Goal: Task Accomplishment & Management: Manage account settings

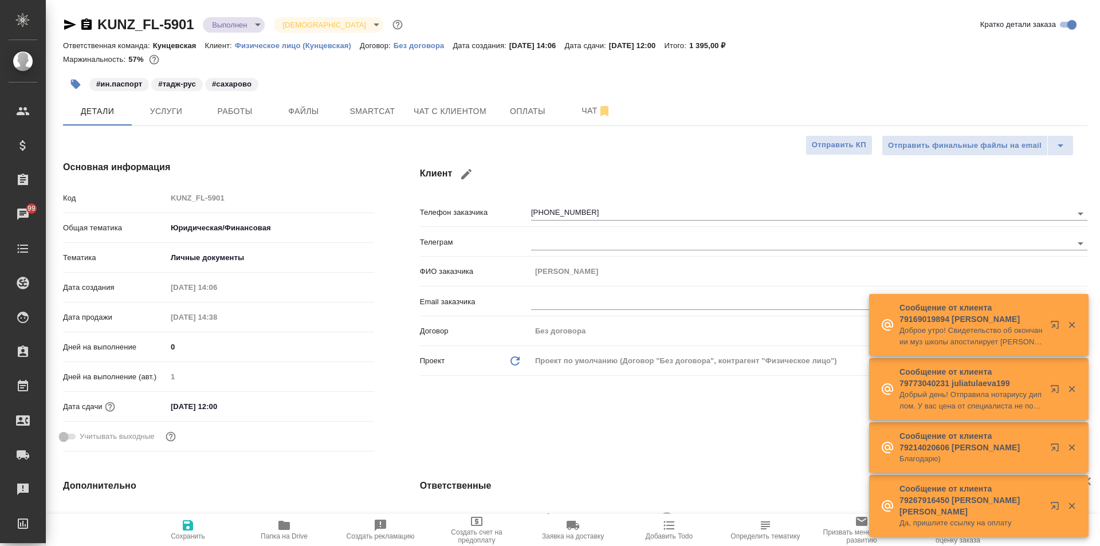
select select "RU"
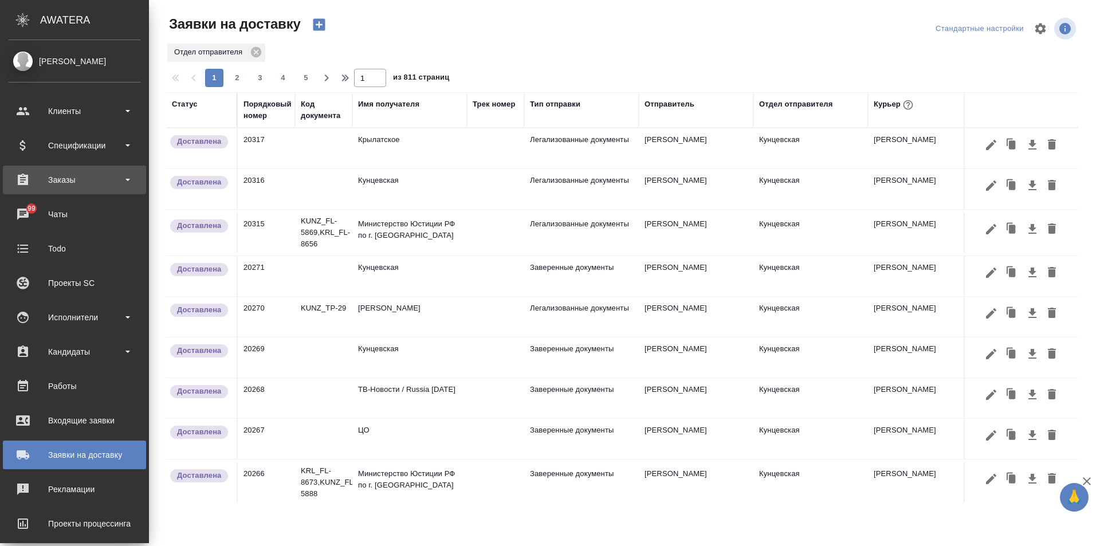
click at [72, 178] on div "Заказы" at bounding box center [75, 179] width 132 height 17
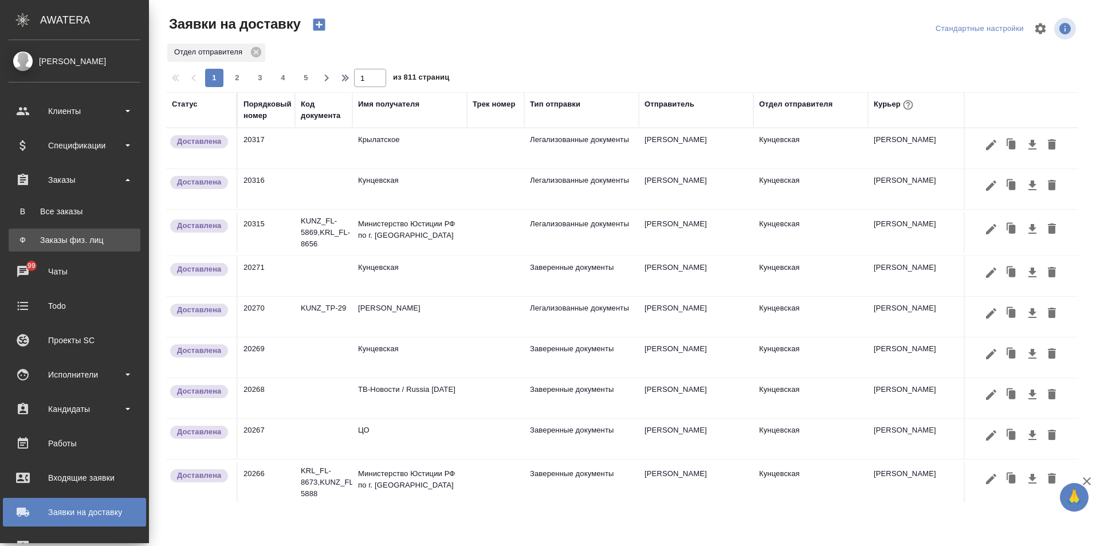
click at [85, 240] on div "Заказы физ. лиц" at bounding box center [74, 239] width 120 height 11
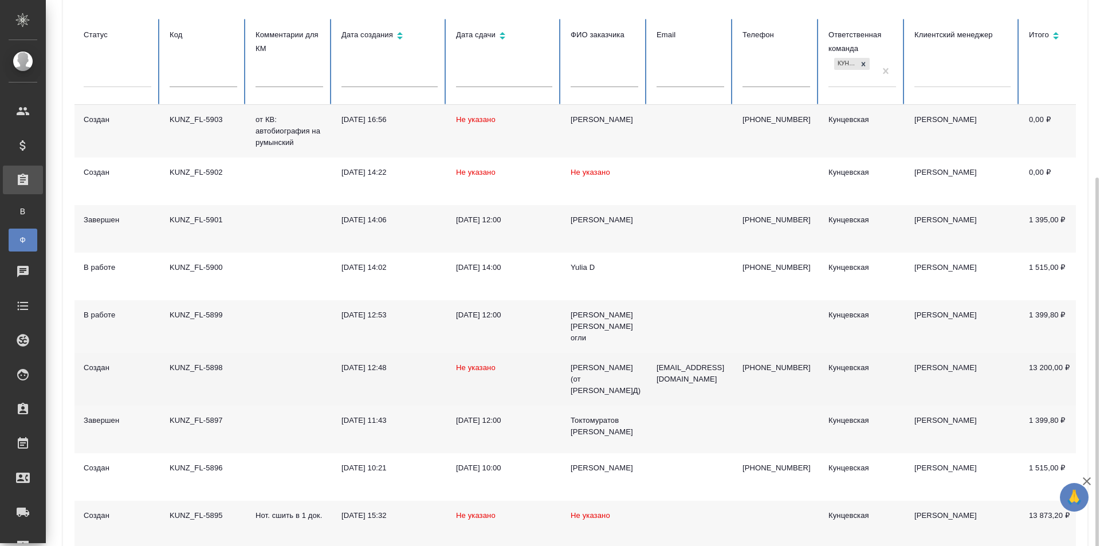
scroll to position [172, 0]
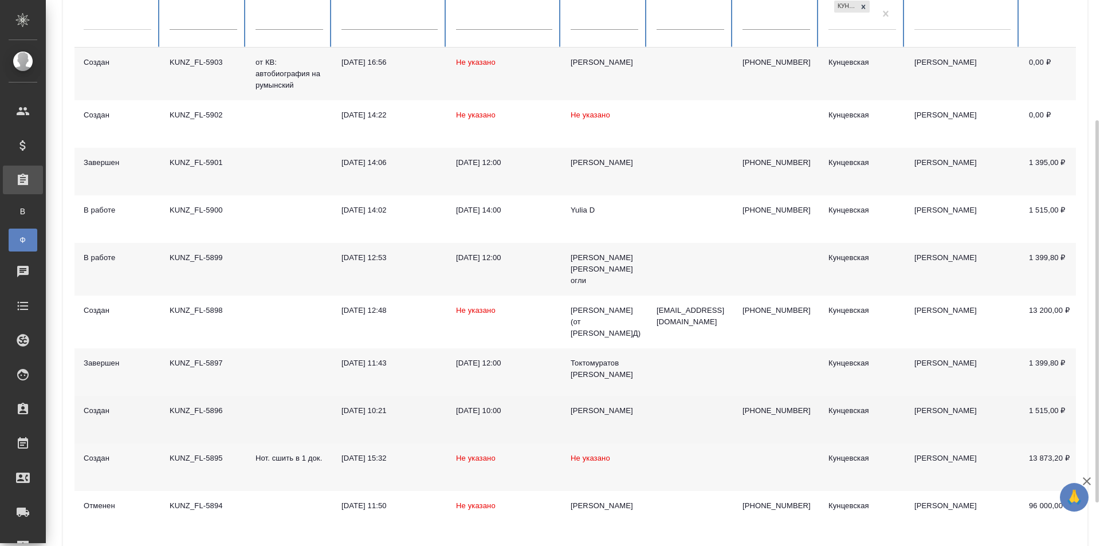
click at [185, 414] on div "KUNZ_FL-5896" at bounding box center [204, 410] width 68 height 11
click at [191, 415] on div "KUNZ_FL-5896" at bounding box center [204, 410] width 68 height 11
click at [220, 424] on td "KUNZ_FL-5896" at bounding box center [203, 420] width 86 height 48
click at [556, 412] on td "[DATE] 10:00" at bounding box center [504, 420] width 115 height 48
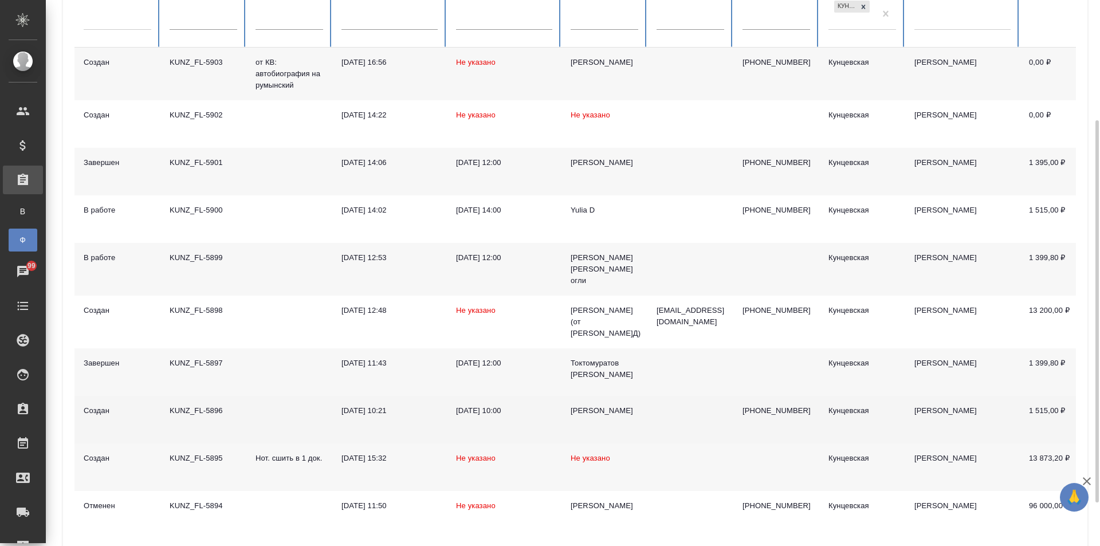
click at [218, 417] on div "KUNZ_FL-5896" at bounding box center [204, 410] width 68 height 11
click at [198, 413] on div "KUNZ_FL-5896" at bounding box center [204, 410] width 68 height 11
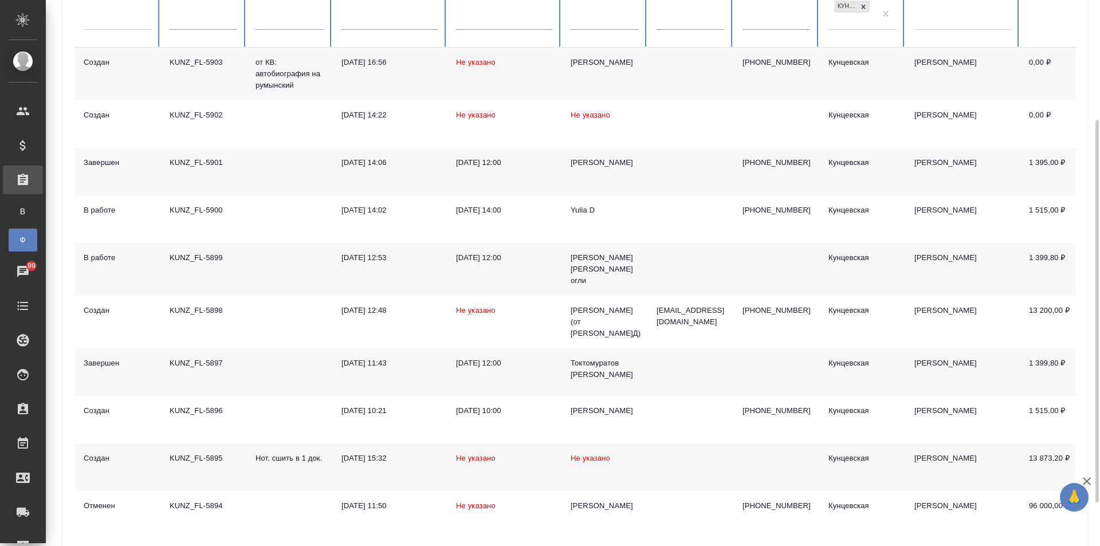
click at [381, 161] on div "10.09.2025, 14:06" at bounding box center [390, 162] width 96 height 11
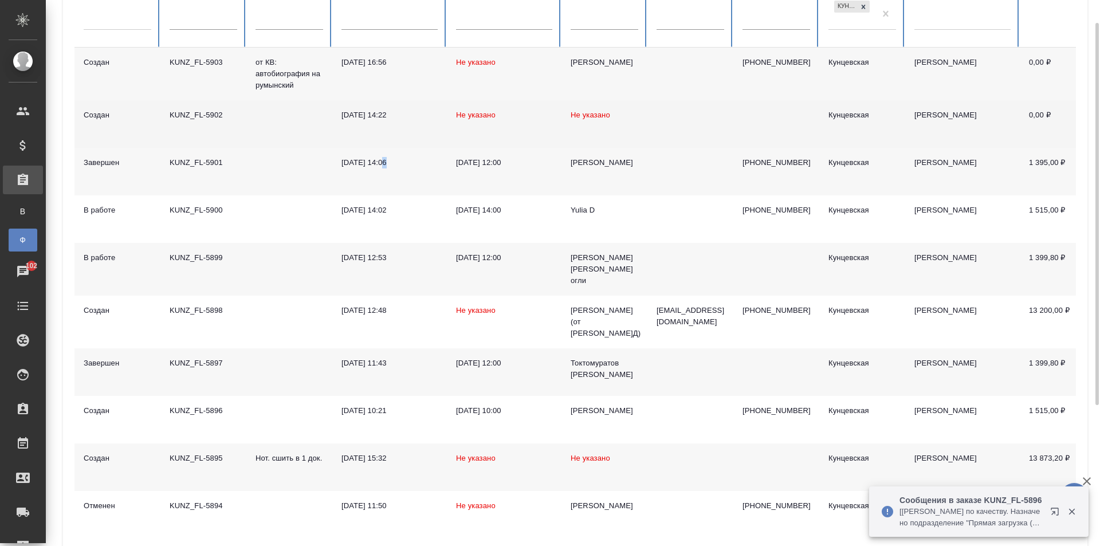
scroll to position [0, 0]
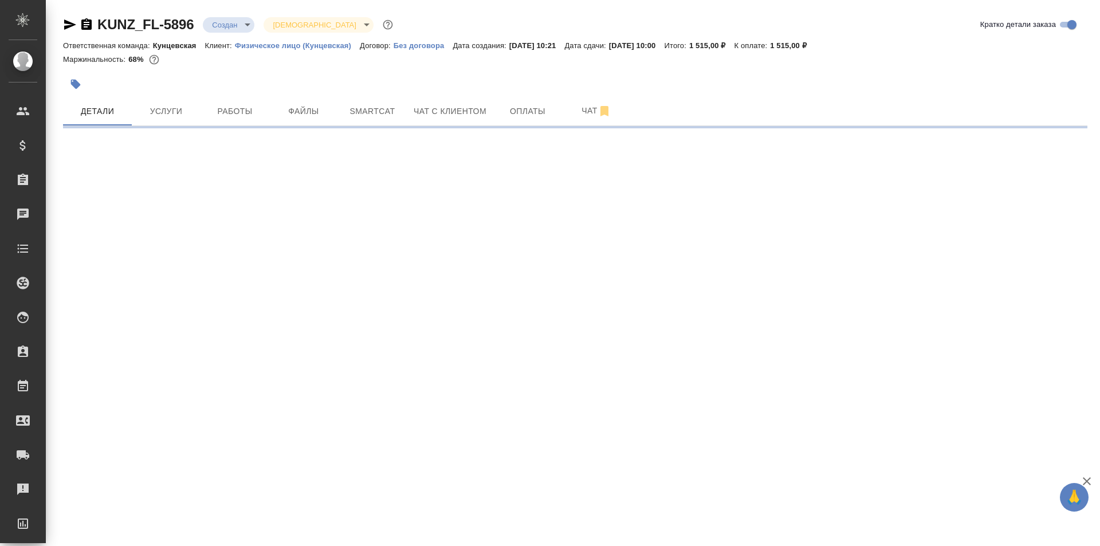
select select "RU"
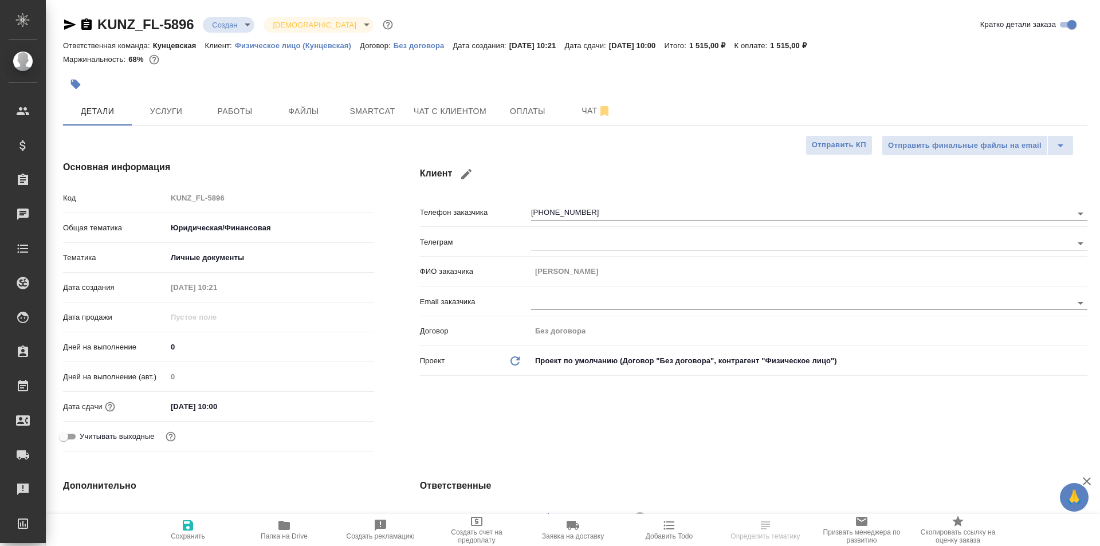
type textarea "x"
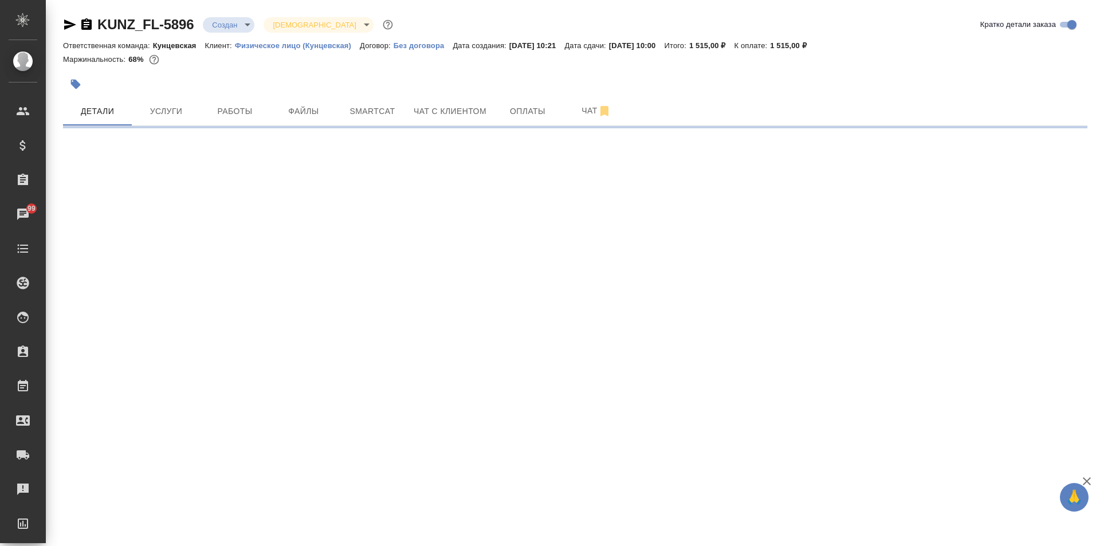
select select "RU"
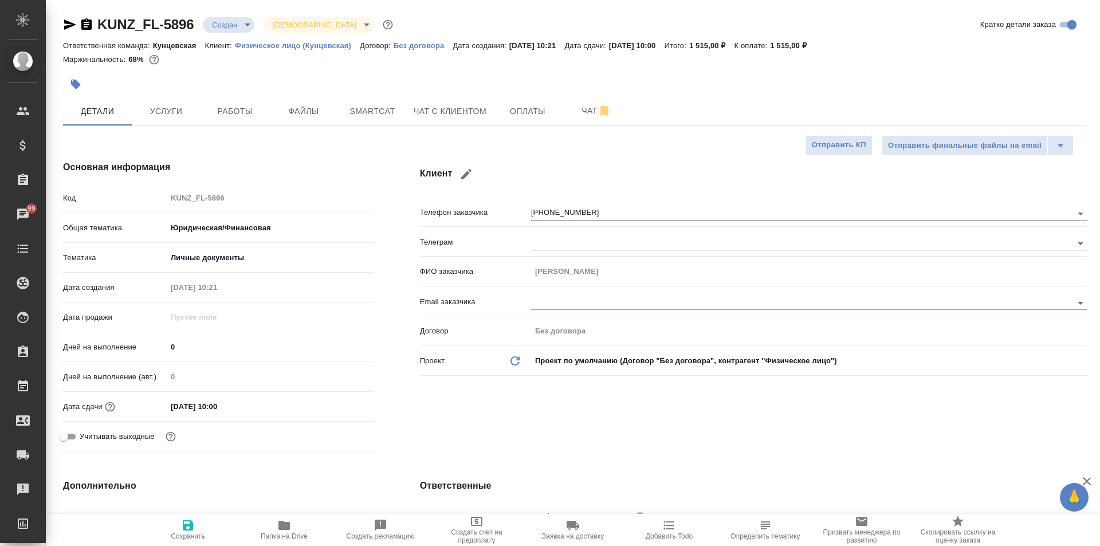
type textarea "x"
click at [76, 82] on icon "button" at bounding box center [76, 85] width 10 height 10
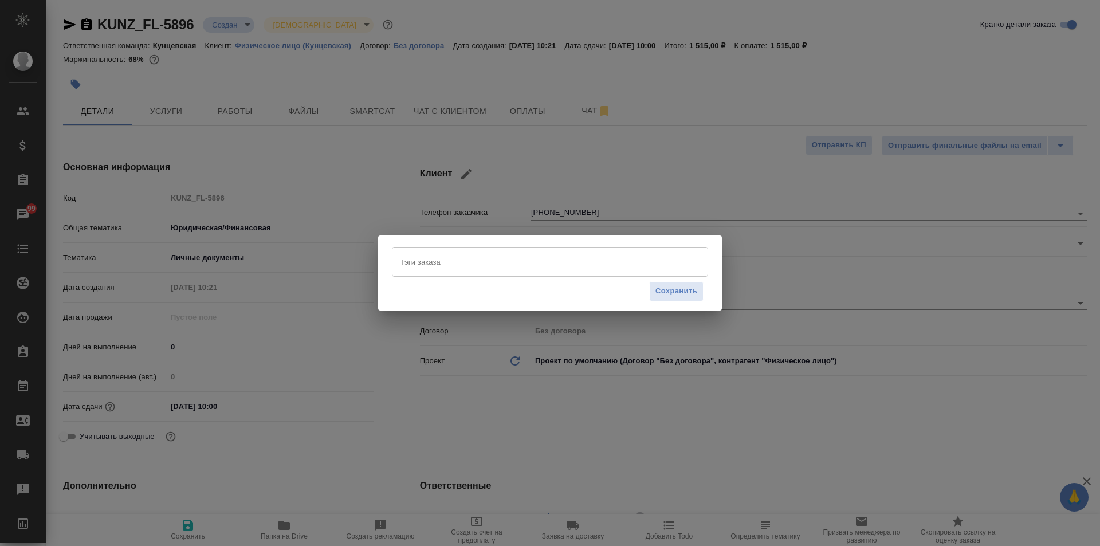
click at [493, 261] on input "Тэги заказа" at bounding box center [539, 261] width 284 height 19
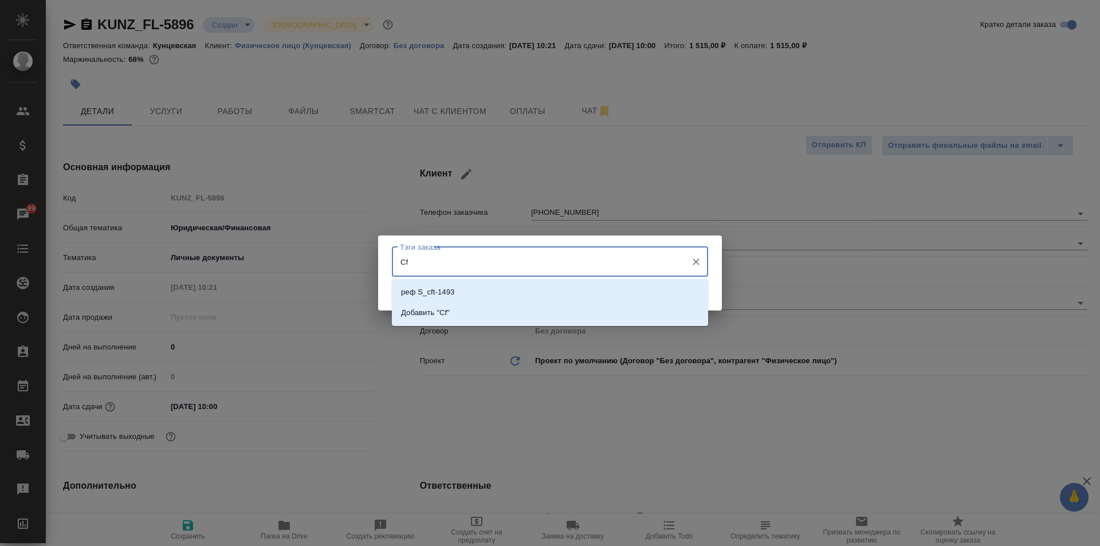
type input "C"
type input "Сахарово"
click at [448, 287] on li "сахарово" at bounding box center [550, 292] width 316 height 21
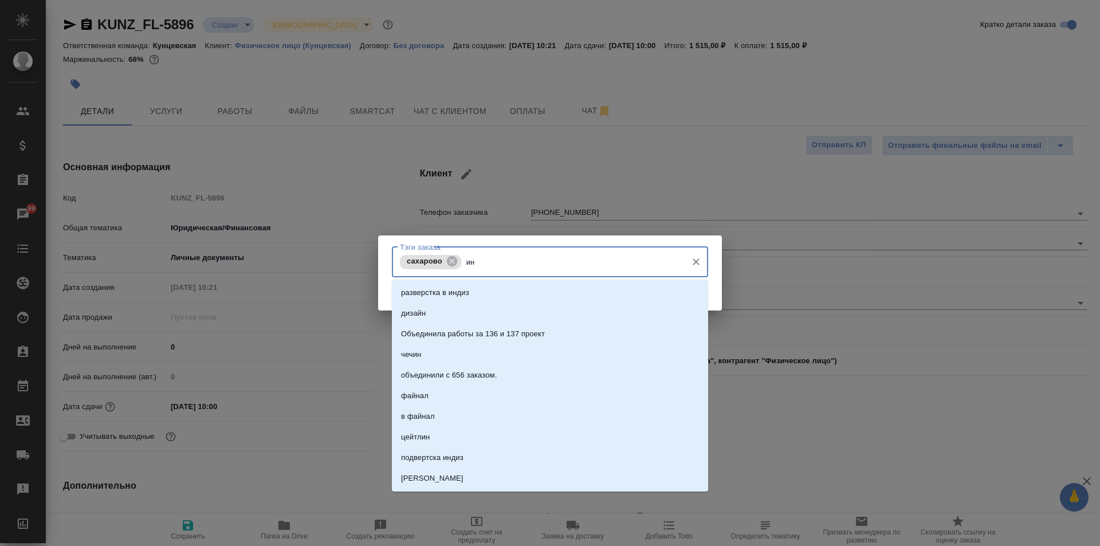
type input "ин."
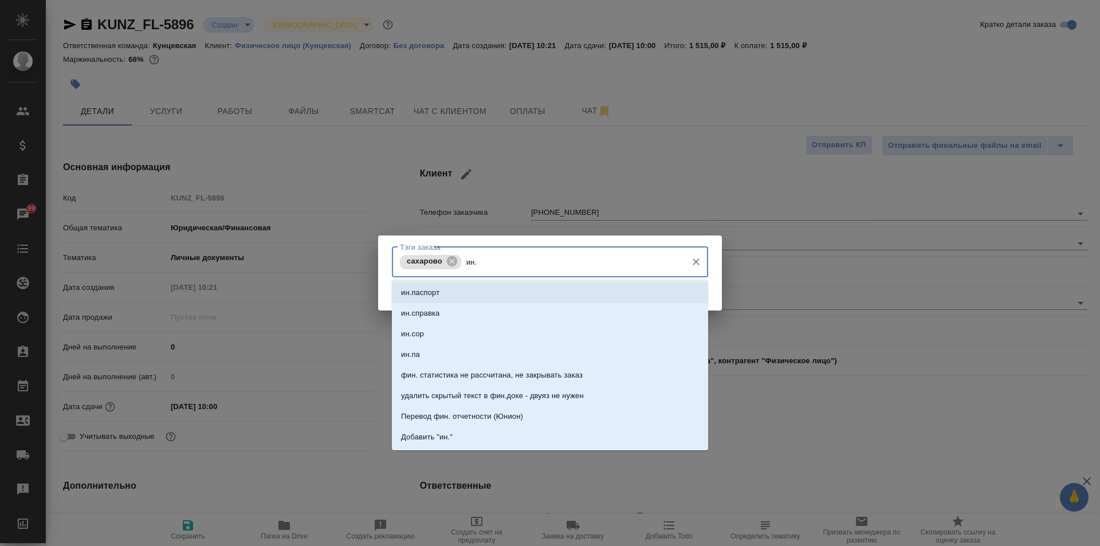
click at [518, 293] on li "ин.паспорт" at bounding box center [550, 293] width 316 height 21
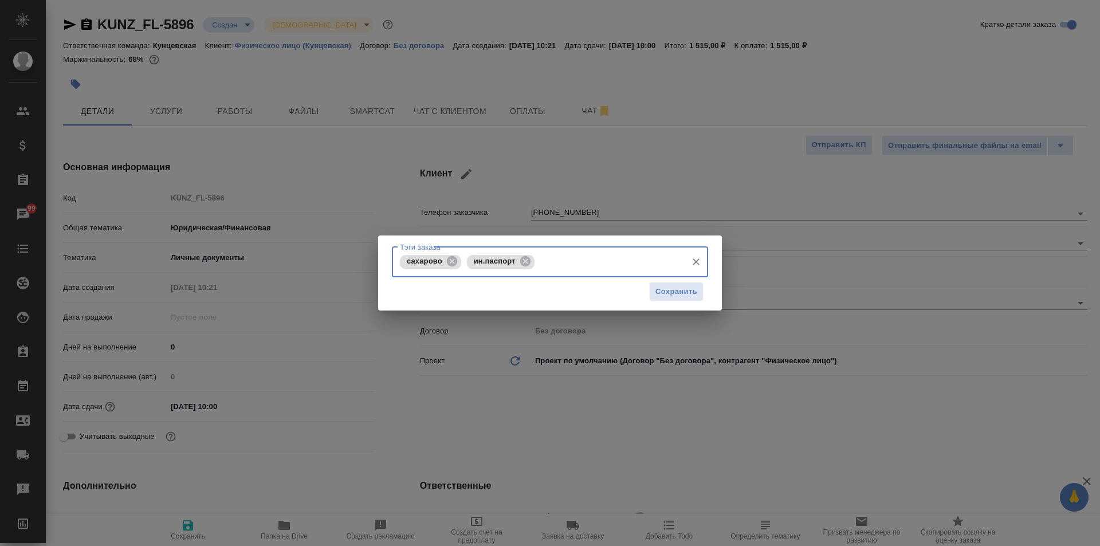
type input "и"
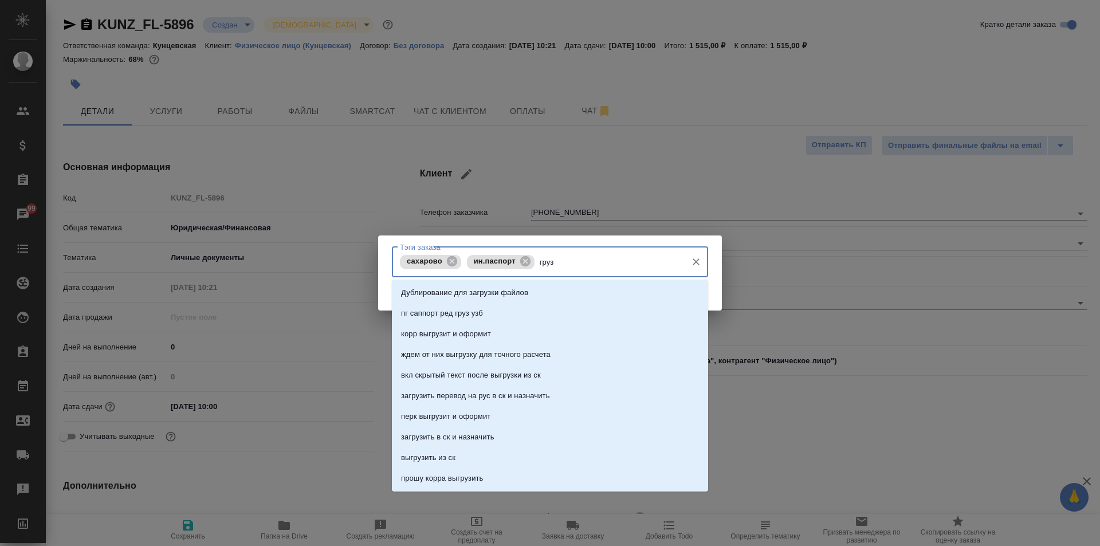
type input "груз-"
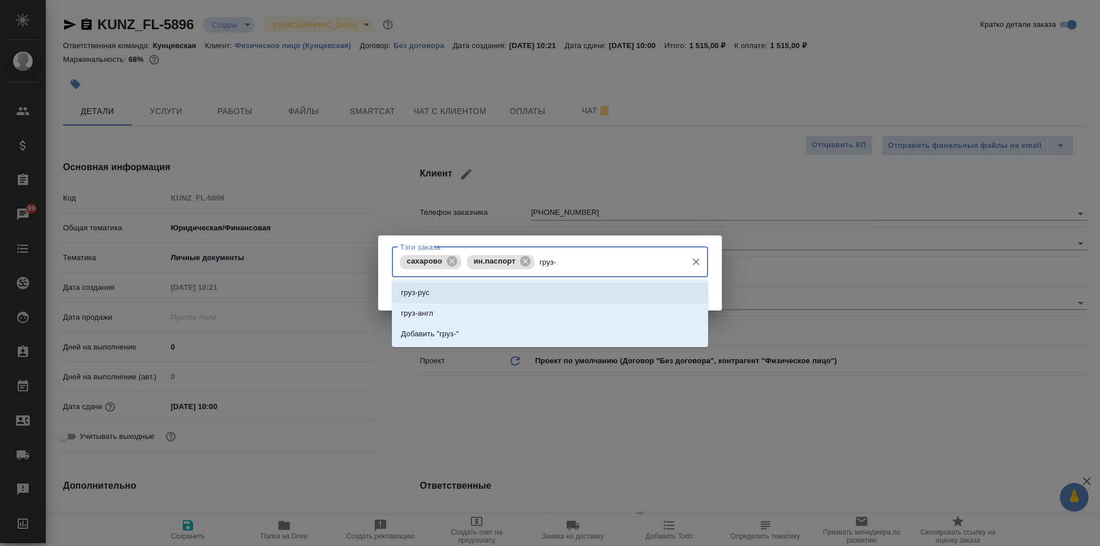
click at [528, 286] on li "груз-рус" at bounding box center [550, 293] width 316 height 21
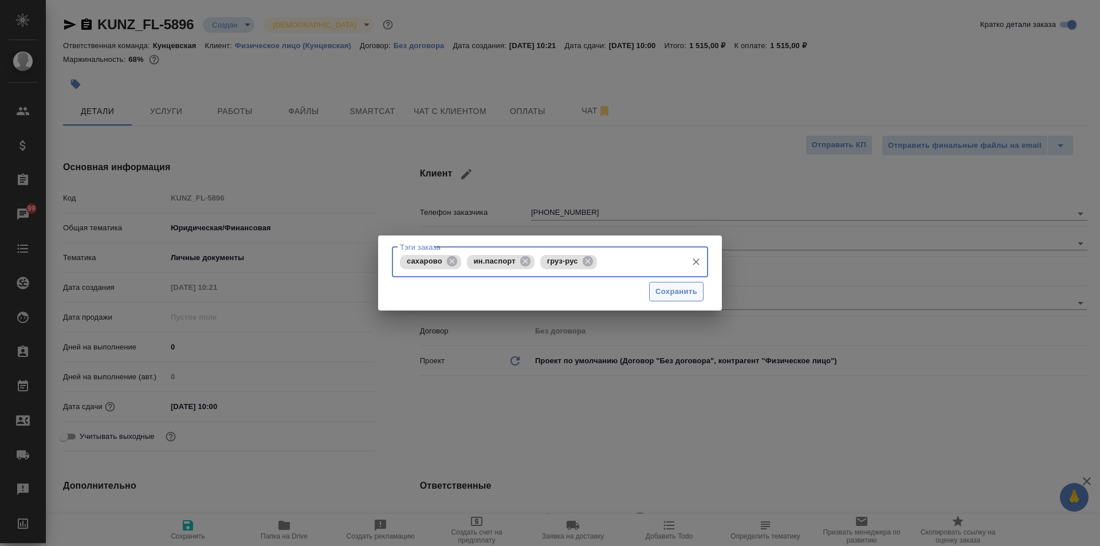
click at [661, 282] on button "Сохранить" at bounding box center [676, 292] width 54 height 20
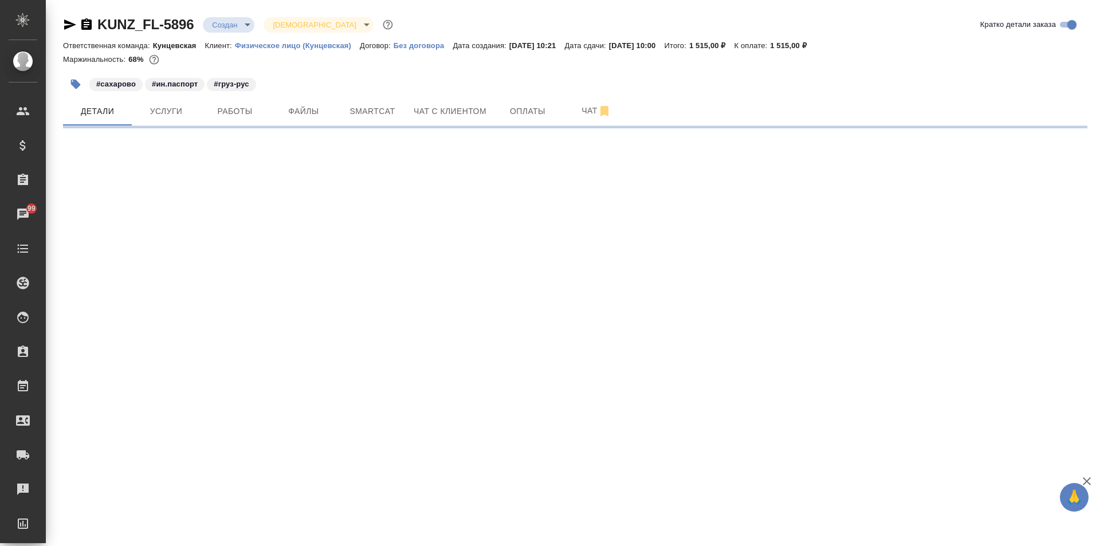
select select "RU"
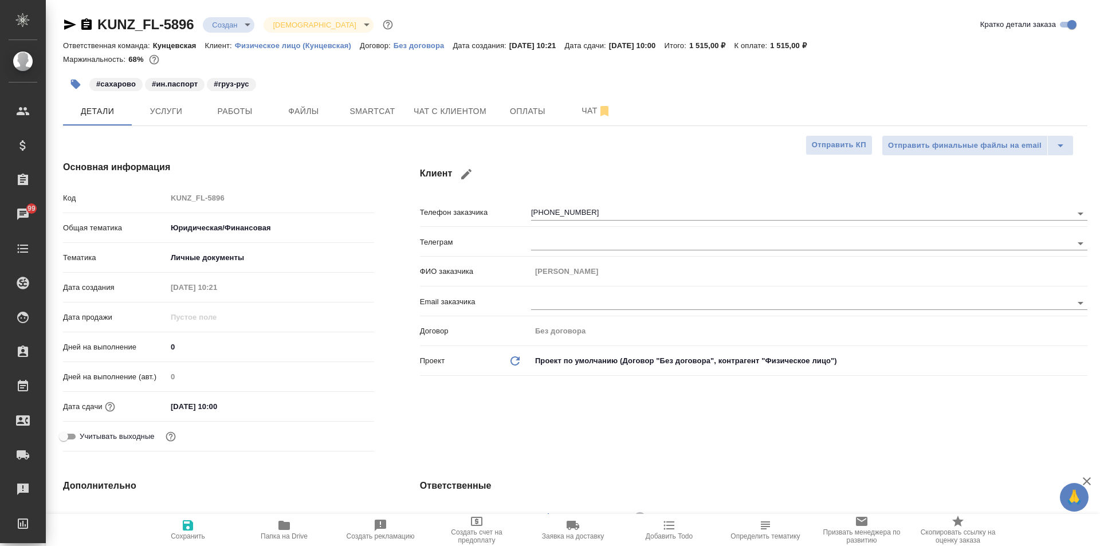
type textarea "x"
click at [188, 404] on input "[DATE] 10:00" at bounding box center [217, 406] width 100 height 17
click at [343, 408] on icon "button" at bounding box center [341, 404] width 10 height 11
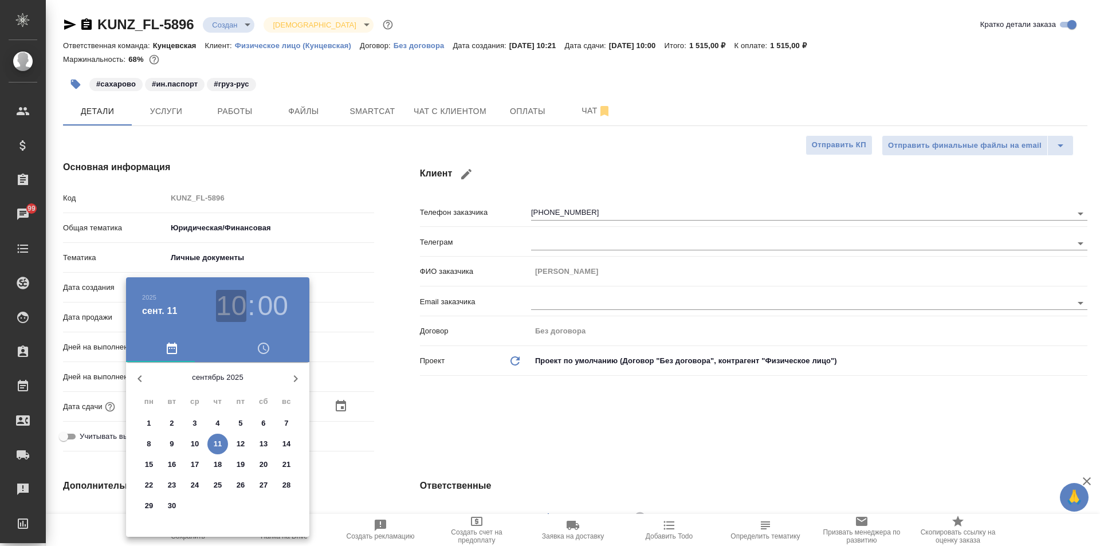
click at [240, 315] on h3 "10" at bounding box center [231, 306] width 30 height 32
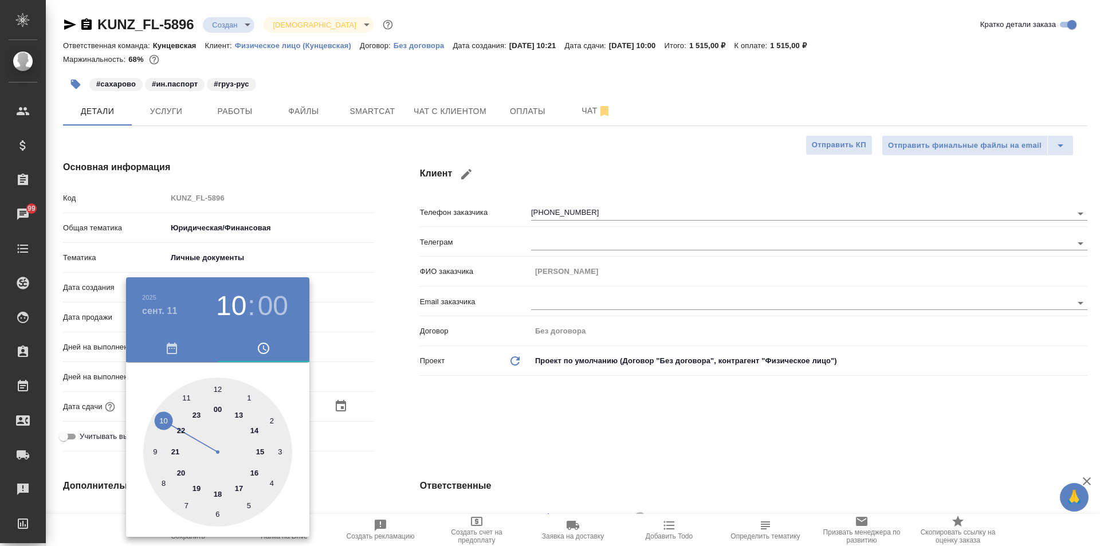
type textarea "x"
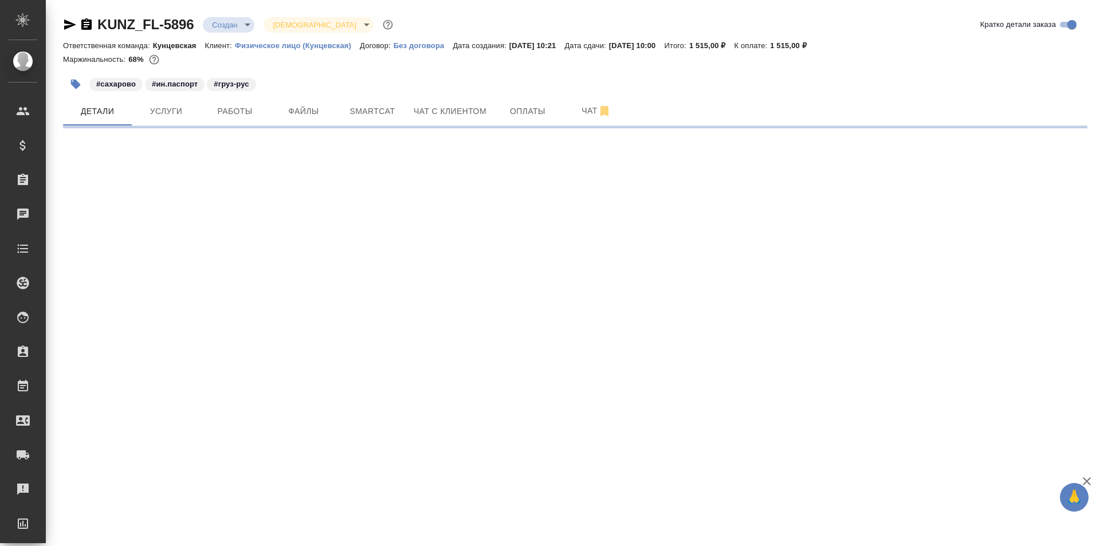
select select "RU"
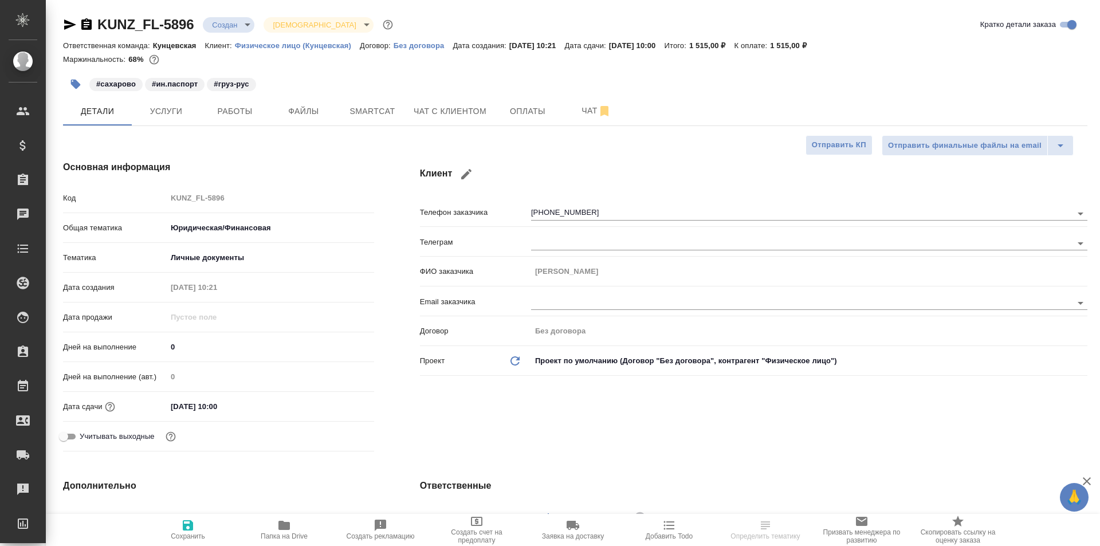
type textarea "x"
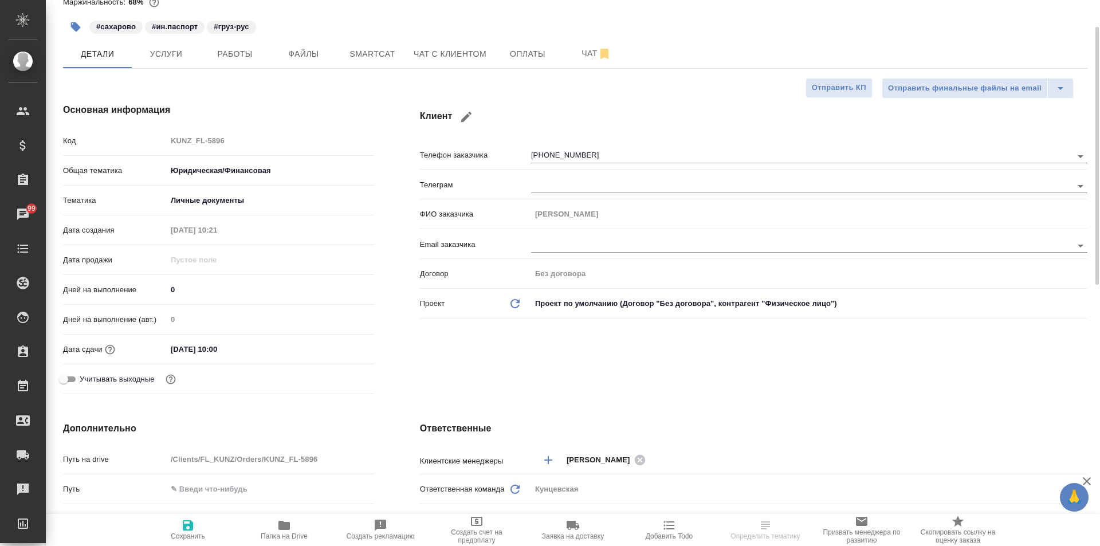
click at [226, 347] on input "11.09.2025 10:00" at bounding box center [217, 349] width 100 height 17
click at [334, 341] on div ".cls-1 fill:#fff; AWATERA Zotova Ekaterina Клиенты Спецификации Заказы 99 Чаты …" at bounding box center [550, 273] width 1100 height 546
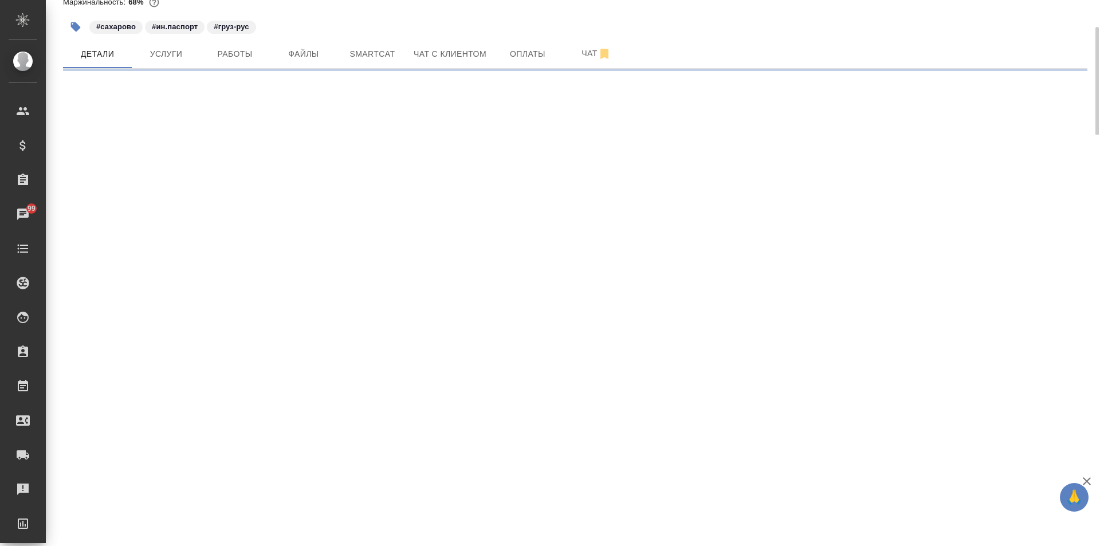
select select "RU"
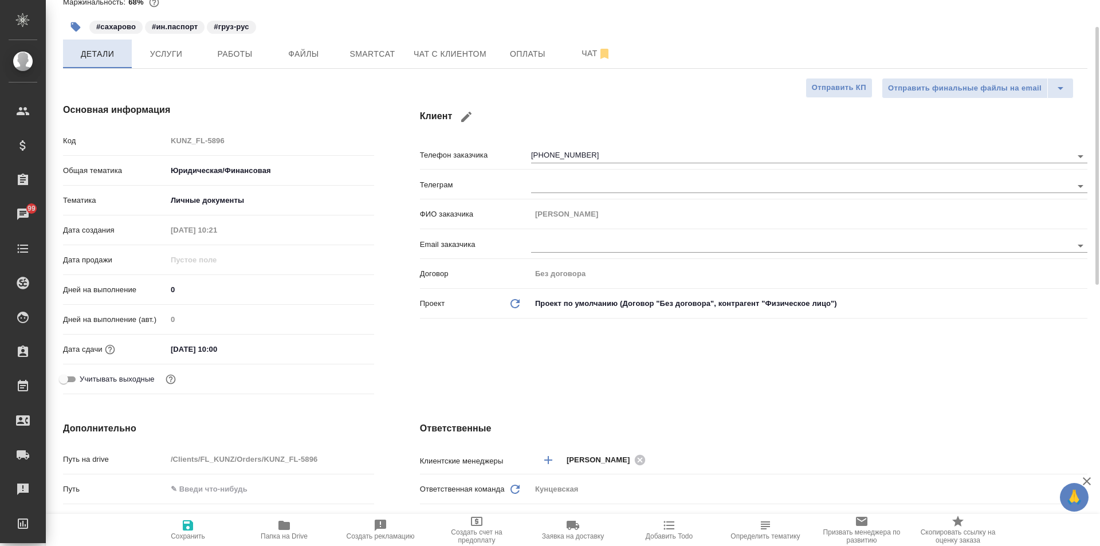
type textarea "x"
drag, startPoint x: 212, startPoint y: 347, endPoint x: 240, endPoint y: 350, distance: 27.7
click at [213, 348] on input "11.09.2025 10:00" at bounding box center [217, 349] width 100 height 17
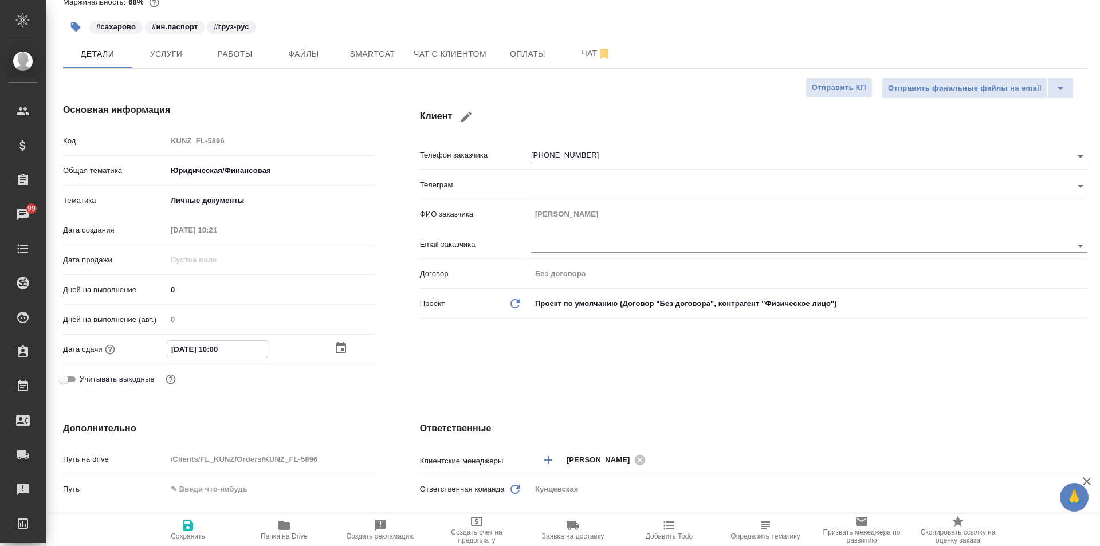
click at [336, 343] on icon "button" at bounding box center [341, 349] width 14 height 14
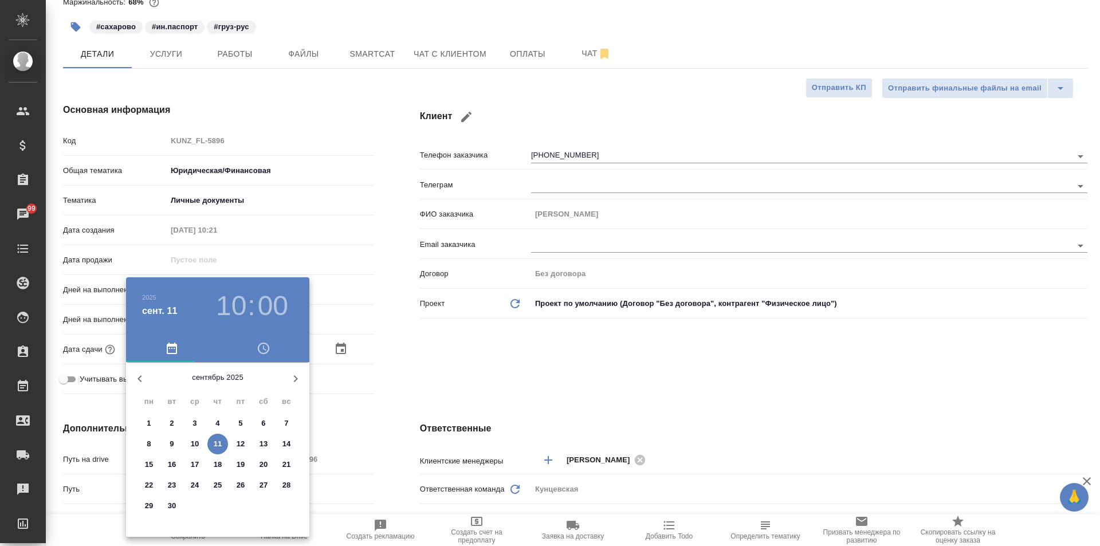
click at [234, 438] on span "12" at bounding box center [240, 443] width 21 height 11
type input "12.09.2025 10:00"
type textarea "x"
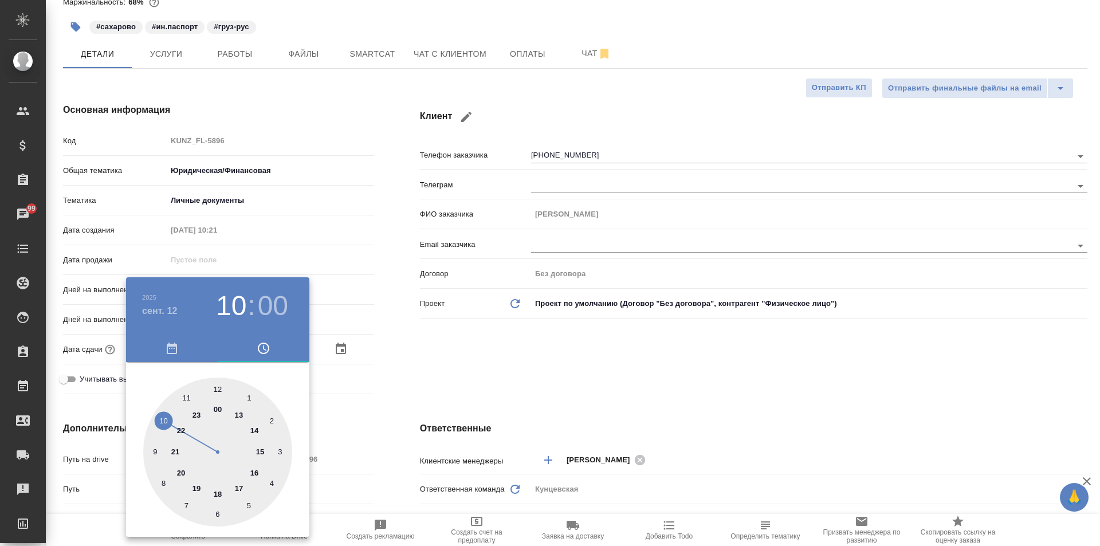
click at [237, 412] on div at bounding box center [217, 452] width 149 height 149
type input "12.09.2025 13:00"
type textarea "x"
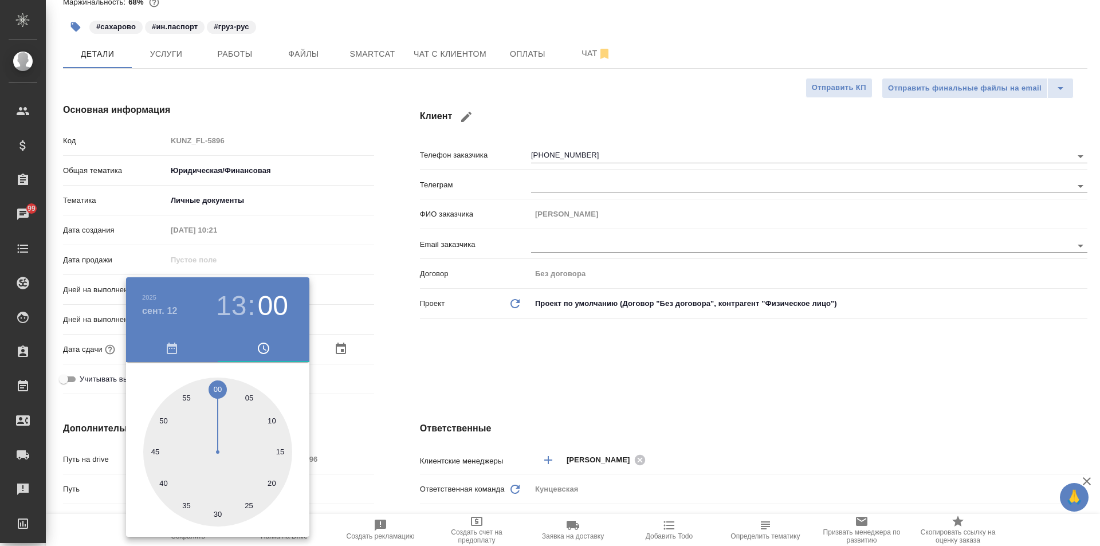
click at [225, 303] on h3 "13" at bounding box center [231, 306] width 30 height 32
click at [218, 389] on div at bounding box center [217, 452] width 149 height 149
type input "12.09.2025 12:00"
type textarea "x"
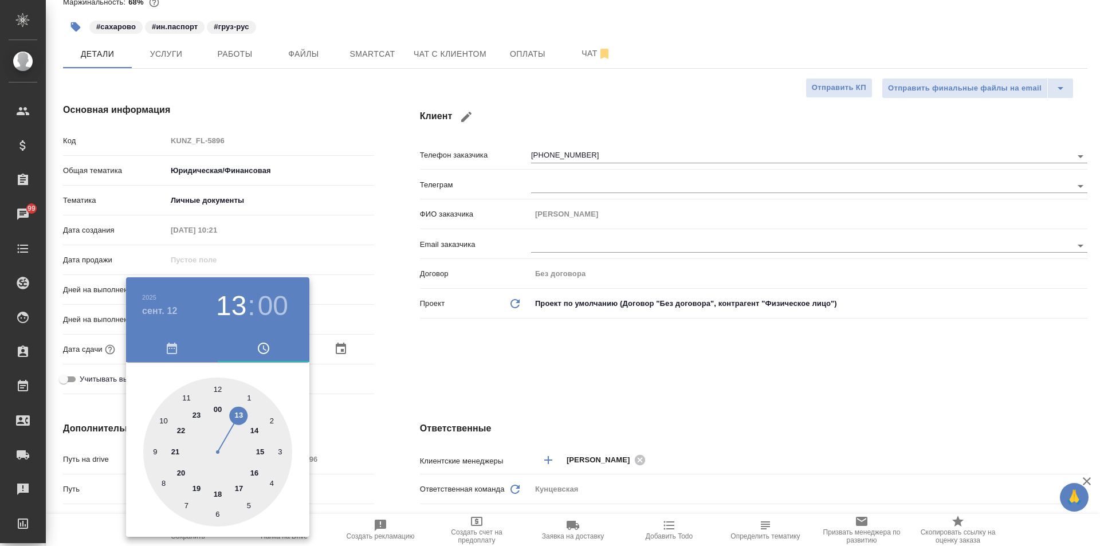
type textarea "x"
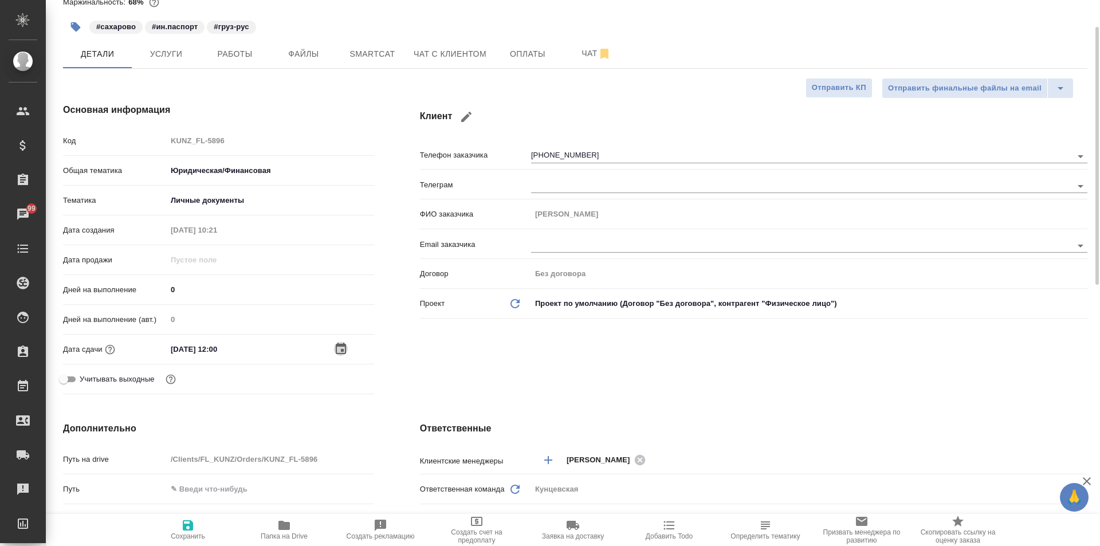
scroll to position [0, 0]
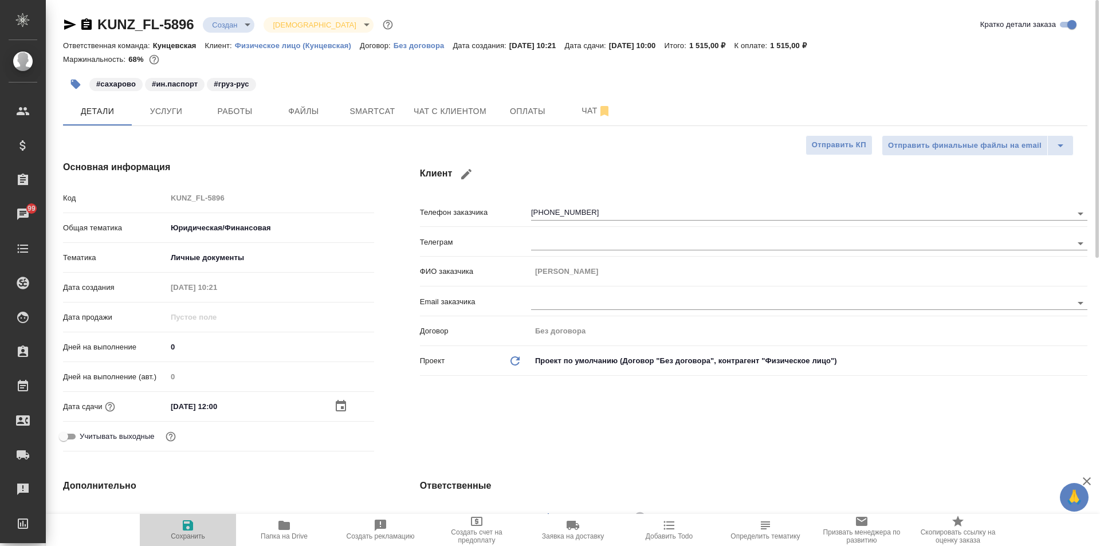
click at [197, 532] on span "Сохранить" at bounding box center [188, 530] width 83 height 22
type textarea "x"
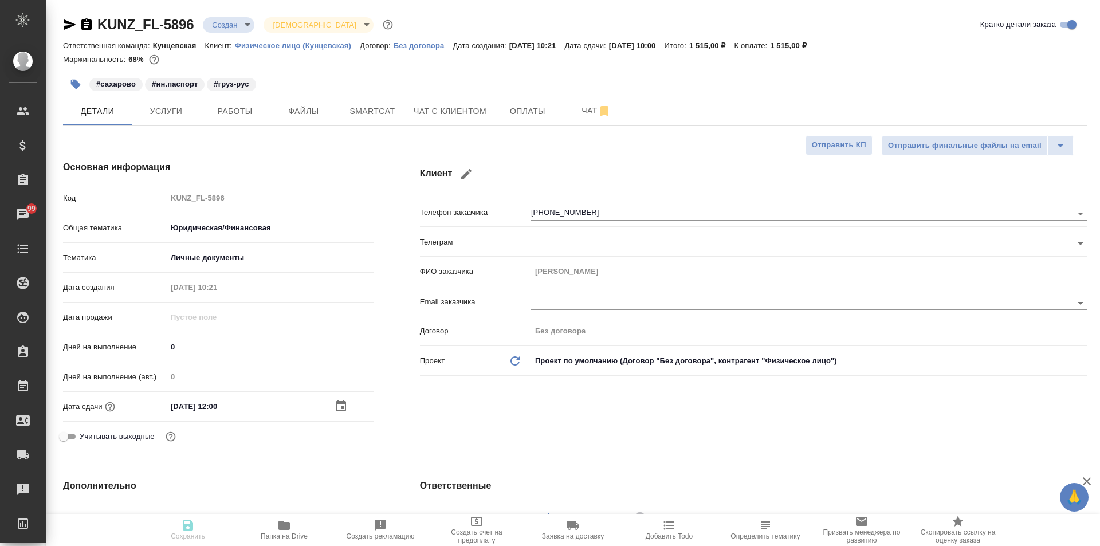
type textarea "x"
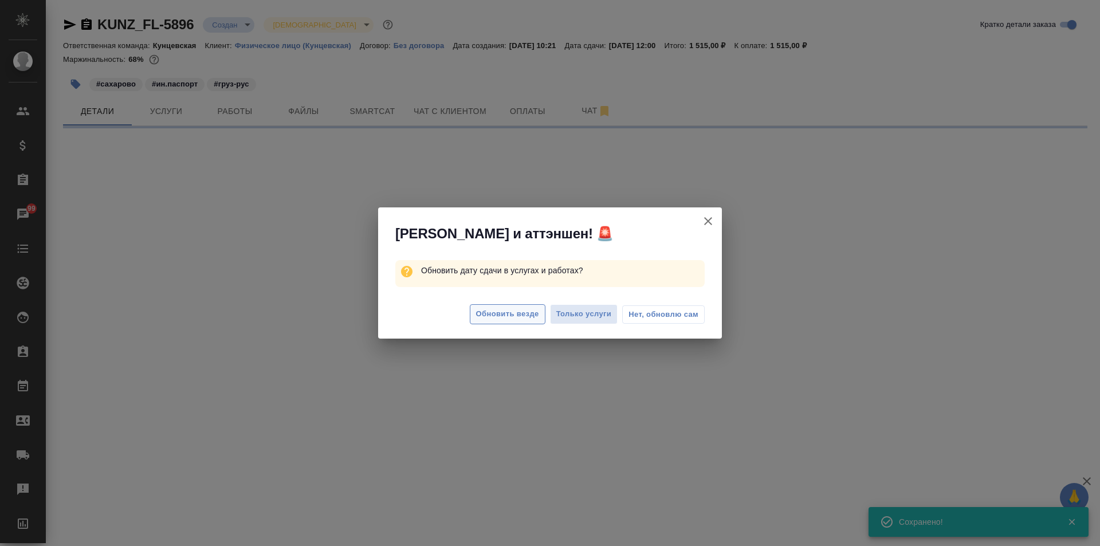
select select "RU"
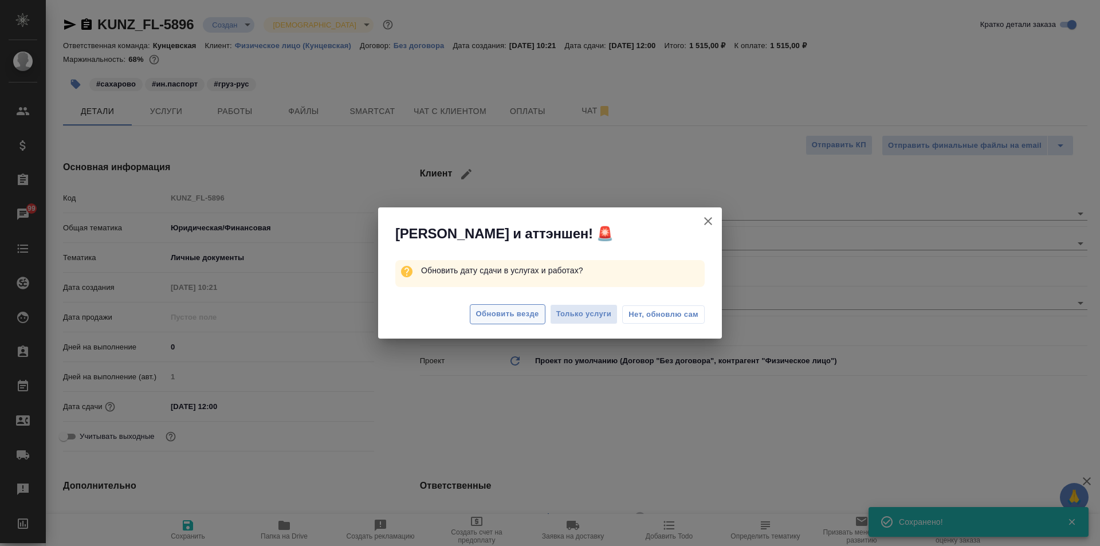
type textarea "x"
click at [519, 315] on span "Обновить везде" at bounding box center [507, 314] width 63 height 13
type textarea "x"
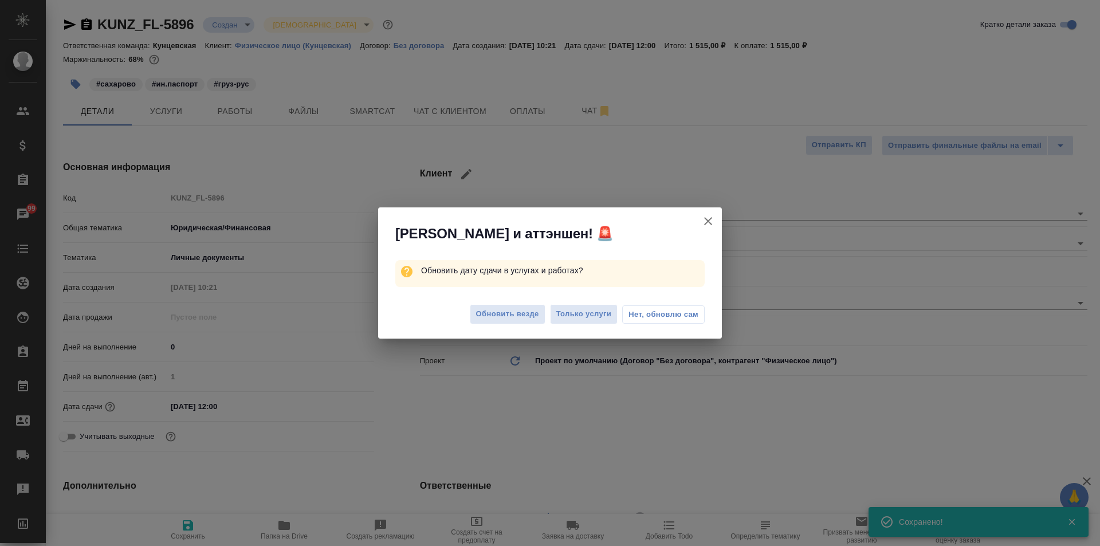
type textarea "x"
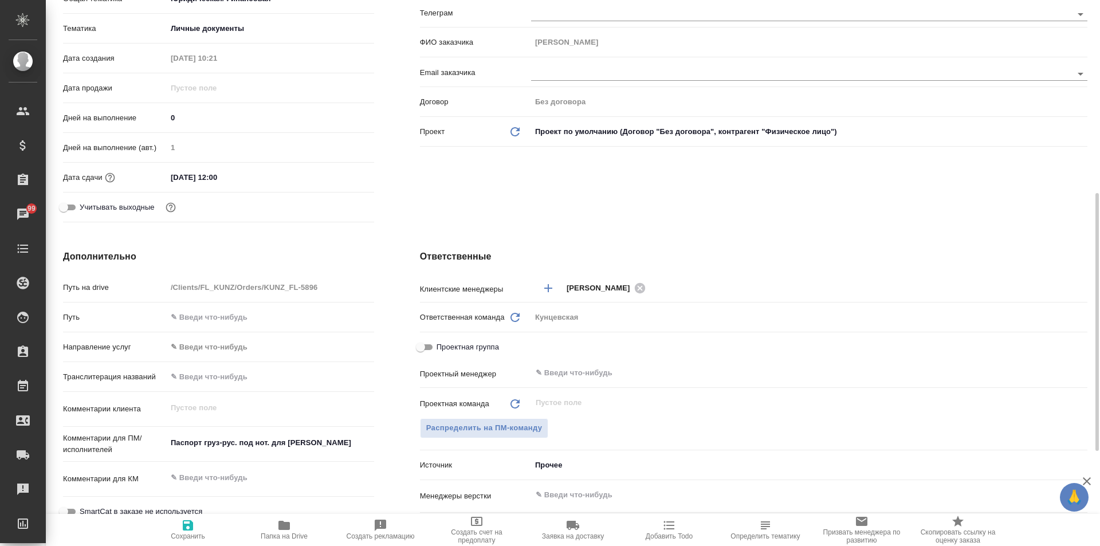
scroll to position [287, 0]
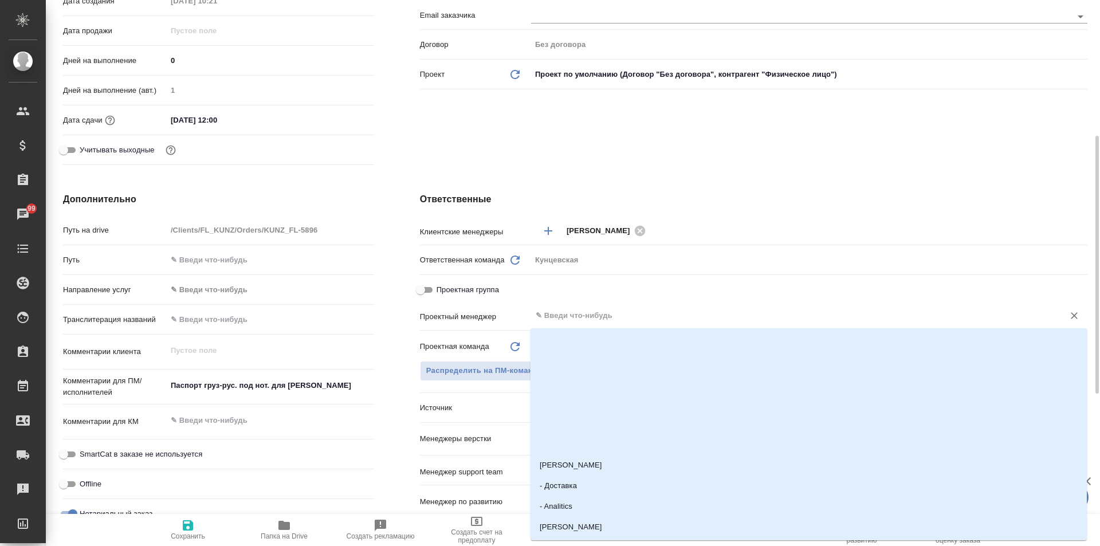
click at [572, 315] on input "text" at bounding box center [790, 316] width 511 height 14
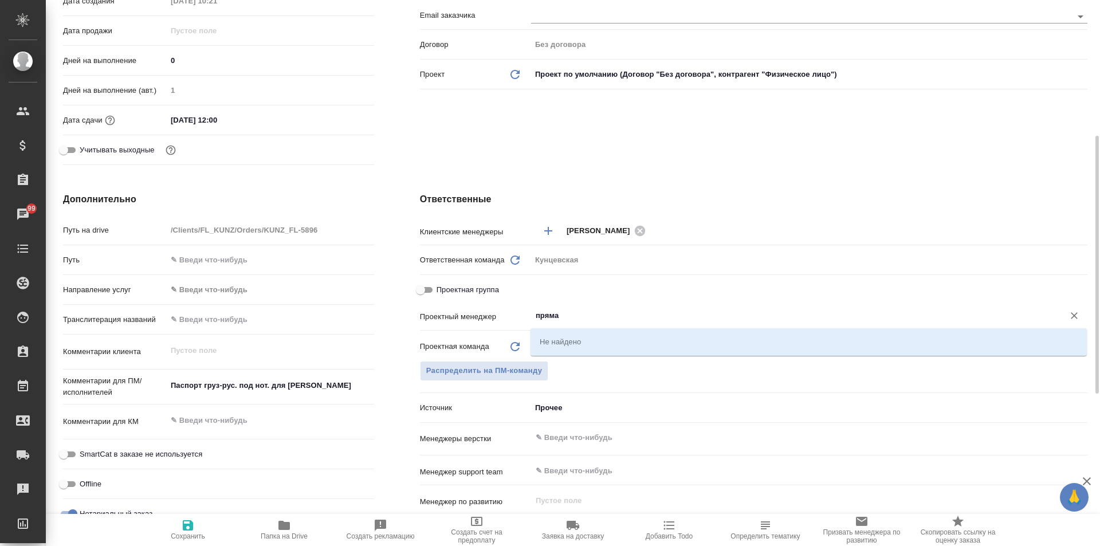
type input "прямая"
drag, startPoint x: 582, startPoint y: 319, endPoint x: 513, endPoint y: 326, distance: 69.7
click at [513, 326] on div "Проектный менеджер прямая ​" at bounding box center [754, 320] width 668 height 30
type textarea "x"
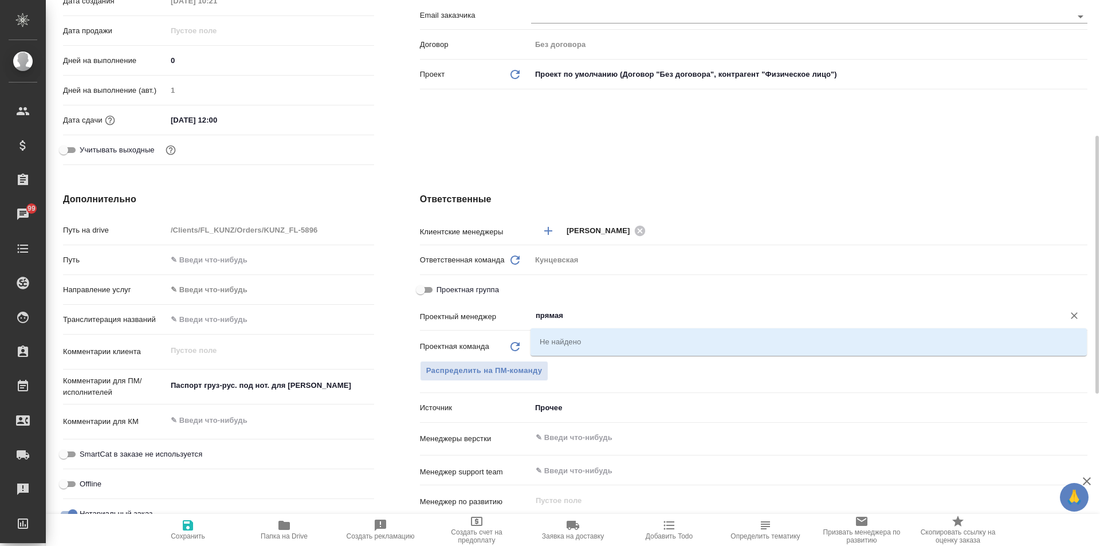
type textarea "x"
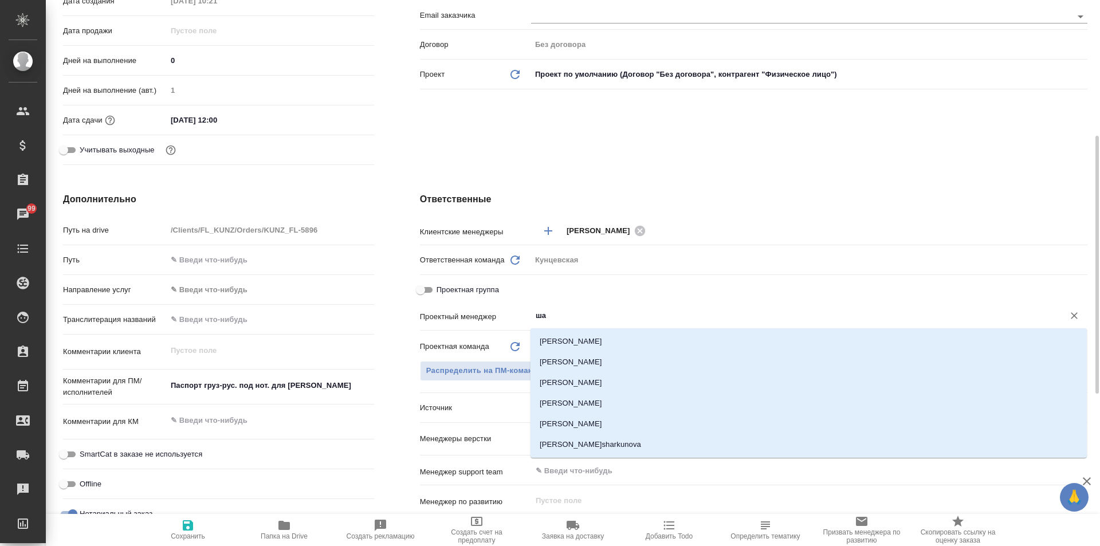
type input "ш"
type textarea "x"
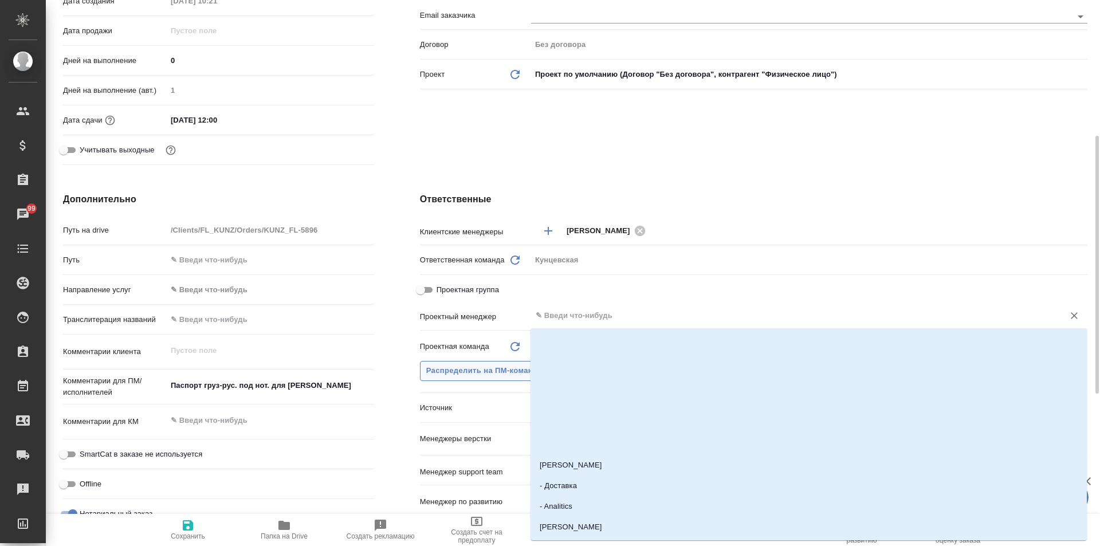
click at [508, 365] on span "Распределить на ПМ-команду" at bounding box center [484, 371] width 116 height 13
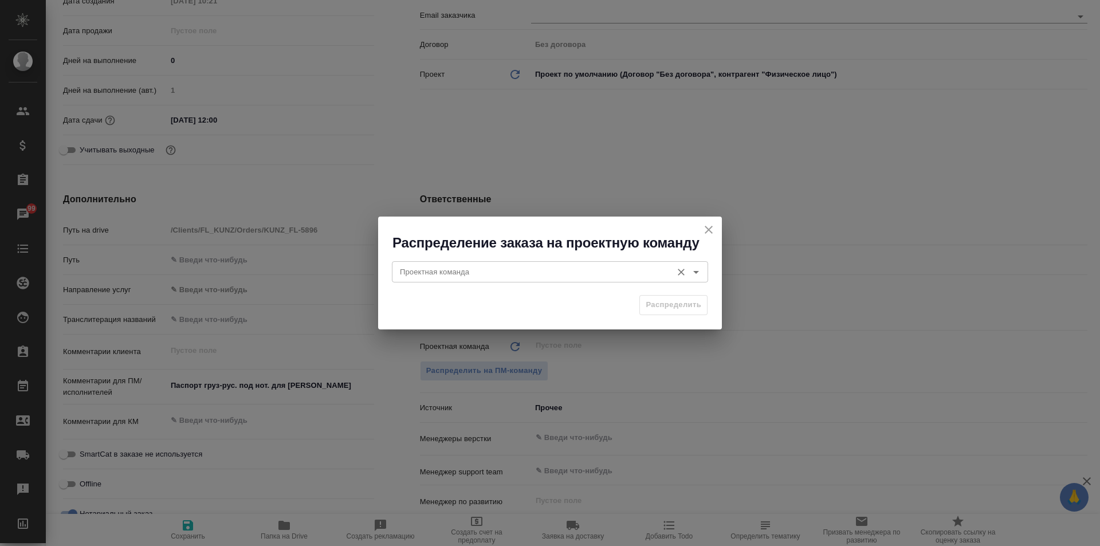
click at [533, 271] on input "Проектная команда" at bounding box center [530, 272] width 271 height 14
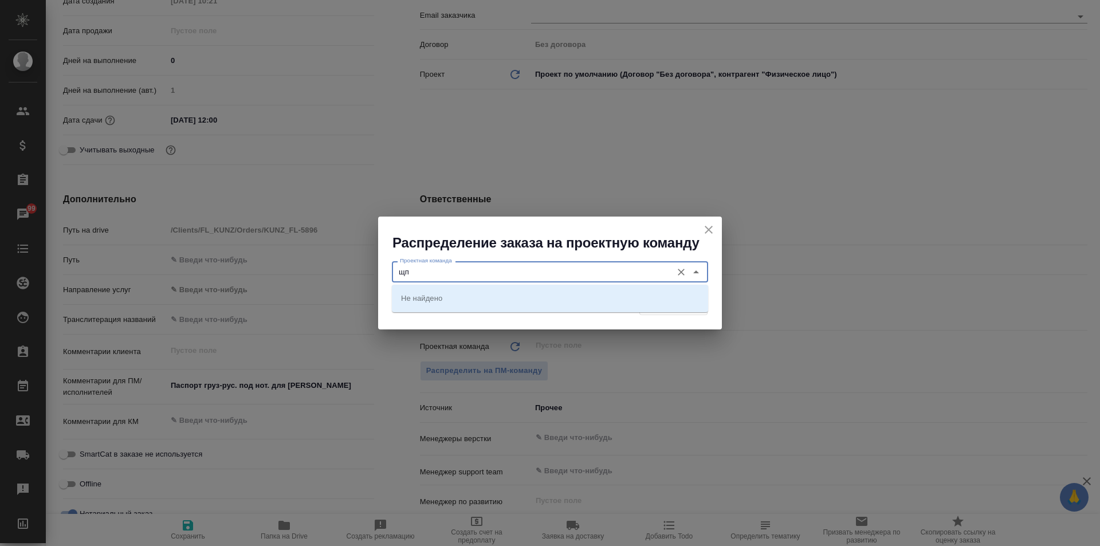
type input "щ"
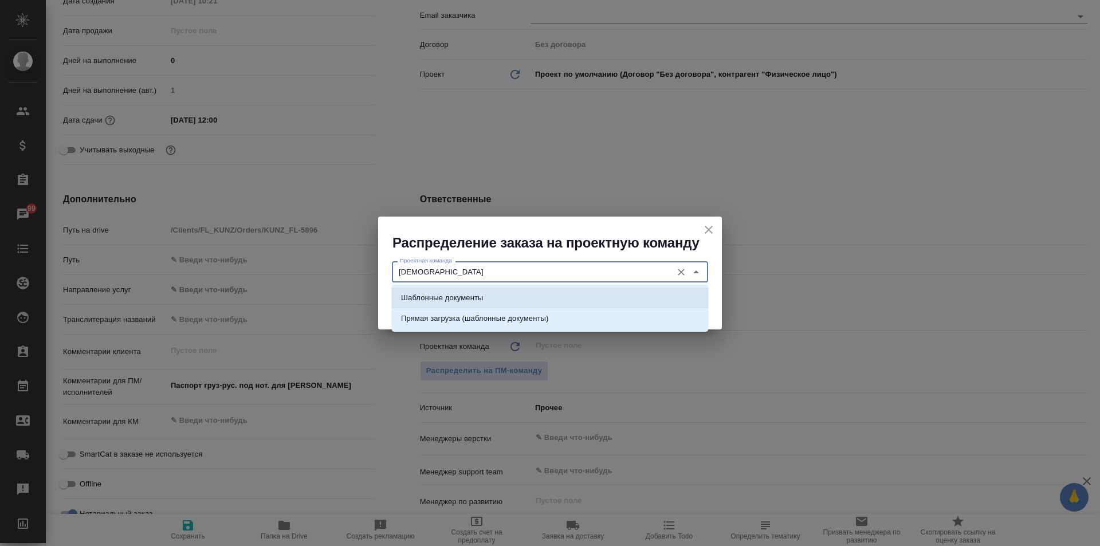
click at [534, 302] on li "Шаблонные документы" at bounding box center [550, 298] width 316 height 21
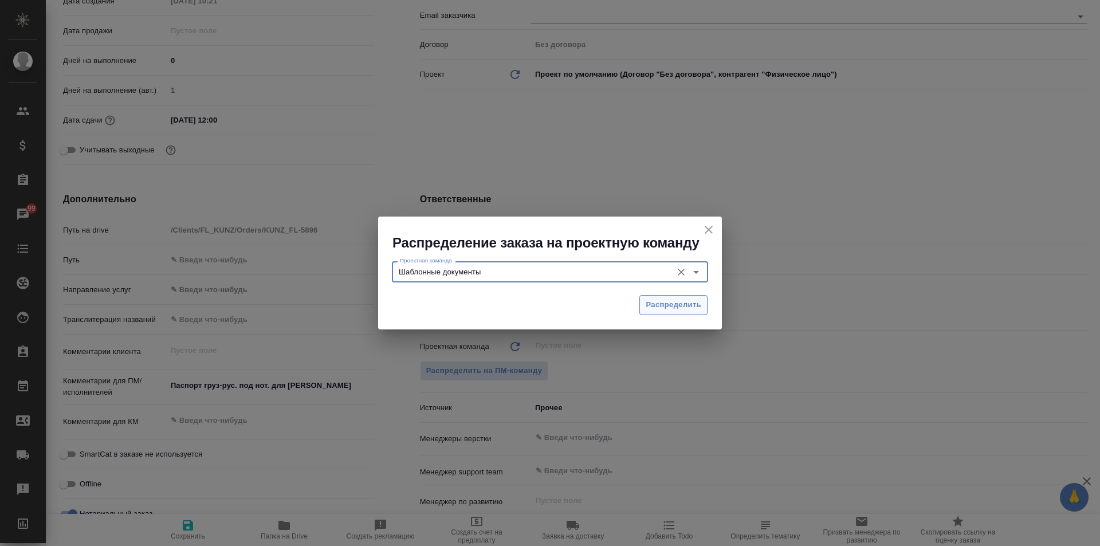
type input "Шаблонные документы"
click at [668, 305] on span "Распределить" at bounding box center [674, 305] width 56 height 13
type textarea "x"
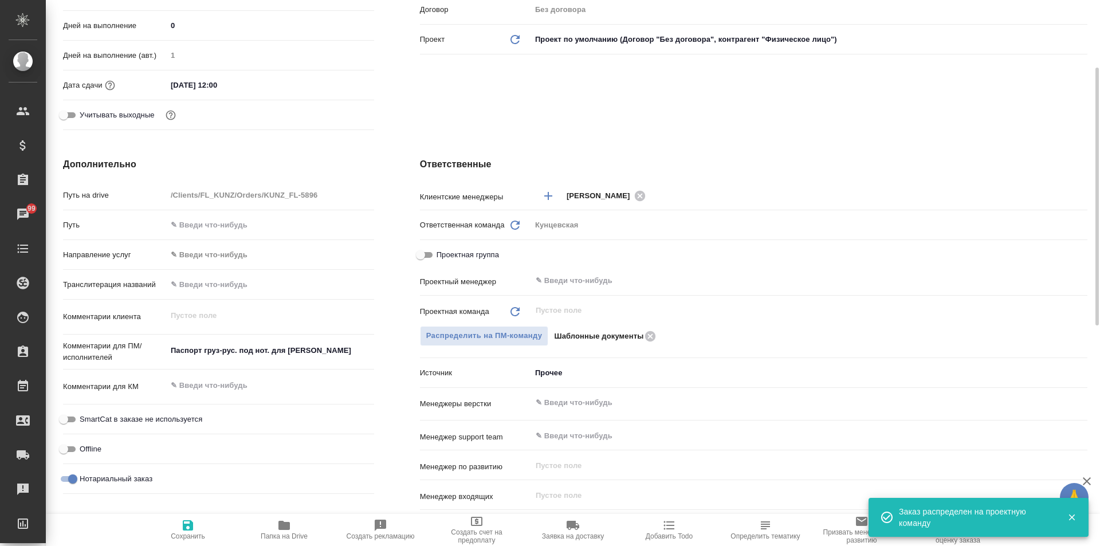
scroll to position [0, 0]
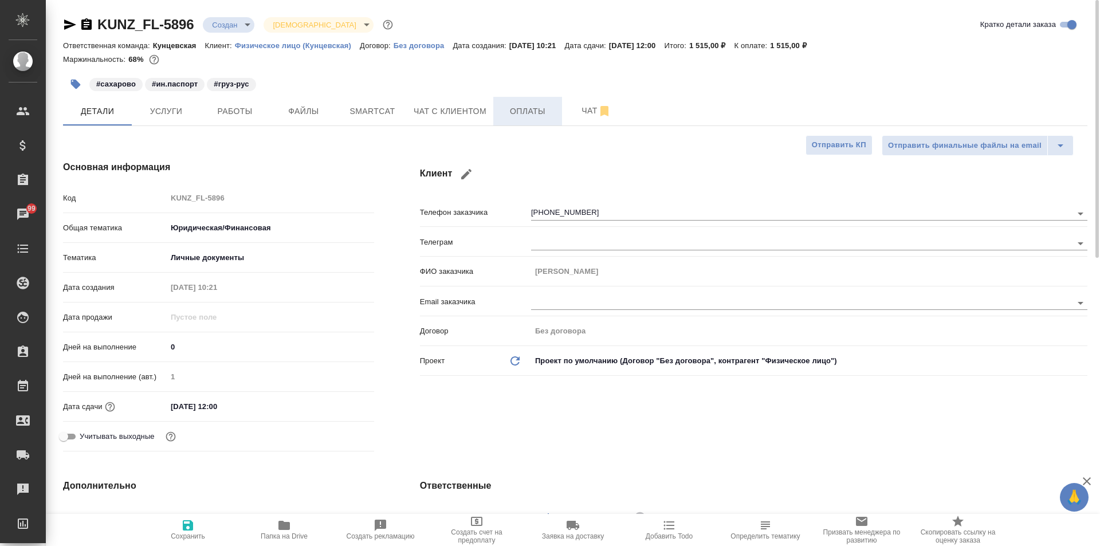
click at [515, 113] on span "Оплаты" at bounding box center [527, 111] width 55 height 14
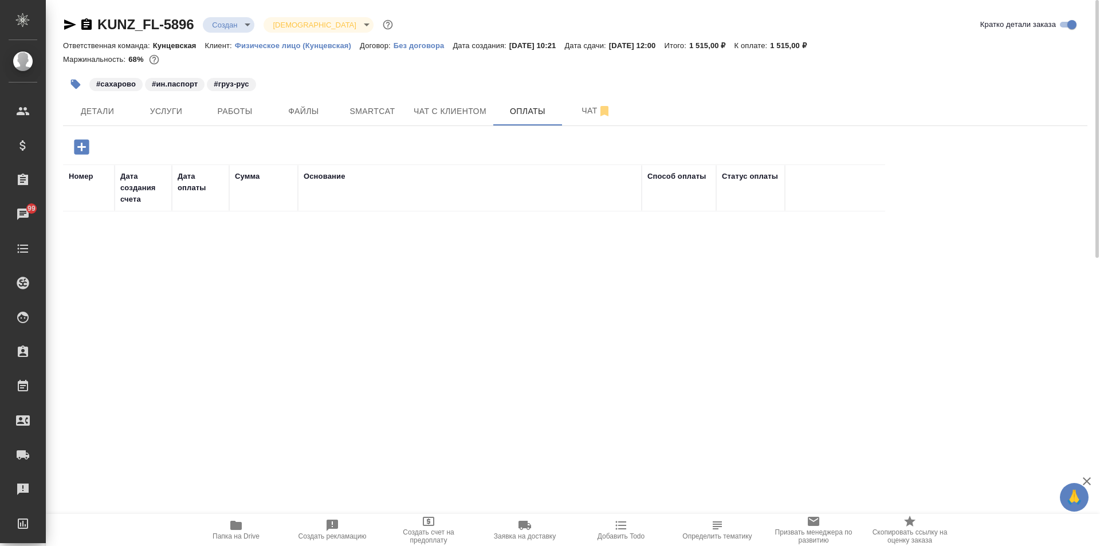
click at [84, 148] on icon "button" at bounding box center [81, 146] width 15 height 15
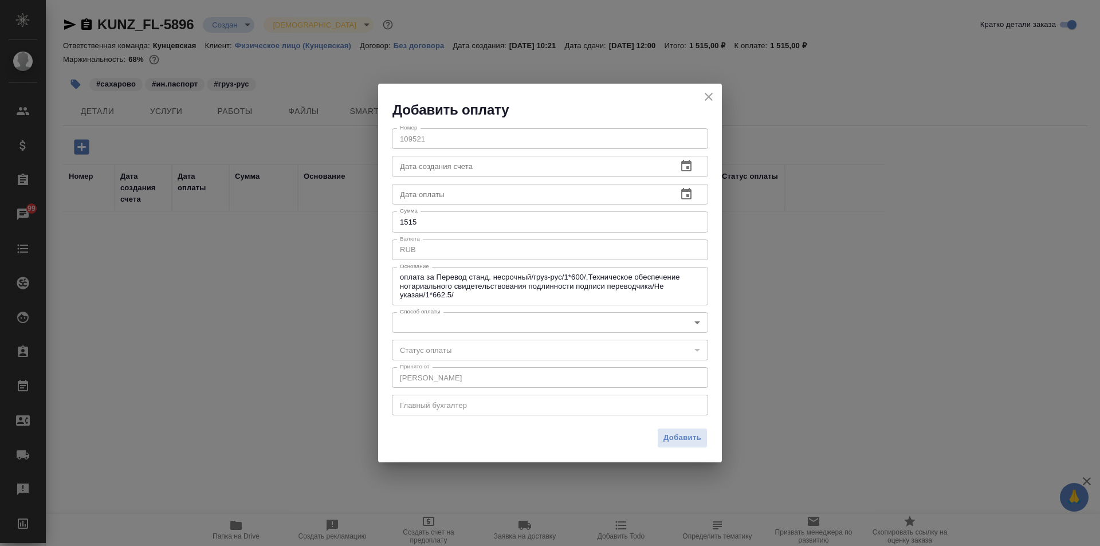
click at [535, 345] on div "​" at bounding box center [550, 350] width 316 height 21
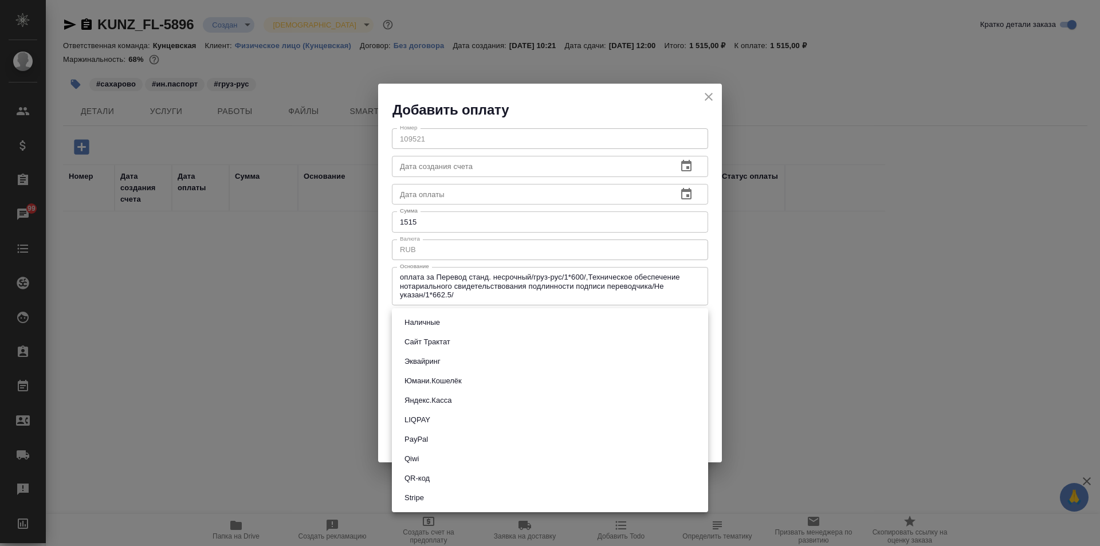
click at [590, 321] on body "🙏 .cls-1 fill:#fff; AWATERA Zotova Ekaterina Клиенты Спецификации Заказы 99 Чат…" at bounding box center [550, 273] width 1100 height 546
click at [435, 472] on li "QR-код" at bounding box center [550, 478] width 316 height 19
type input "60e5684acae83f185c96e013"
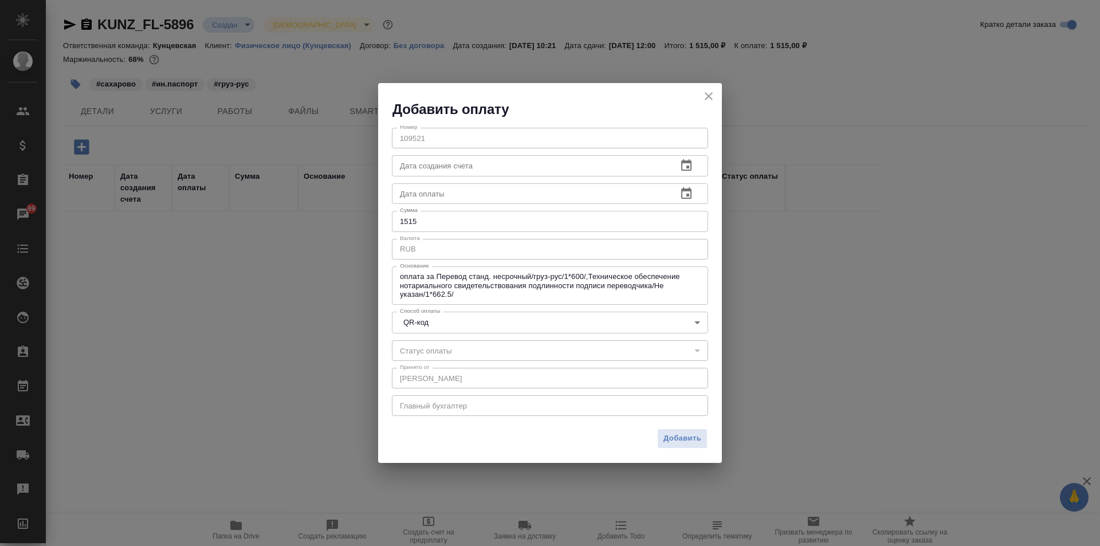
click at [523, 354] on div "​" at bounding box center [550, 350] width 316 height 21
click at [671, 438] on span "Добавить" at bounding box center [683, 438] width 38 height 13
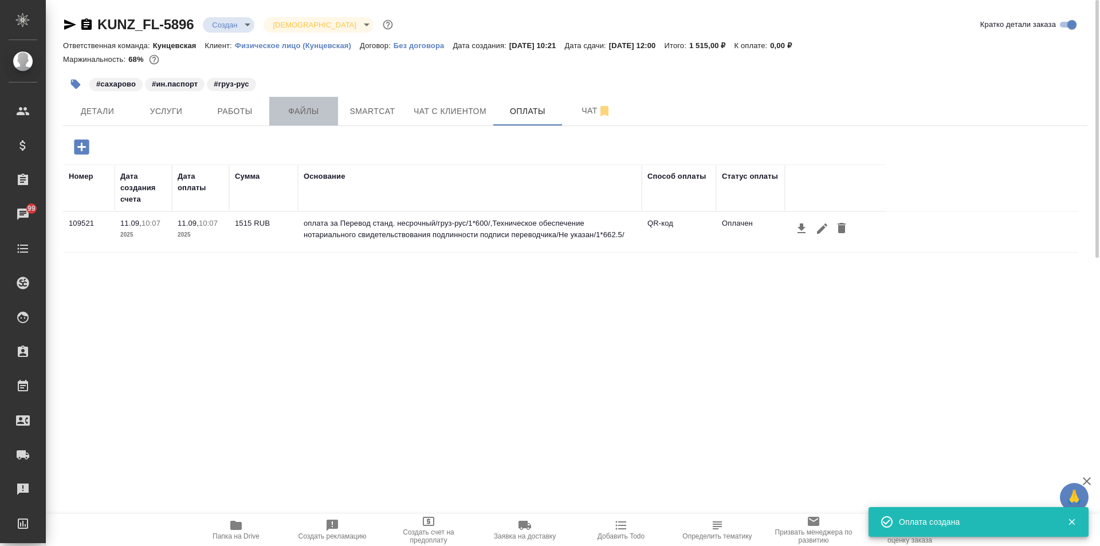
click at [301, 115] on span "Файлы" at bounding box center [303, 111] width 55 height 14
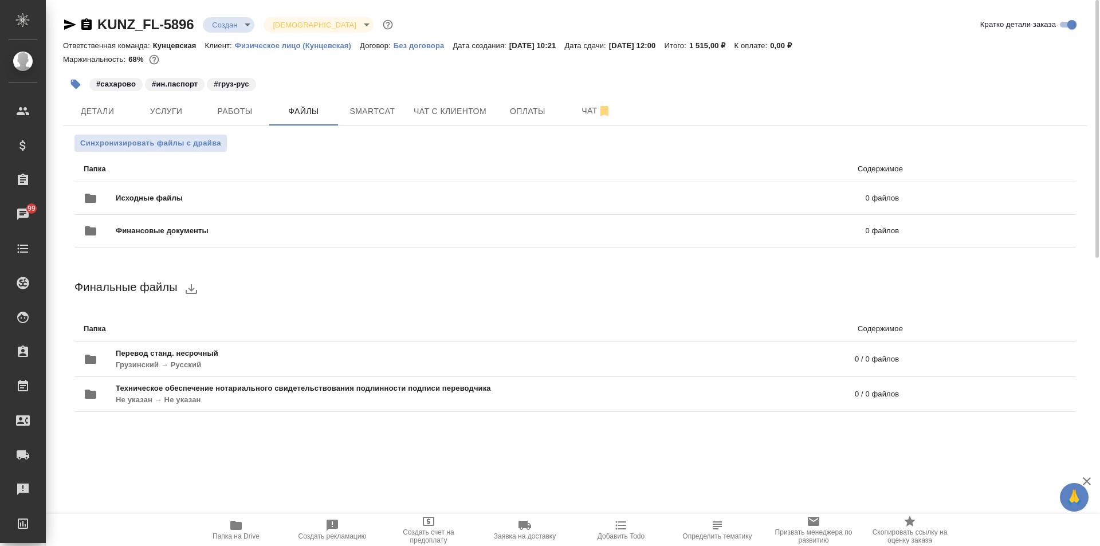
click at [83, 24] on icon "button" at bounding box center [86, 23] width 10 height 11
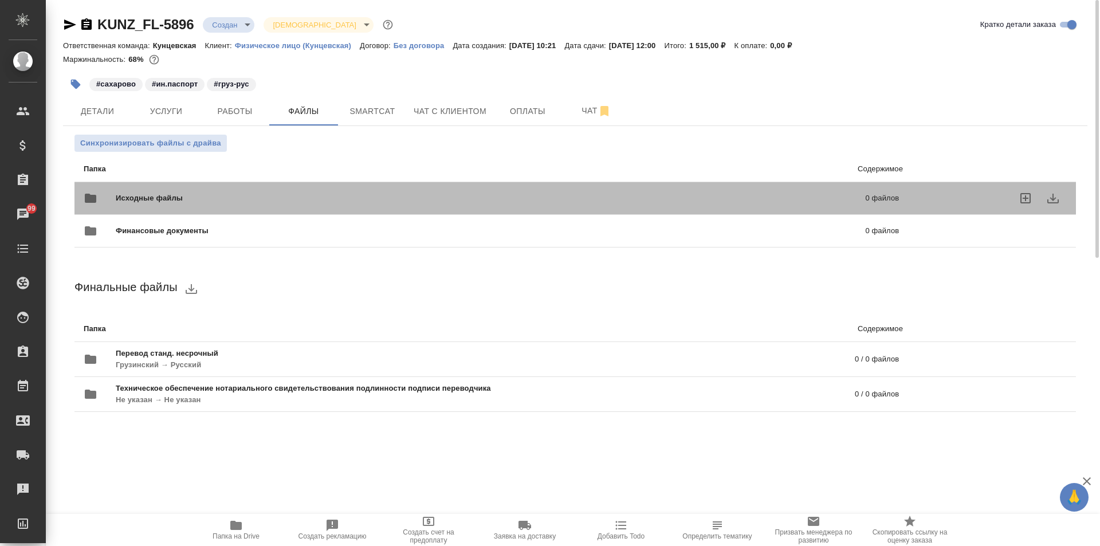
click at [264, 188] on div "Исходные файлы 0 файлов" at bounding box center [492, 199] width 816 height 28
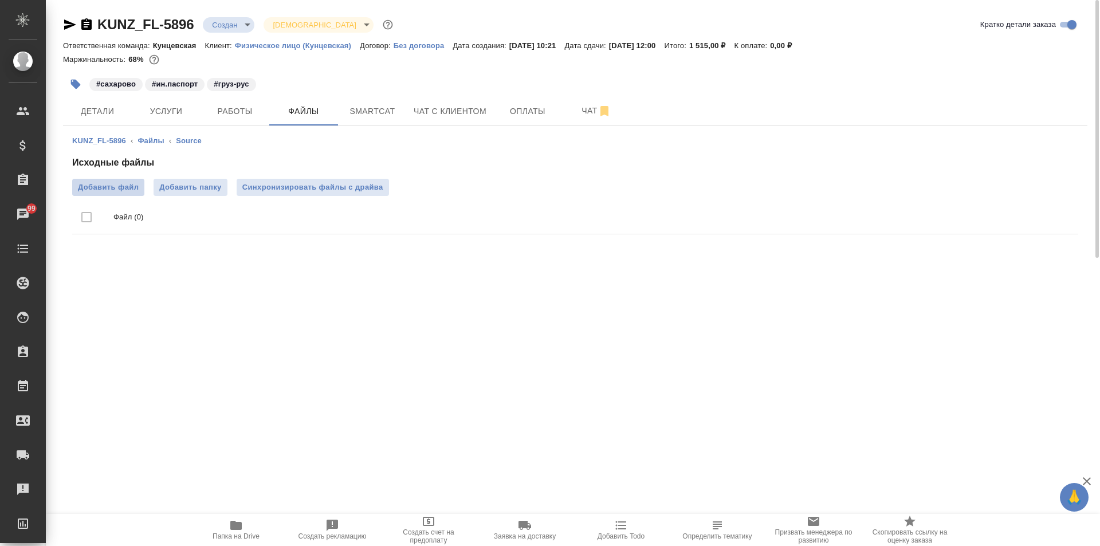
click at [132, 187] on span "Добавить файл" at bounding box center [108, 187] width 61 height 11
click at [0, 0] on input "Добавить файл" at bounding box center [0, 0] width 0 height 0
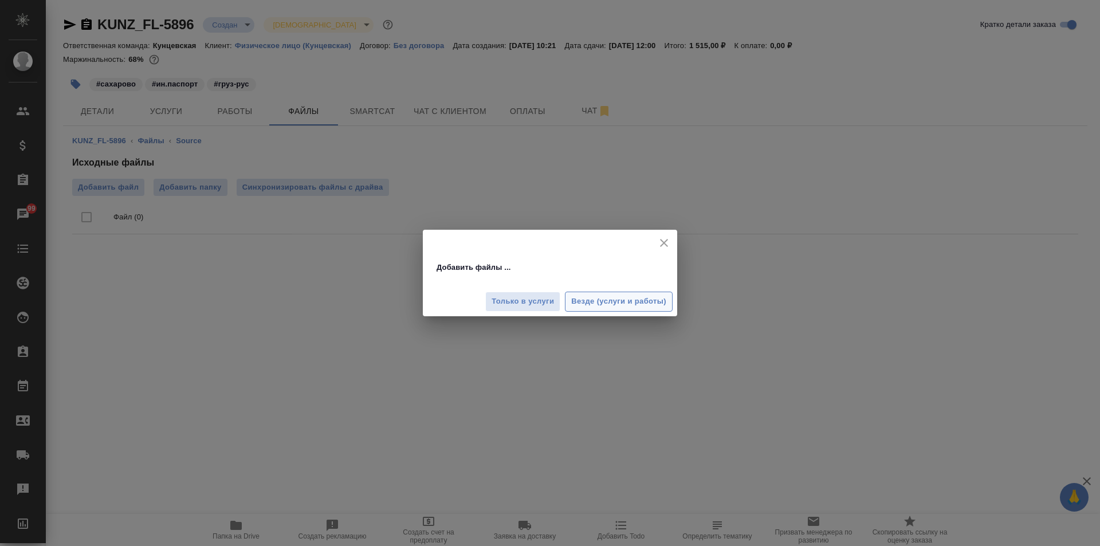
click at [604, 308] on button "Везде (услуги и работы)" at bounding box center [619, 302] width 108 height 20
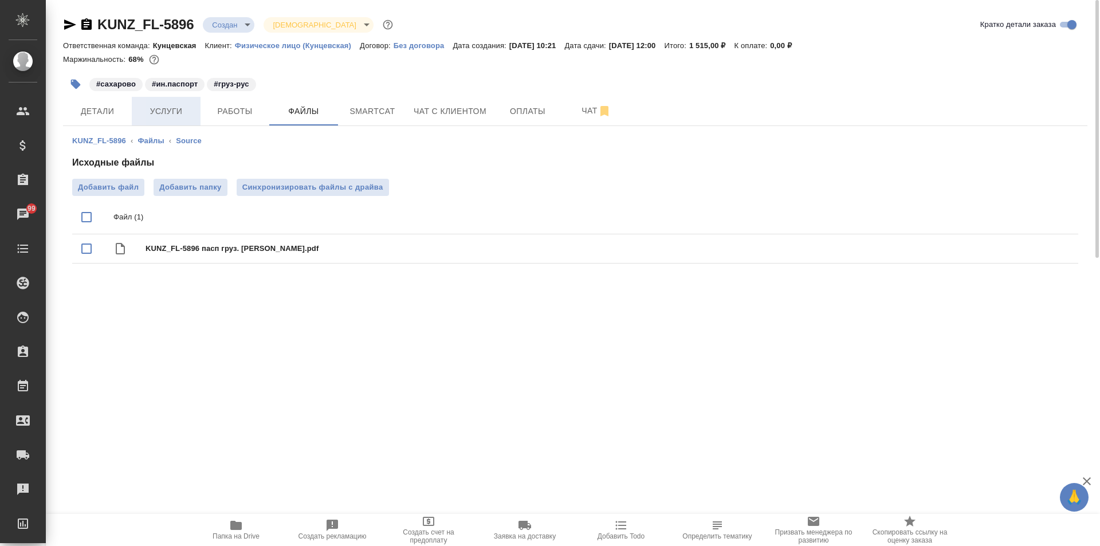
click at [163, 116] on span "Услуги" at bounding box center [166, 111] width 55 height 14
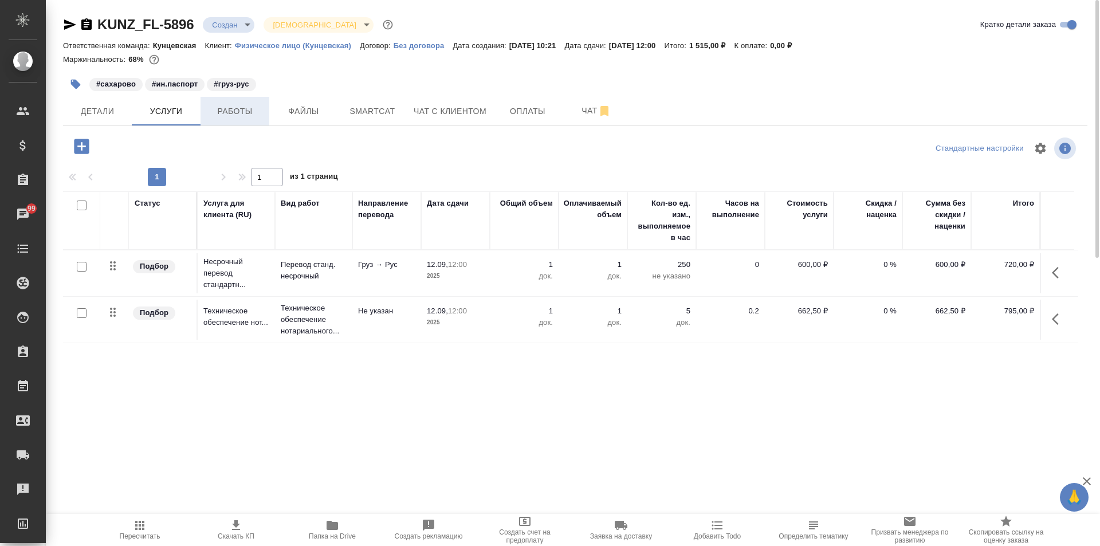
click at [224, 109] on span "Работы" at bounding box center [234, 111] width 55 height 14
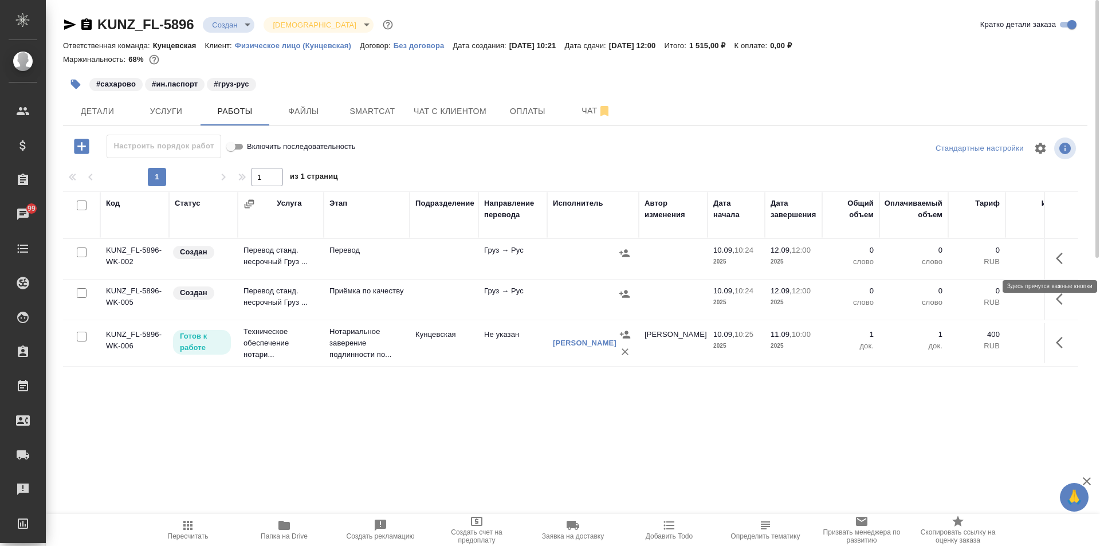
click at [1051, 253] on button "button" at bounding box center [1063, 259] width 28 height 28
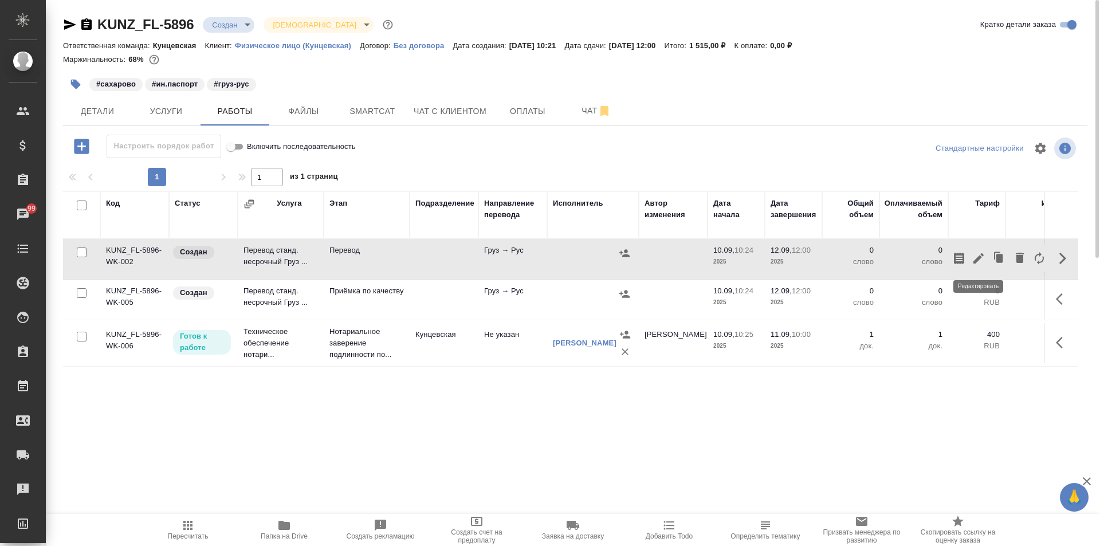
click at [977, 254] on icon "button" at bounding box center [979, 259] width 14 height 14
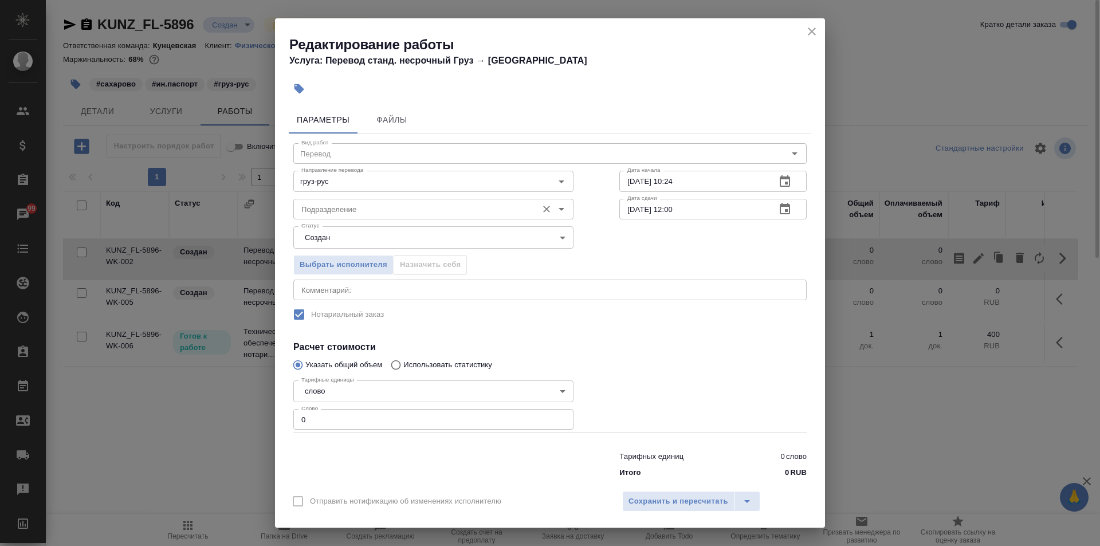
click at [448, 205] on input "Подразделение" at bounding box center [414, 209] width 235 height 14
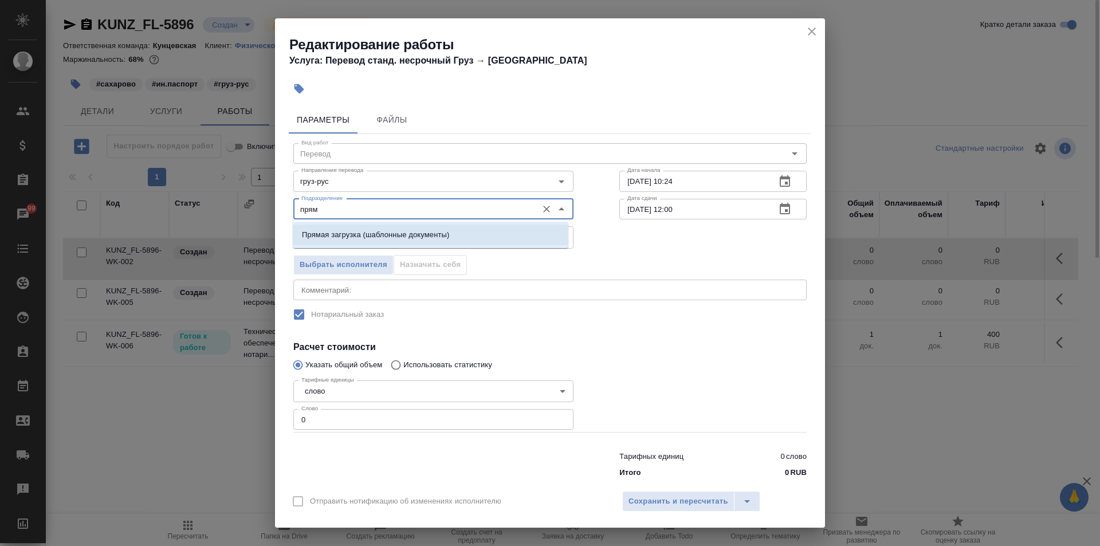
click at [514, 225] on li "Прямая загрузка (шаблонные документы)" at bounding box center [431, 235] width 276 height 21
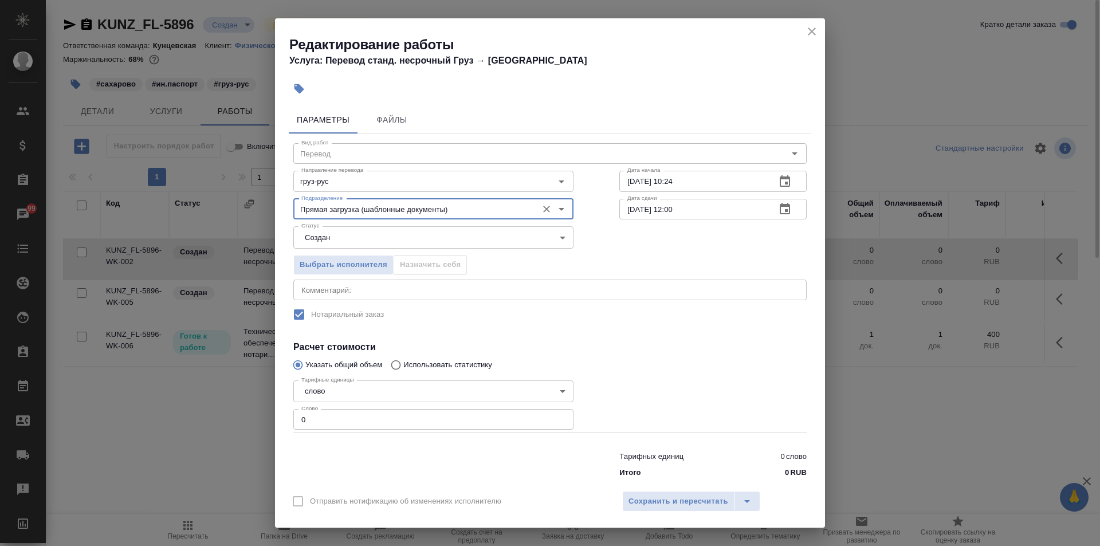
type input "Прямая загрузка (шаблонные документы)"
click at [667, 206] on input "12.09.2025 12:00" at bounding box center [693, 209] width 147 height 21
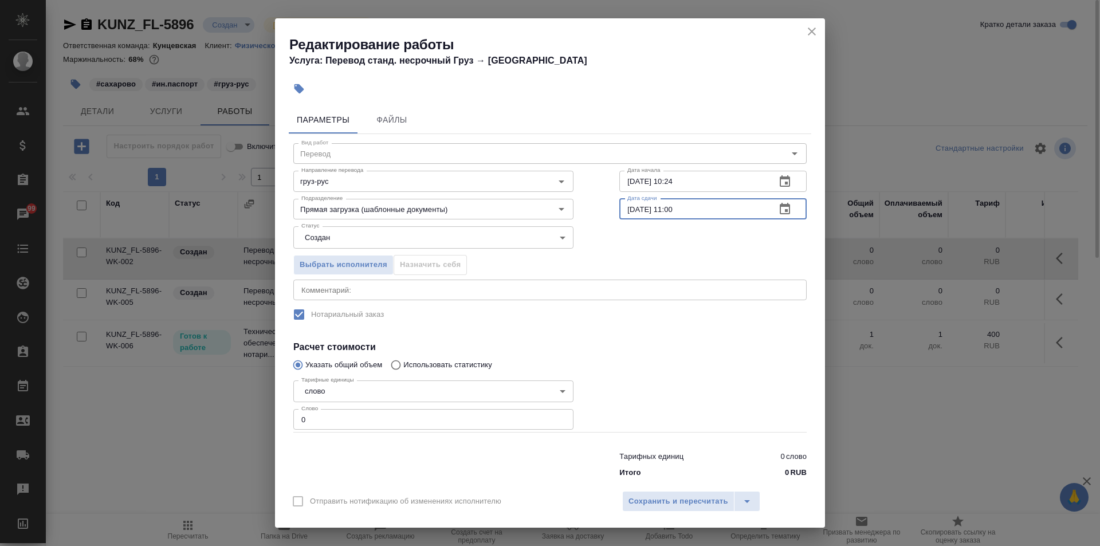
type input "12.09.2025 11:00"
click at [488, 412] on input "0" at bounding box center [433, 419] width 280 height 21
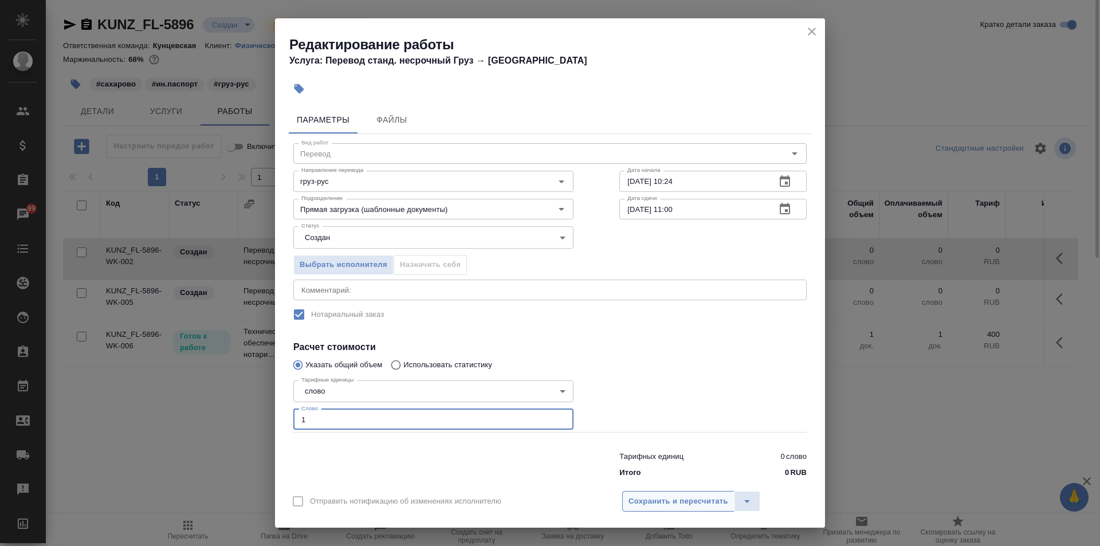
type input "1"
click at [646, 499] on span "Сохранить и пересчитать" at bounding box center [679, 501] width 100 height 13
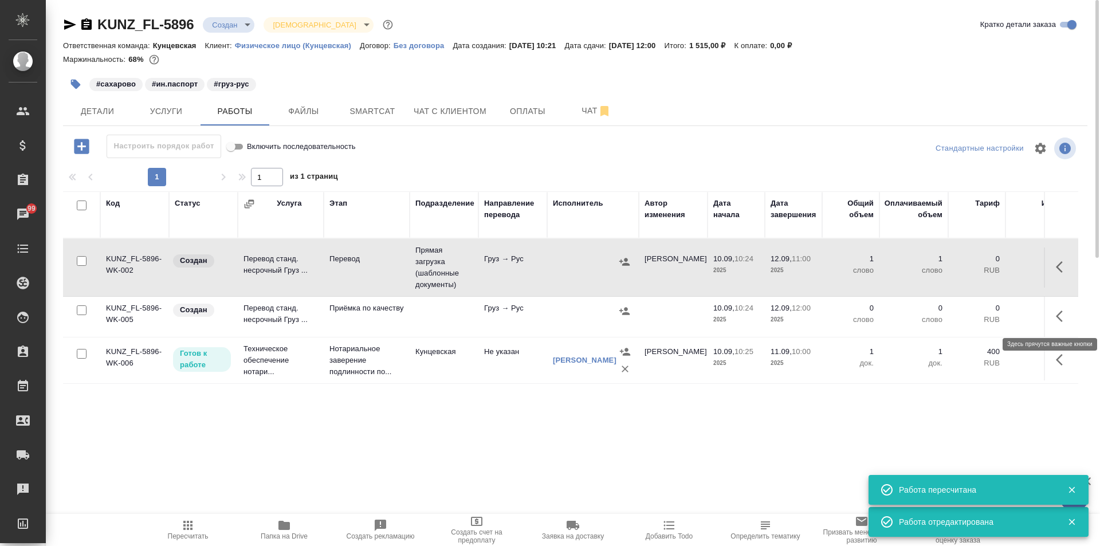
click at [1064, 314] on icon "button" at bounding box center [1063, 316] width 14 height 14
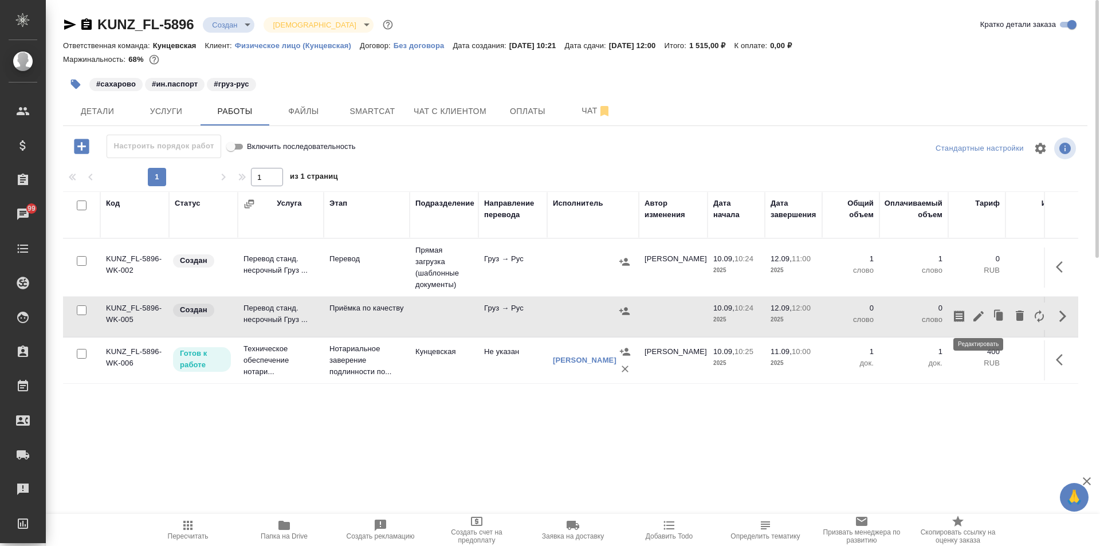
click at [982, 318] on icon "button" at bounding box center [979, 316] width 14 height 14
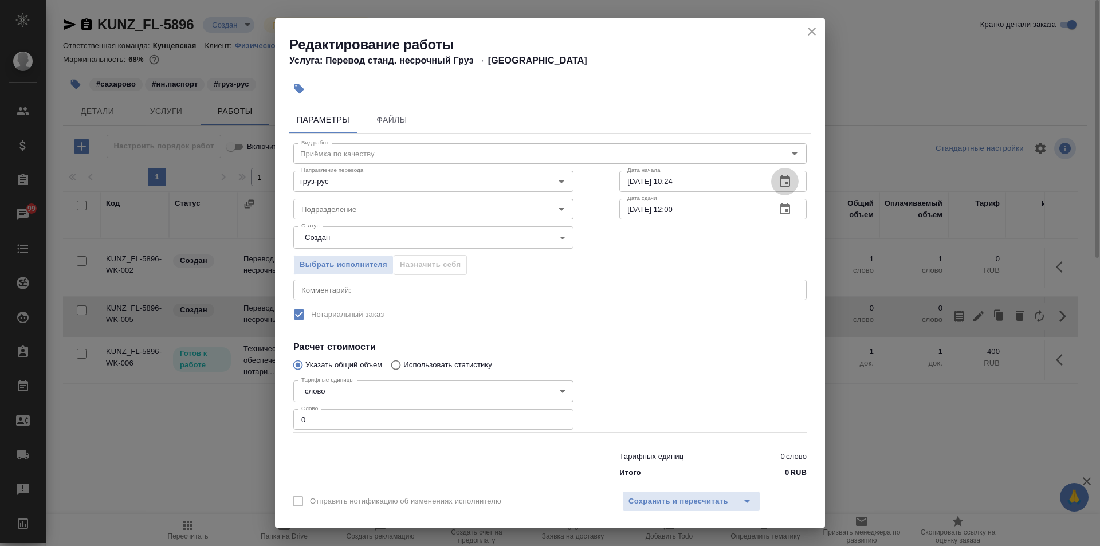
click at [778, 177] on icon "button" at bounding box center [785, 182] width 14 height 14
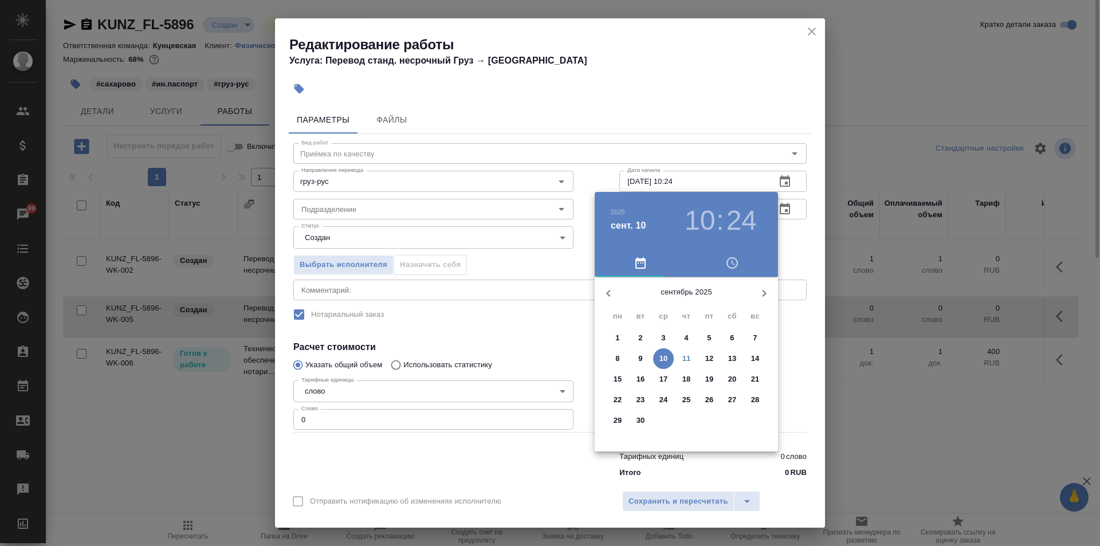
click at [710, 358] on p "12" at bounding box center [710, 358] width 9 height 11
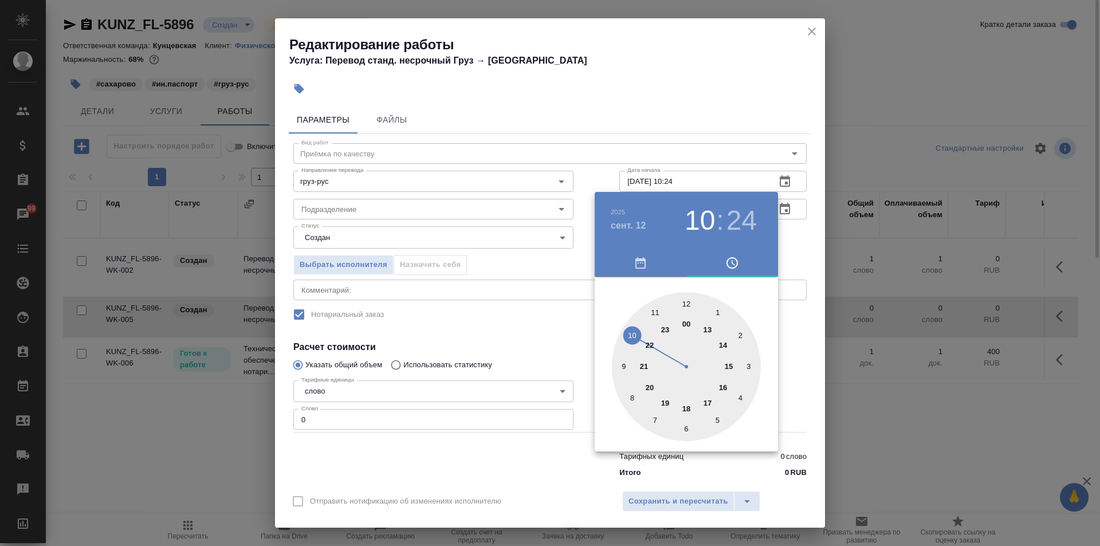
click at [655, 309] on div at bounding box center [686, 366] width 149 height 149
click at [688, 300] on div at bounding box center [686, 366] width 149 height 149
type input "12.09.2025 11:00"
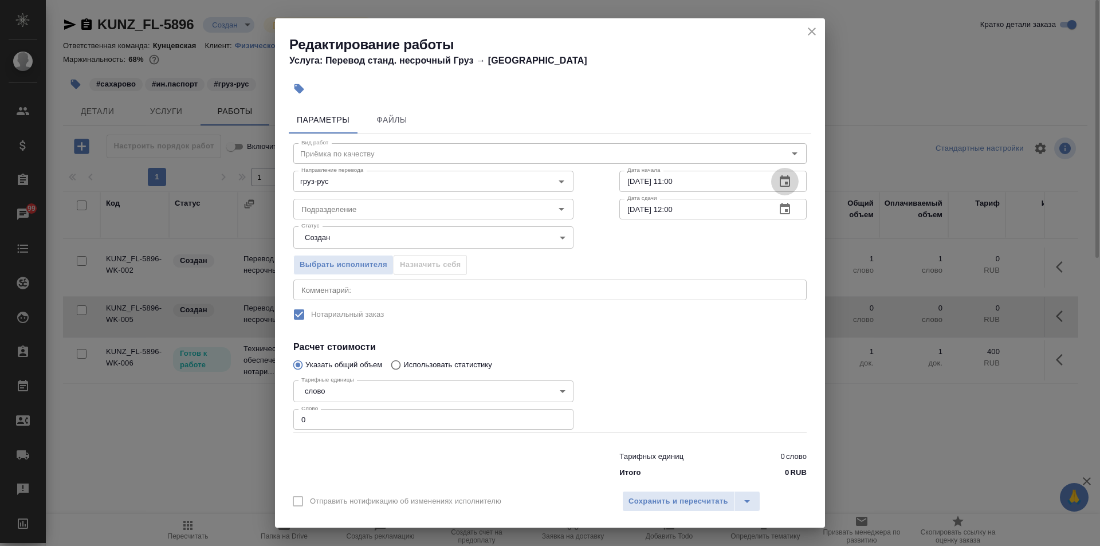
click at [373, 420] on input "0" at bounding box center [433, 419] width 280 height 21
type input "1"
click at [646, 499] on span "Сохранить и пересчитать" at bounding box center [679, 501] width 100 height 13
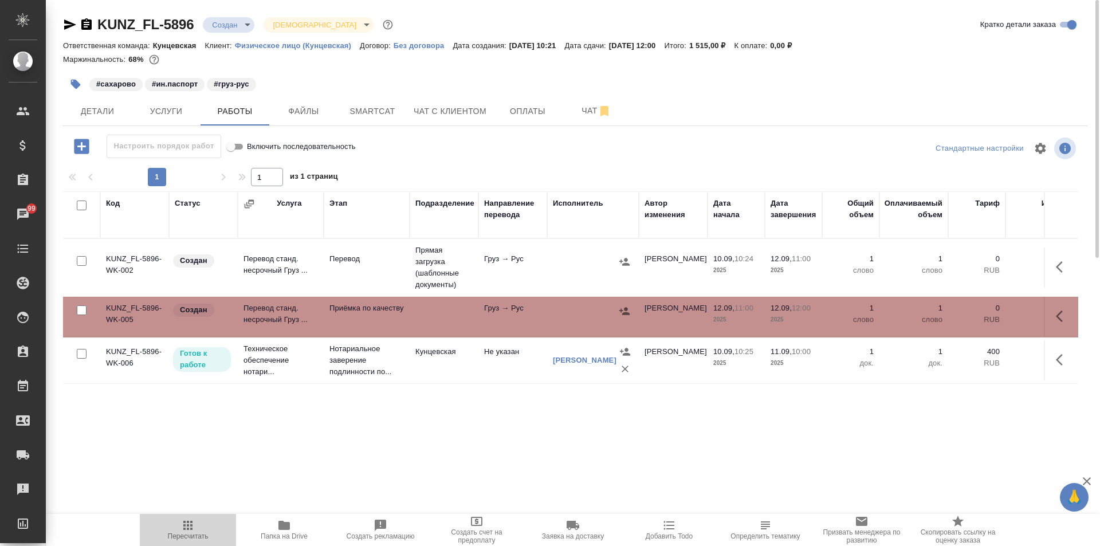
click at [187, 531] on icon "button" at bounding box center [188, 526] width 14 height 14
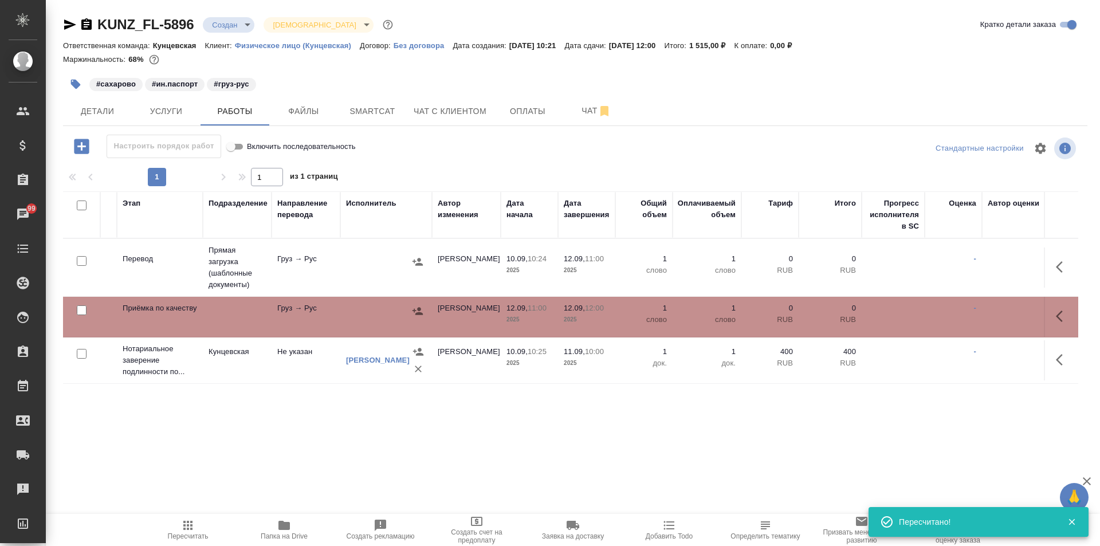
scroll to position [0, 283]
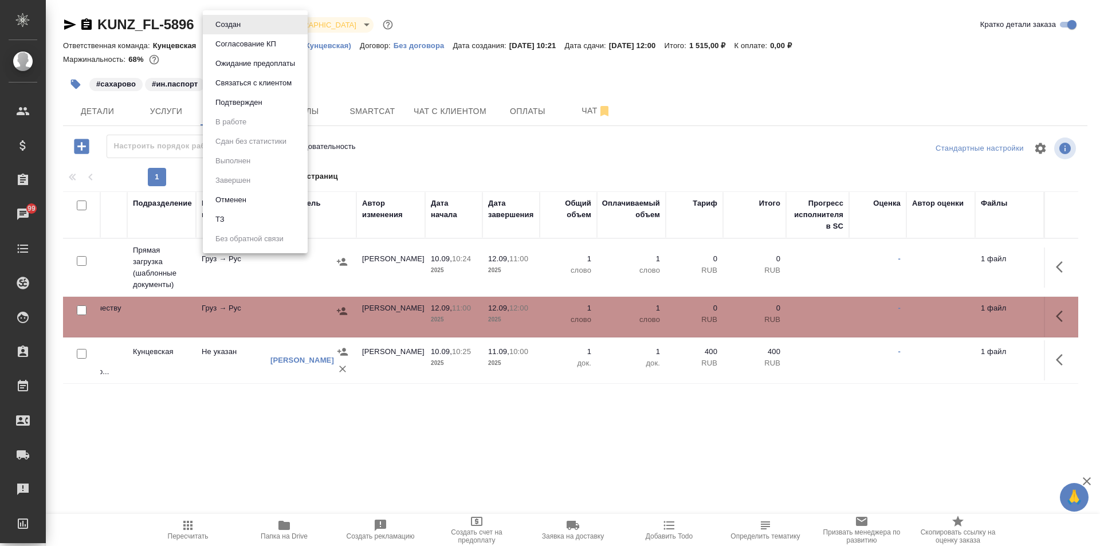
click at [240, 22] on body "🙏 .cls-1 fill:#fff; AWATERA Zotova Ekaterina Клиенты Спецификации Заказы 99 Чат…" at bounding box center [550, 273] width 1100 height 546
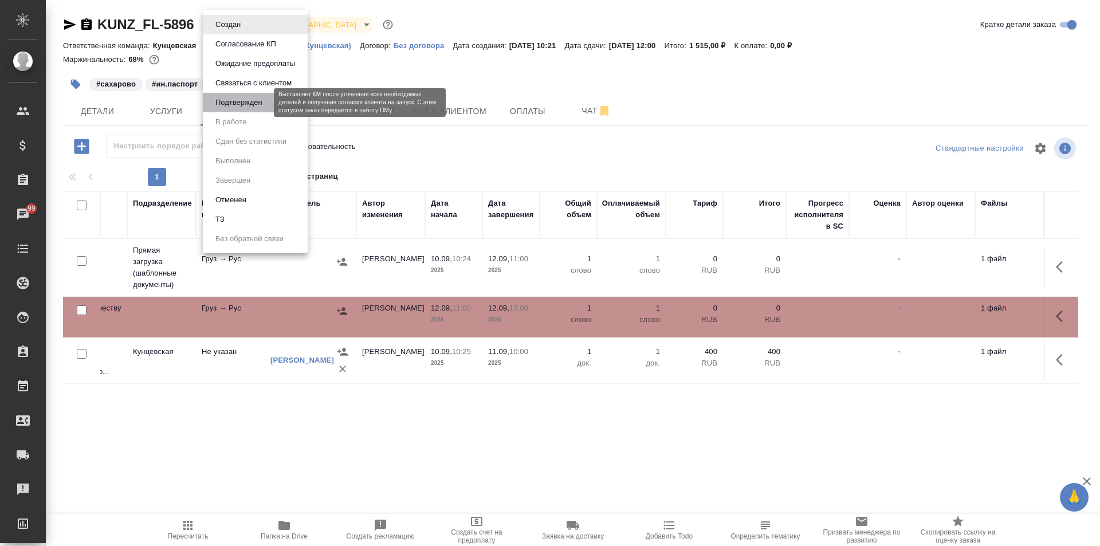
click at [248, 100] on button "Подтвержден" at bounding box center [239, 102] width 54 height 13
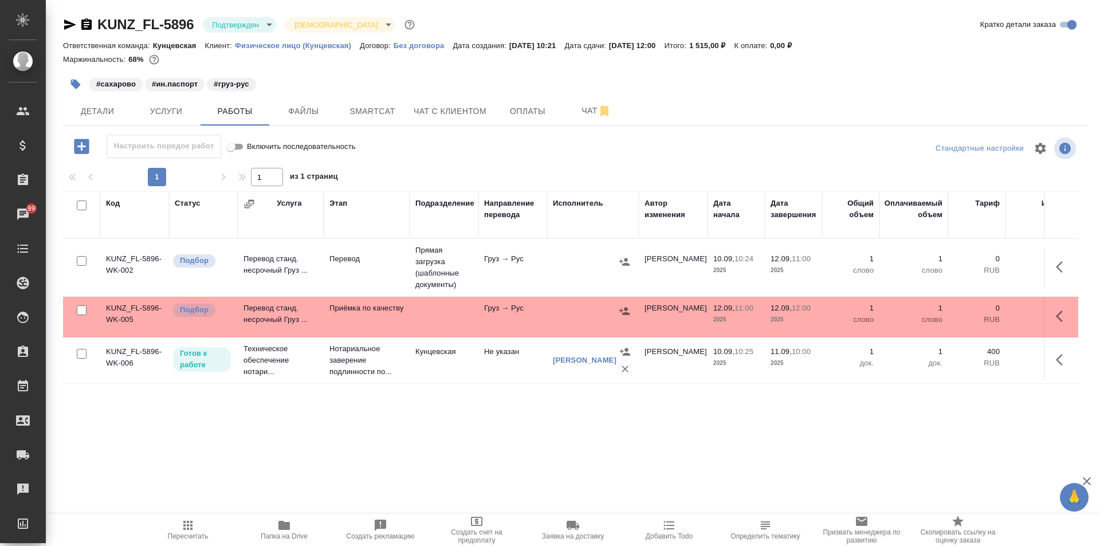
drag, startPoint x: 903, startPoint y: 176, endPoint x: 813, endPoint y: 254, distance: 119.4
click at [889, 190] on div "Настроить порядок работ Включить последовательность Стандартные настройки 1 1 и…" at bounding box center [575, 292] width 1025 height 315
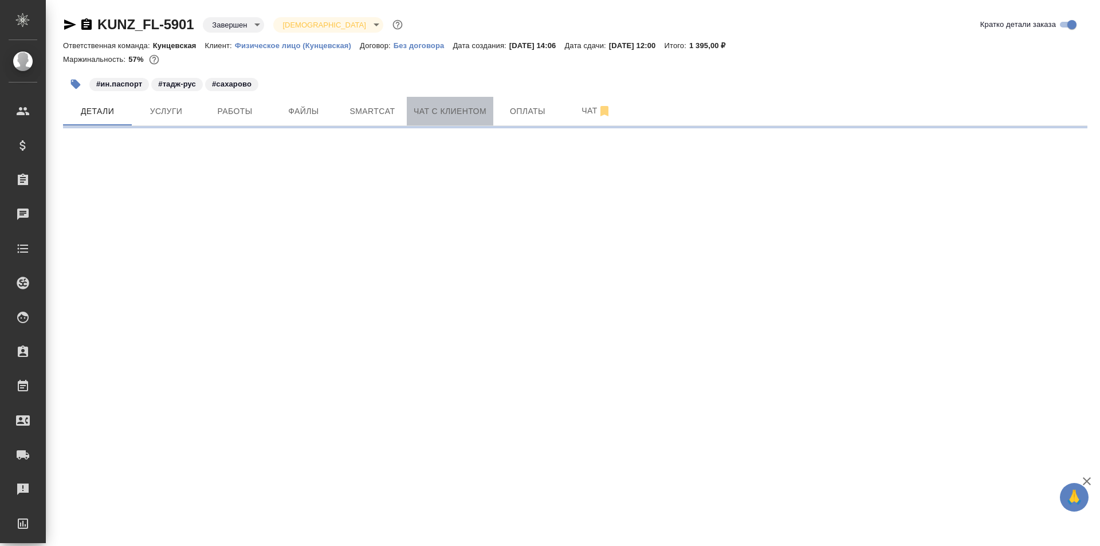
click at [440, 112] on span "Чат с клиентом" at bounding box center [450, 111] width 73 height 14
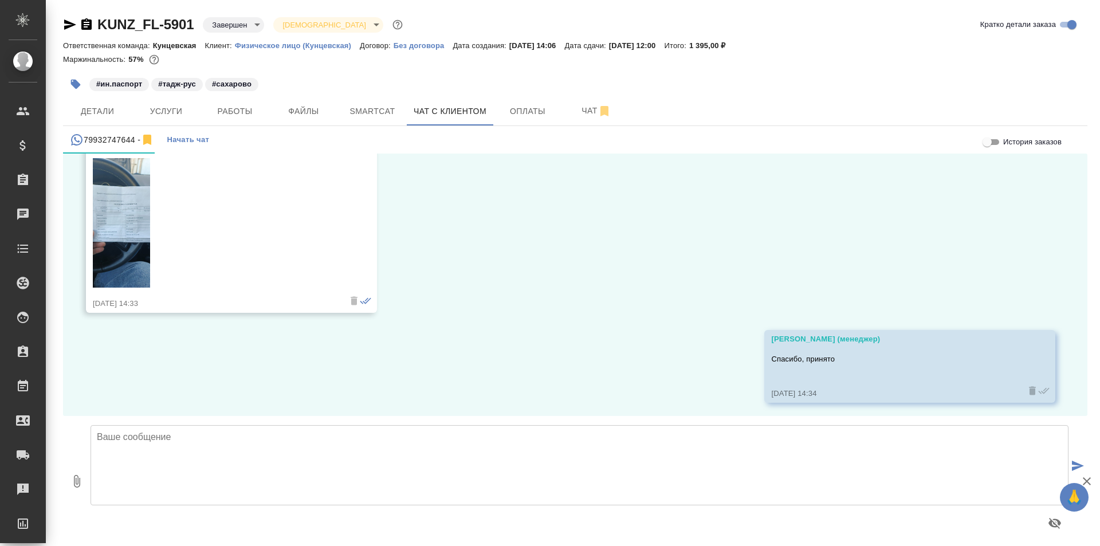
scroll to position [163, 0]
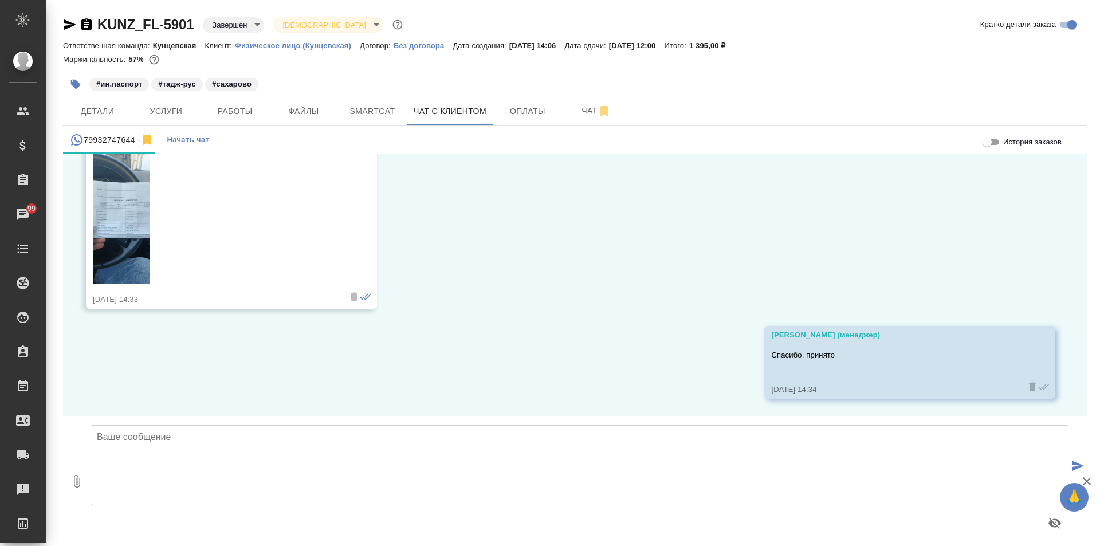
click at [401, 436] on textarea at bounding box center [580, 465] width 978 height 80
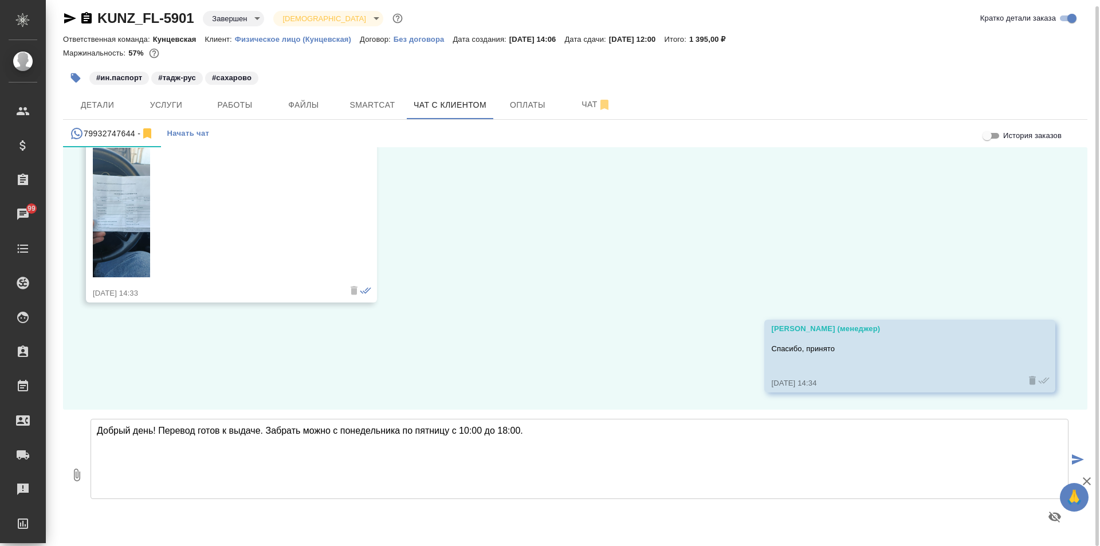
type textarea "Добрый день! Перевод готов к выдаче. Забрать можно с понедельника по пятницу с …"
click at [1074, 460] on icon "submit" at bounding box center [1078, 459] width 12 height 10
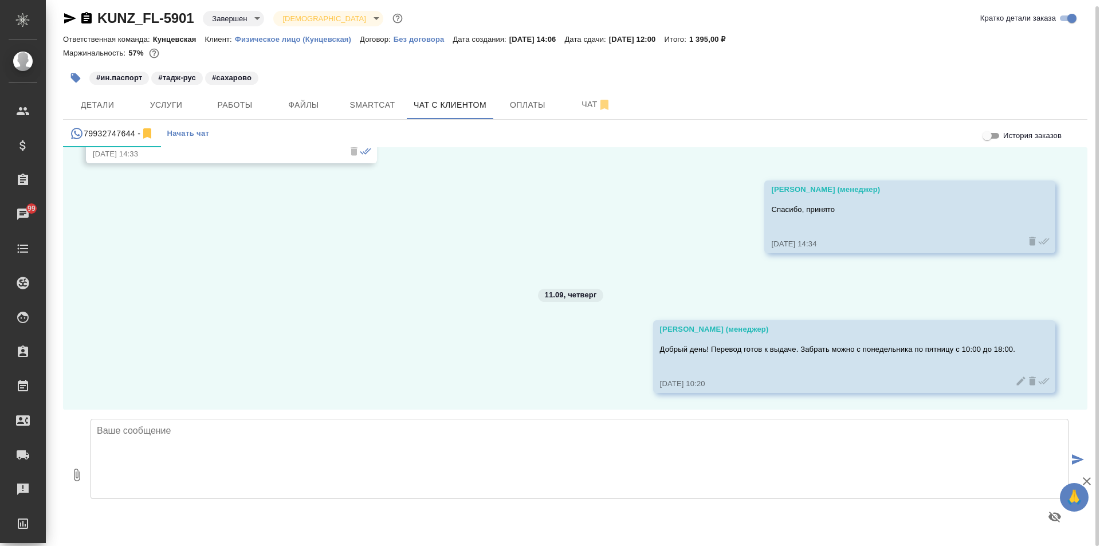
scroll to position [303, 0]
click at [104, 102] on span "Детали" at bounding box center [97, 105] width 55 height 14
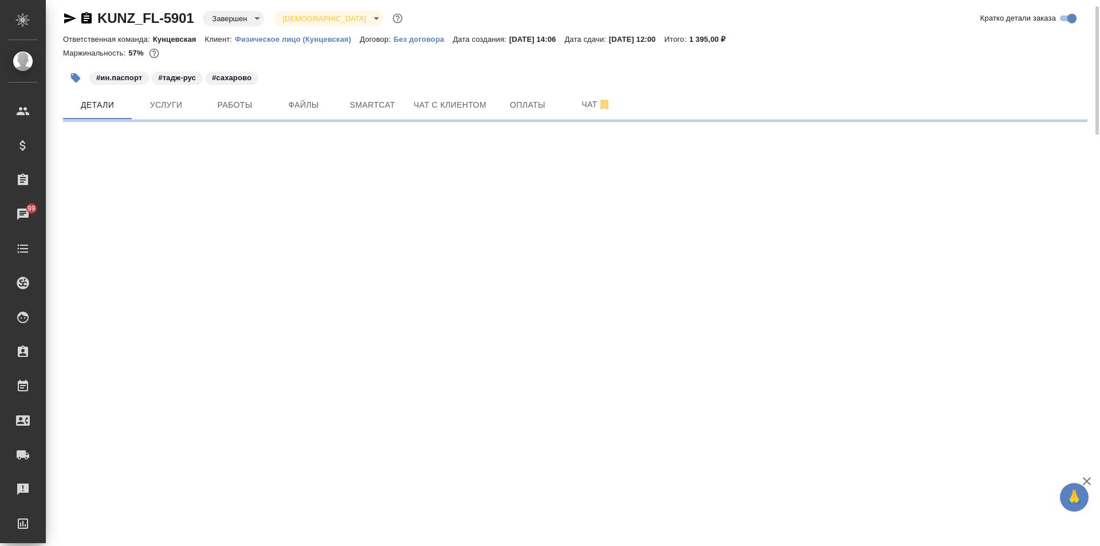
select select "RU"
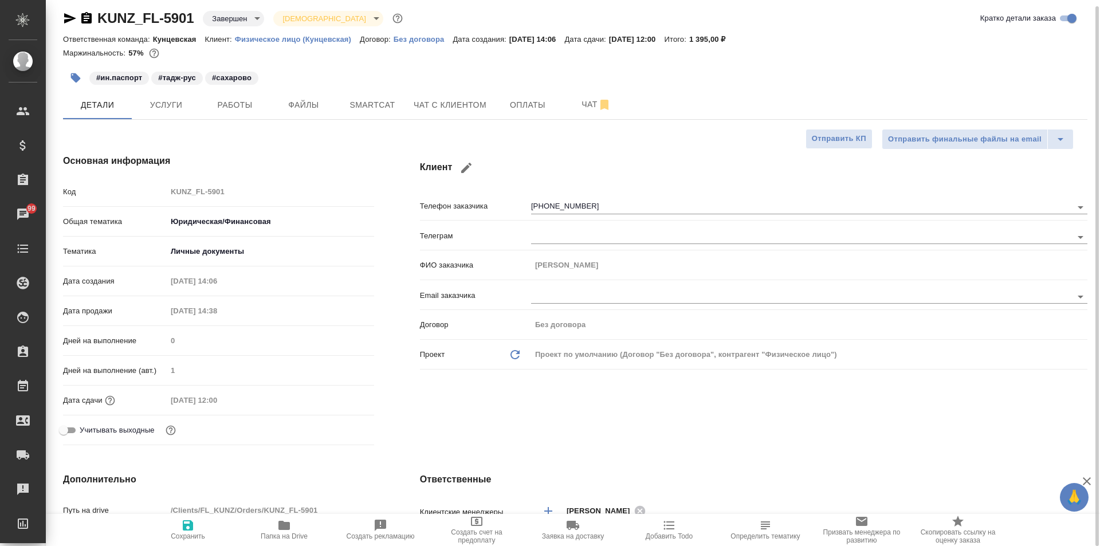
type textarea "x"
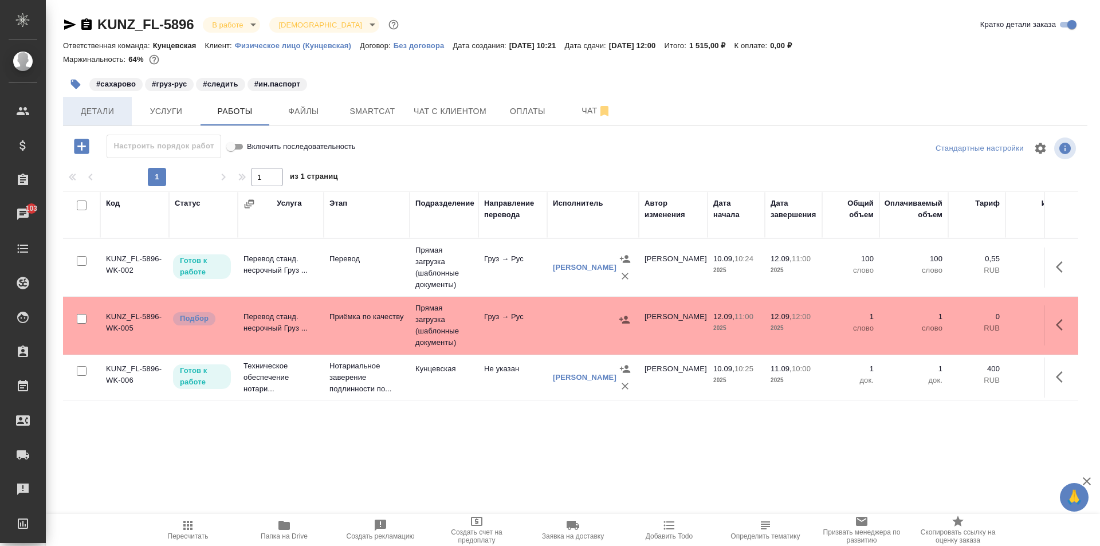
click at [109, 110] on span "Детали" at bounding box center [97, 111] width 55 height 14
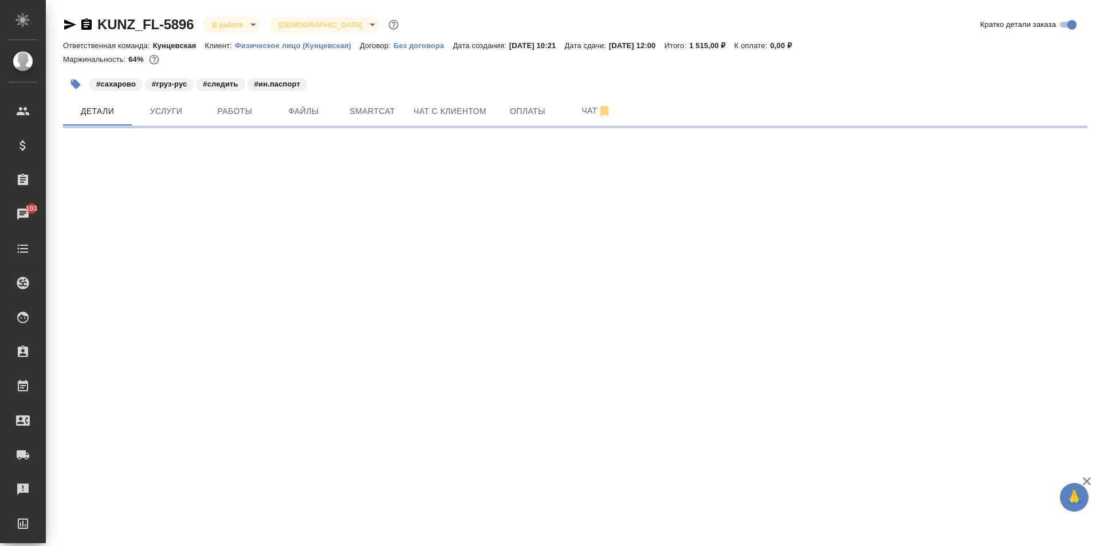
select select "RU"
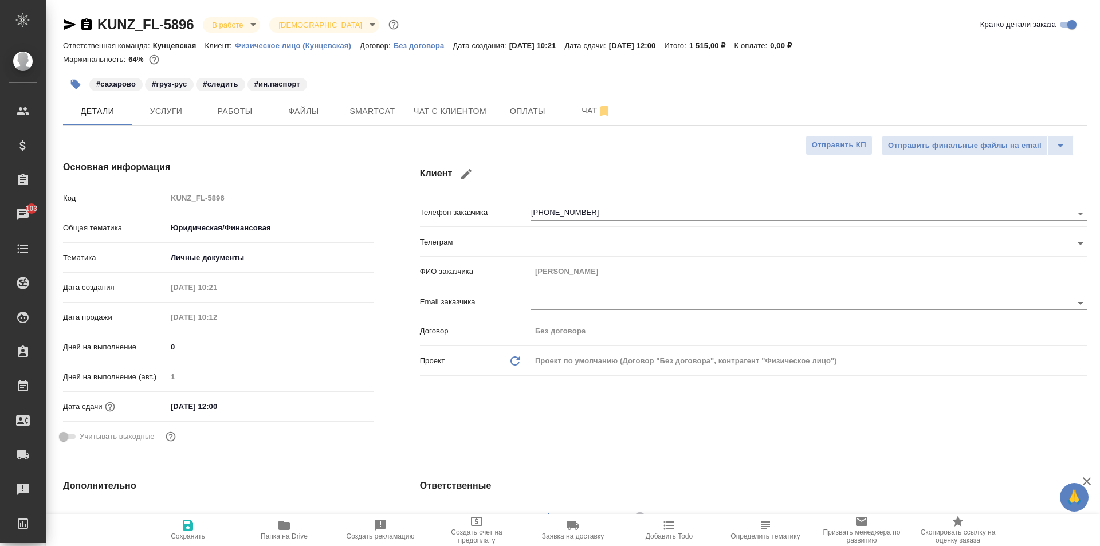
type textarea "x"
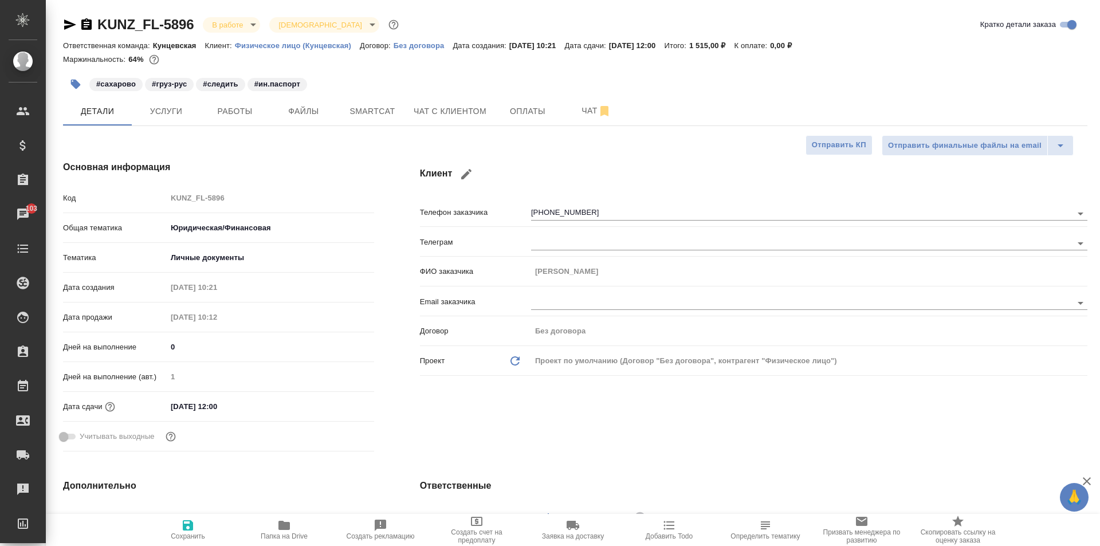
type textarea "x"
click at [109, 118] on span "Детали" at bounding box center [97, 111] width 55 height 14
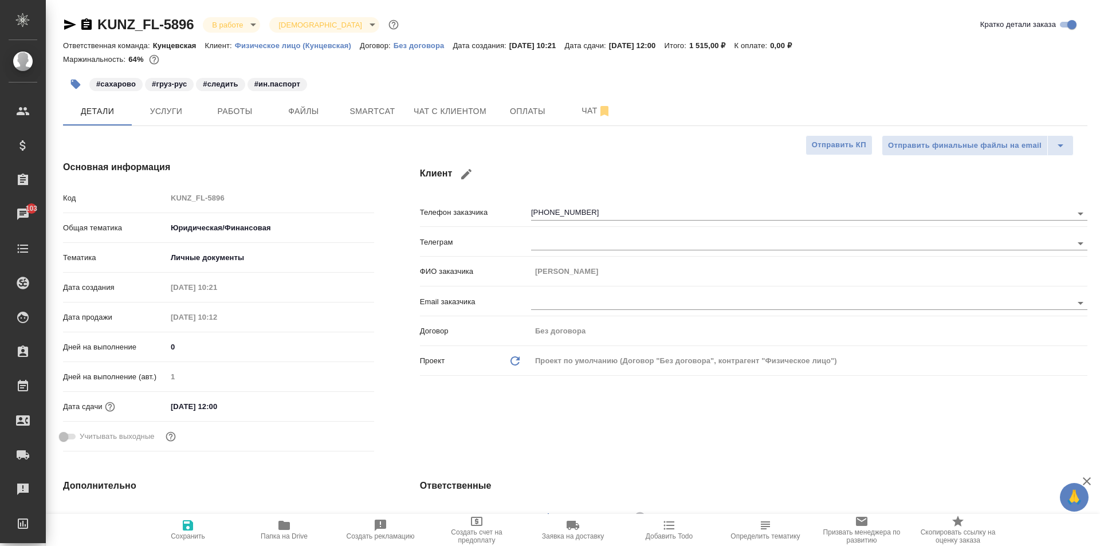
type textarea "x"
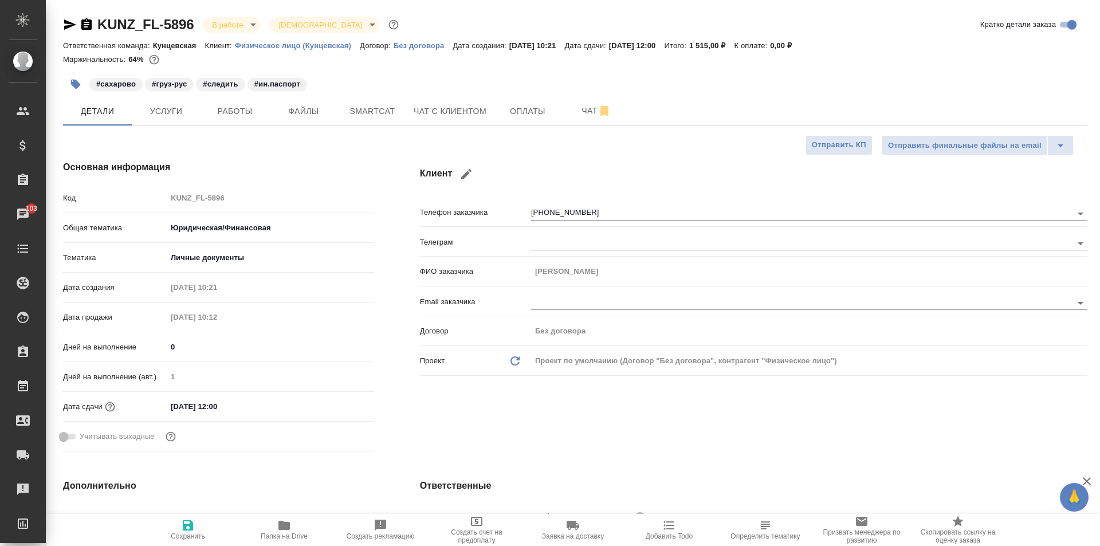
type textarea "x"
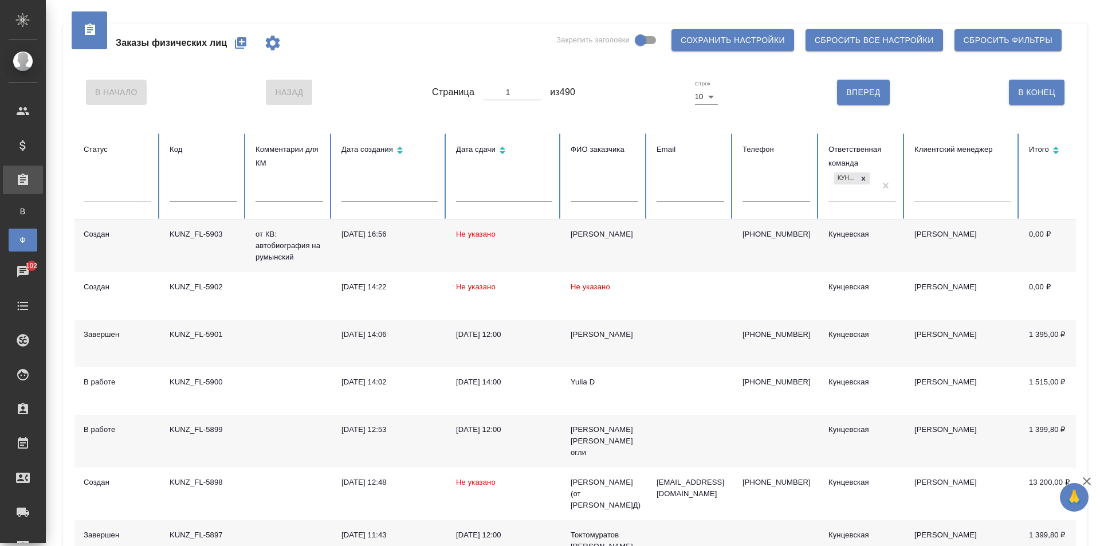
click at [935, 186] on div at bounding box center [963, 190] width 96 height 17
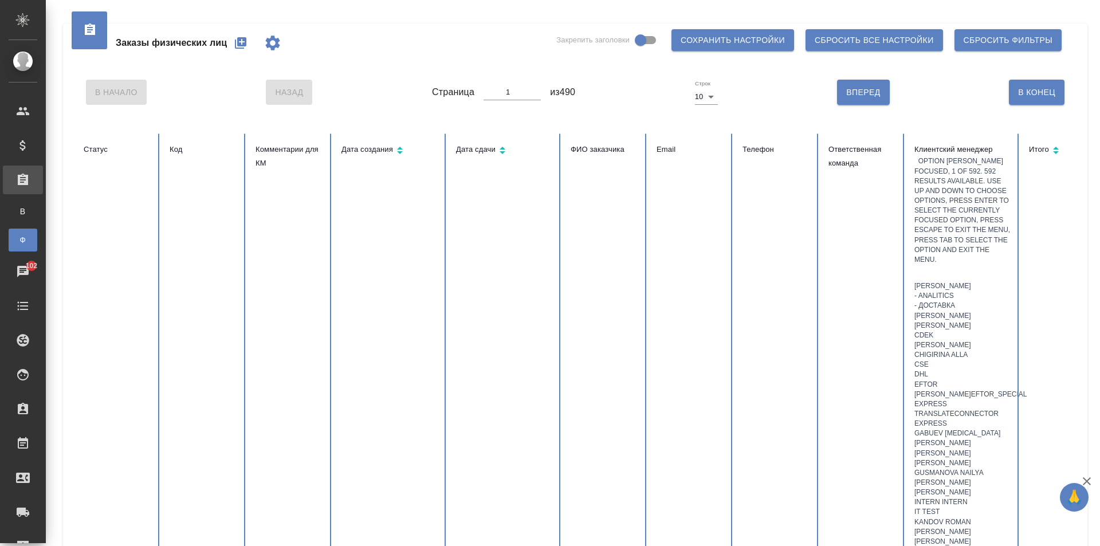
type input "z"
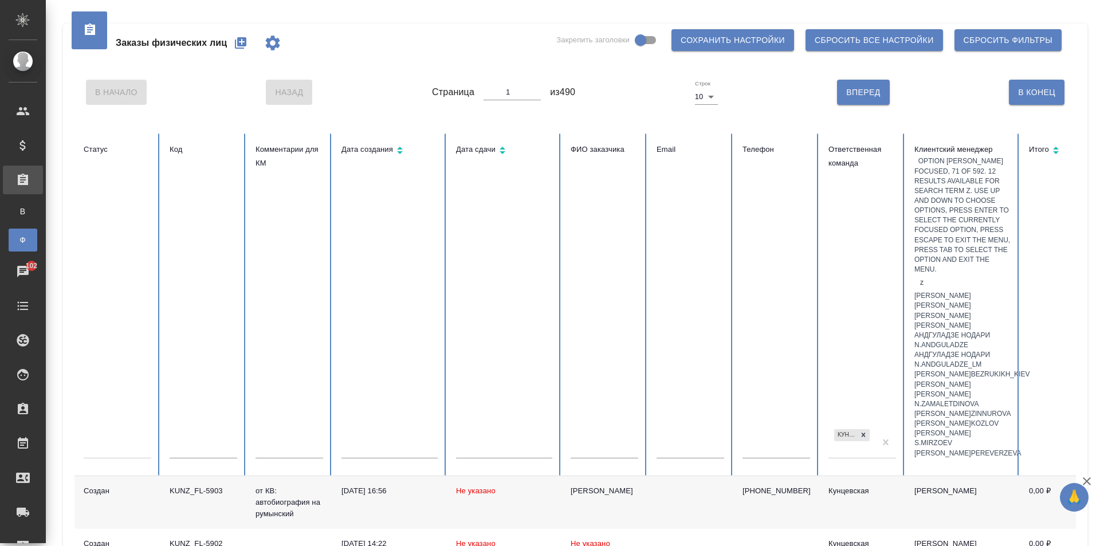
click at [956, 321] on div "[PERSON_NAME]" at bounding box center [963, 326] width 96 height 10
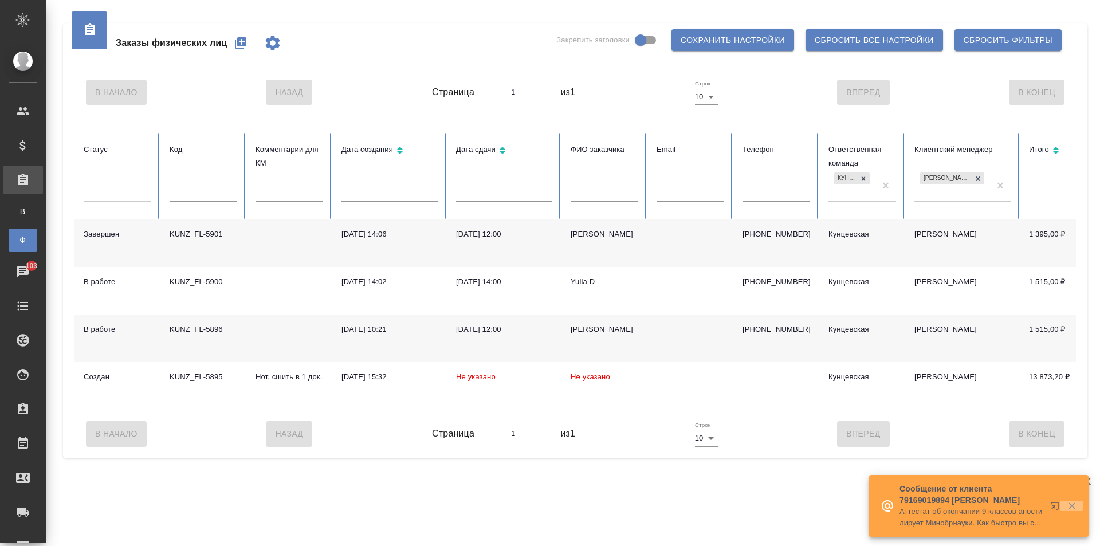
click at [1072, 502] on icon "button" at bounding box center [1072, 506] width 10 height 10
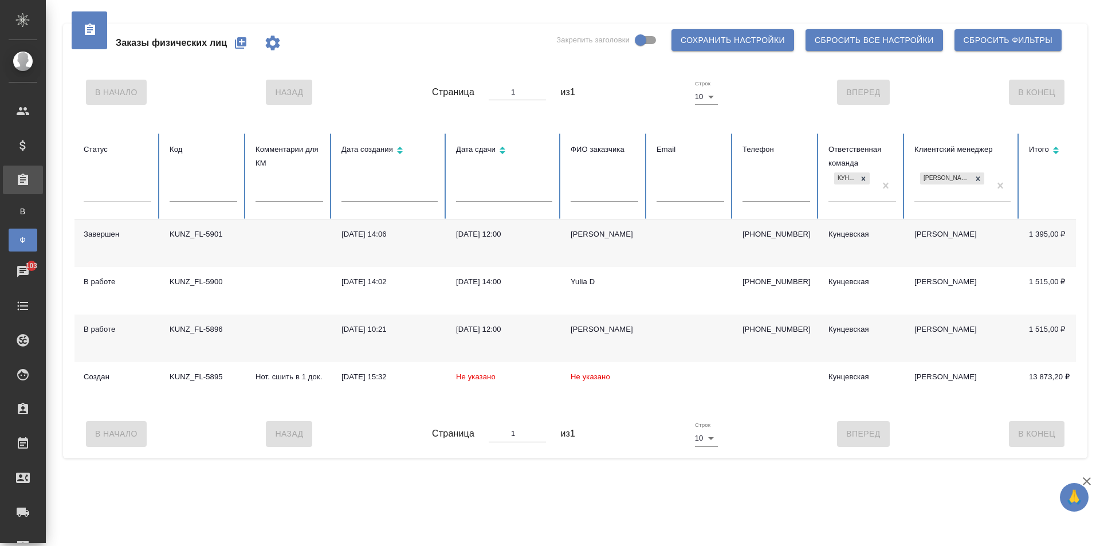
click at [17, 234] on div "Заказы физ. лиц" at bounding box center [8, 239] width 17 height 11
click at [353, 234] on div "[DATE] 14:06" at bounding box center [390, 234] width 96 height 11
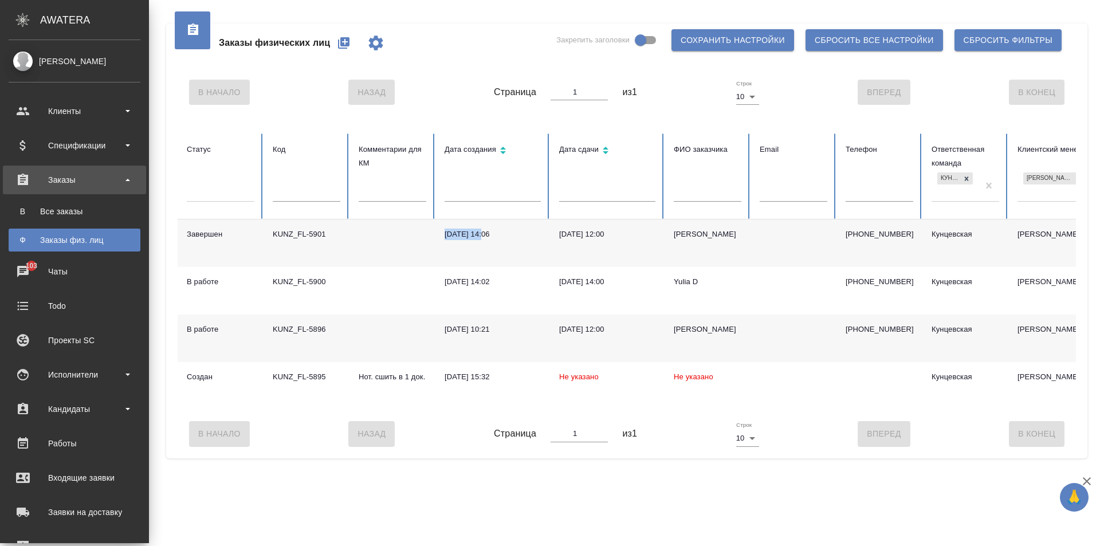
click at [78, 237] on div "Заказы физ. лиц" at bounding box center [74, 239] width 120 height 11
click at [30, 206] on div "Все заказы" at bounding box center [74, 211] width 120 height 11
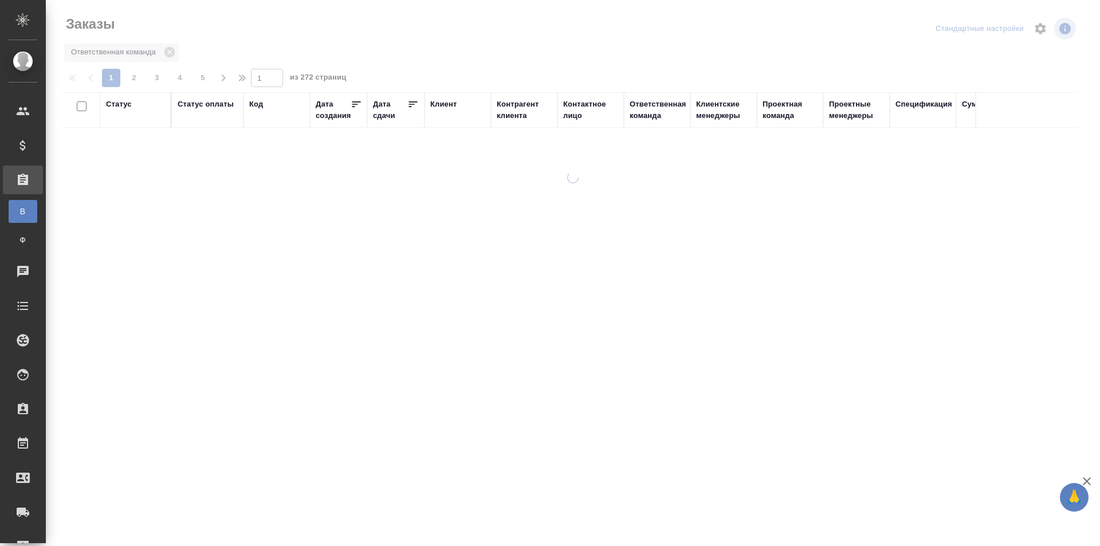
click at [409, 101] on icon at bounding box center [412, 104] width 11 height 11
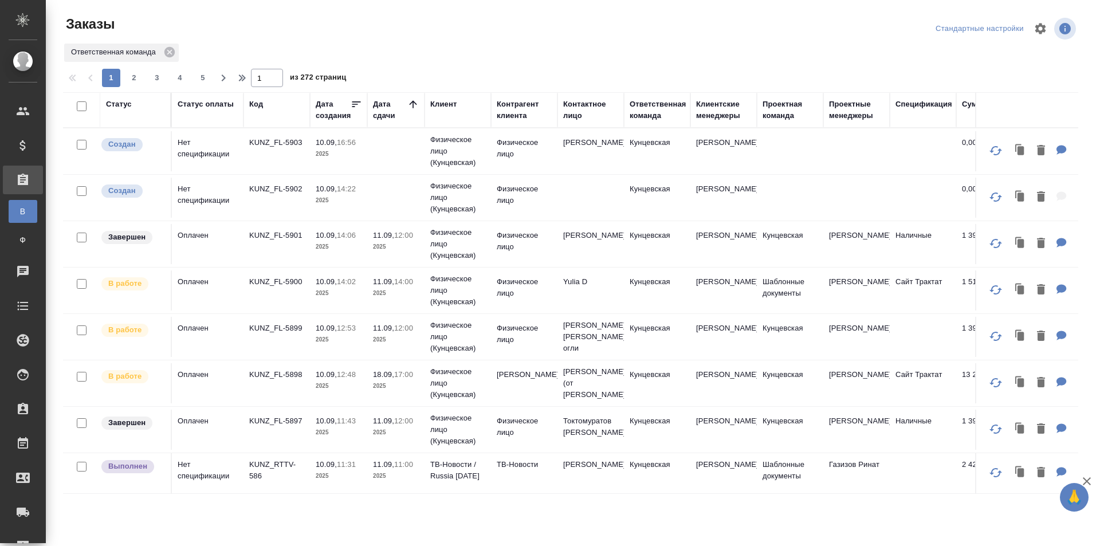
click at [384, 113] on div "Дата сдачи" at bounding box center [390, 110] width 34 height 23
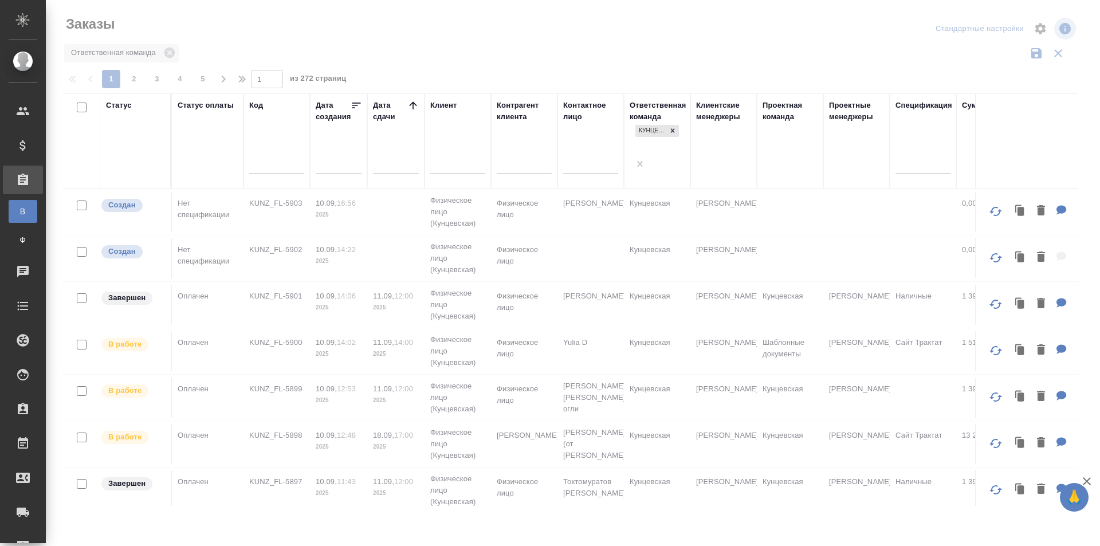
click at [382, 156] on input "text" at bounding box center [399, 164] width 39 height 16
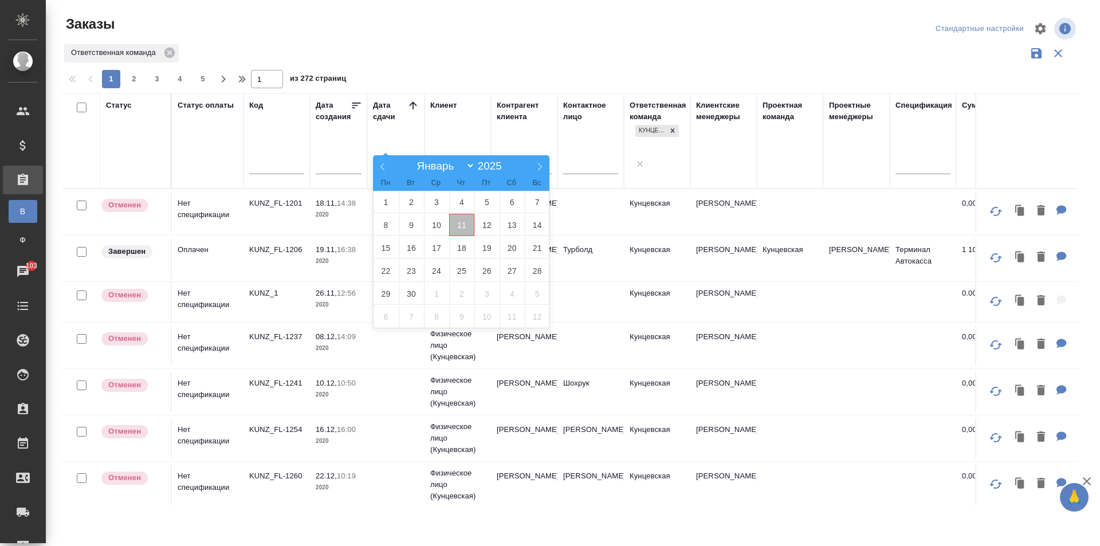
click at [453, 225] on span "11" at bounding box center [461, 225] width 25 height 22
type div "2025-09-10T21:00:00.000Z"
click at [533, 224] on span "14" at bounding box center [537, 225] width 25 height 22
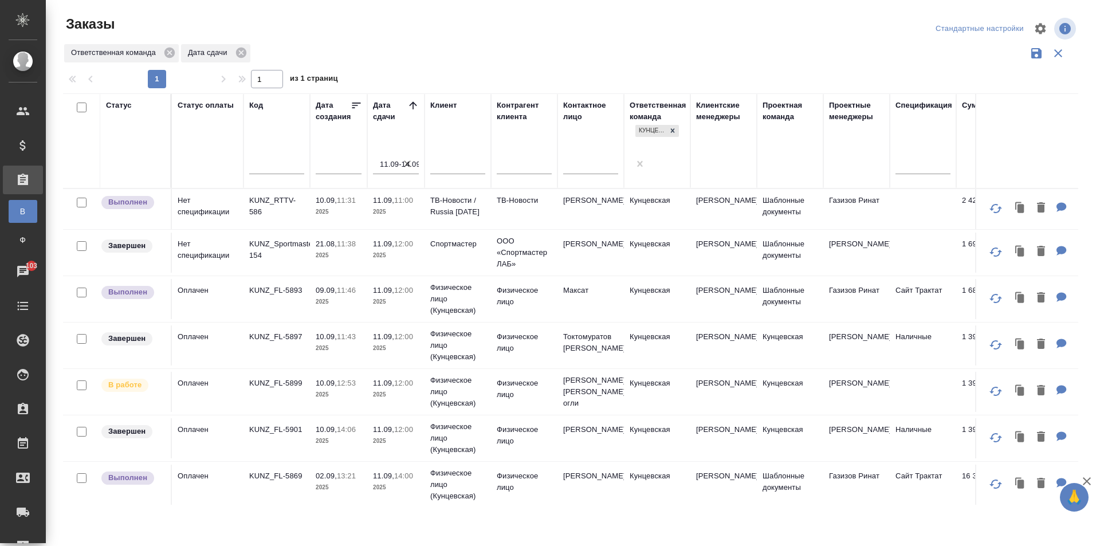
click at [262, 189] on td "KUNZ_RTTV-586" at bounding box center [277, 209] width 66 height 40
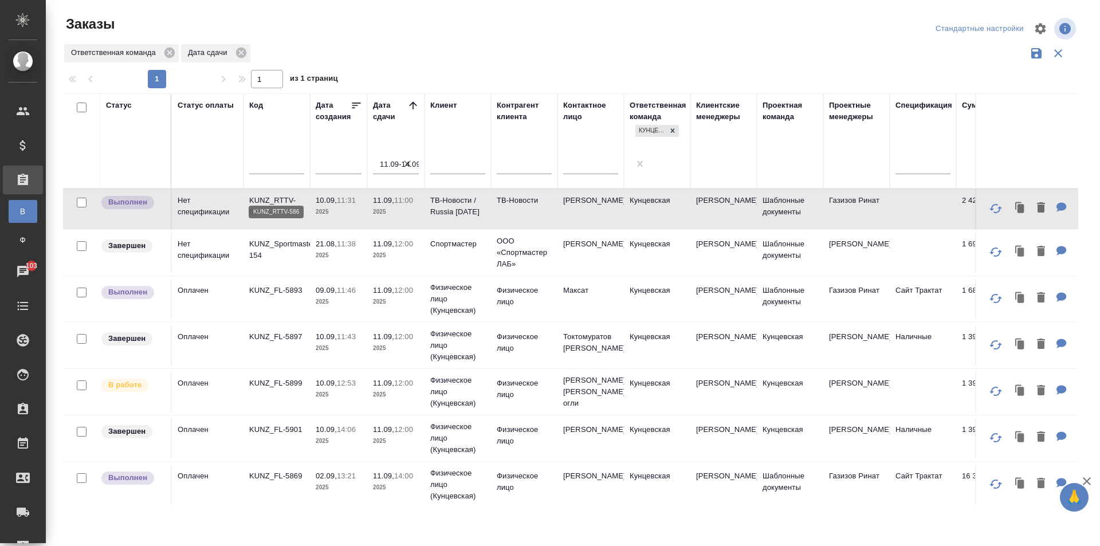
click at [265, 195] on p "KUNZ_RTTV-586" at bounding box center [276, 206] width 55 height 23
click at [246, 189] on td "KUNZ_RTTV-586" at bounding box center [277, 209] width 66 height 40
click at [262, 195] on p "KUNZ_RTTV-586" at bounding box center [276, 206] width 55 height 23
click at [1018, 433] on icon "button" at bounding box center [1021, 437] width 7 height 9
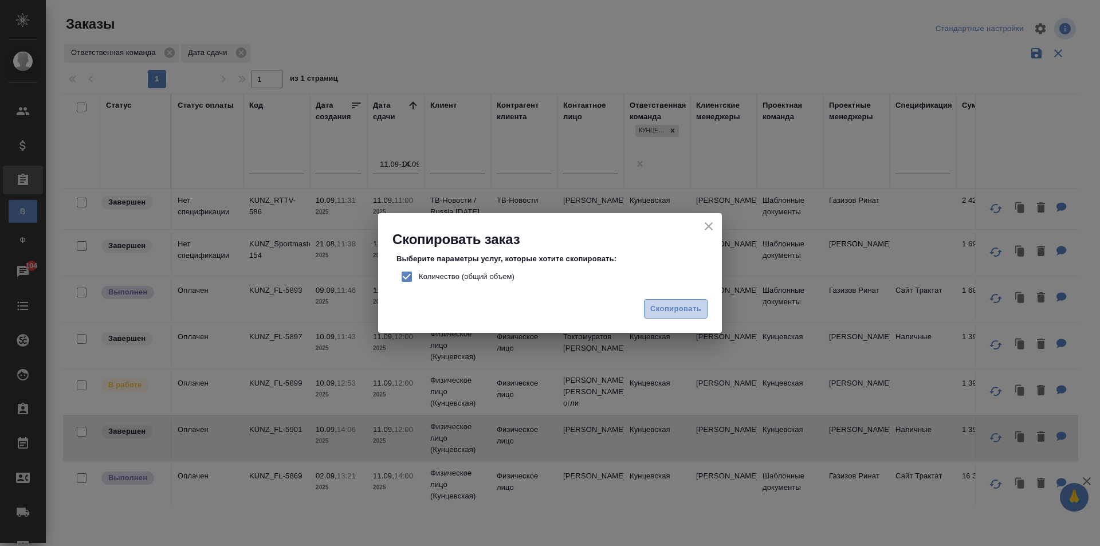
click at [673, 305] on span "Скопировать" at bounding box center [675, 309] width 51 height 13
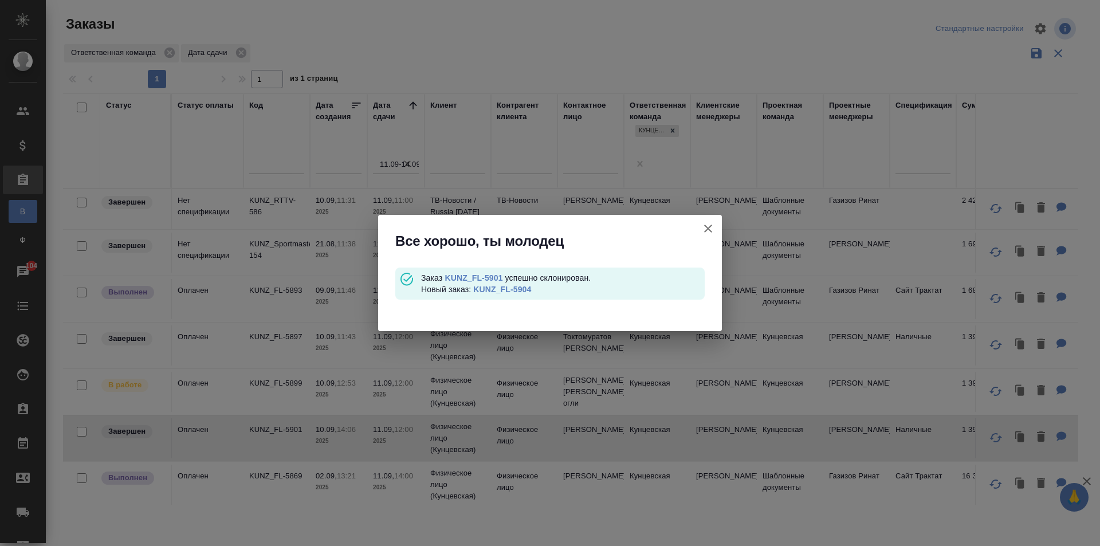
click at [507, 285] on link "KUNZ_FL-5904" at bounding box center [502, 289] width 58 height 9
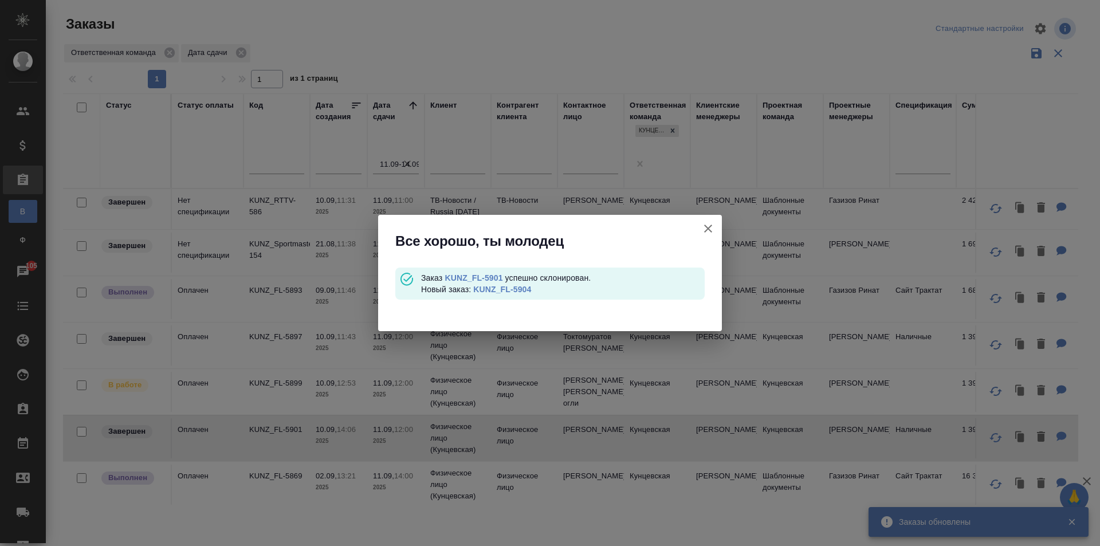
click at [705, 223] on icon "button" at bounding box center [709, 229] width 14 height 14
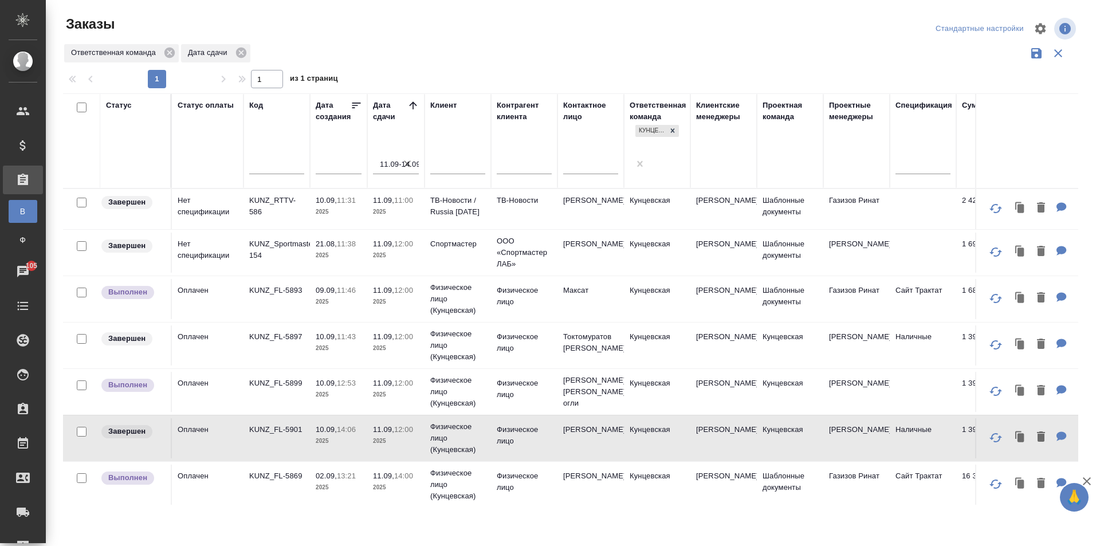
click at [288, 159] on input "text" at bounding box center [276, 166] width 55 height 14
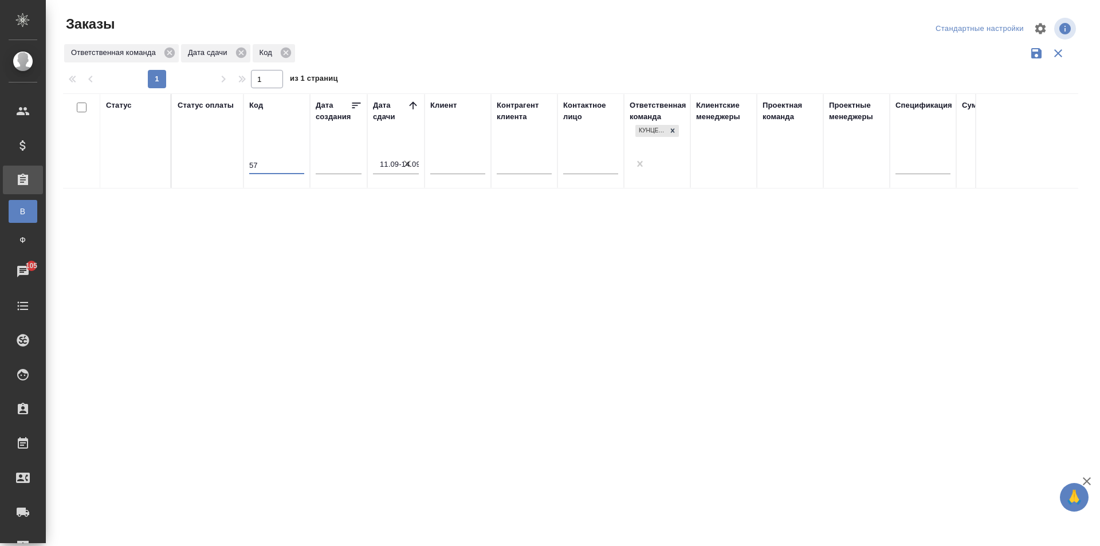
type input "5"
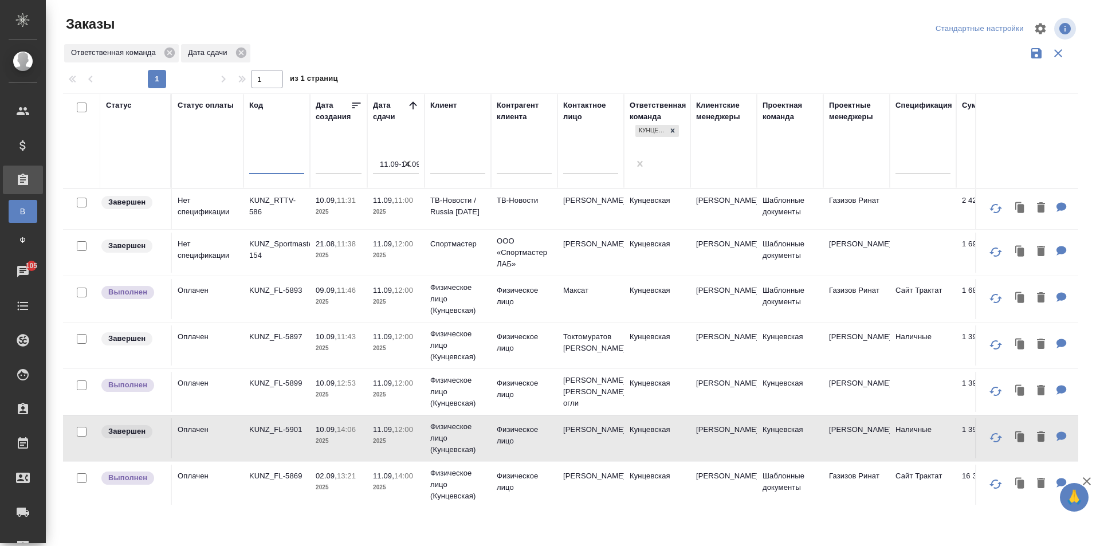
click at [395, 156] on input "11.09-14.09" at bounding box center [399, 164] width 39 height 16
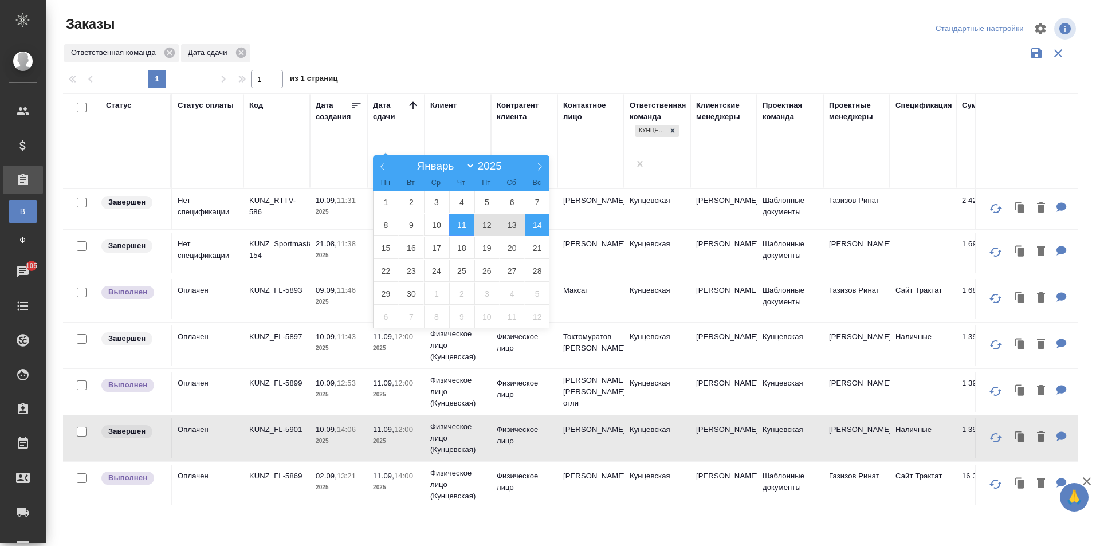
click at [528, 220] on span "14" at bounding box center [537, 225] width 25 height 22
type div "2025-09-13T21:00:00.000Z"
click at [421, 66] on div at bounding box center [575, 67] width 1025 height 6
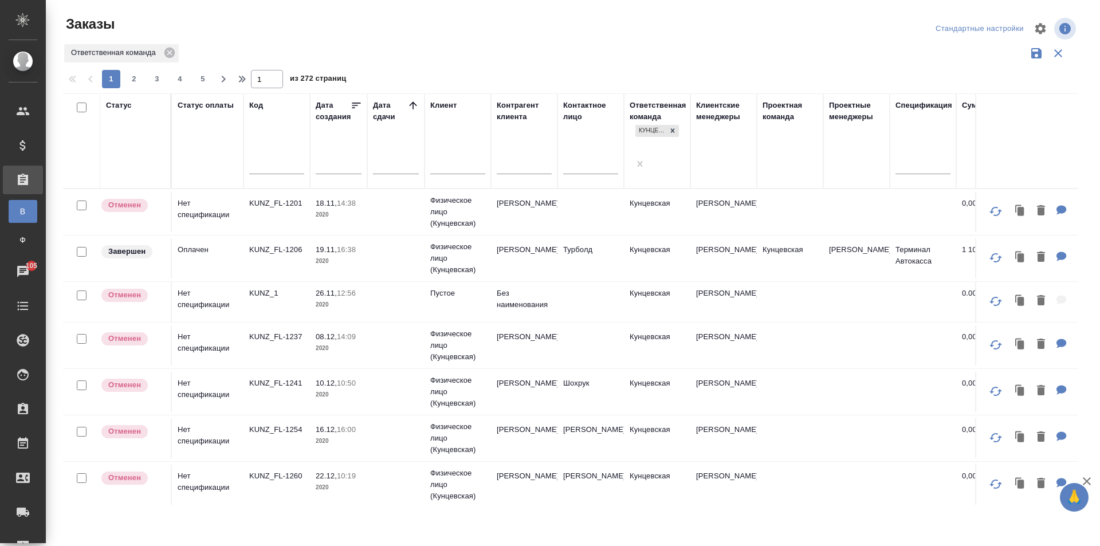
click at [256, 159] on input "text" at bounding box center [276, 166] width 55 height 14
click at [409, 101] on icon at bounding box center [412, 105] width 11 height 11
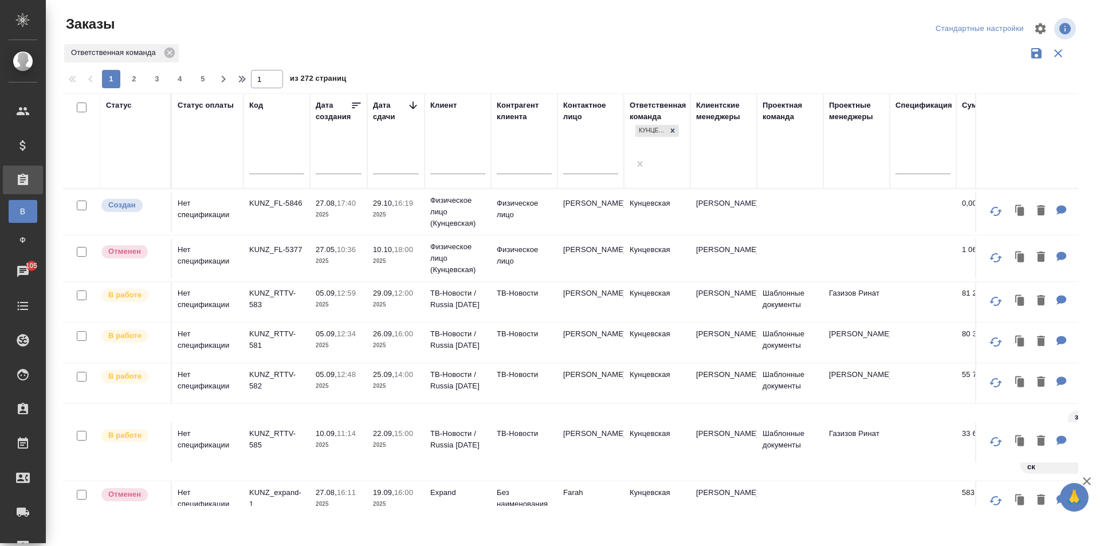
click at [411, 102] on icon at bounding box center [412, 105] width 11 height 11
click at [277, 159] on input "text" at bounding box center [276, 166] width 55 height 14
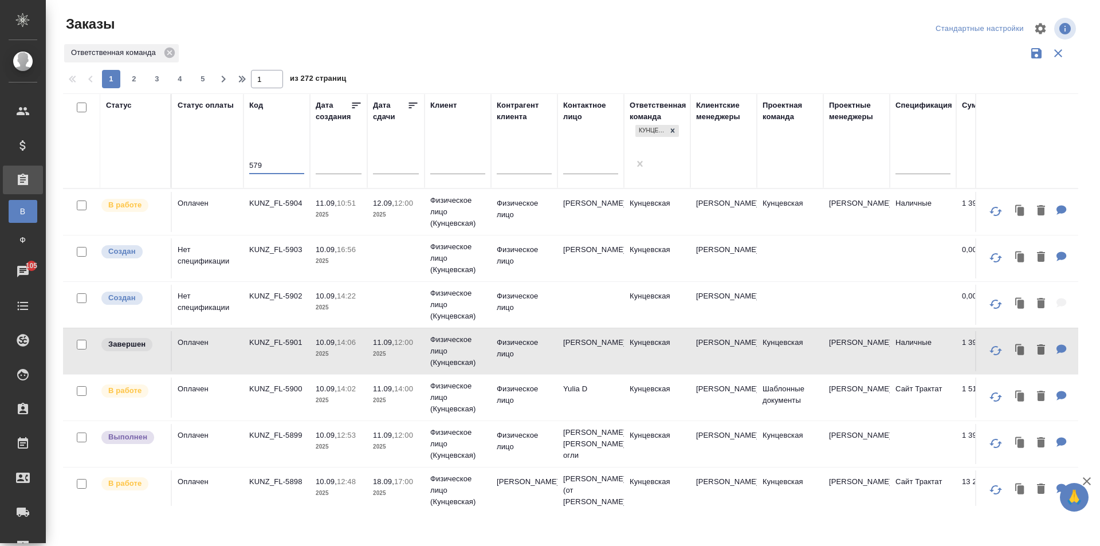
type input "579"
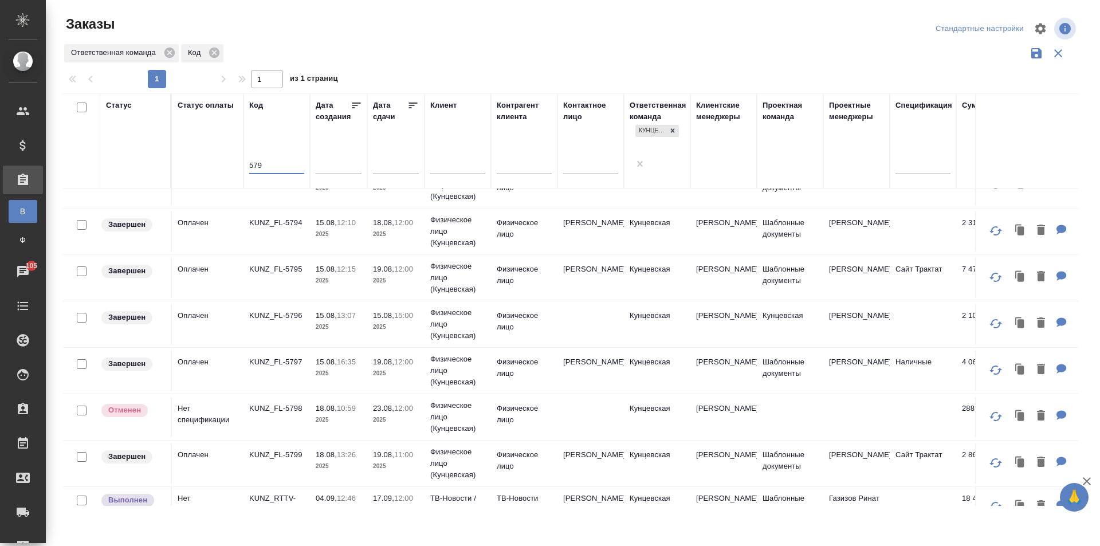
scroll to position [449, 0]
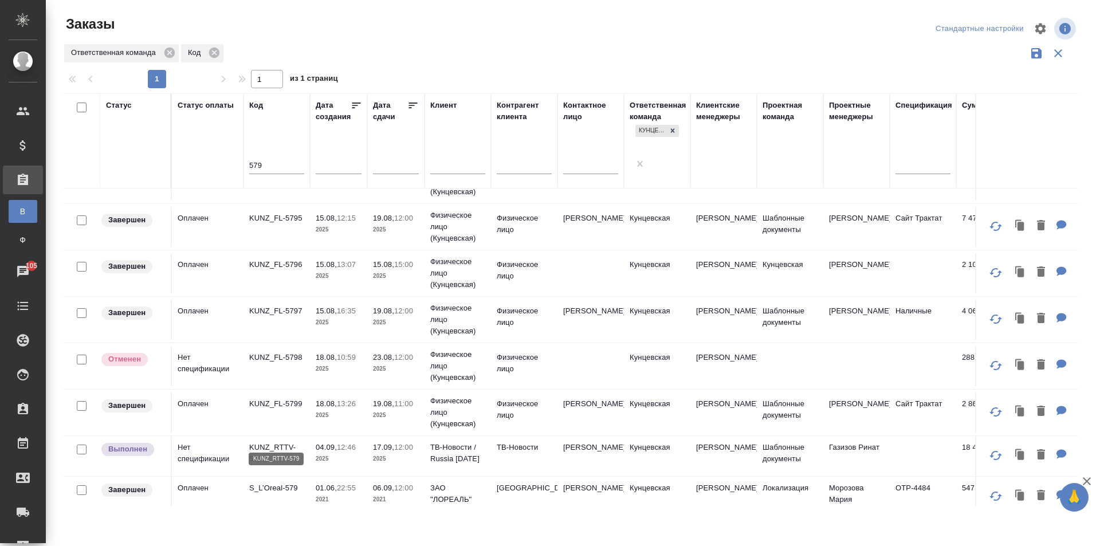
click at [265, 442] on p "KUNZ_RTTV-579" at bounding box center [276, 453] width 55 height 23
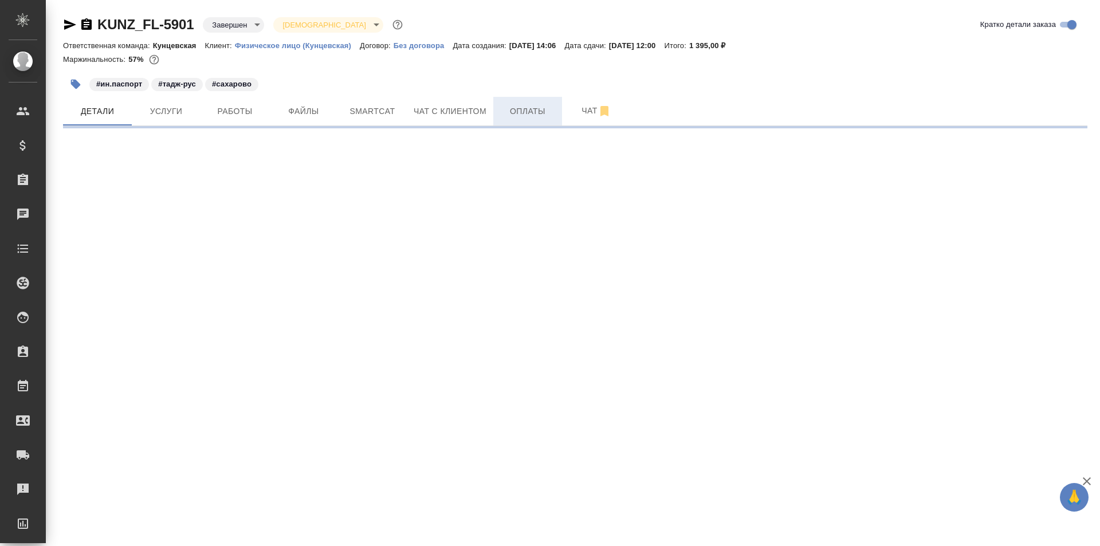
select select "RU"
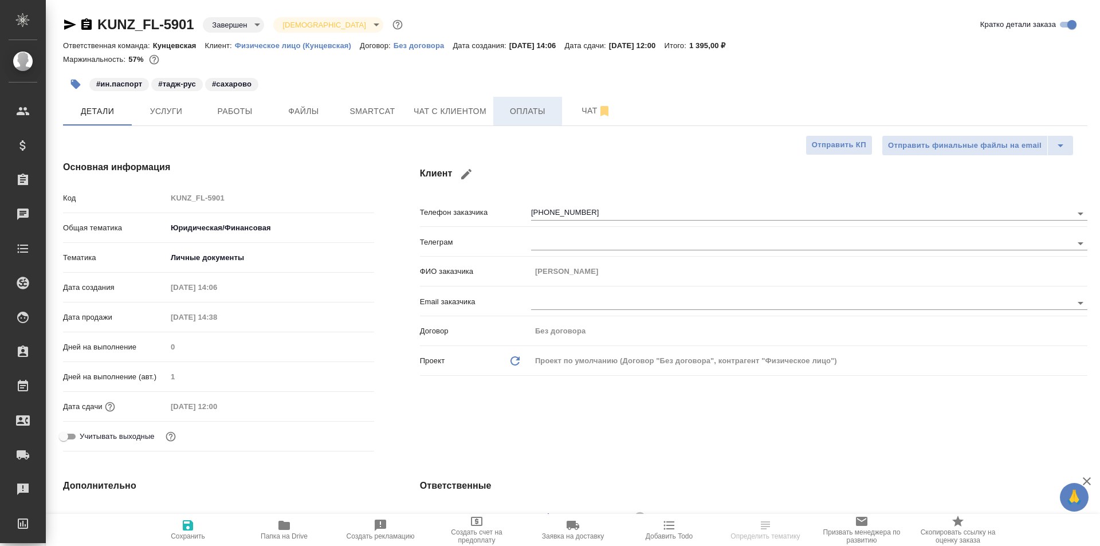
type textarea "x"
click at [449, 113] on span "Чат с клиентом" at bounding box center [450, 111] width 73 height 14
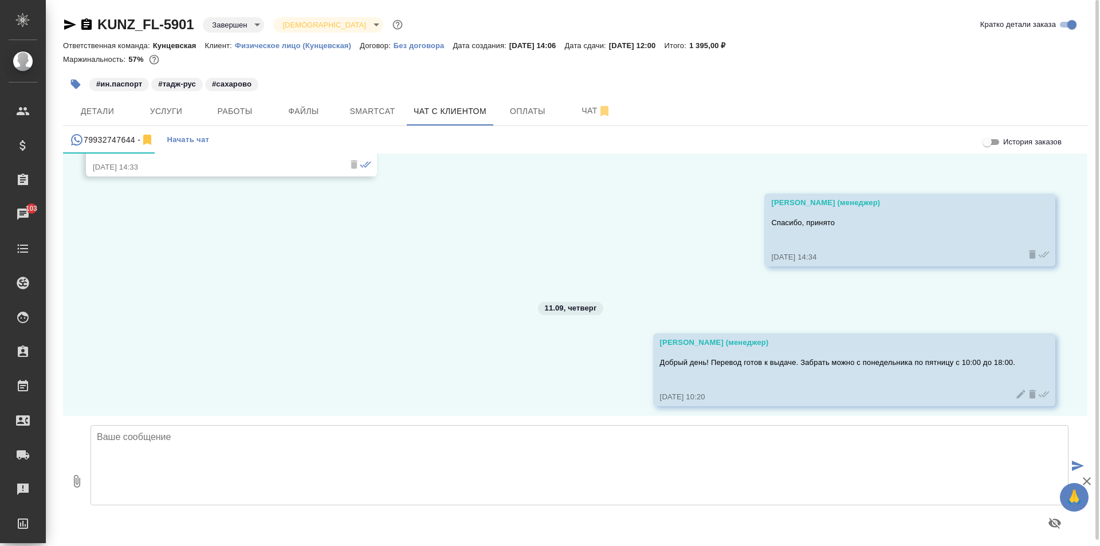
scroll to position [303, 0]
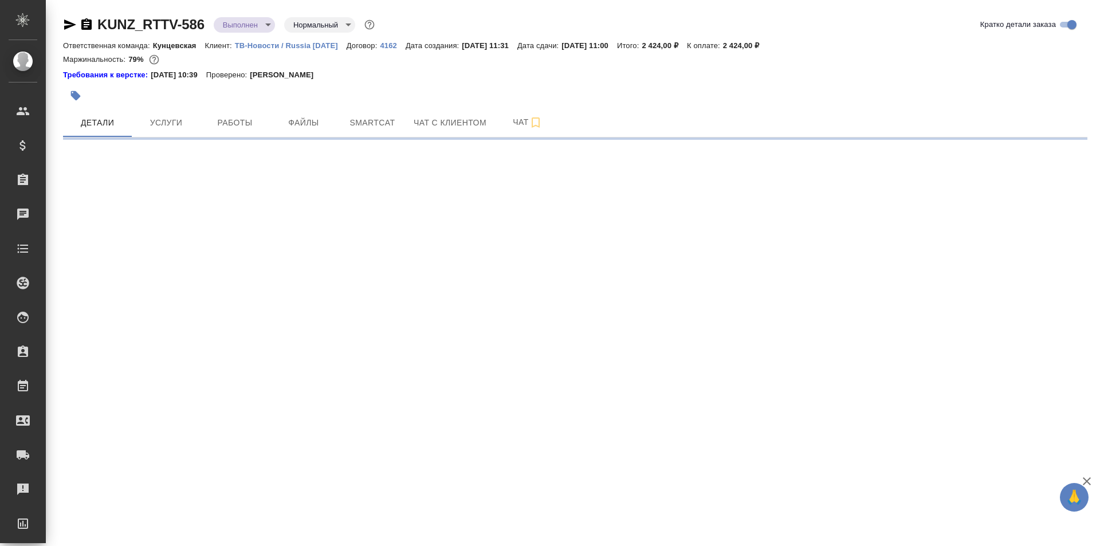
select select "RU"
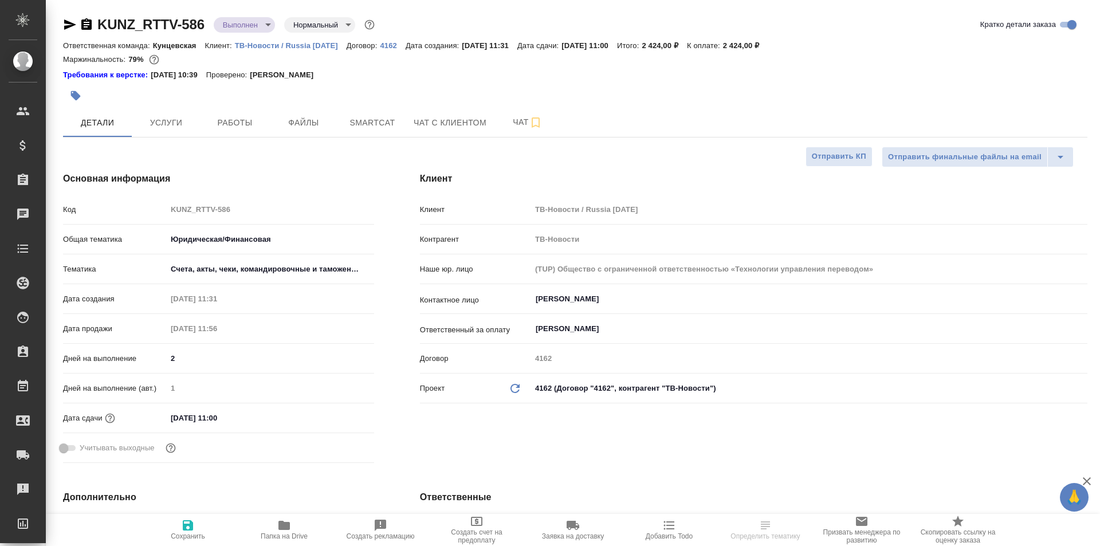
type textarea "x"
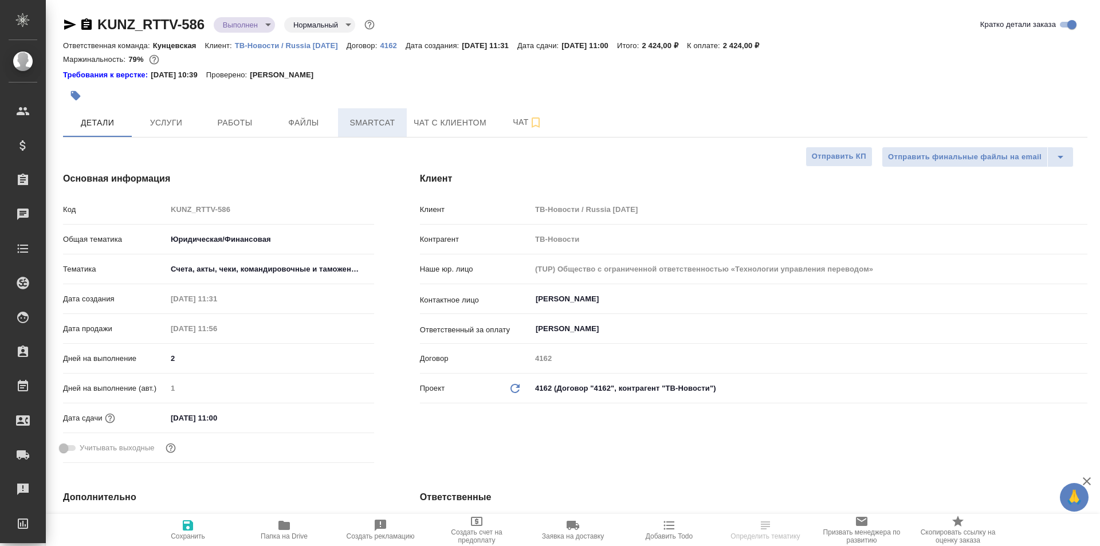
type textarea "x"
click at [303, 120] on span "Файлы" at bounding box center [303, 123] width 55 height 14
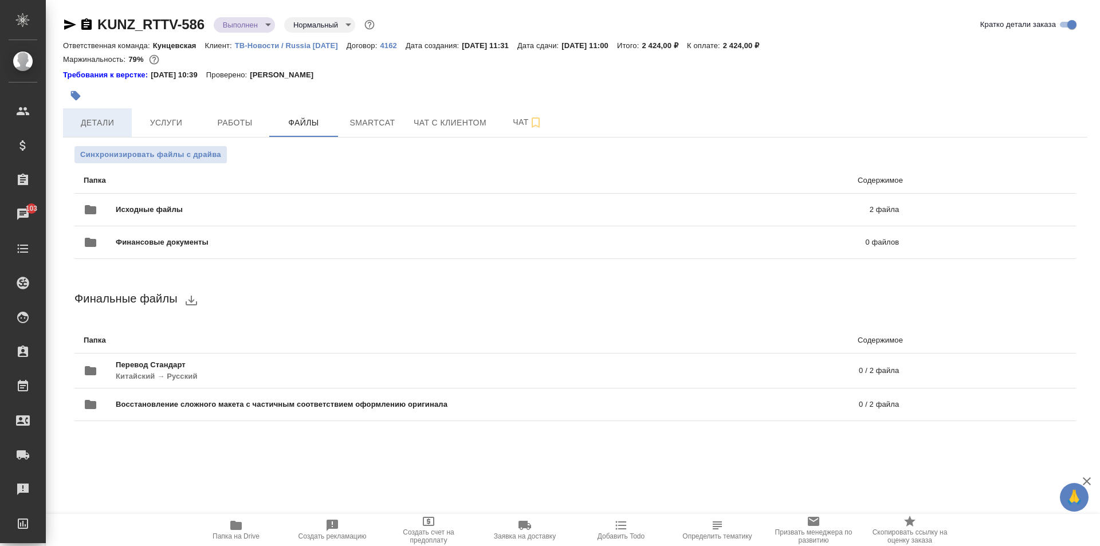
click at [89, 122] on span "Детали" at bounding box center [97, 123] width 55 height 14
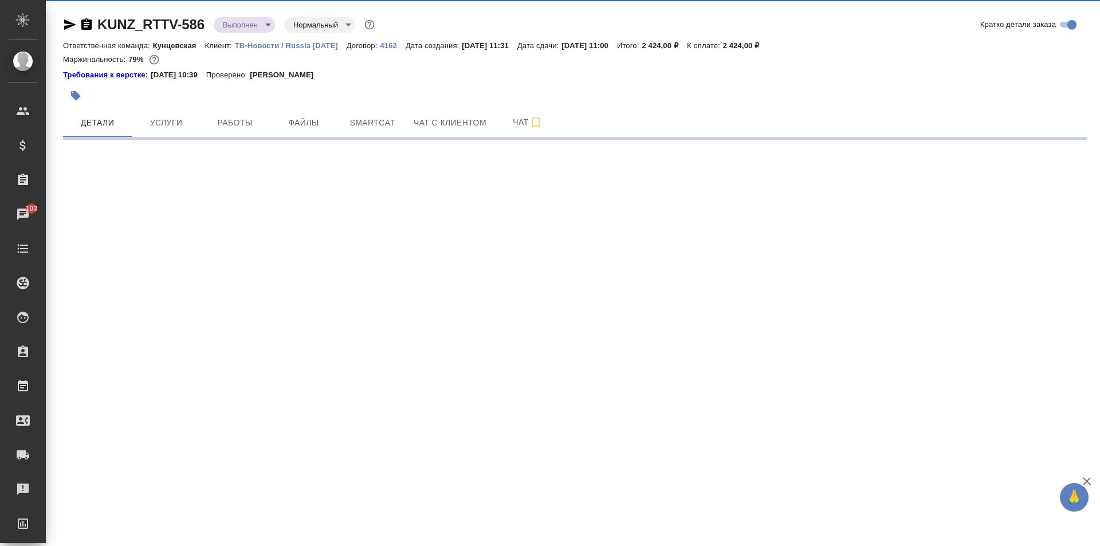
select select "RU"
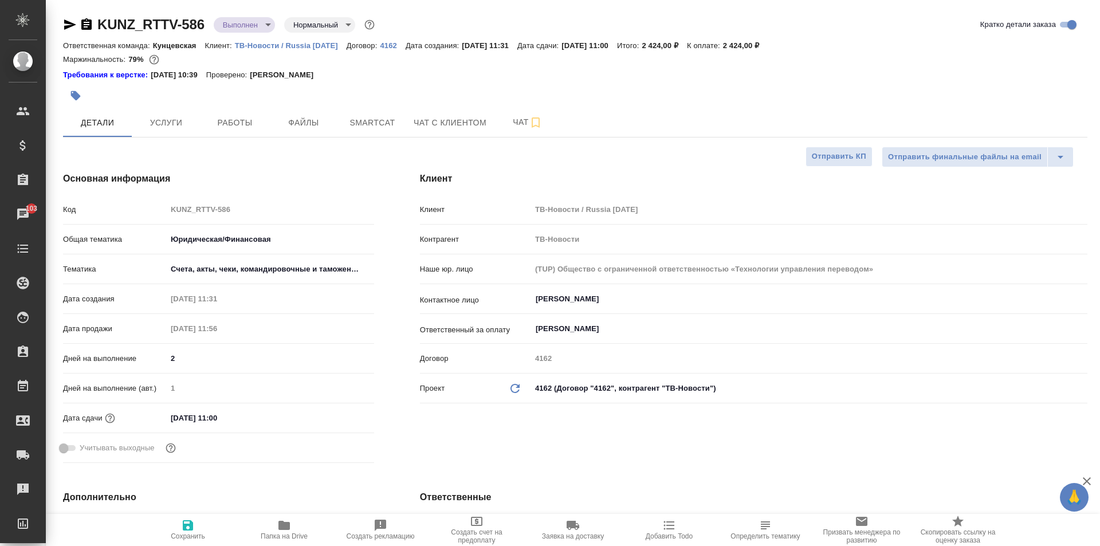
type textarea "x"
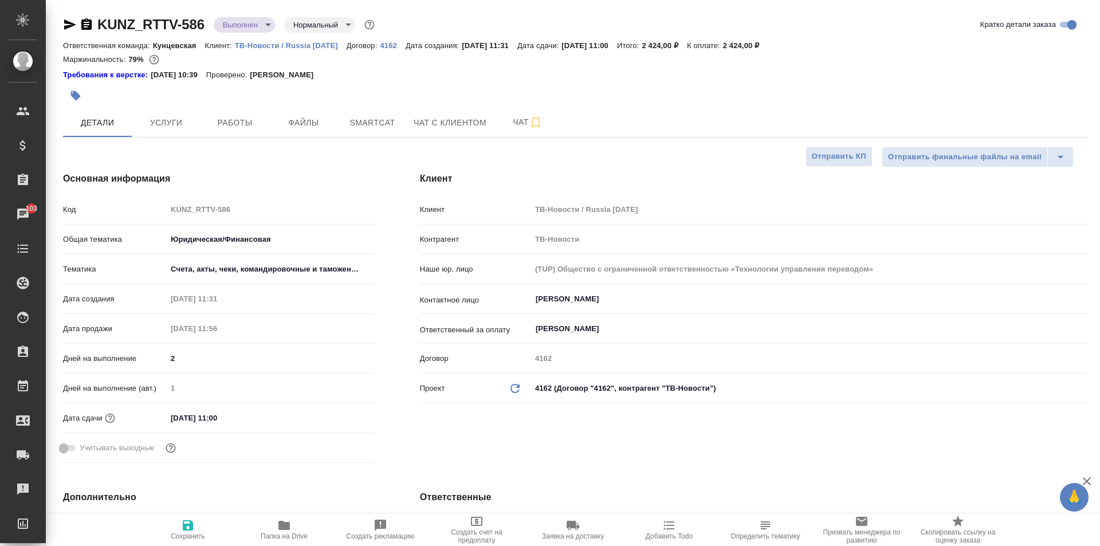
type textarea "x"
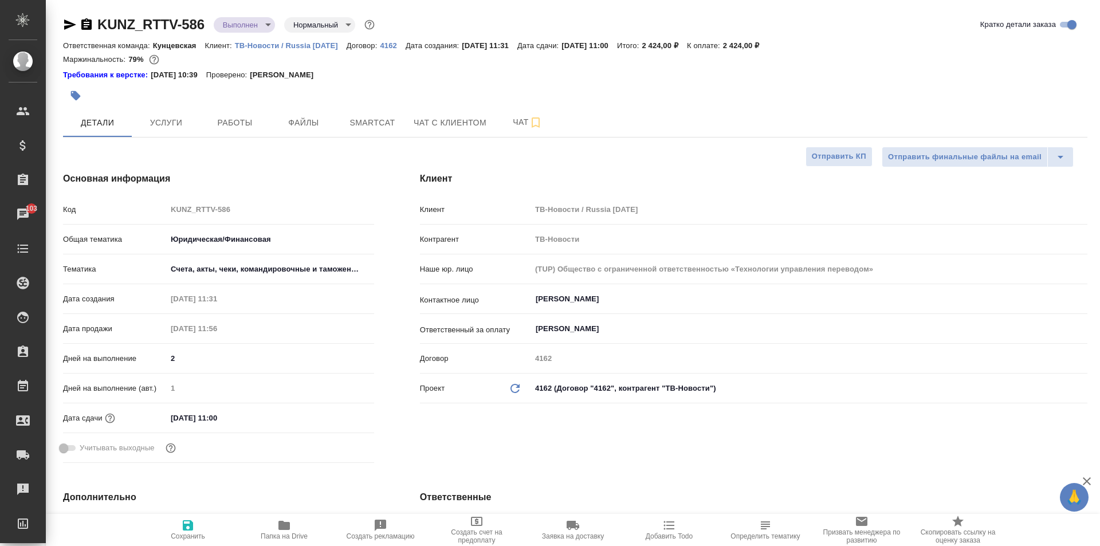
type textarea "x"
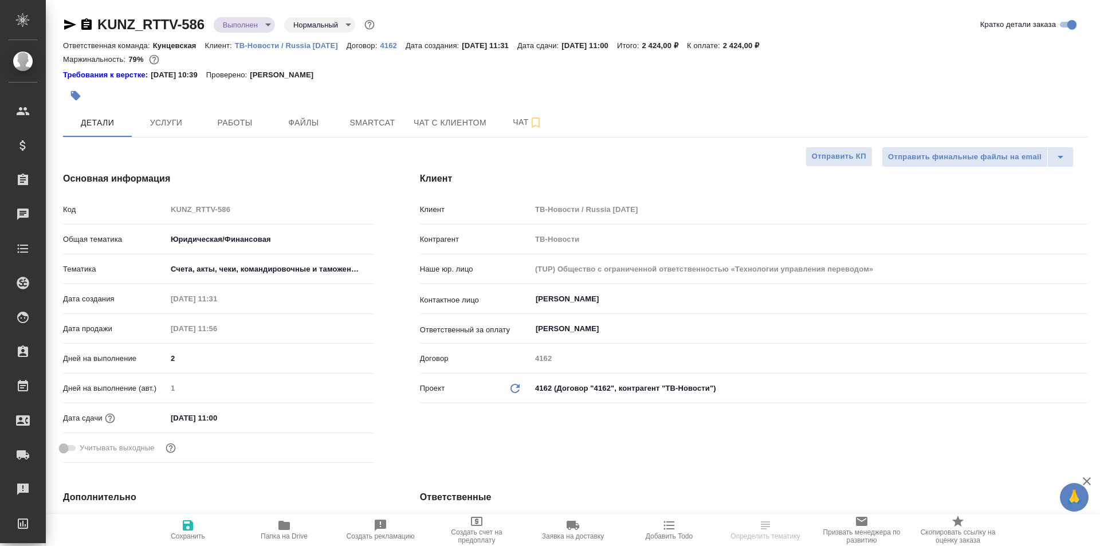
select select "RU"
click at [267, 24] on body "🙏 .cls-1 fill:#fff; AWATERA [PERSON_NAME] Спецификации Заказы Чаты Todo Проекты…" at bounding box center [550, 273] width 1100 height 546
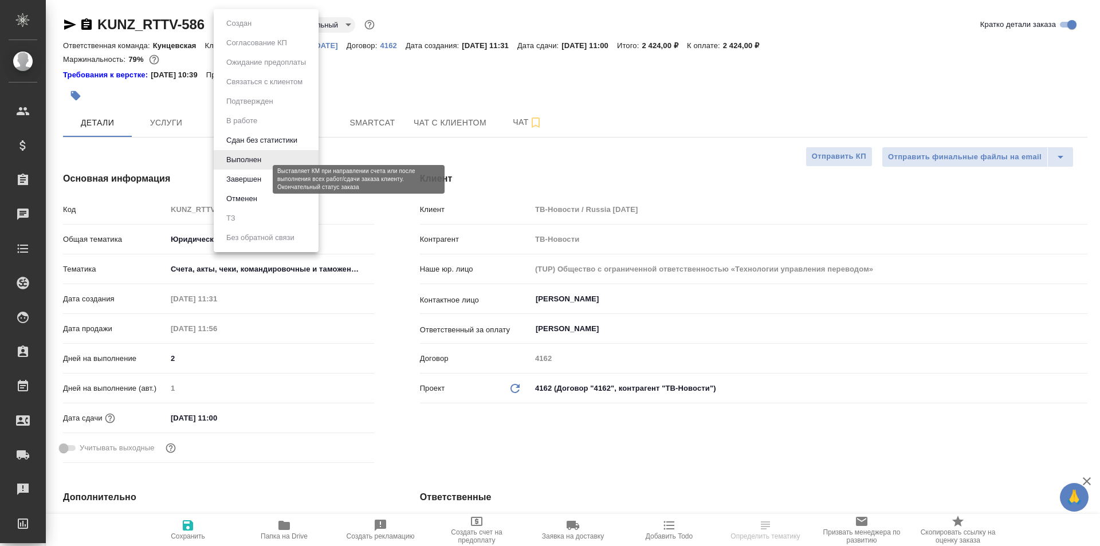
click at [257, 175] on button "Завершен" at bounding box center [244, 179] width 42 height 13
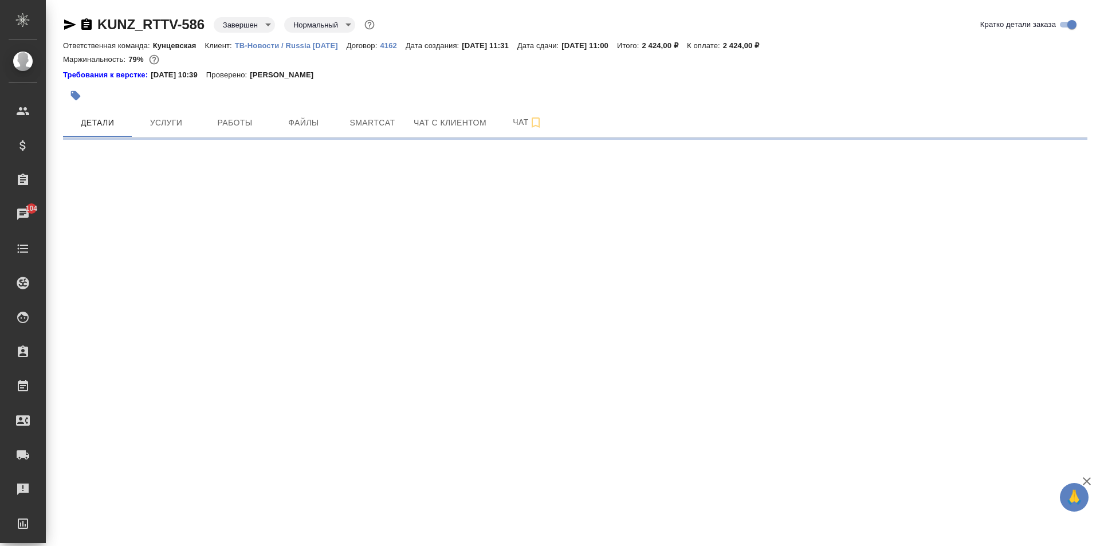
select select "RU"
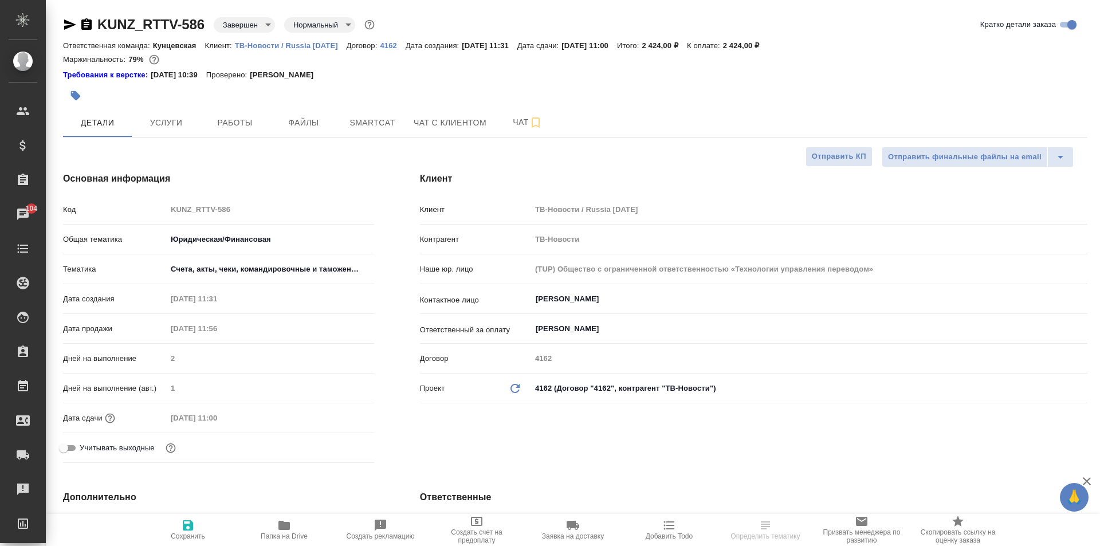
type textarea "x"
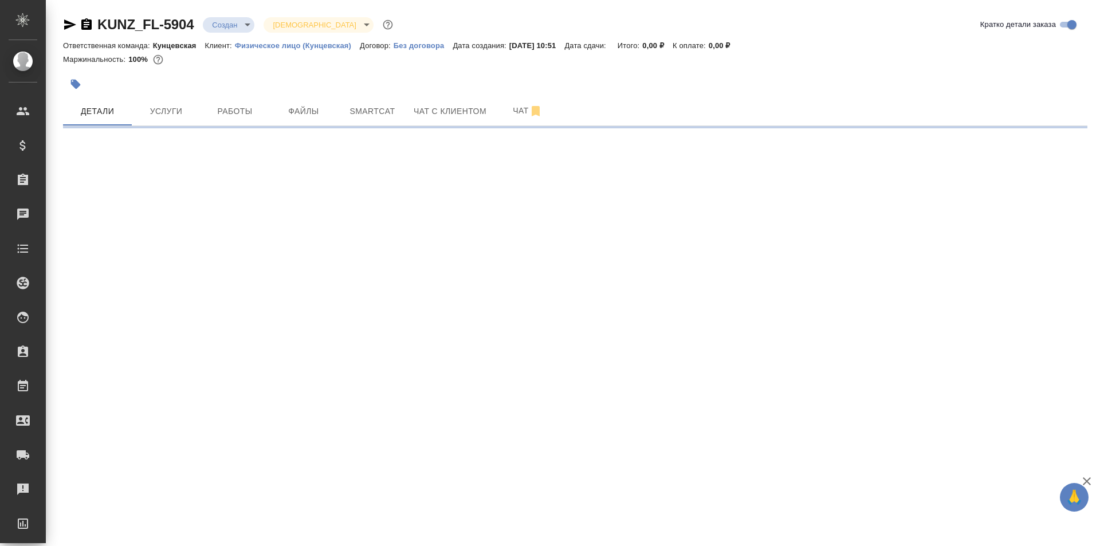
select select "RU"
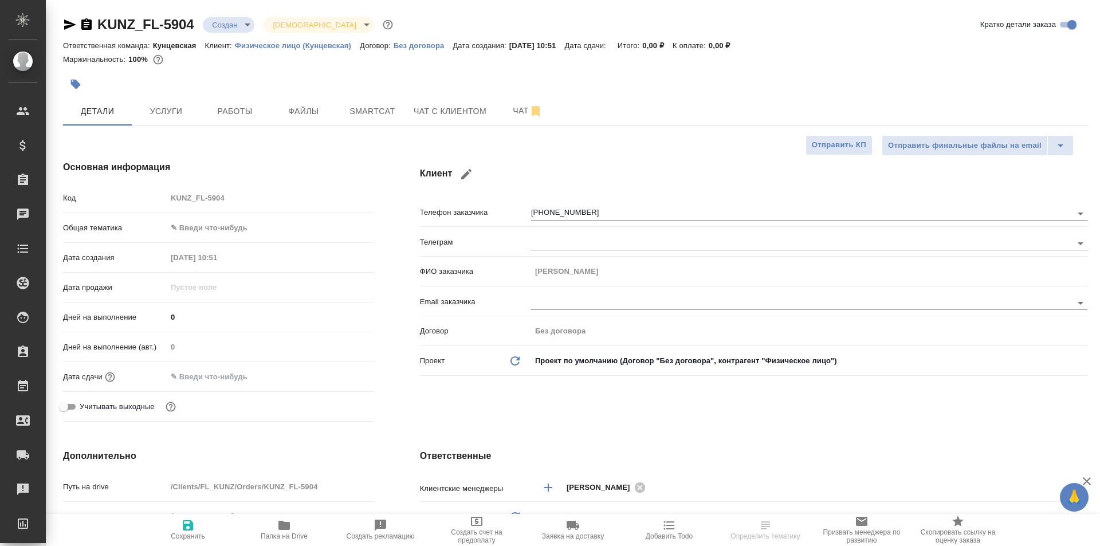
type textarea "x"
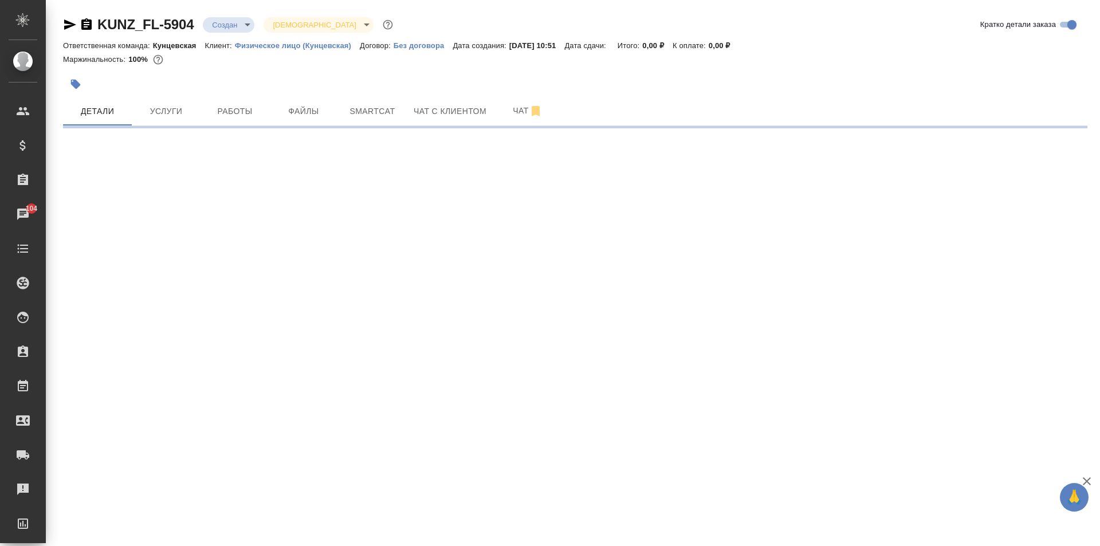
select select "RU"
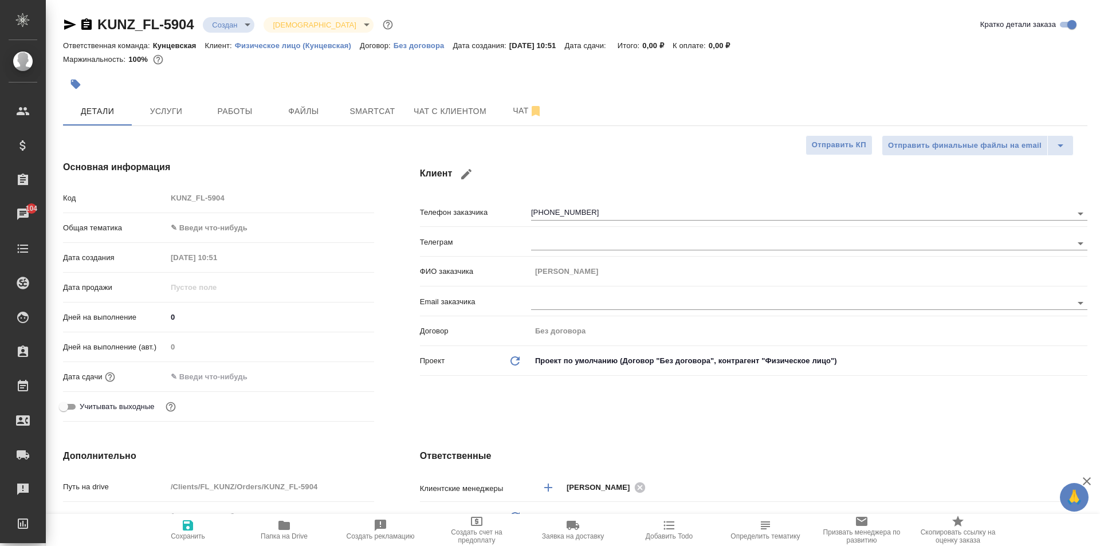
type textarea "x"
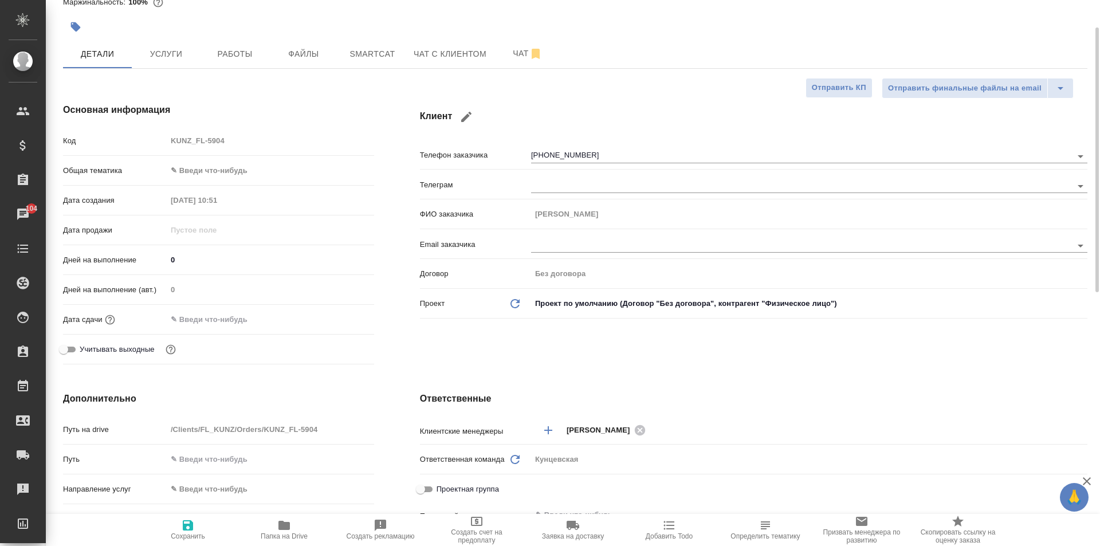
click at [204, 171] on body "🙏 .cls-1 fill:#fff; AWATERA [PERSON_NAME] Спецификации Заказы 104 Чаты Todo Про…" at bounding box center [550, 273] width 1100 height 546
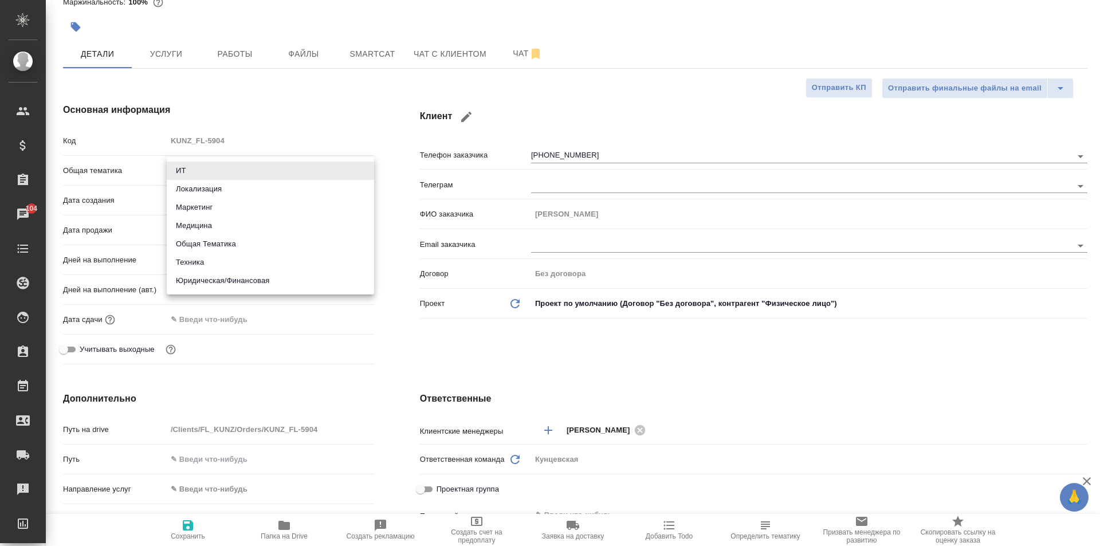
click at [224, 271] on li "Техника" at bounding box center [270, 262] width 207 height 18
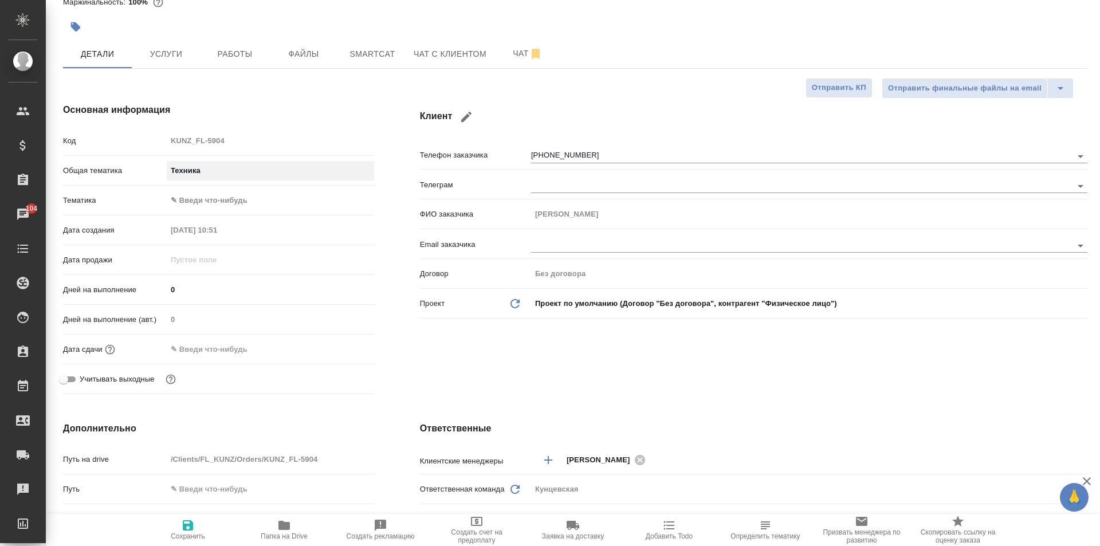
type input "tech"
type textarea "x"
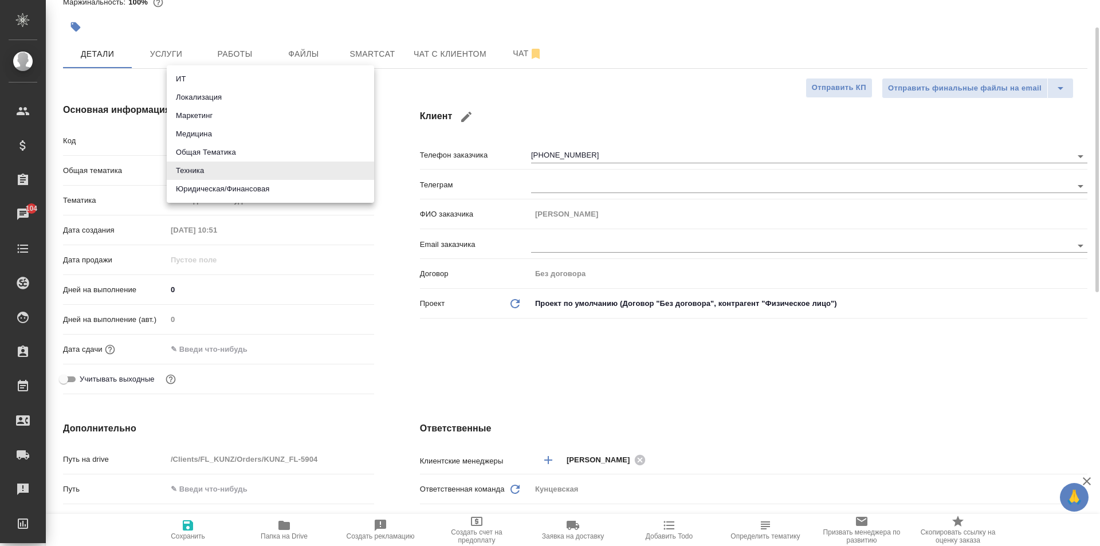
click at [228, 175] on body "🙏 .cls-1 fill:#fff; AWATERA Zotova Ekaterina Клиенты Спецификации Заказы 104 Ча…" at bounding box center [550, 273] width 1100 height 546
click at [224, 190] on li "Юридическая/Финансовая" at bounding box center [270, 189] width 207 height 18
type input "yr-fn"
type textarea "x"
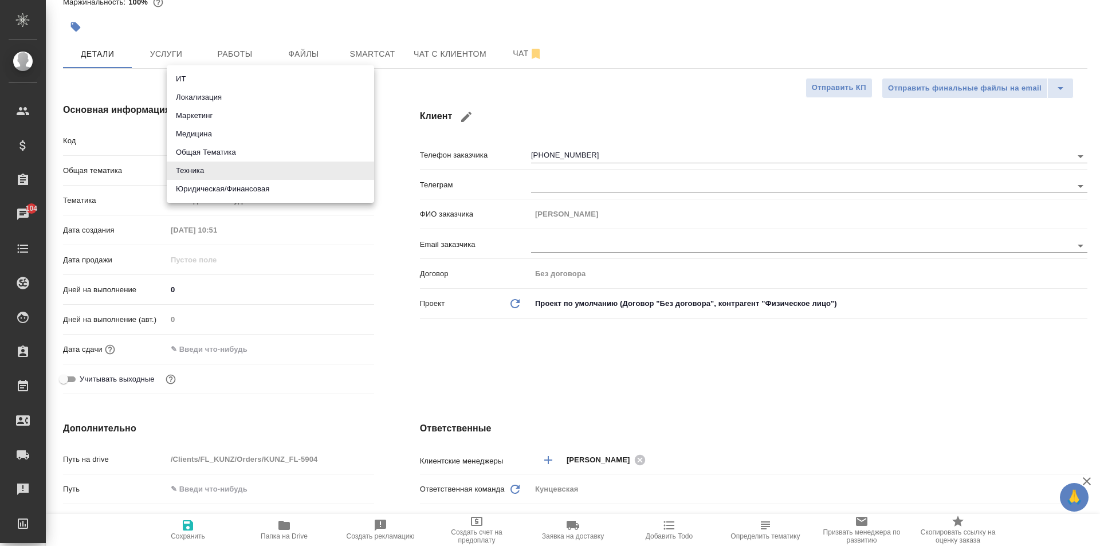
type textarea "x"
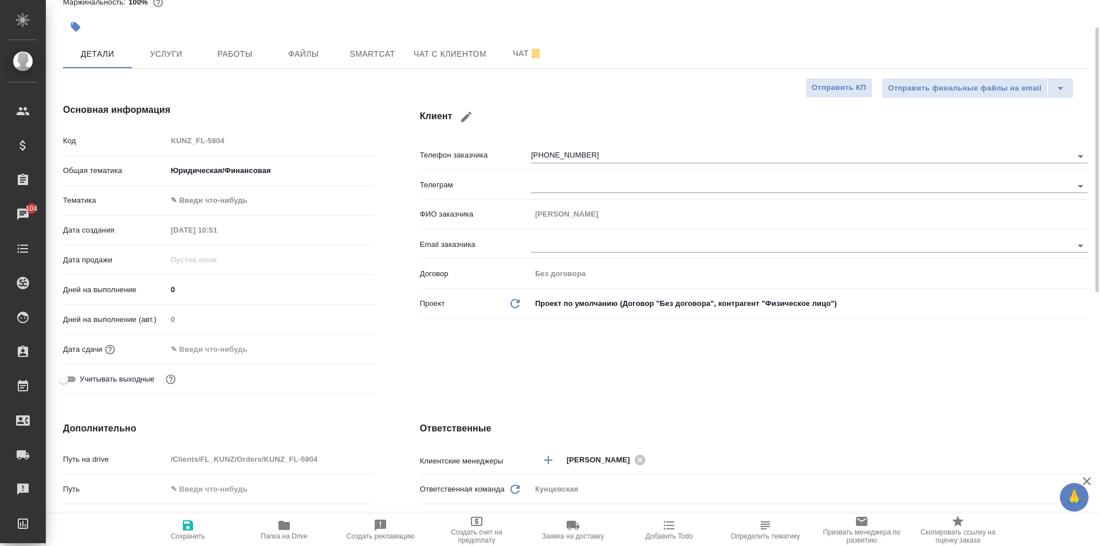
click at [218, 190] on div "Общая тематика Юридическая/Финансовая yr-fn" at bounding box center [218, 175] width 311 height 30
click at [222, 201] on body "🙏 .cls-1 fill:#fff; AWATERA Zotova Ekaterina Клиенты Спецификации Заказы 104 Ча…" at bounding box center [550, 273] width 1100 height 546
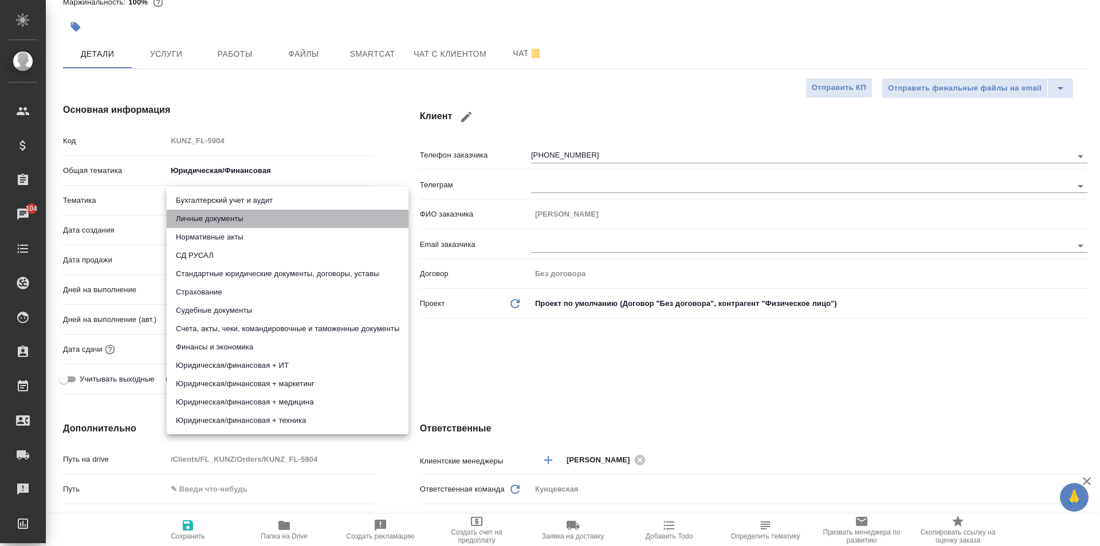
click at [216, 212] on li "Личные документы" at bounding box center [288, 219] width 242 height 18
type textarea "x"
type input "5a8b8b956a9677013d343cfe"
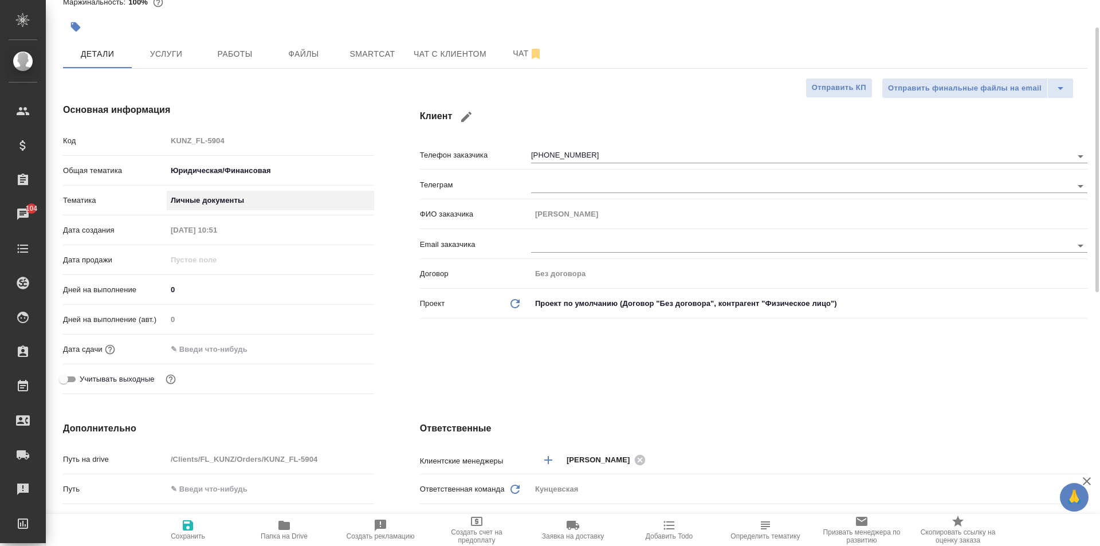
scroll to position [172, 0]
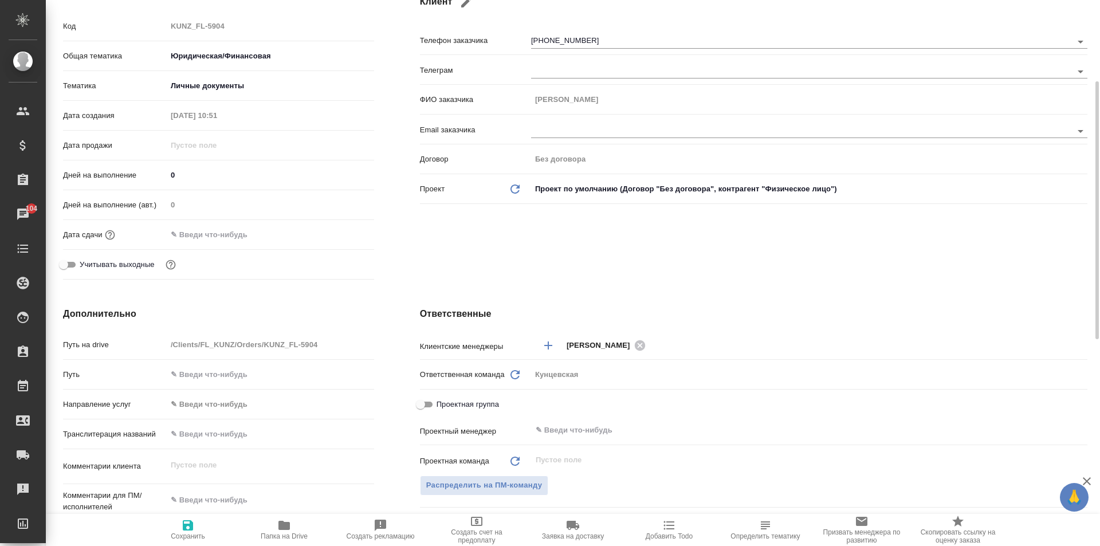
click at [198, 224] on div "Дней на выполнение (авт.) 0" at bounding box center [218, 210] width 311 height 30
click at [203, 232] on input "text" at bounding box center [217, 234] width 100 height 17
click at [338, 233] on icon "button" at bounding box center [341, 234] width 14 height 14
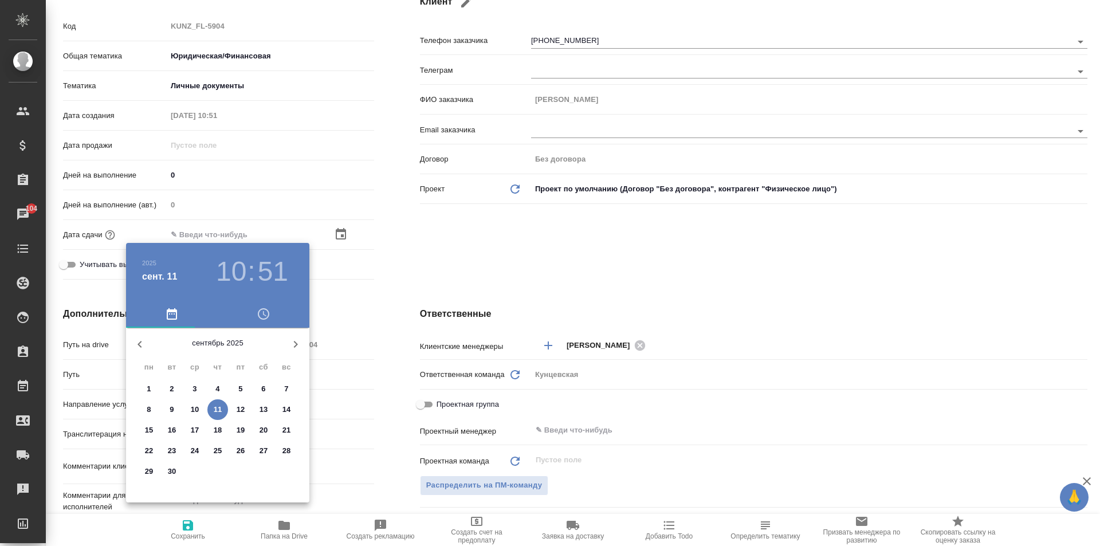
click at [233, 405] on span "12" at bounding box center [240, 409] width 21 height 11
type input "12.09.2025 10:51"
type textarea "x"
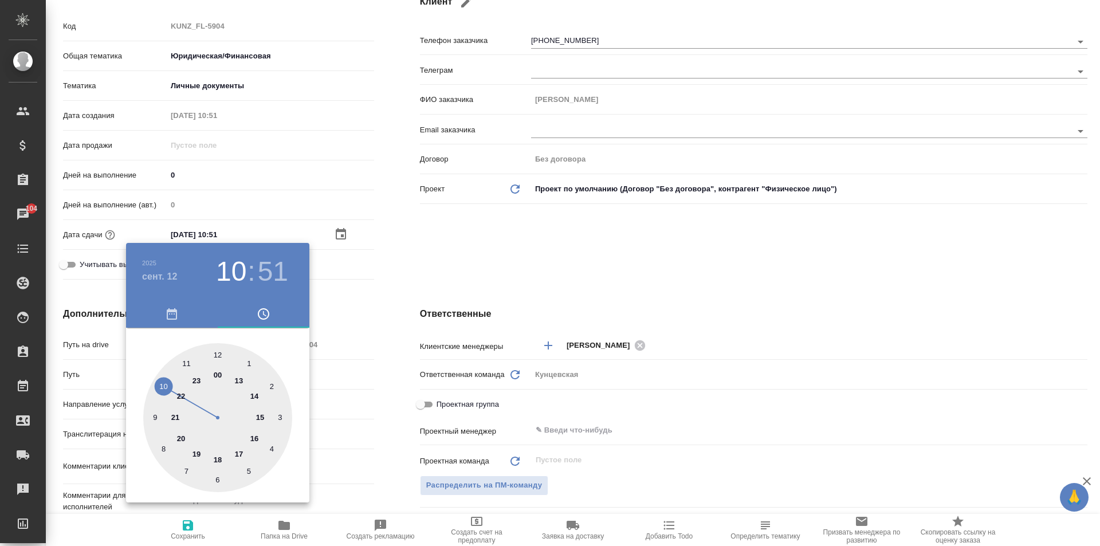
click at [213, 349] on div at bounding box center [217, 417] width 149 height 149
type input "12.09.2025 12:51"
type textarea "x"
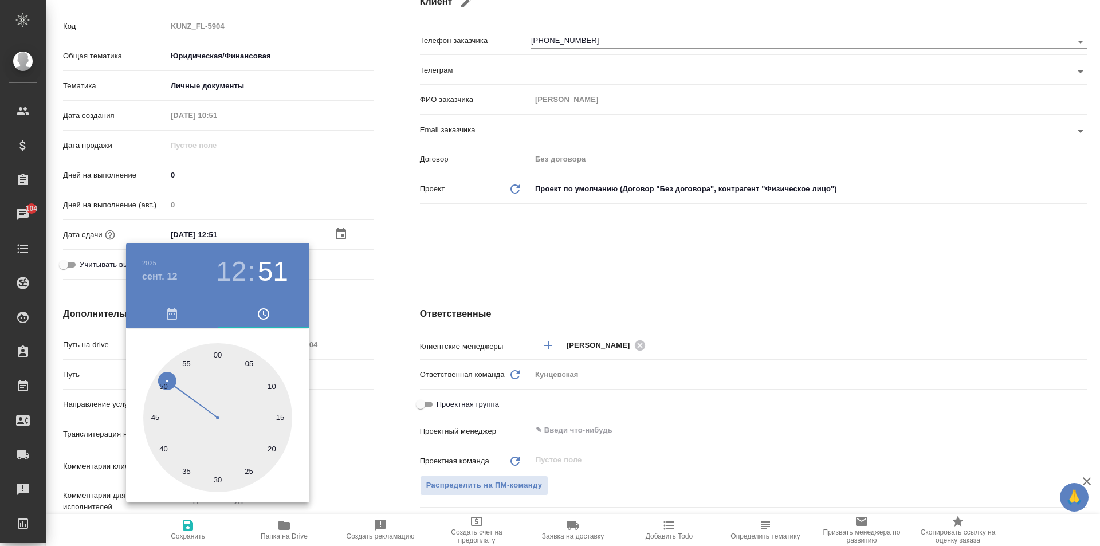
click at [216, 349] on div at bounding box center [217, 417] width 149 height 149
type input "[DATE] 12:00"
type textarea "x"
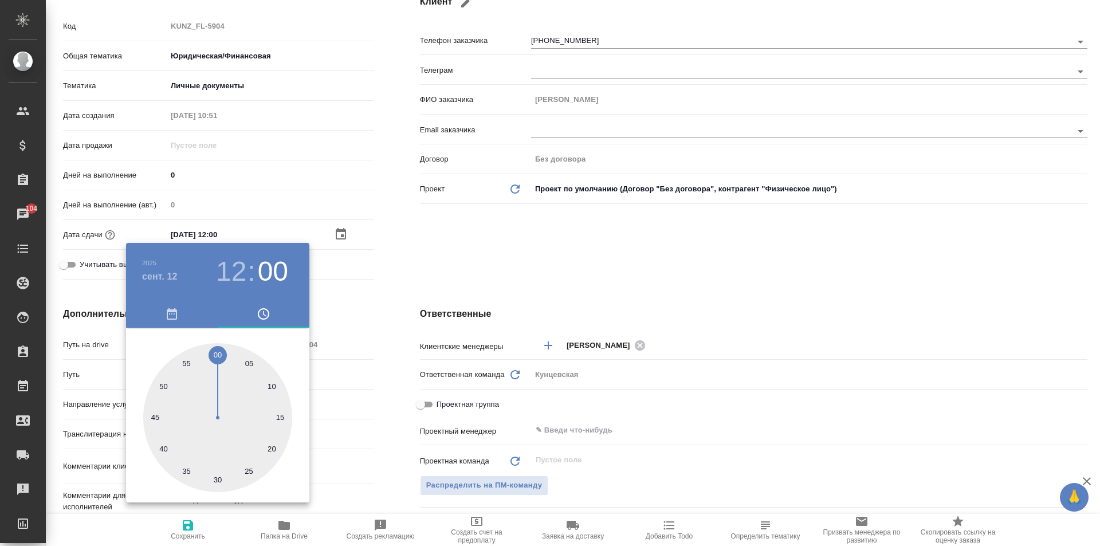
type textarea "x"
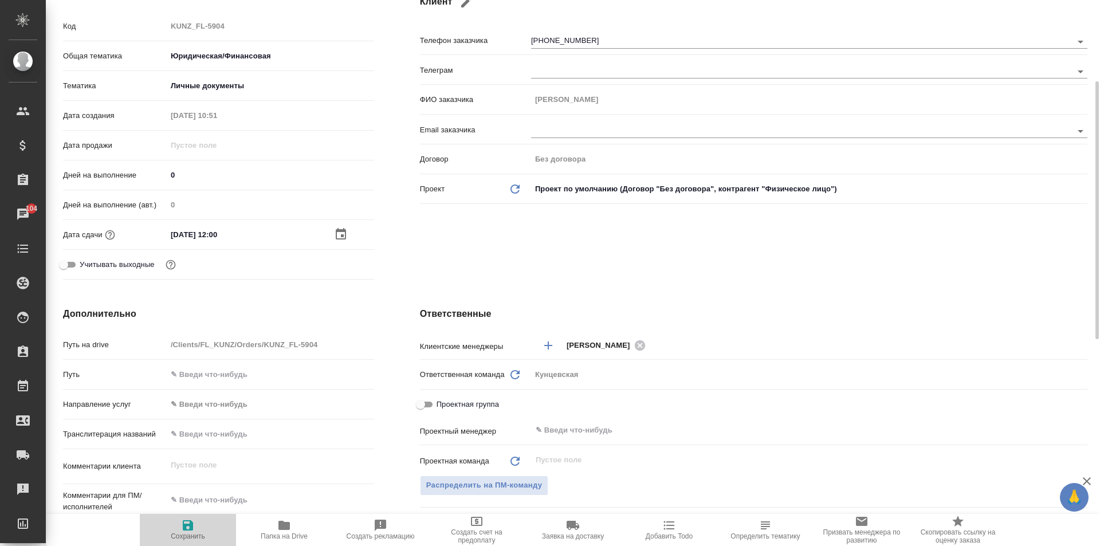
click at [186, 538] on span "Сохранить" at bounding box center [188, 536] width 34 height 8
type textarea "x"
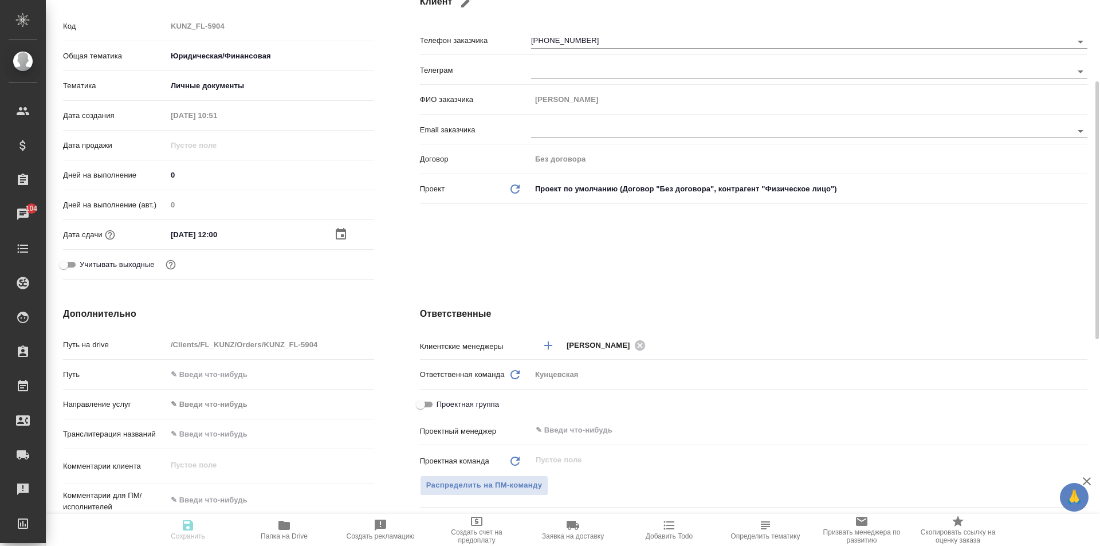
type textarea "x"
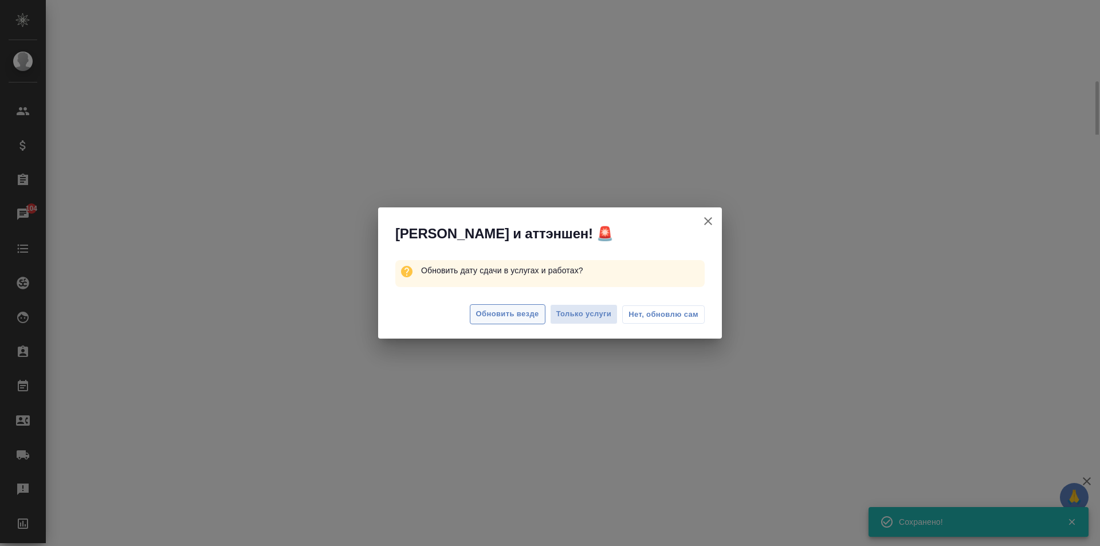
click at [512, 309] on span "Обновить везде" at bounding box center [507, 314] width 63 height 13
select select "RU"
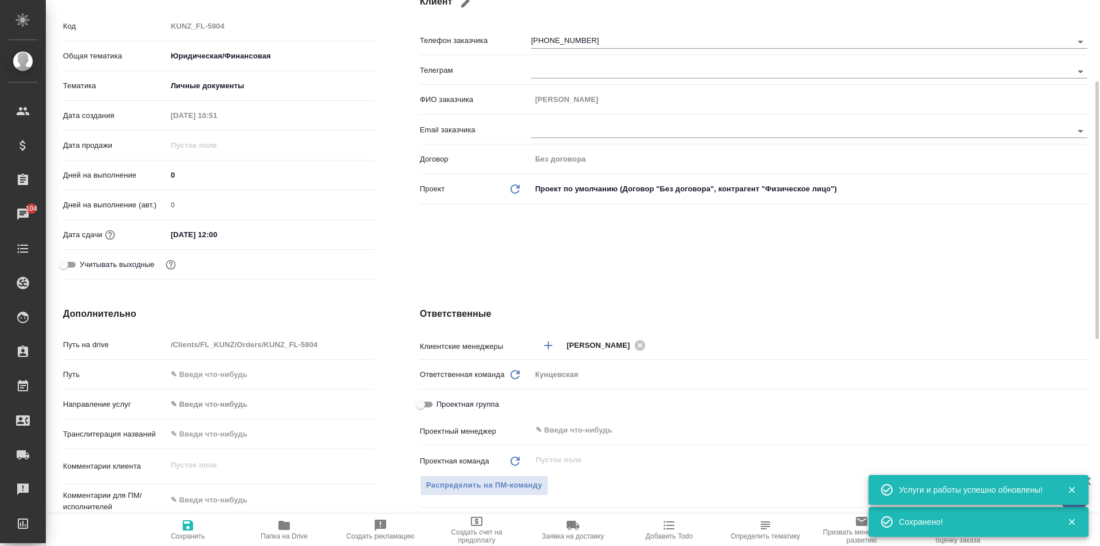
type textarea "x"
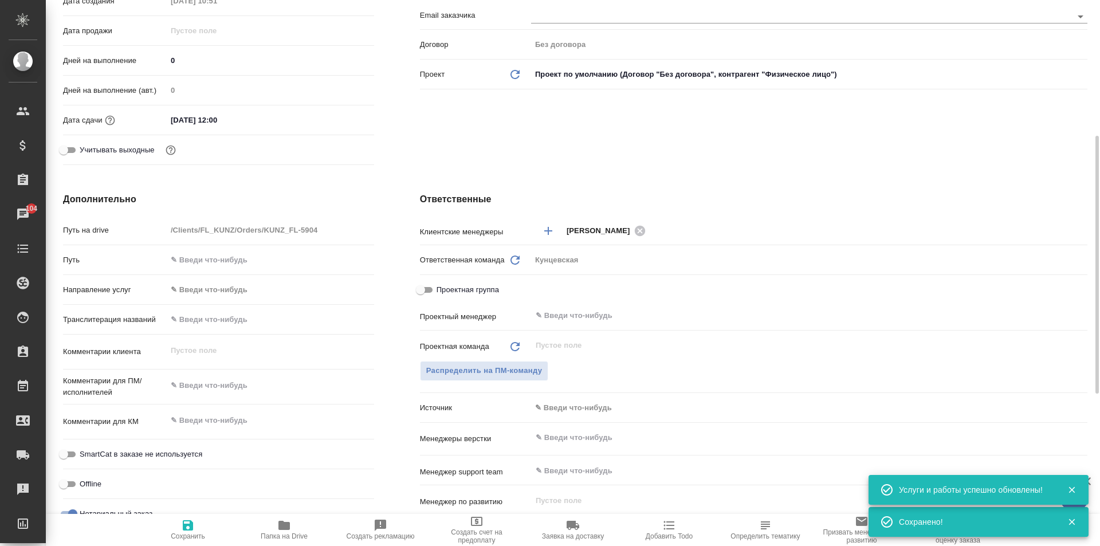
scroll to position [344, 0]
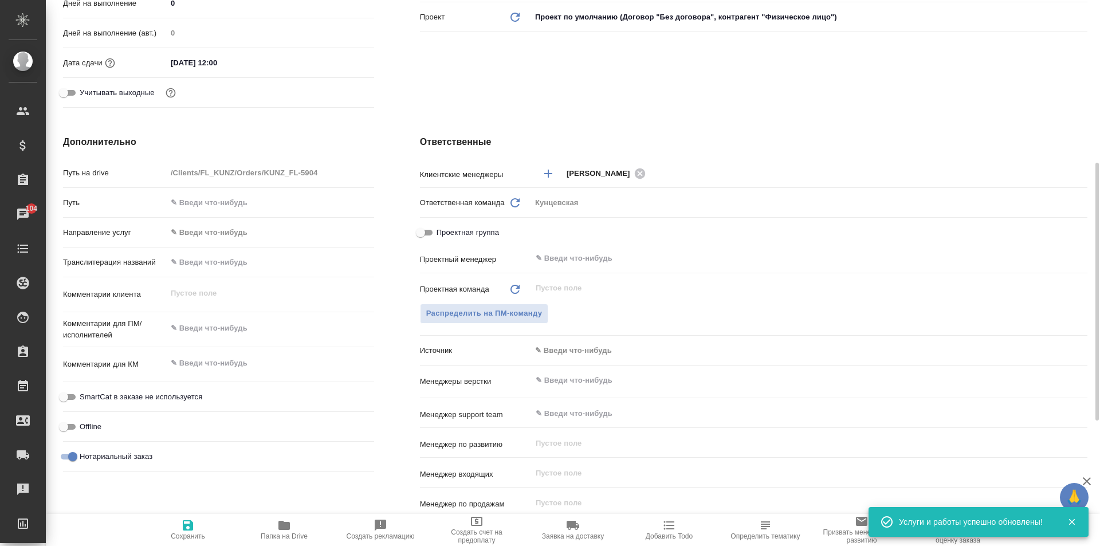
type textarea "x"
click at [210, 329] on textarea at bounding box center [270, 328] width 207 height 19
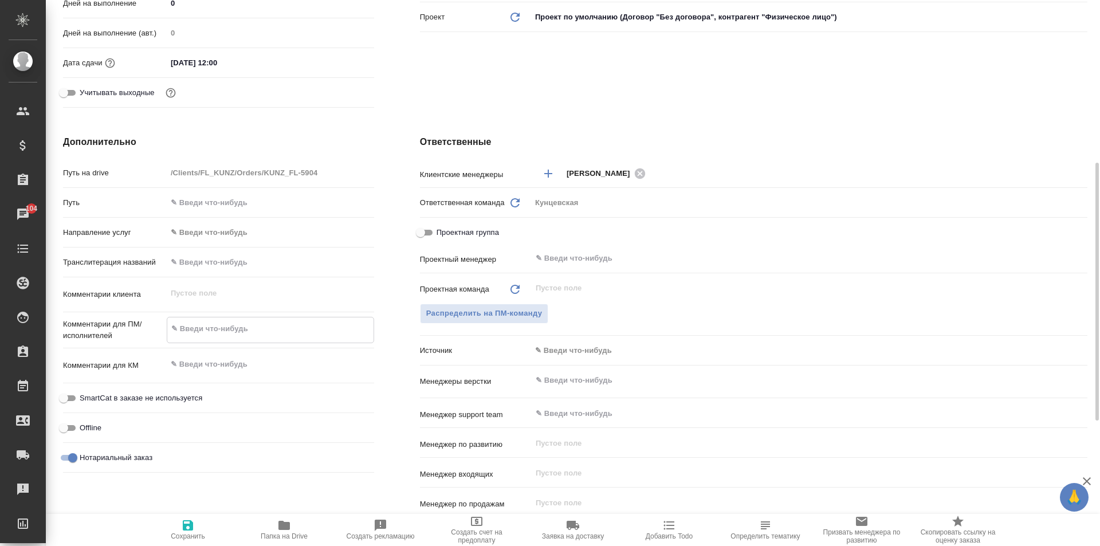
type textarea "x"
type textarea "С"
type textarea "x"
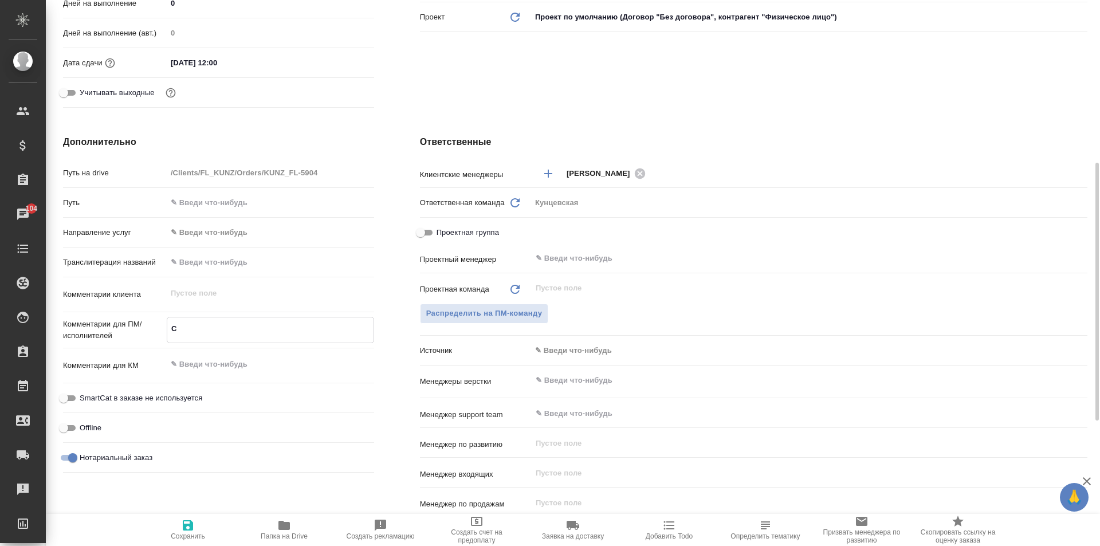
type textarea "Св"
type textarea "x"
type textarea "Све"
type textarea "x"
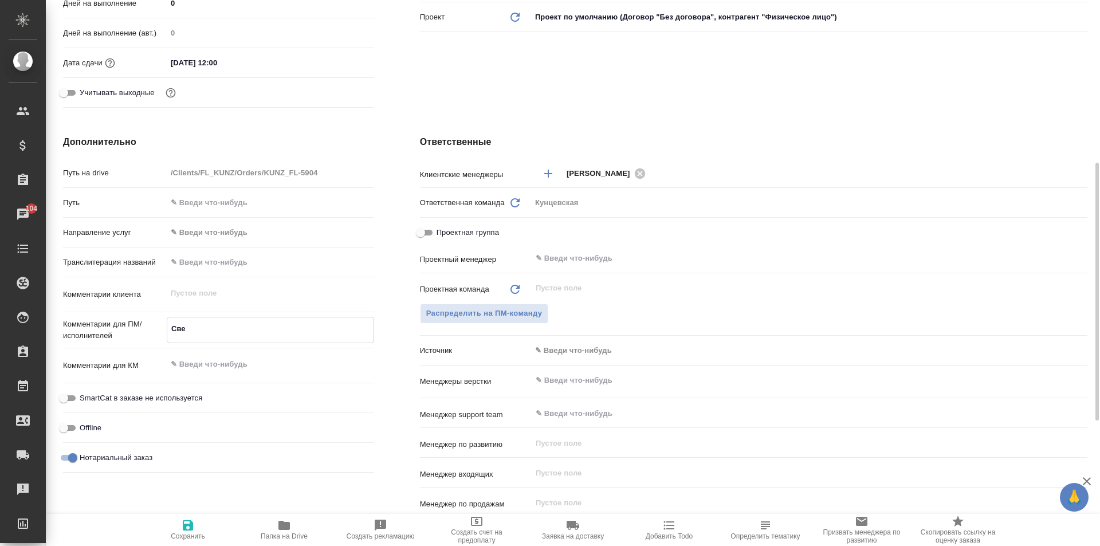
type textarea "x"
type textarea "Свед"
type textarea "x"
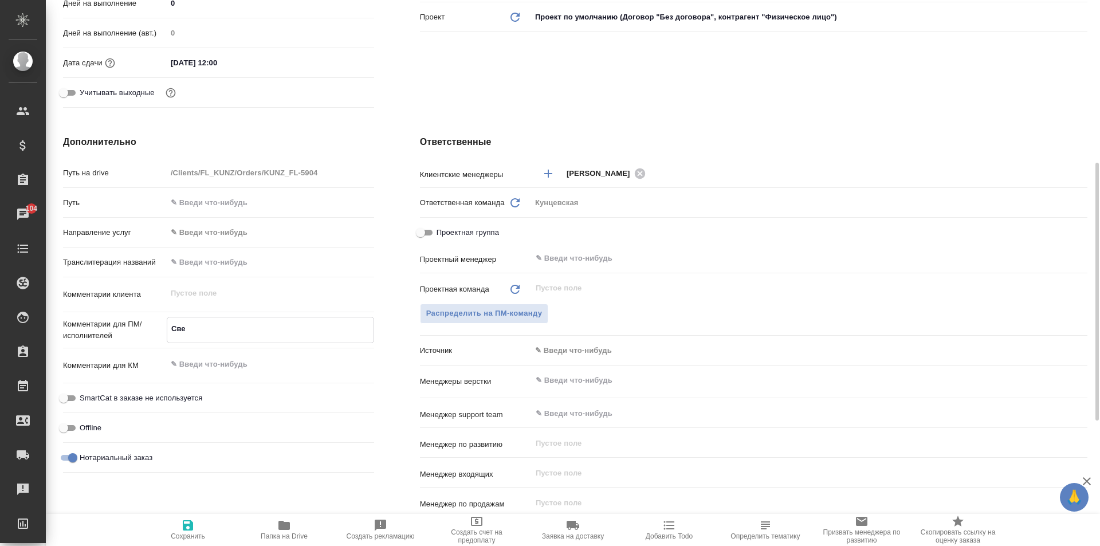
type textarea "x"
type textarea "Сведе"
type textarea "x"
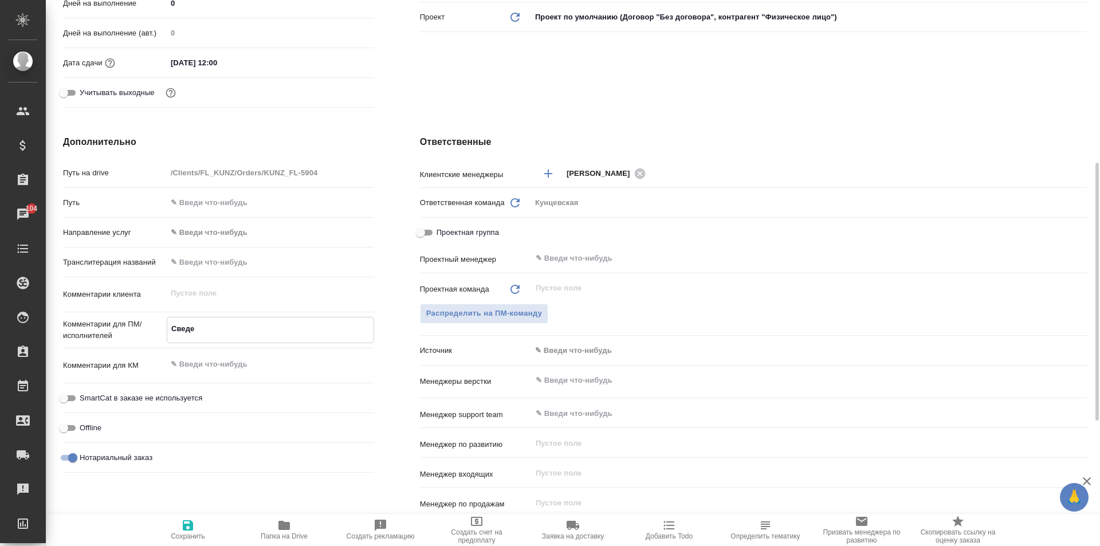
type textarea "x"
type textarea "Сведет"
type textarea "x"
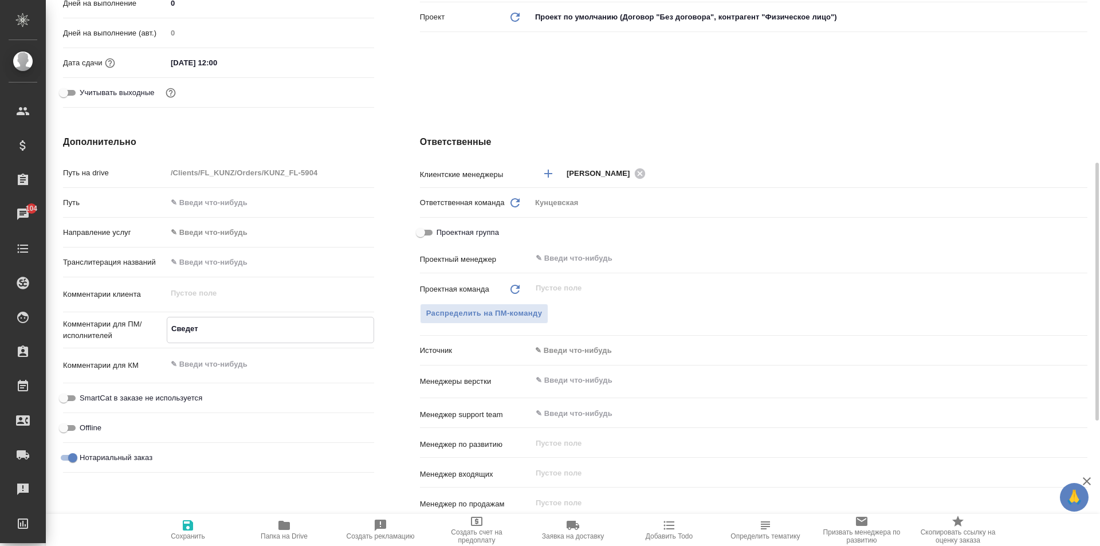
type textarea "Сведете"
type textarea "x"
type textarea "Сведетел"
type textarea "x"
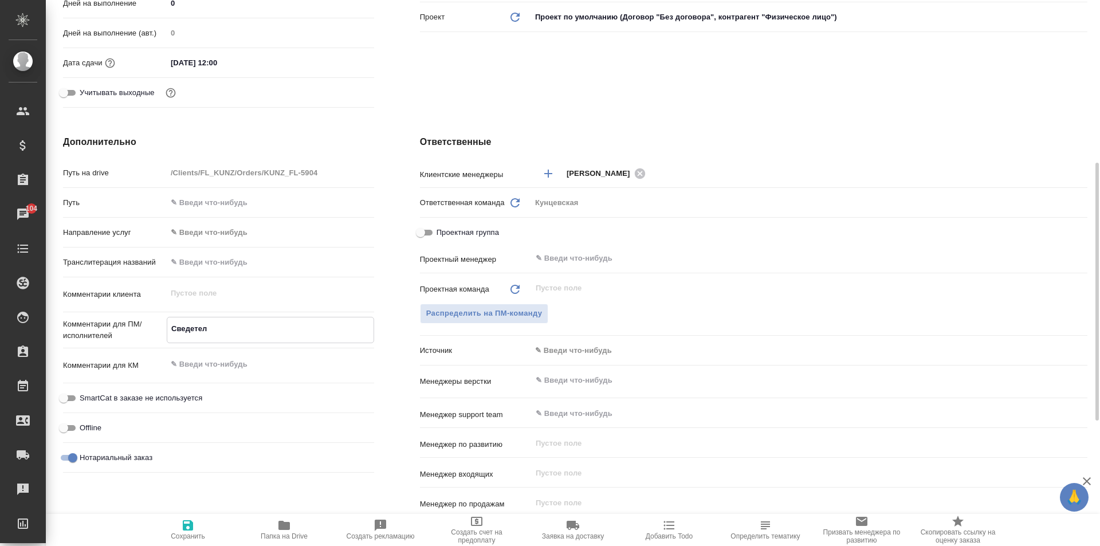
type textarea "x"
type textarea "Сведетель"
type textarea "x"
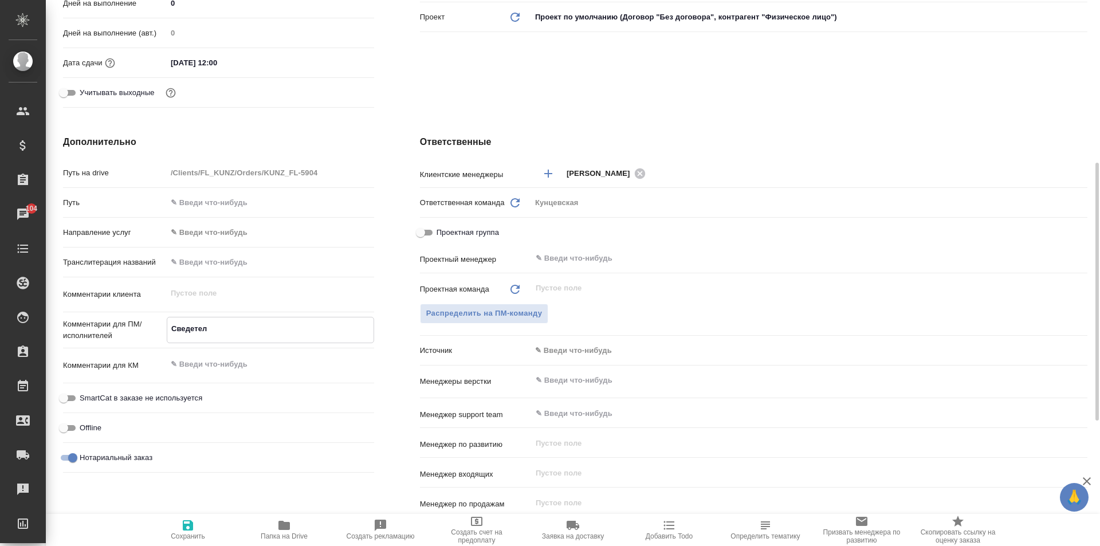
type textarea "x"
type textarea "Сведетельс"
type textarea "x"
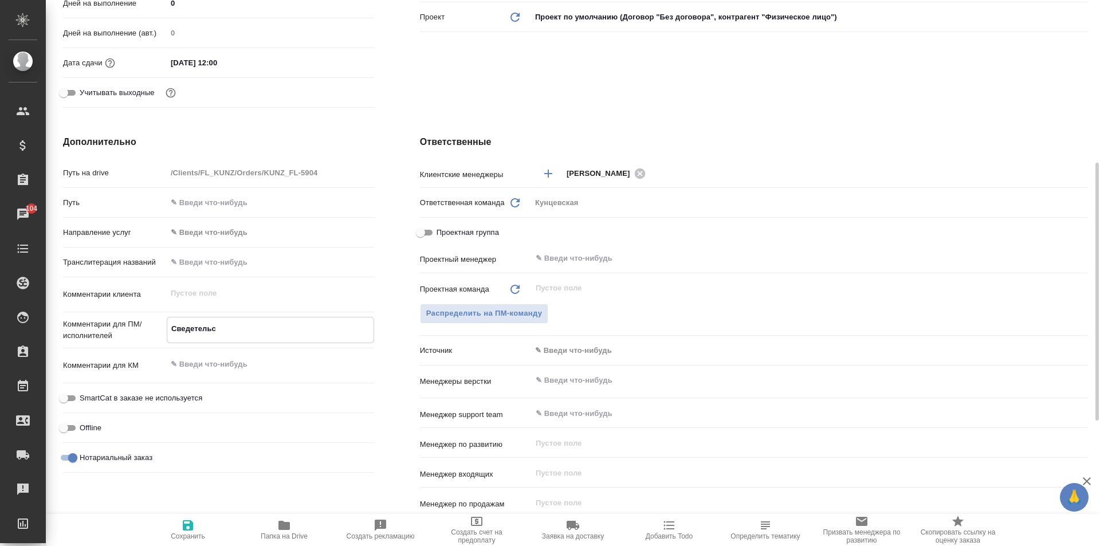
type textarea "x"
type textarea "Сведетельст"
type textarea "x"
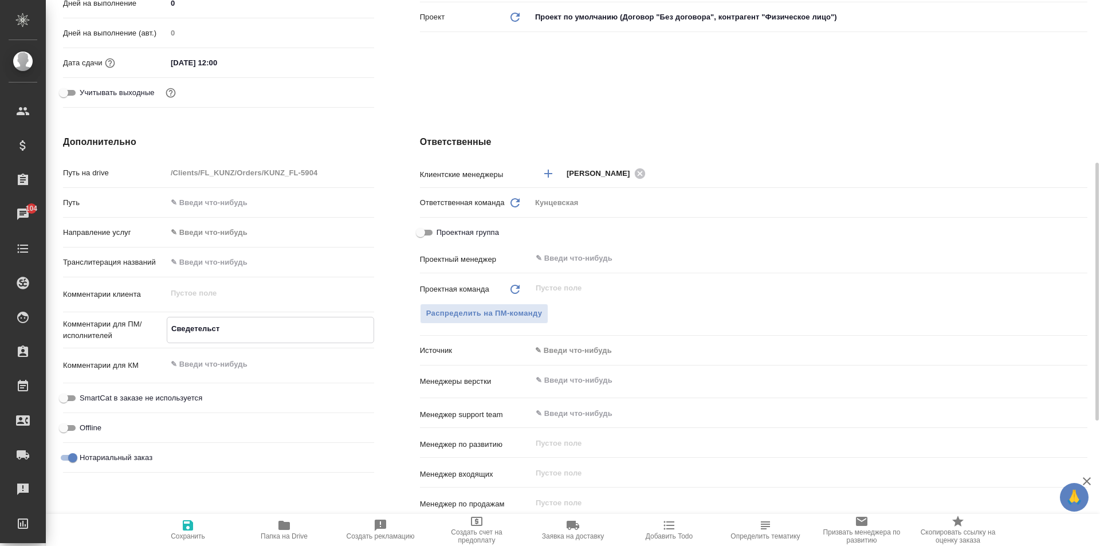
type textarea "Сведетельств"
type textarea "x"
type textarea "Сведетельство"
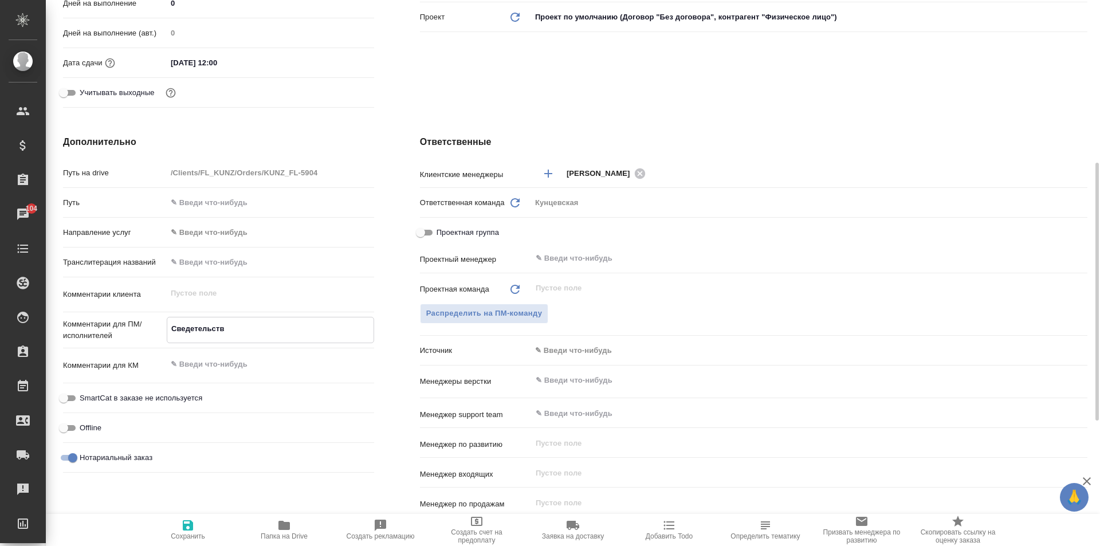
type textarea "x"
type textarea "Сведетельство"
type textarea "x"
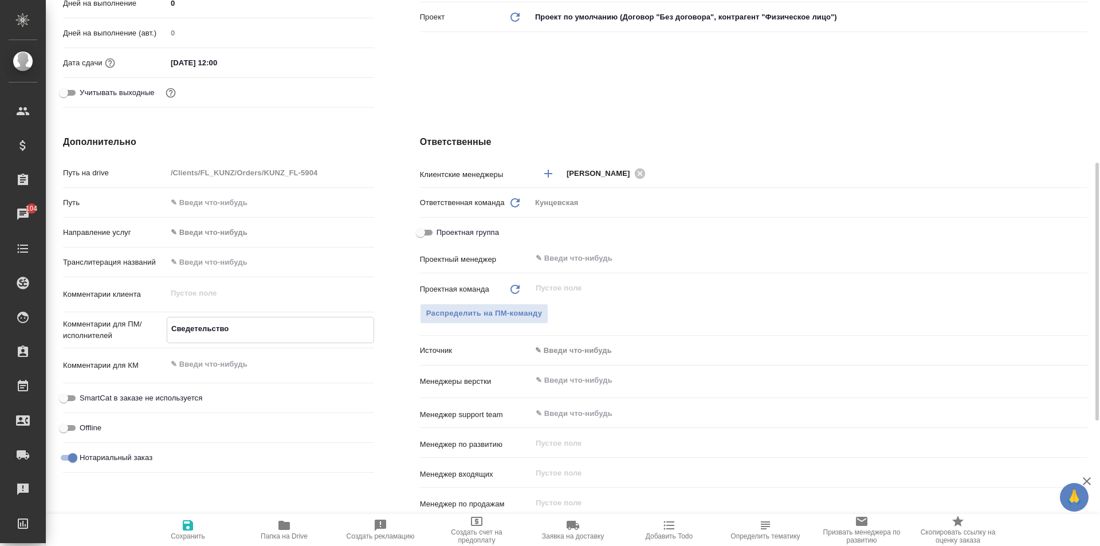
type textarea "x"
type textarea "Свидетельство"
type textarea "x"
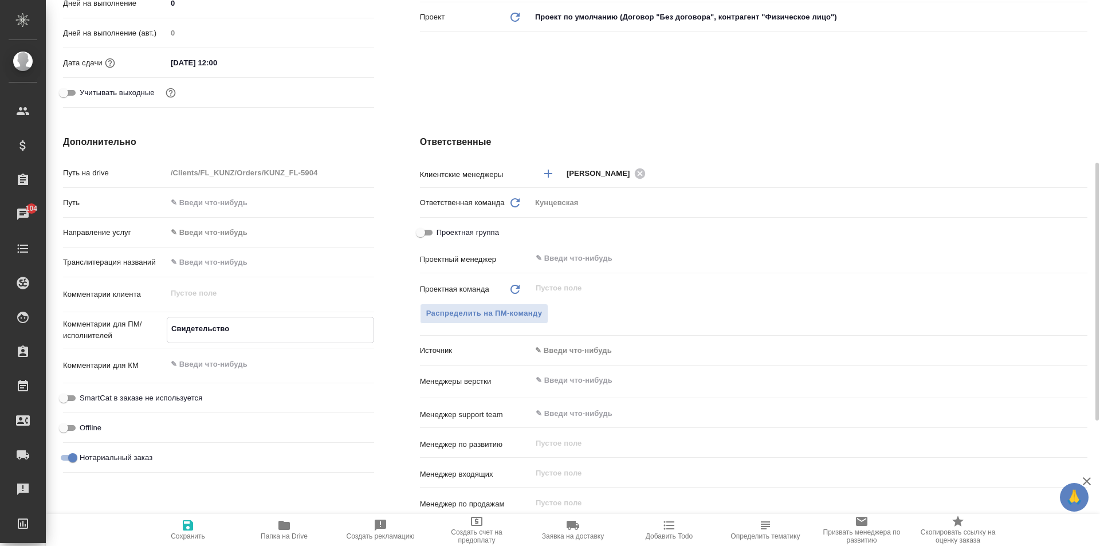
type textarea "x"
type textarea "Свидетельство"
type textarea "x"
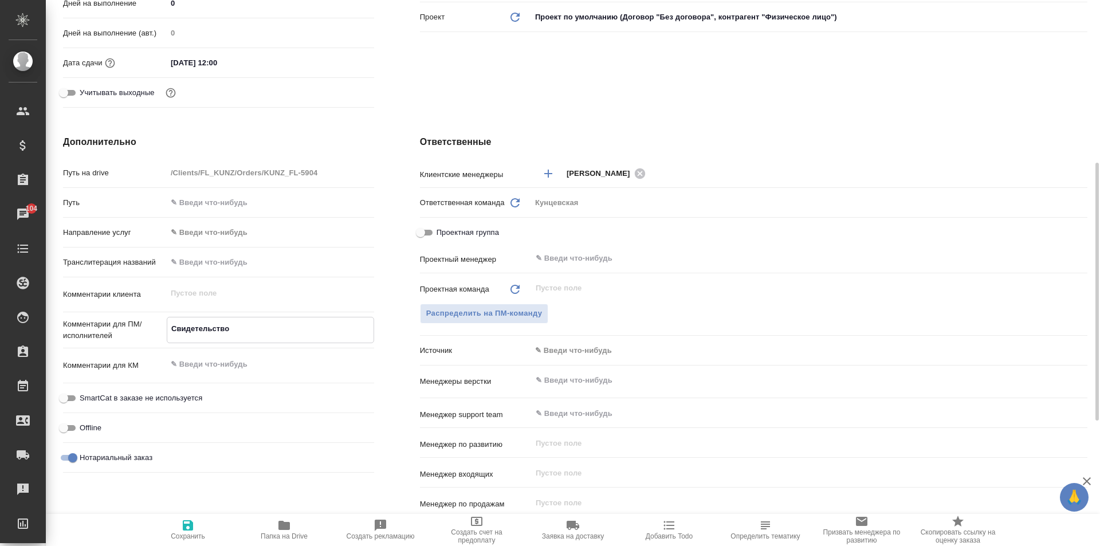
type textarea "Свидетельство о"
type textarea "x"
type textarea "Свидетельство о"
type textarea "x"
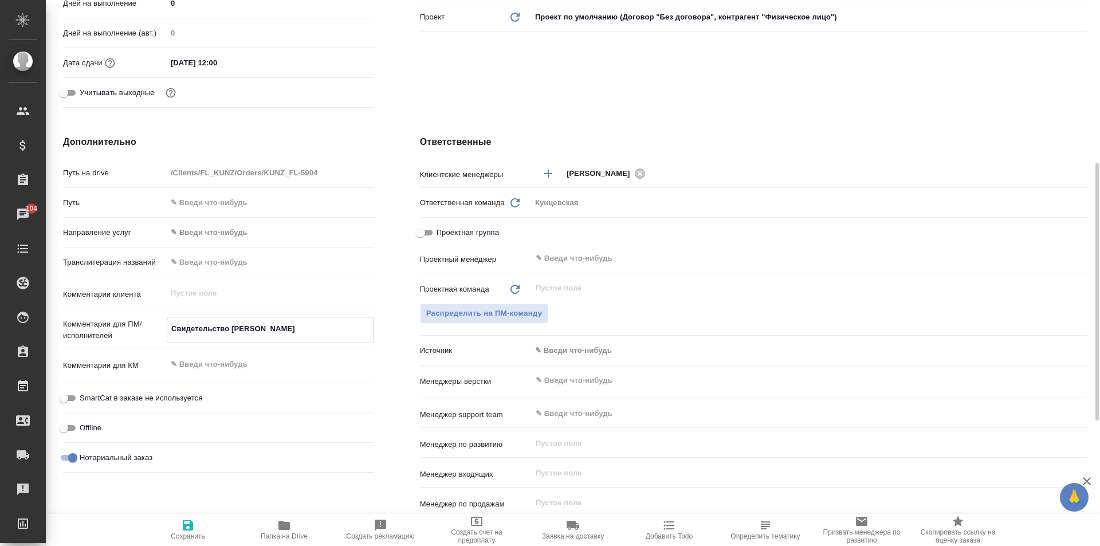
type textarea "x"
type textarea "Свидетельство о р"
type textarea "x"
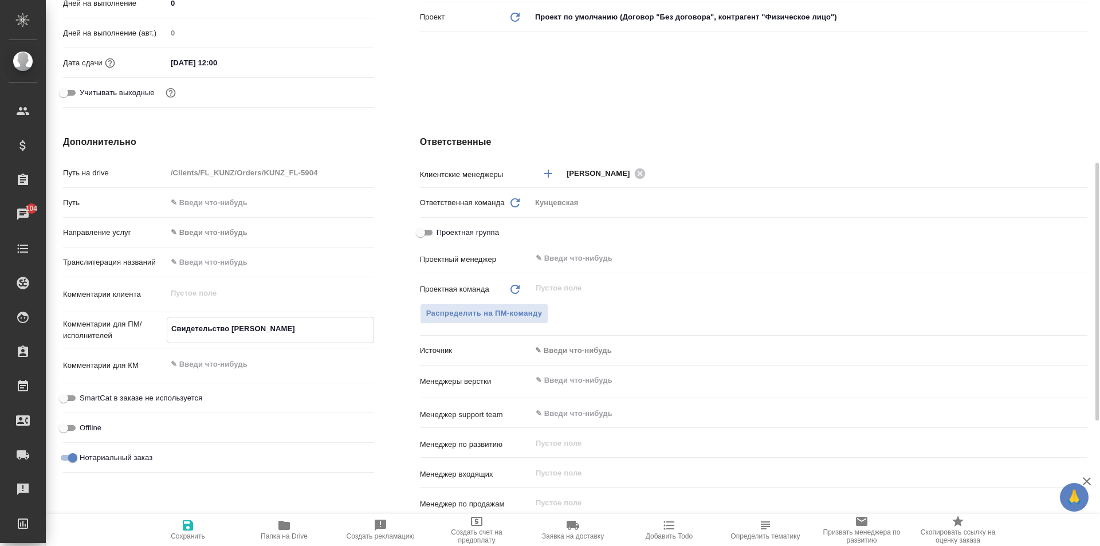
type textarea "x"
type textarea "Свидетельство о ро"
type textarea "x"
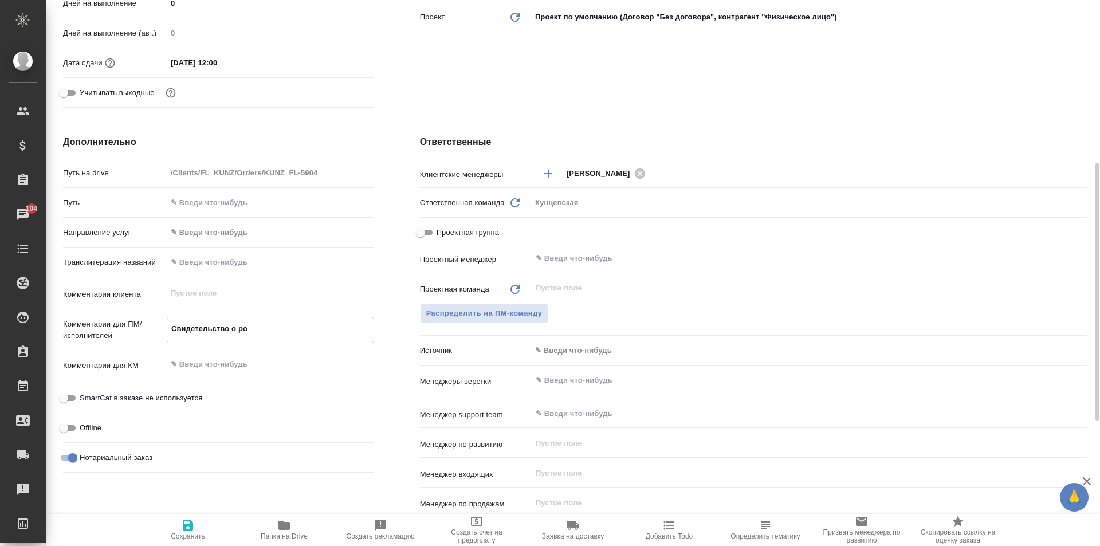
type textarea "x"
type textarea "Свидетельство о рож"
type textarea "x"
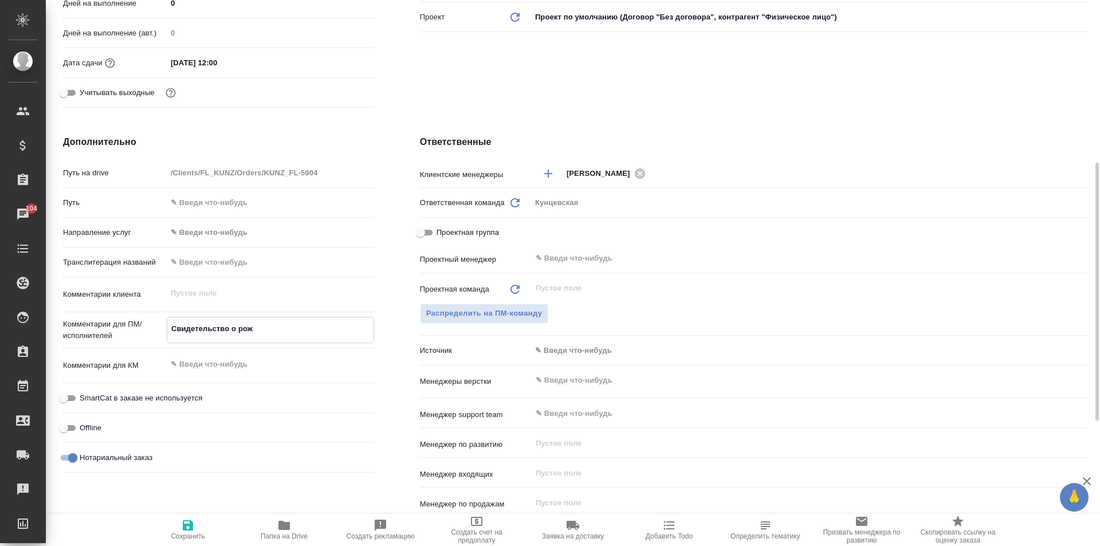
type textarea "Свидетельство о рожд"
type textarea "x"
type textarea "Свидетельство о рожде"
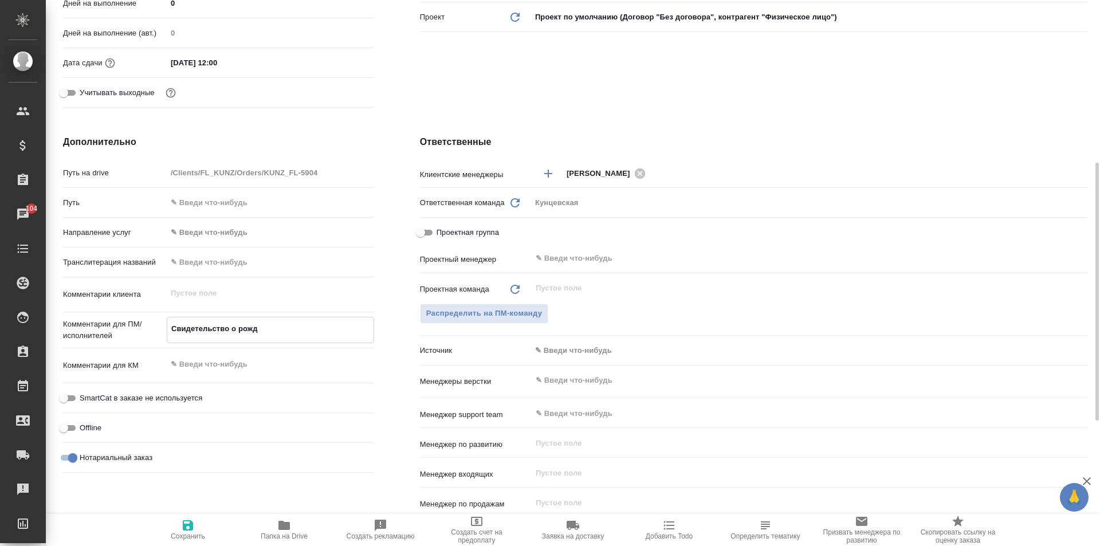
type textarea "x"
type textarea "Свидетельство о рожден"
type textarea "x"
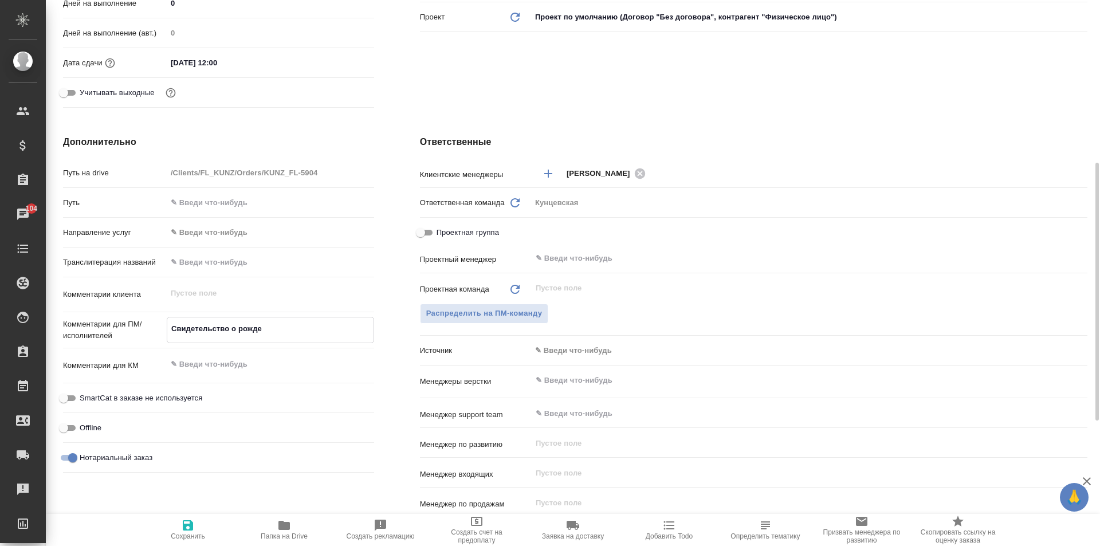
type textarea "x"
type textarea "Свидетельство о рождени"
type textarea "x"
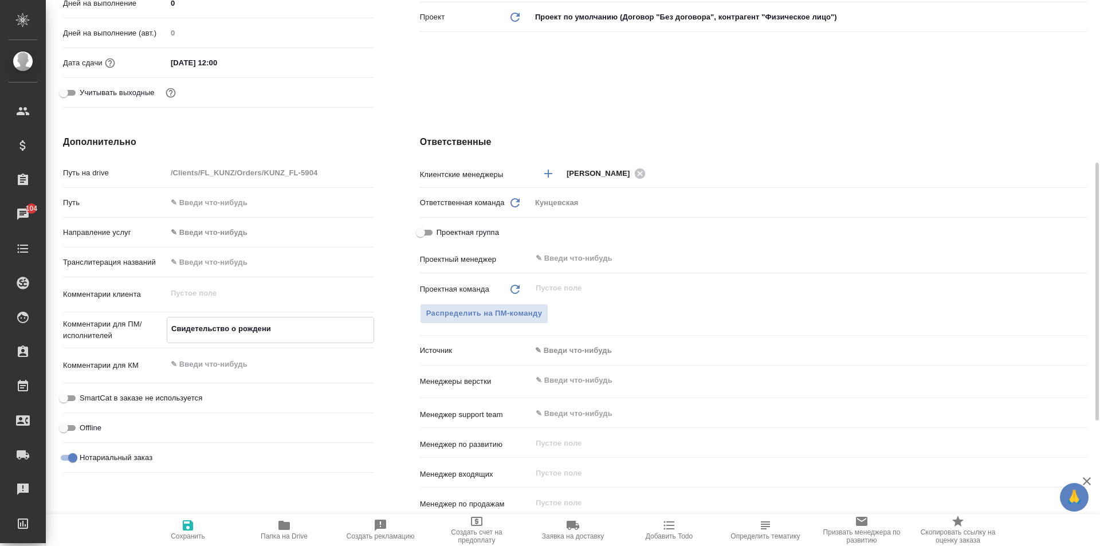
type textarea "x"
type textarea "Свидетельство о рождении"
type textarea "x"
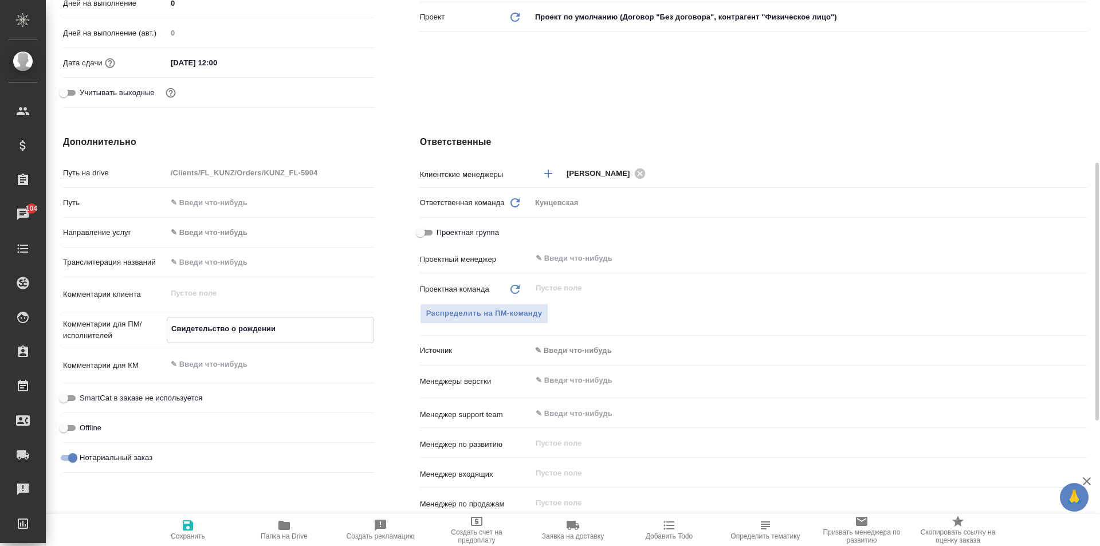
type textarea "Свидетельство о рождении"
type textarea "x"
type textarea "Свидетельство о рождении т"
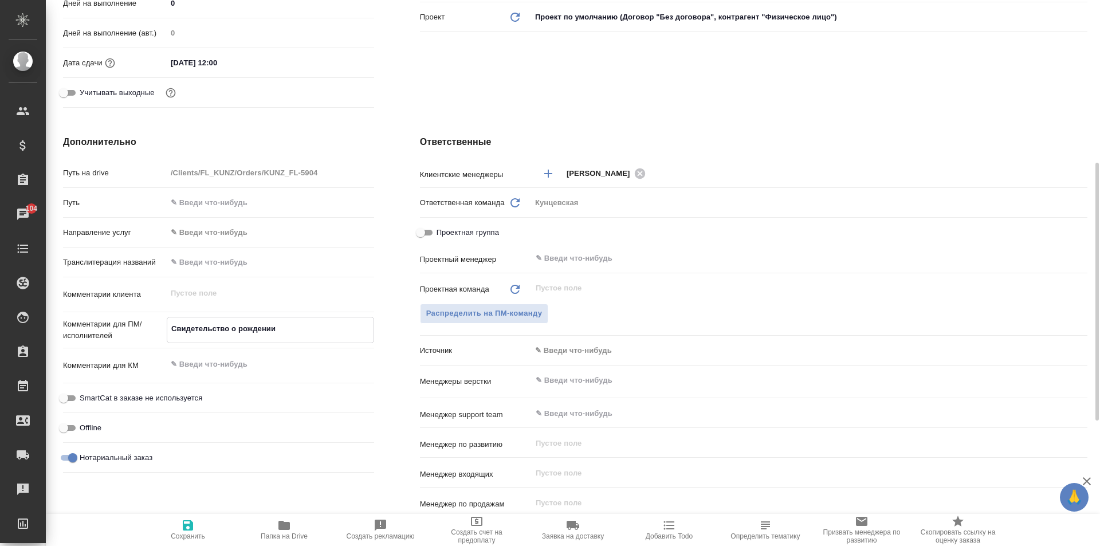
type textarea "x"
type textarea "Свидетельство о рождении та"
type textarea "x"
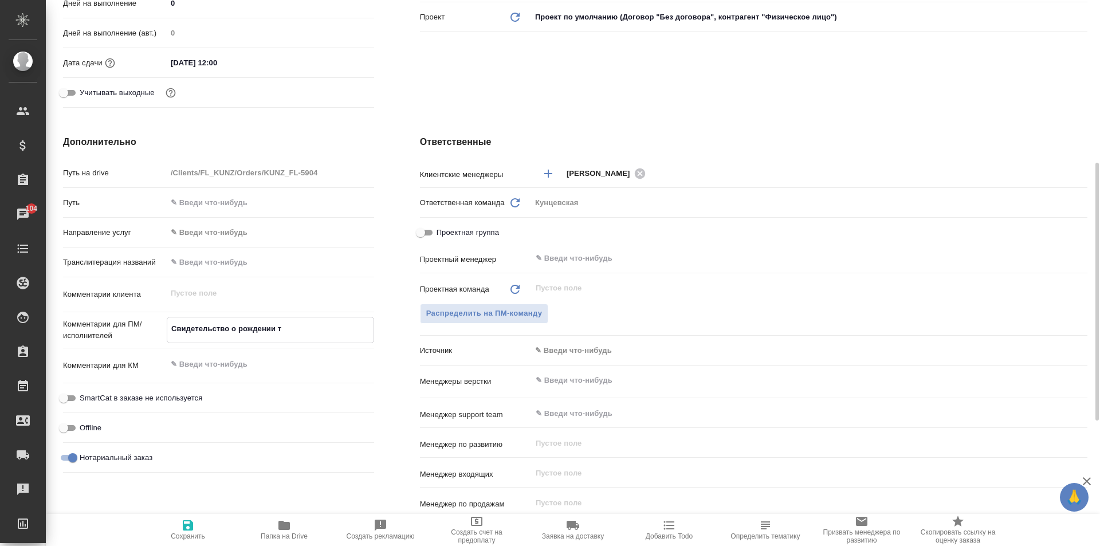
type textarea "x"
type textarea "Свидетельство о рождении тад"
type textarea "x"
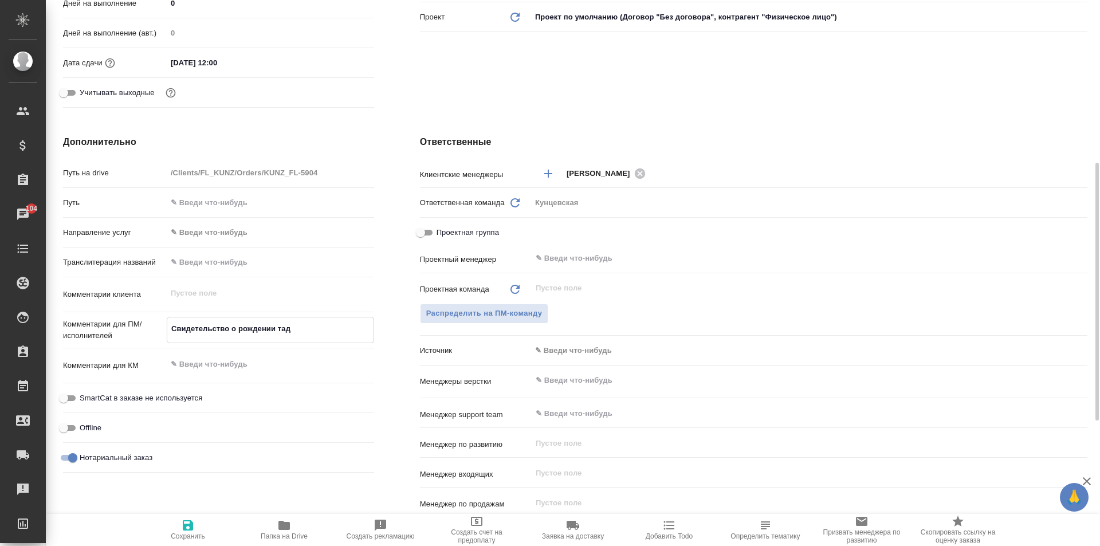
type textarea "x"
type textarea "Свидетельство о рождении тадж"
type textarea "x"
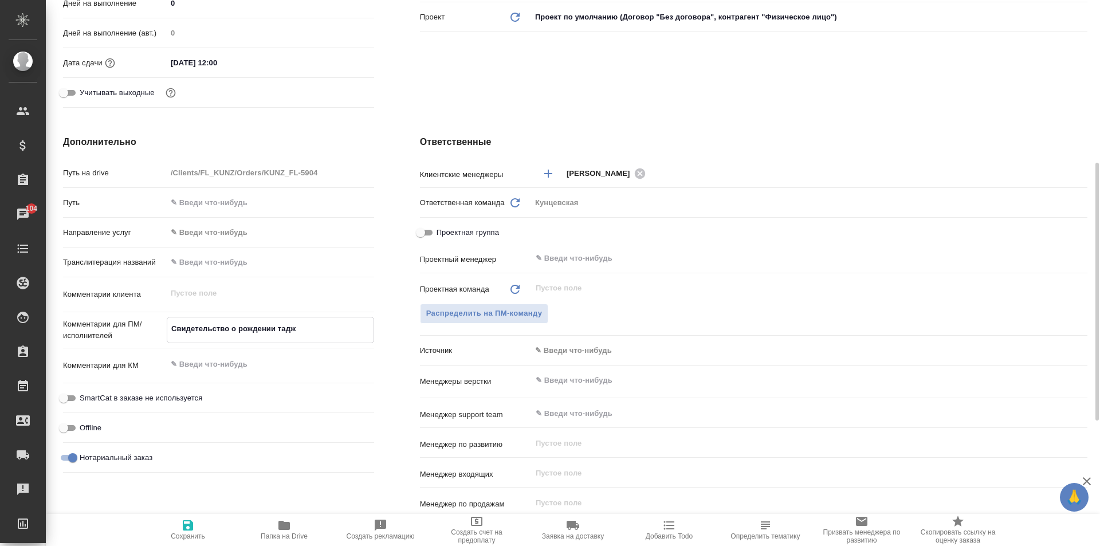
type textarea "Свидетельство о рождении тадж-"
type textarea "x"
type textarea "Свидетельство о рождении тадж-р"
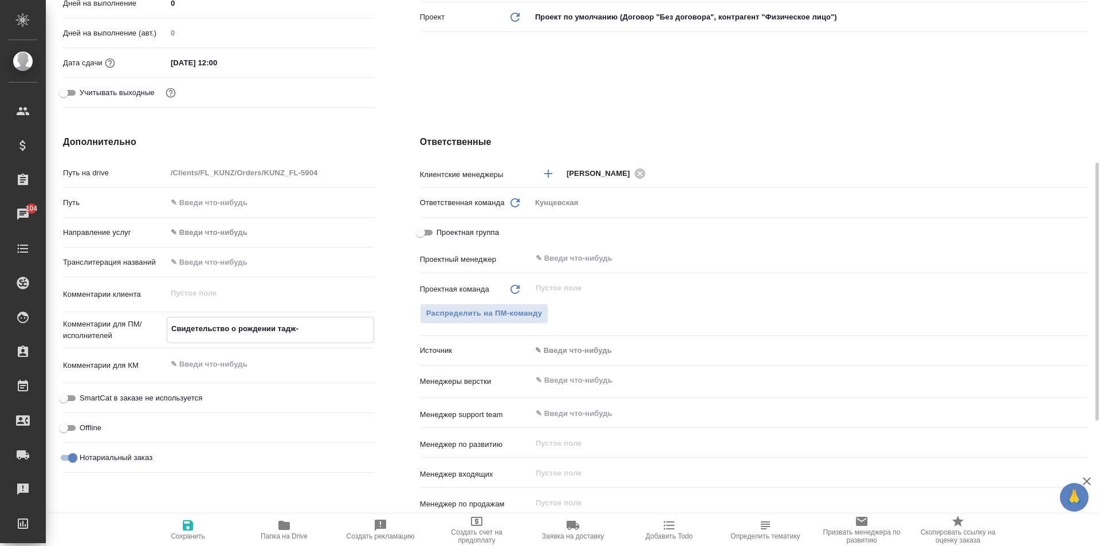
type textarea "x"
type textarea "Свидетельство о рождении тадж-ру"
type textarea "x"
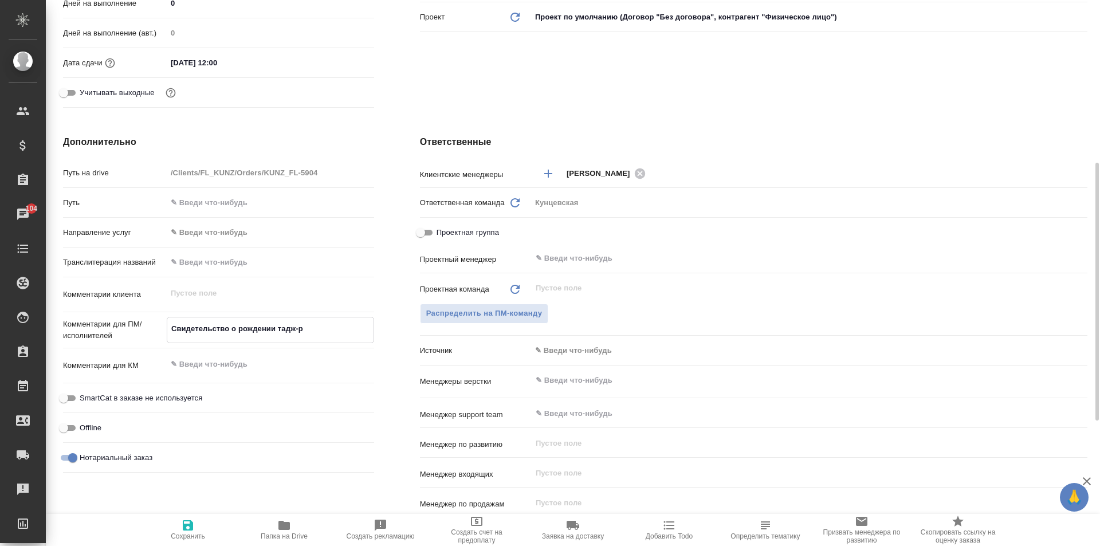
type textarea "x"
type textarea "Свидетельство о рождении тадж-рус"
type textarea "x"
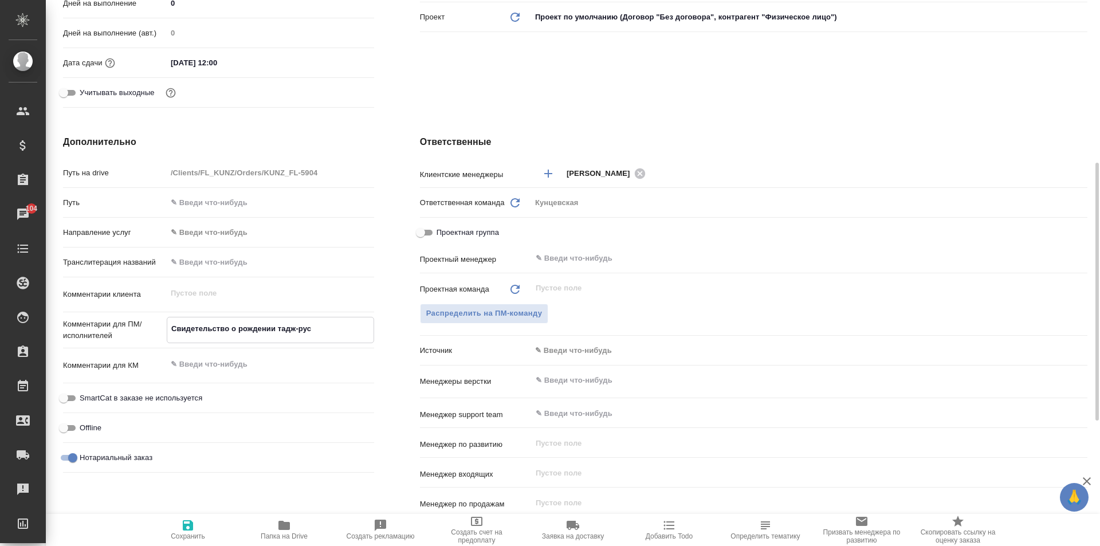
type textarea "x"
type textarea "Свидетельство о рождении тадж-рус"
type textarea "x"
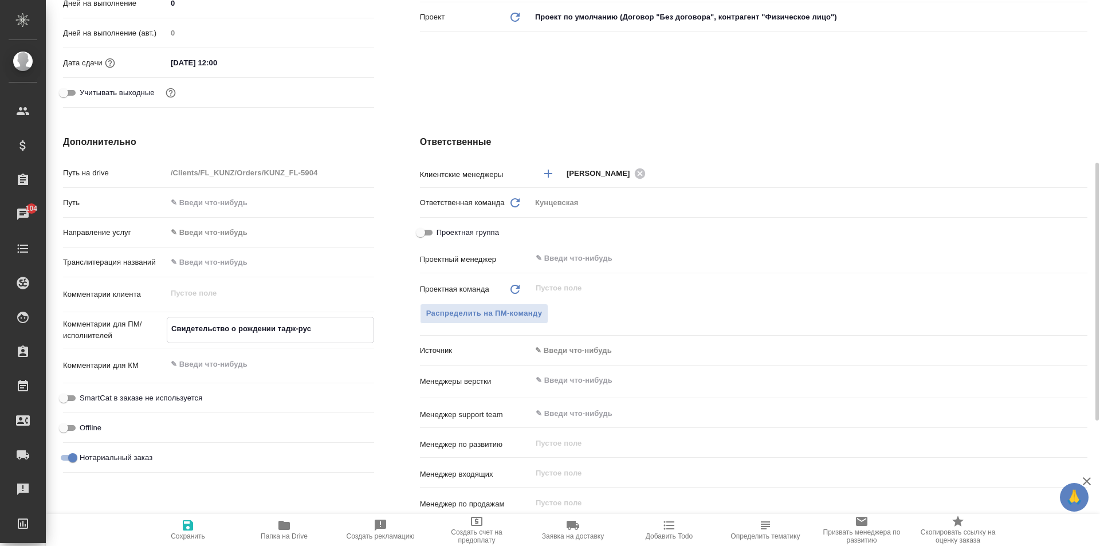
type textarea "Свидетельство о рождении тадж-рус п"
type textarea "x"
type textarea "Свидетельство о рождении тадж-рус по"
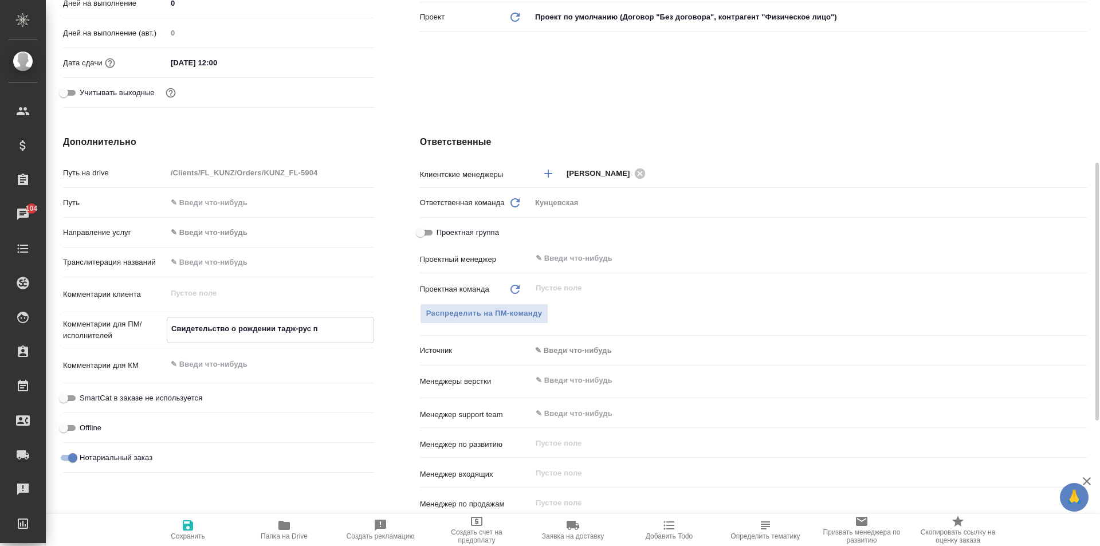
type textarea "x"
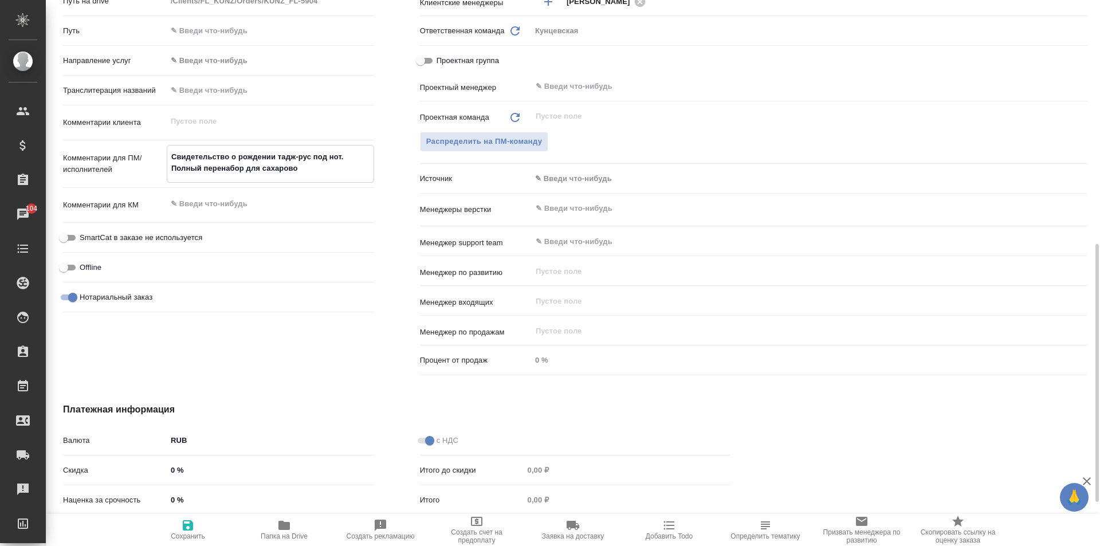
scroll to position [608, 0]
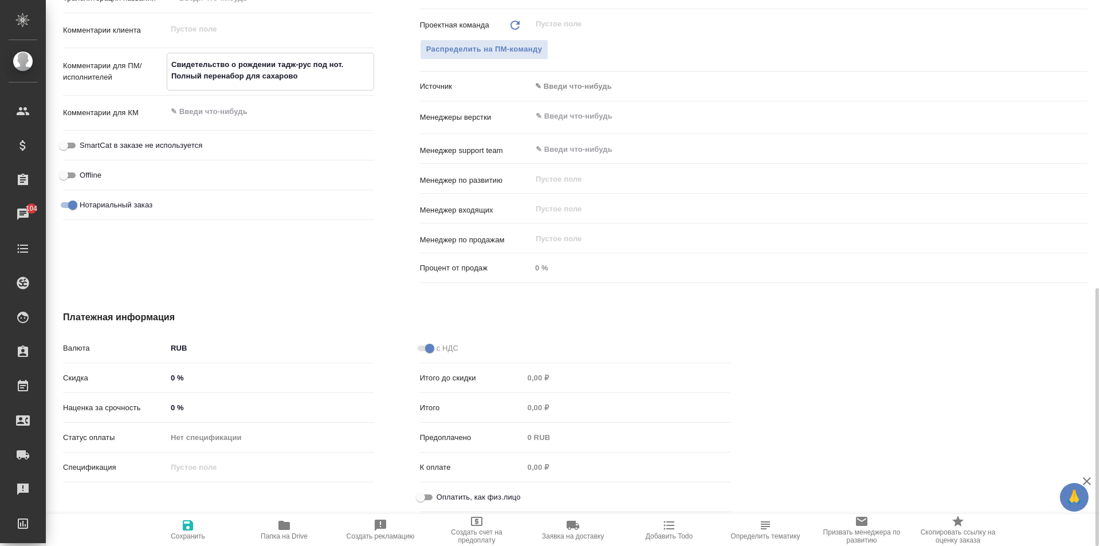
click at [429, 498] on input "Оплатить, как физ.лицо" at bounding box center [420, 498] width 41 height 14
click at [181, 531] on icon "button" at bounding box center [188, 526] width 14 height 14
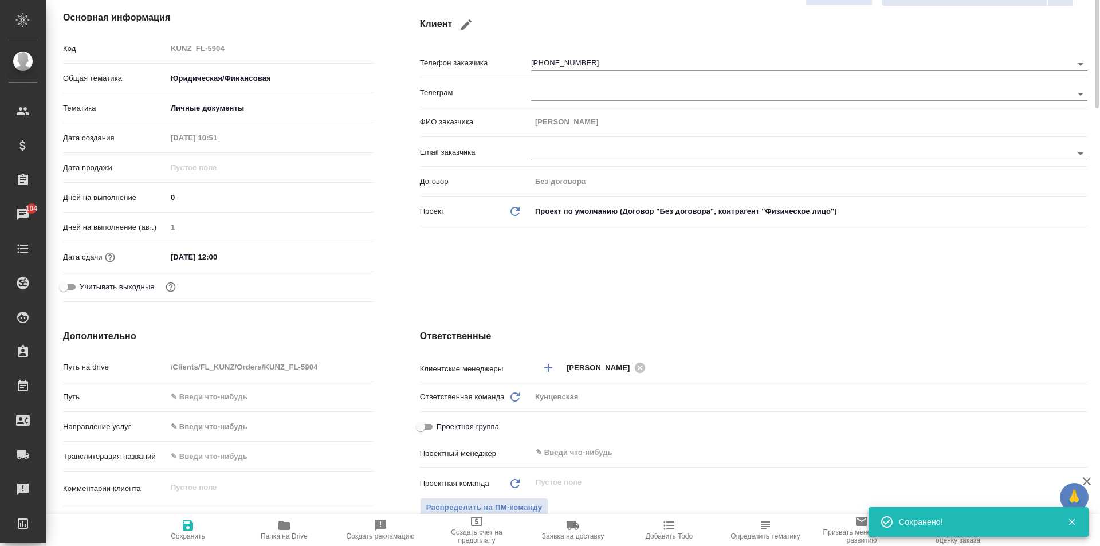
scroll to position [0, 0]
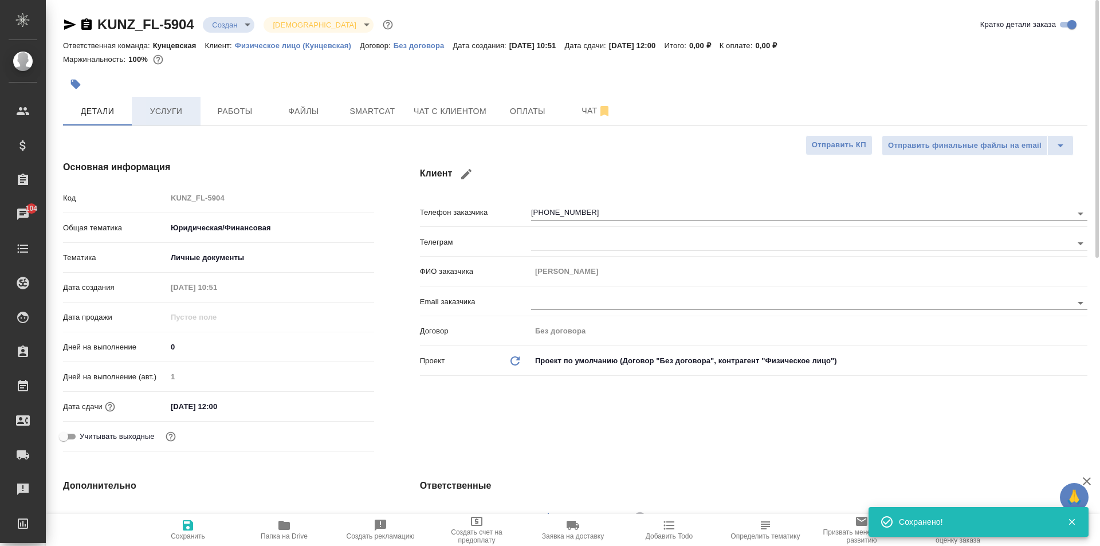
click at [164, 112] on span "Услуги" at bounding box center [166, 111] width 55 height 14
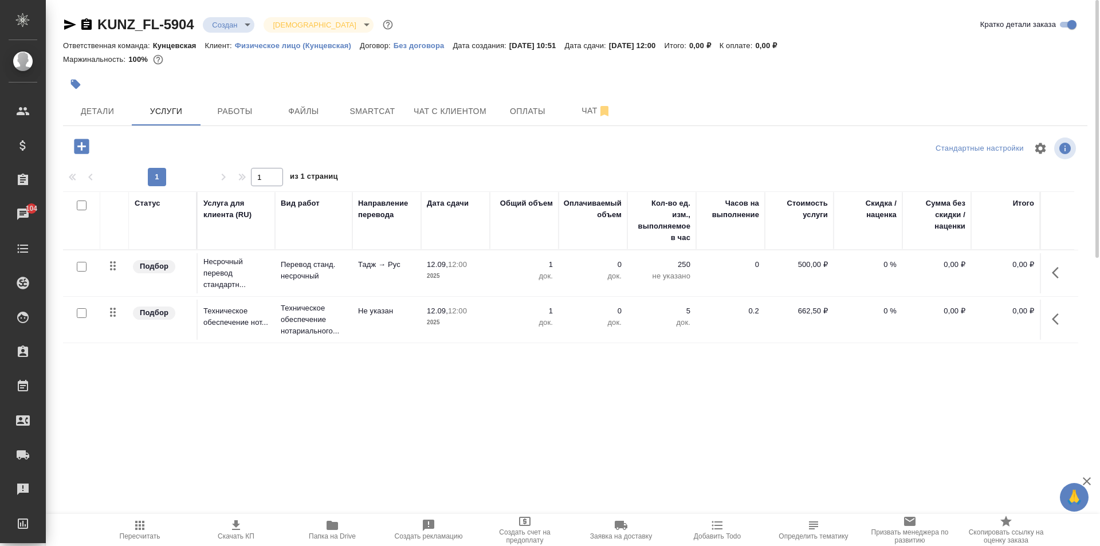
click at [142, 532] on span "Пересчитать" at bounding box center [140, 536] width 41 height 8
click at [233, 111] on span "Работы" at bounding box center [234, 111] width 55 height 14
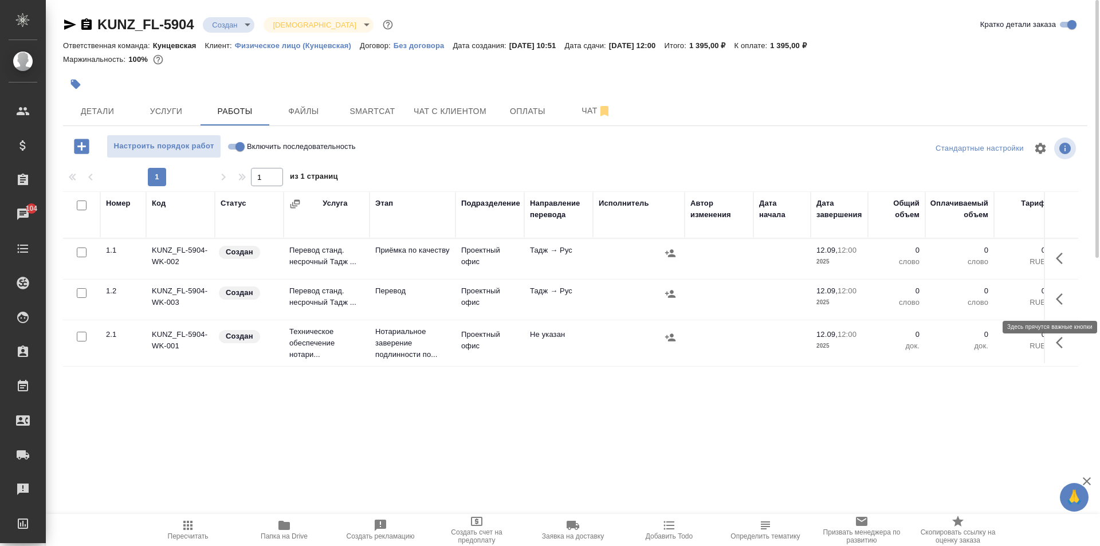
click at [1063, 293] on icon "button" at bounding box center [1063, 299] width 14 height 14
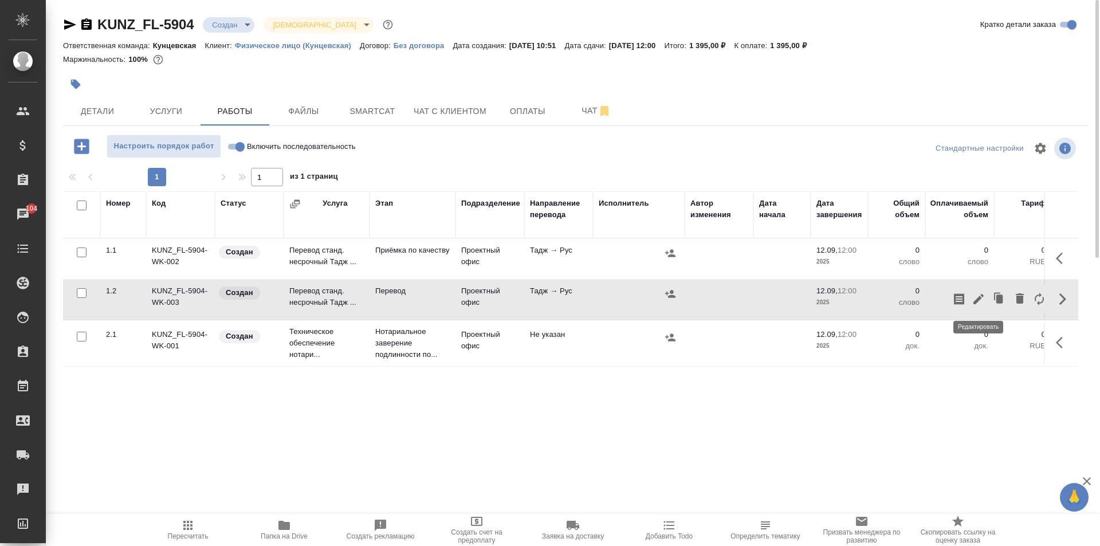
click at [978, 299] on icon "button" at bounding box center [979, 299] width 10 height 10
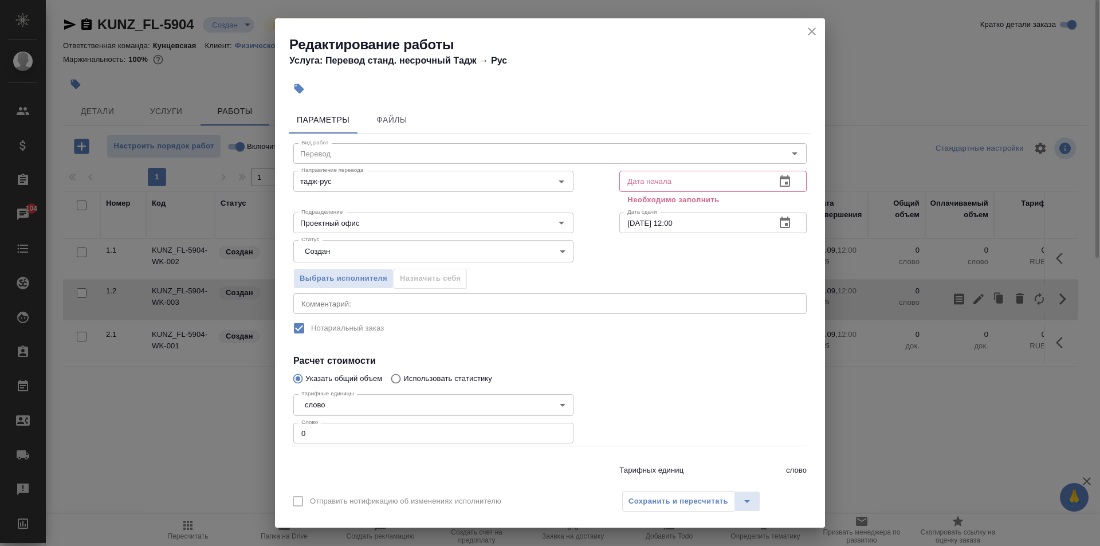
click at [778, 182] on icon "button" at bounding box center [785, 182] width 14 height 14
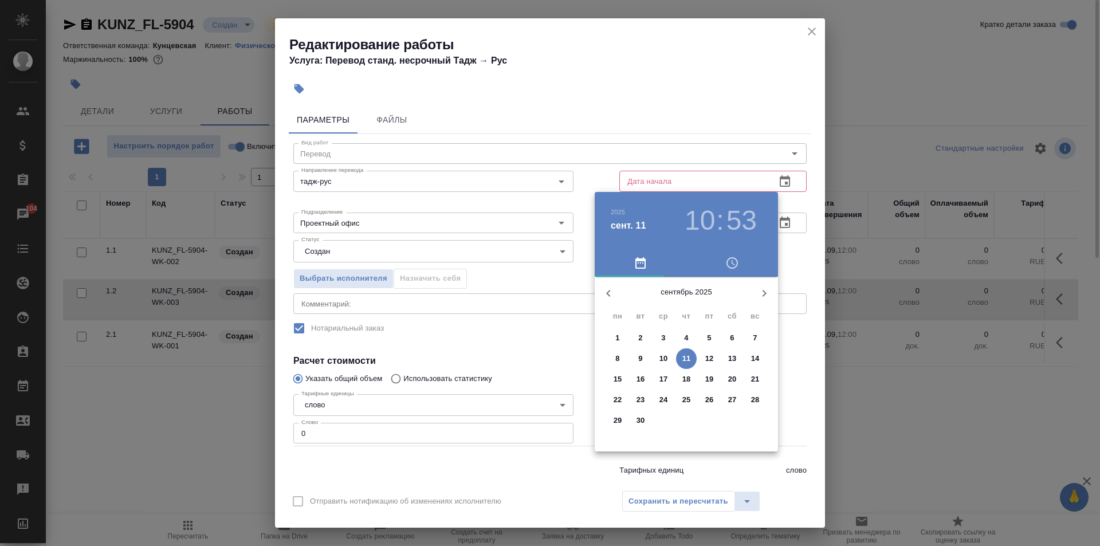
click at [799, 363] on div at bounding box center [550, 273] width 1100 height 546
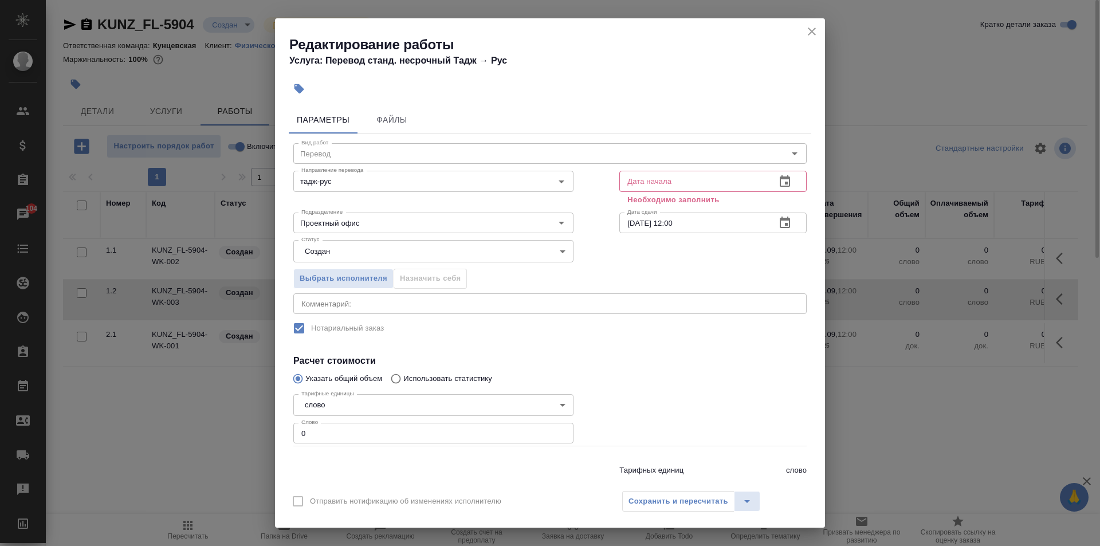
click at [743, 179] on input "text" at bounding box center [693, 181] width 147 height 21
click at [791, 177] on div "Дата начала" at bounding box center [713, 181] width 187 height 21
click at [785, 179] on button "button" at bounding box center [785, 182] width 28 height 28
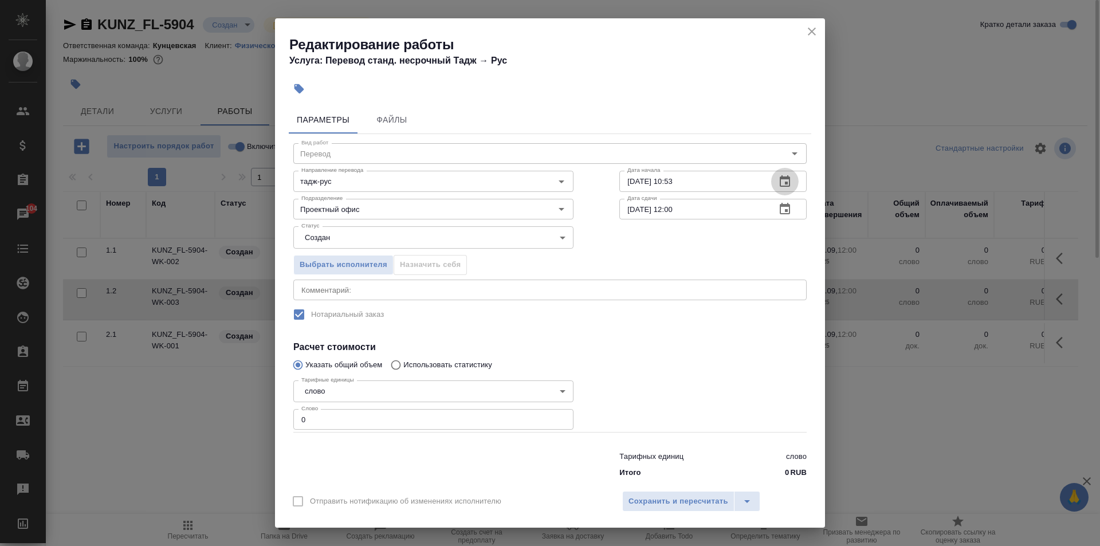
click at [669, 210] on input "12.09.2025 12:00" at bounding box center [693, 209] width 147 height 21
click at [382, 202] on input "Проектный офис" at bounding box center [414, 209] width 235 height 14
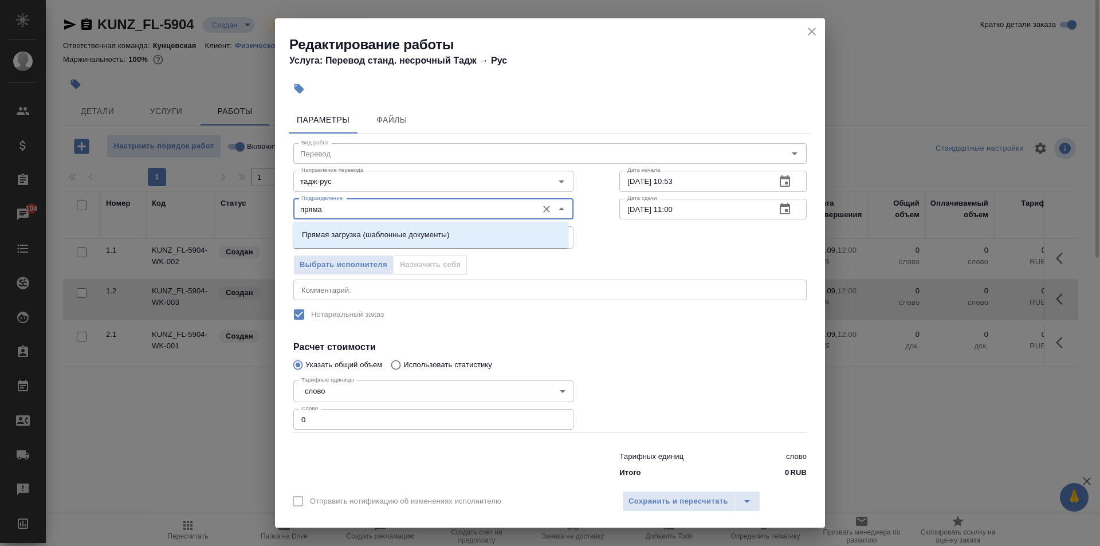
click at [384, 222] on div "Прямая загрузка (шаблонные документы)" at bounding box center [431, 235] width 276 height 26
click at [389, 234] on p "Прямая загрузка (шаблонные документы)" at bounding box center [375, 234] width 147 height 11
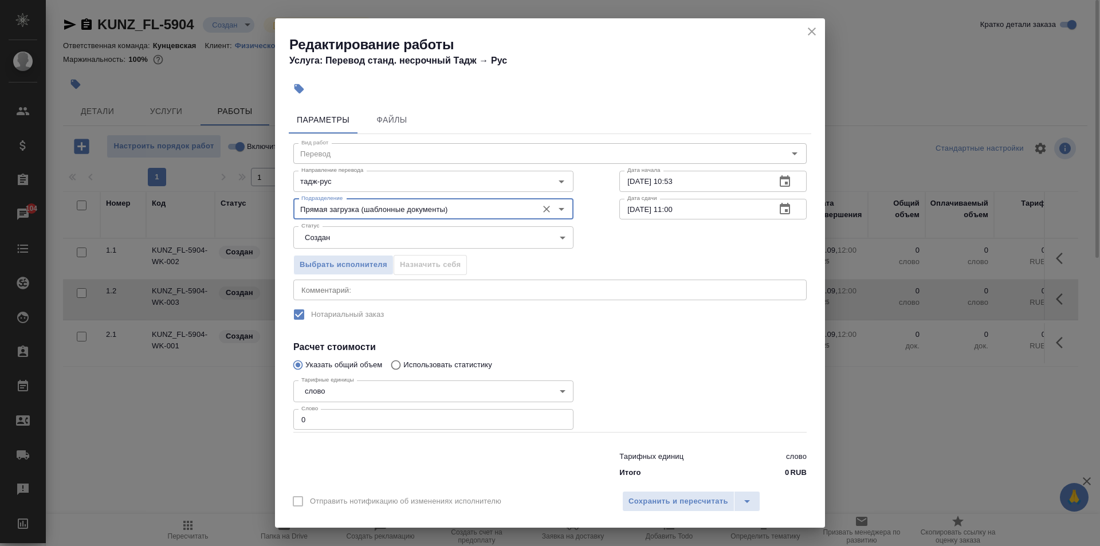
click at [341, 421] on input "0" at bounding box center [433, 419] width 280 height 21
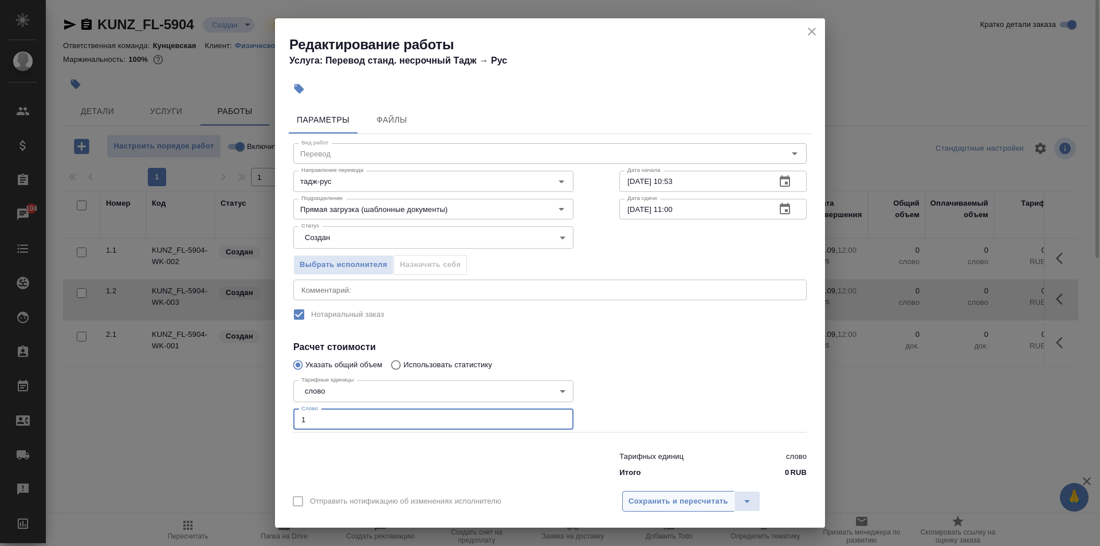
click at [675, 500] on span "Сохранить и пересчитать" at bounding box center [679, 501] width 100 height 13
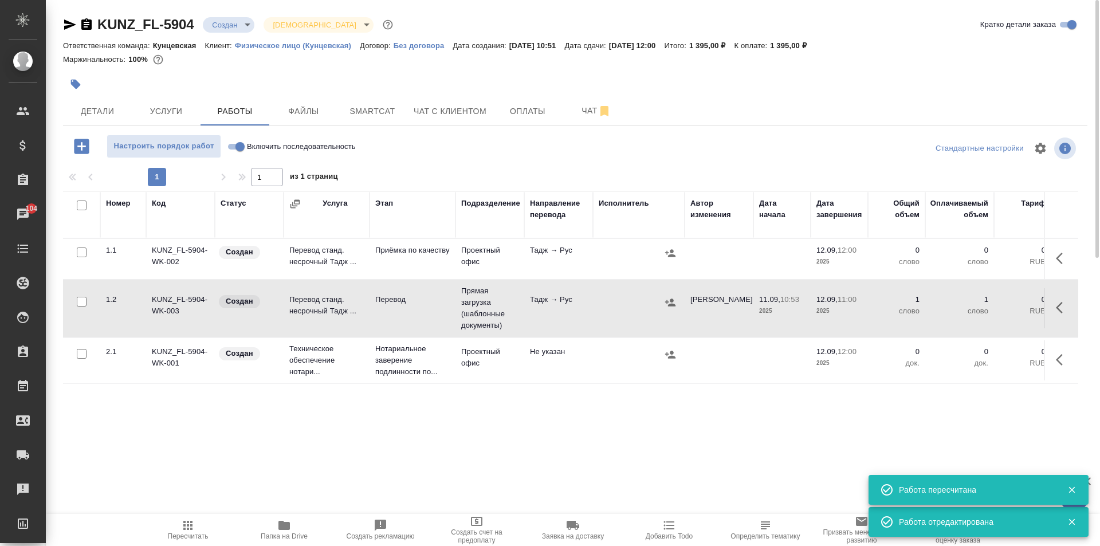
click at [1058, 253] on icon "button" at bounding box center [1063, 259] width 14 height 14
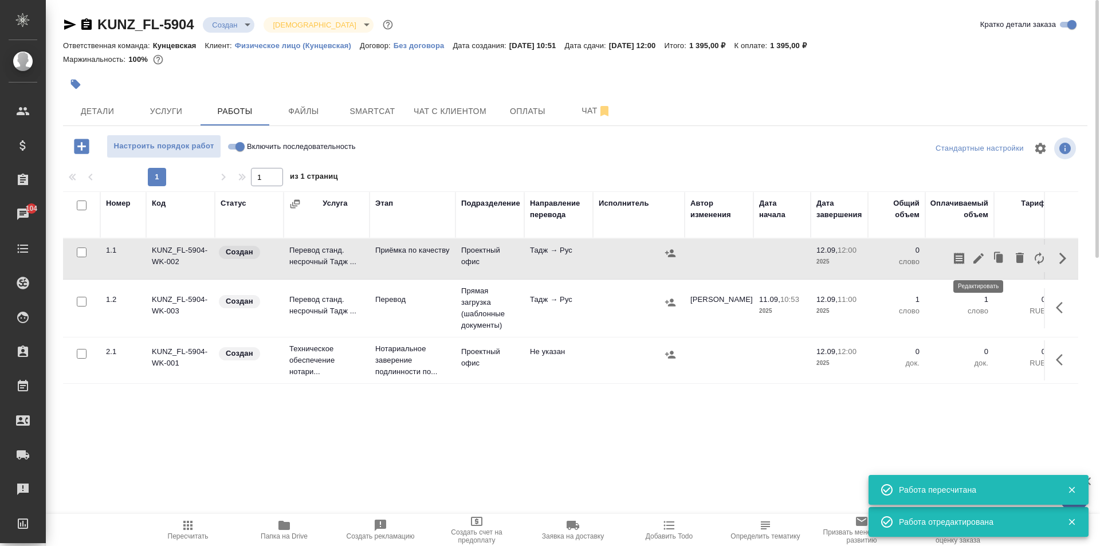
click at [981, 258] on icon "button" at bounding box center [979, 259] width 14 height 14
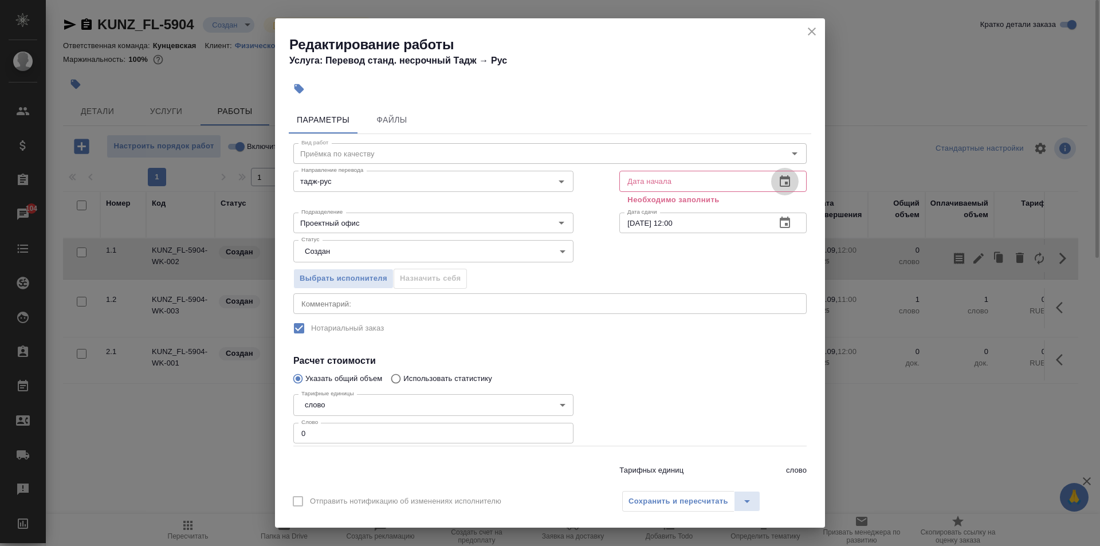
click at [778, 175] on icon "button" at bounding box center [785, 182] width 14 height 14
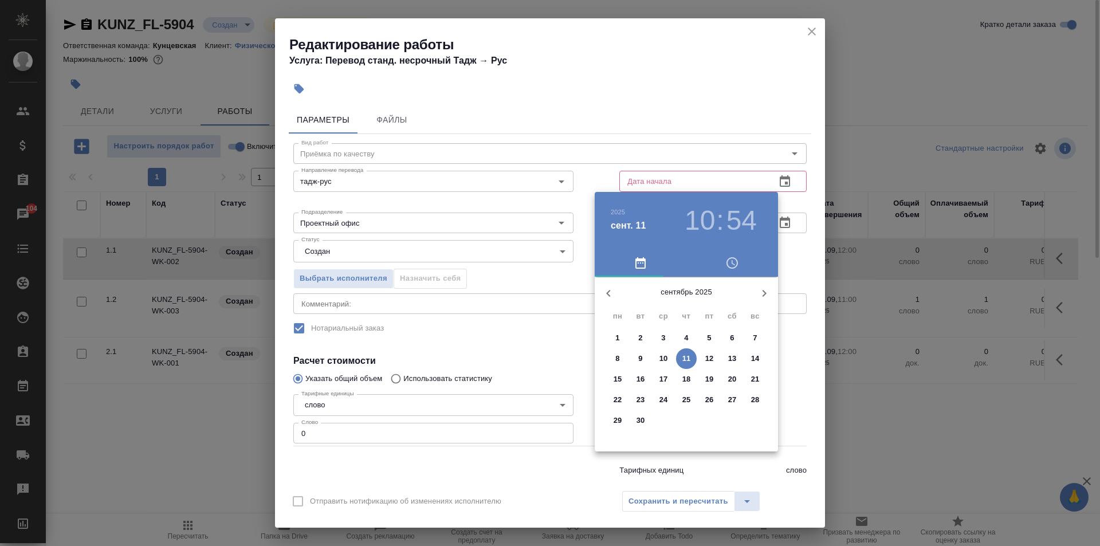
click at [704, 351] on button "12" at bounding box center [709, 358] width 21 height 21
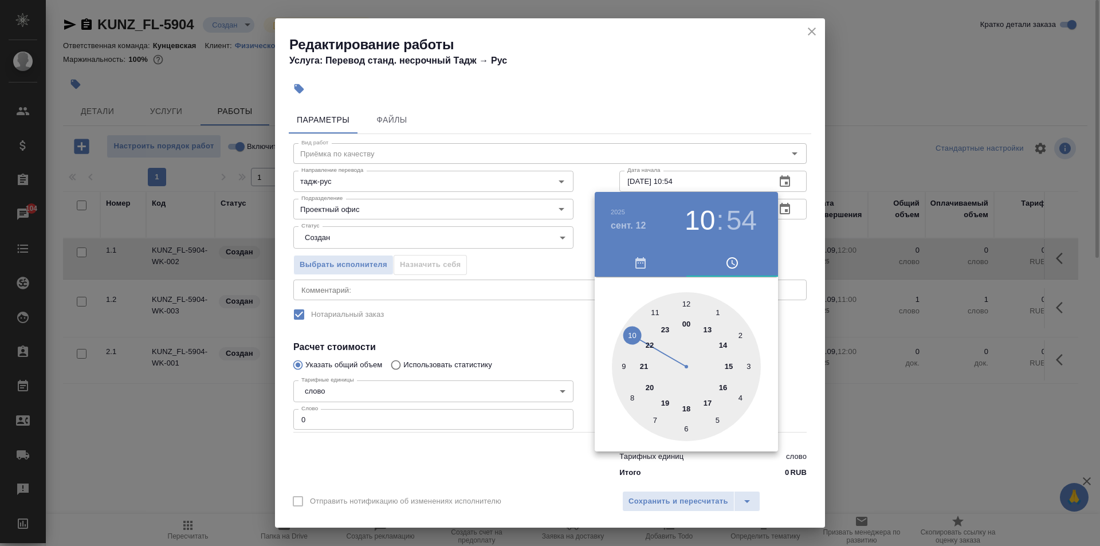
click at [655, 310] on div at bounding box center [686, 366] width 149 height 149
click at [689, 302] on div at bounding box center [686, 366] width 149 height 149
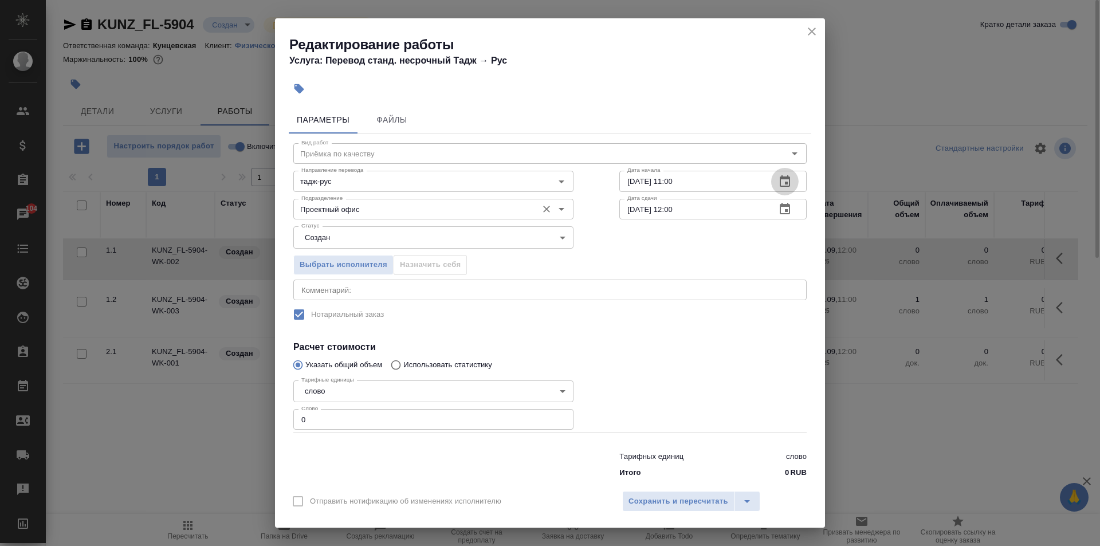
click at [444, 211] on input "Проектный офис" at bounding box center [414, 209] width 235 height 14
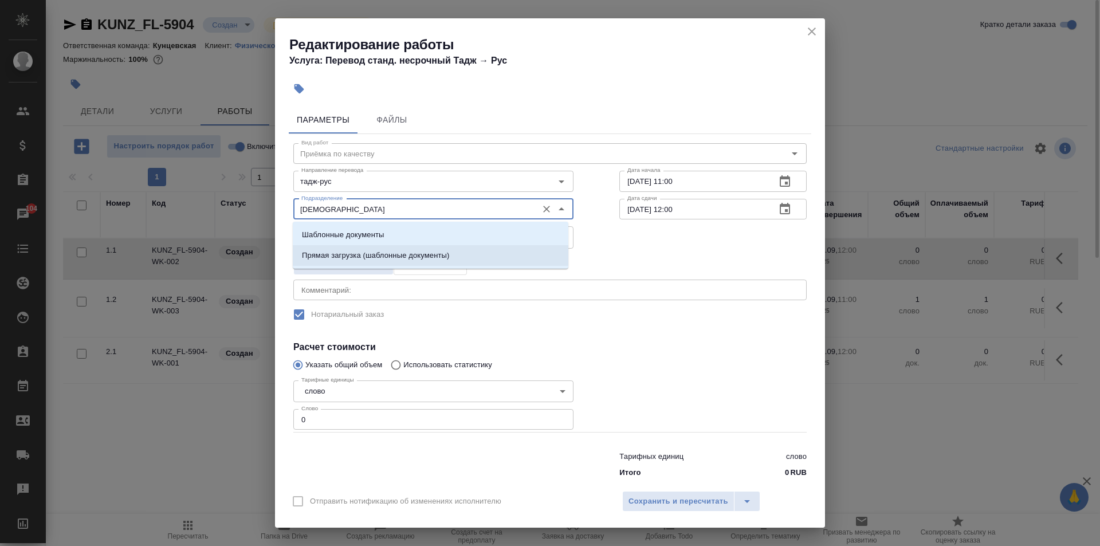
click at [398, 253] on p "Прямая загрузка (шаблонные документы)" at bounding box center [375, 255] width 147 height 11
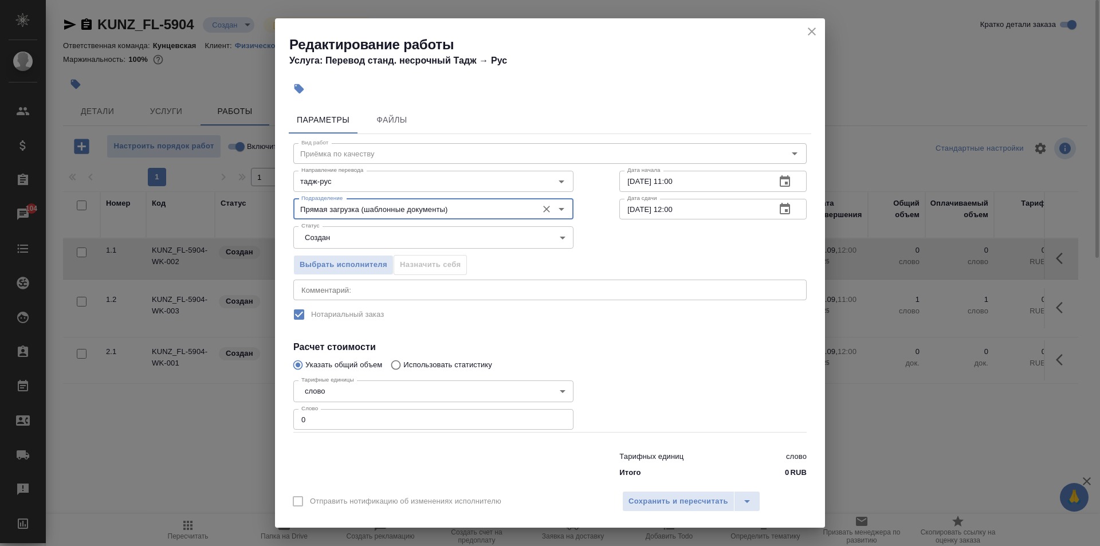
click at [371, 410] on input "0" at bounding box center [433, 419] width 280 height 21
click at [636, 497] on span "Сохранить и пересчитать" at bounding box center [679, 501] width 100 height 13
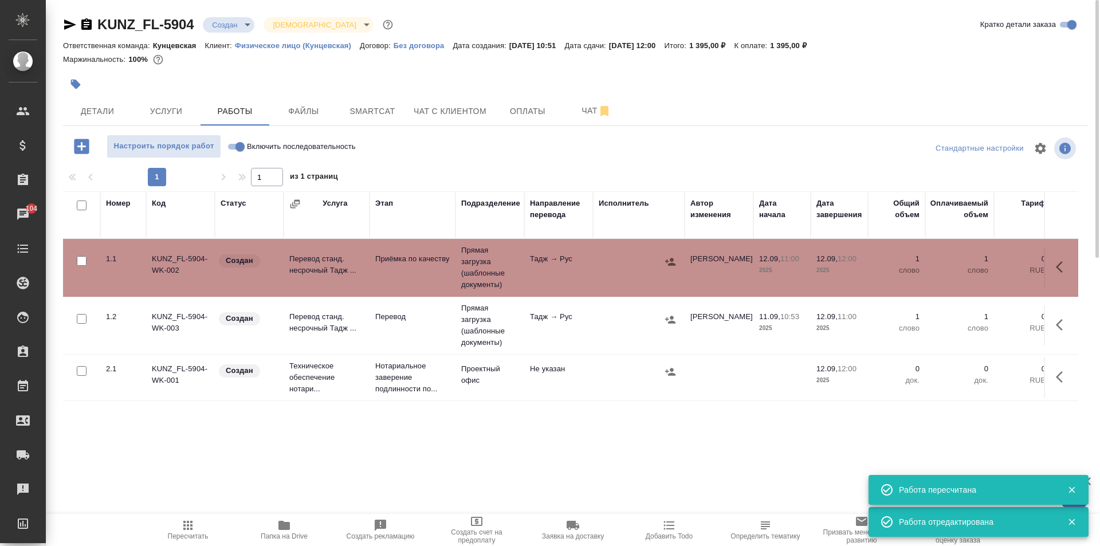
click at [302, 373] on td "Техническое обеспечение нотари..." at bounding box center [327, 378] width 86 height 46
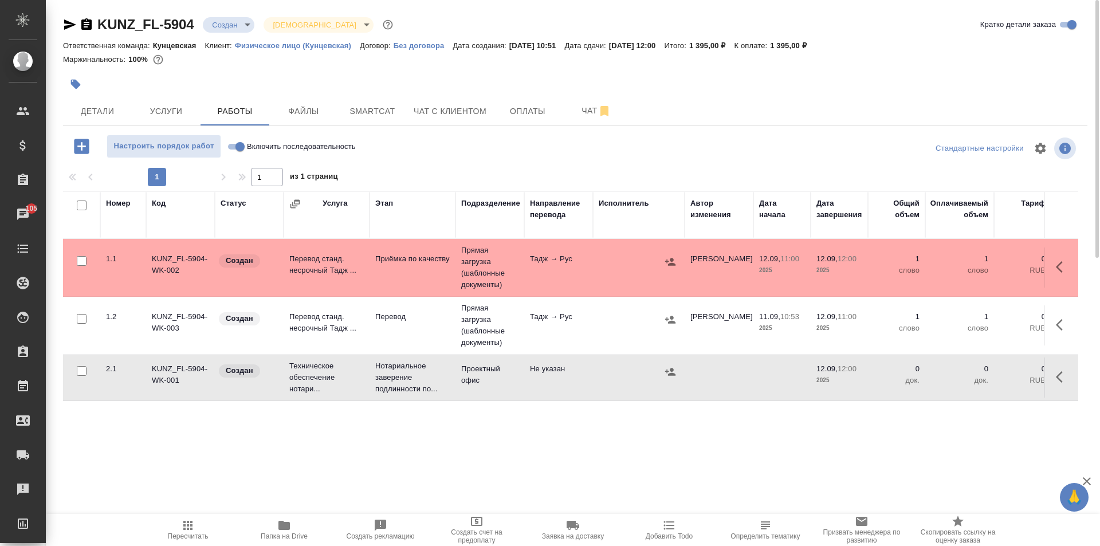
click at [237, 142] on input "Включить последовательность" at bounding box center [240, 147] width 41 height 14
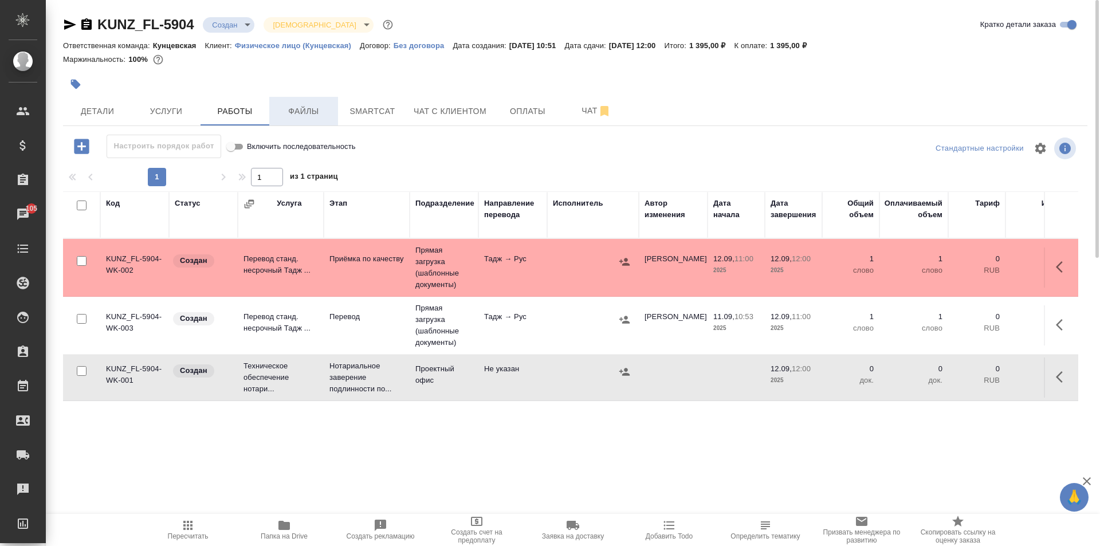
click at [284, 108] on span "Файлы" at bounding box center [303, 111] width 55 height 14
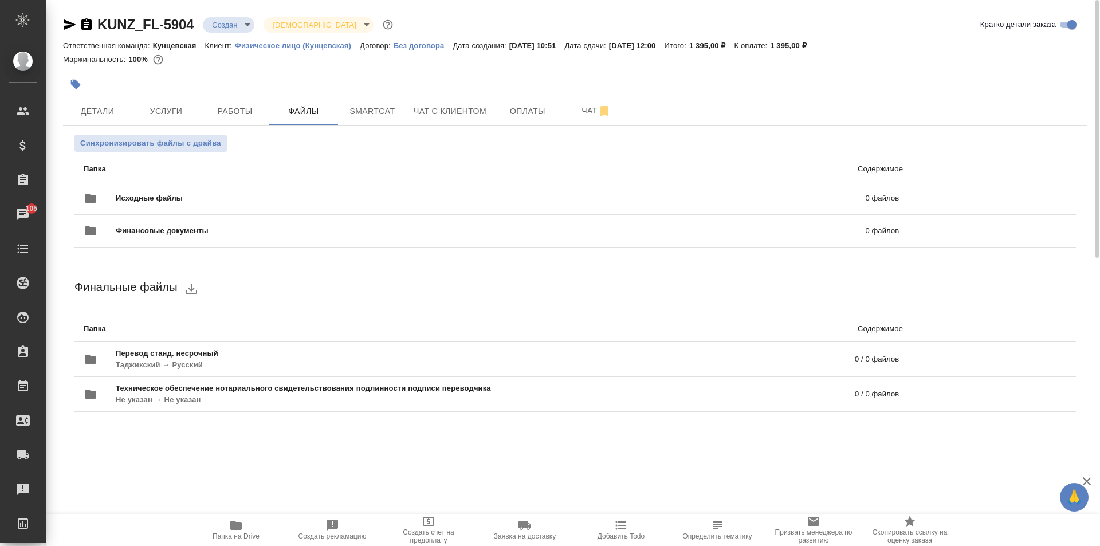
click at [88, 25] on icon "button" at bounding box center [87, 25] width 14 height 14
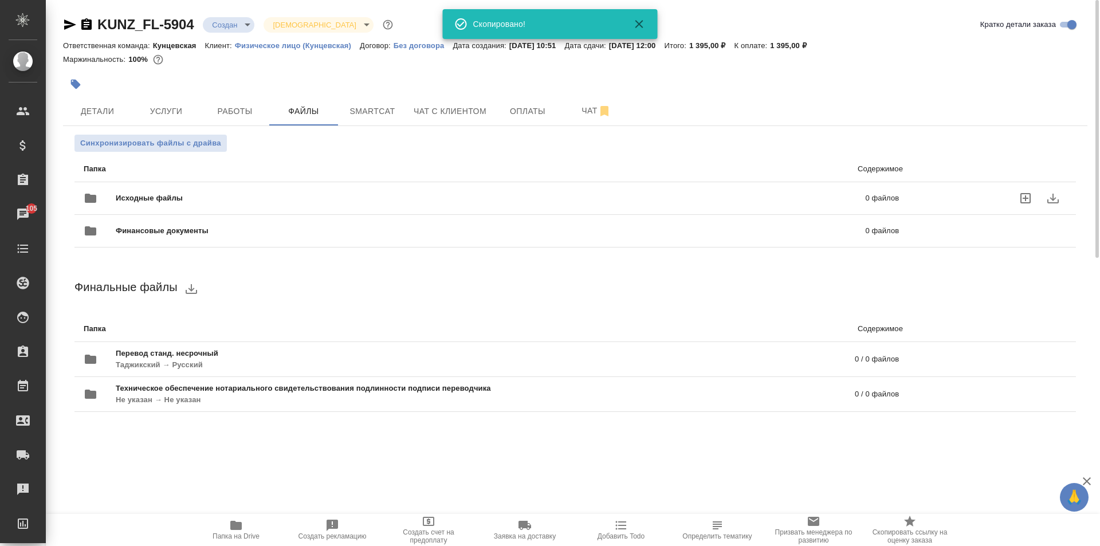
click at [201, 197] on span "Исходные файлы" at bounding box center [320, 198] width 409 height 11
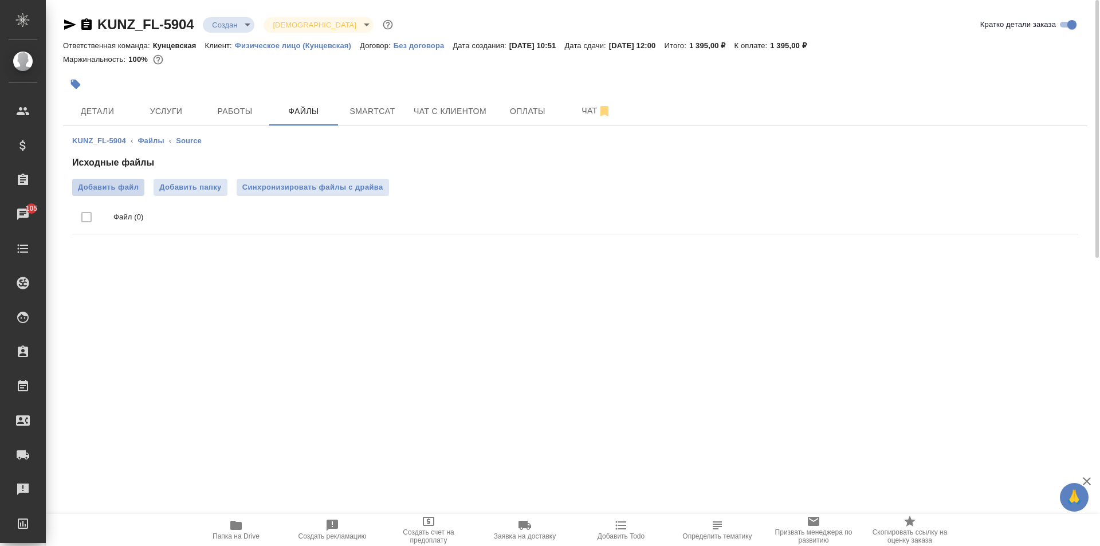
click at [96, 183] on span "Добавить файл" at bounding box center [108, 187] width 61 height 11
click at [0, 0] on input "Добавить файл" at bounding box center [0, 0] width 0 height 0
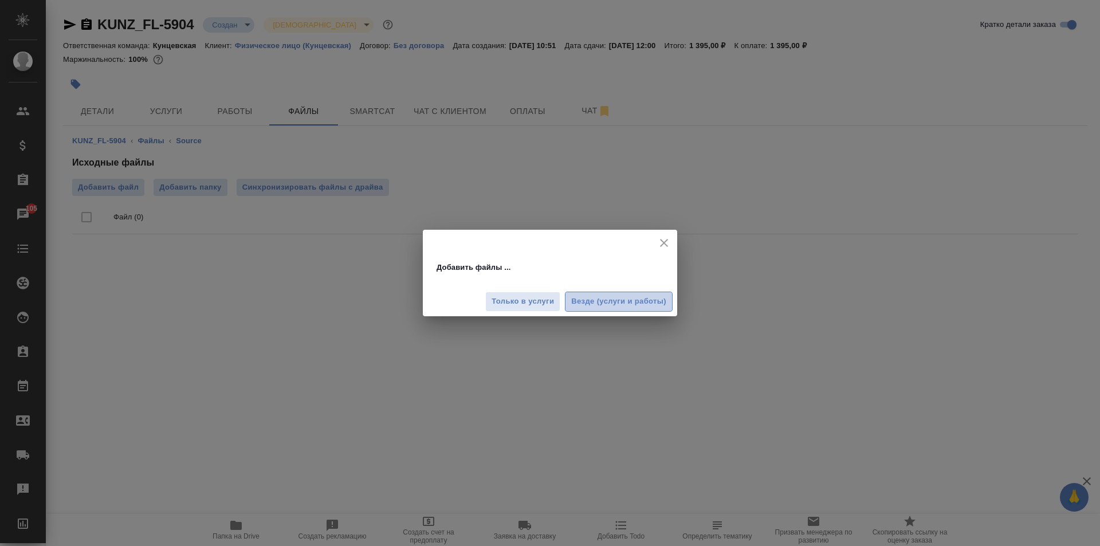
click at [632, 305] on span "Везде (услуги и работы)" at bounding box center [618, 301] width 95 height 13
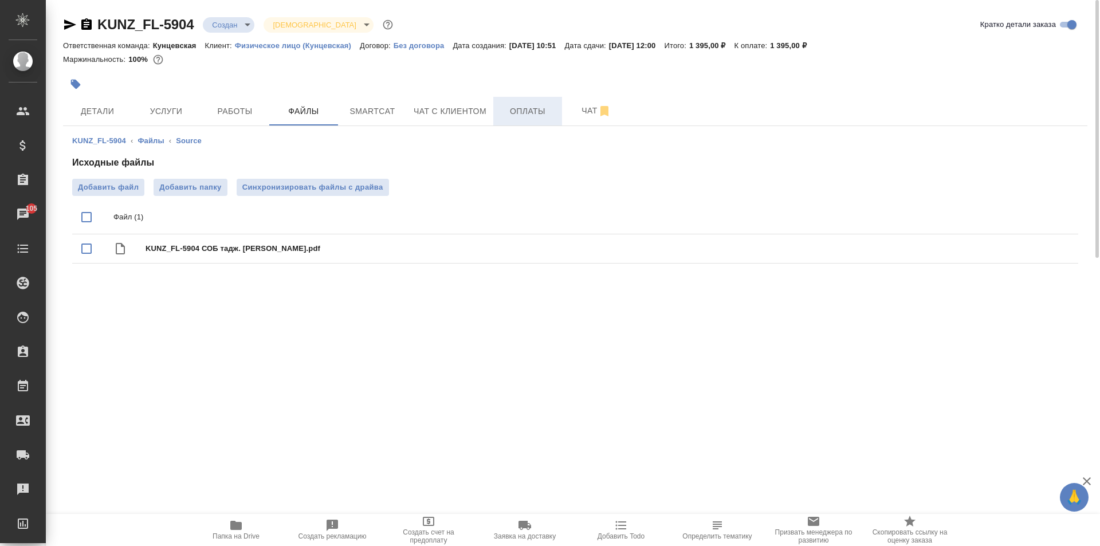
click at [532, 112] on span "Оплаты" at bounding box center [527, 111] width 55 height 14
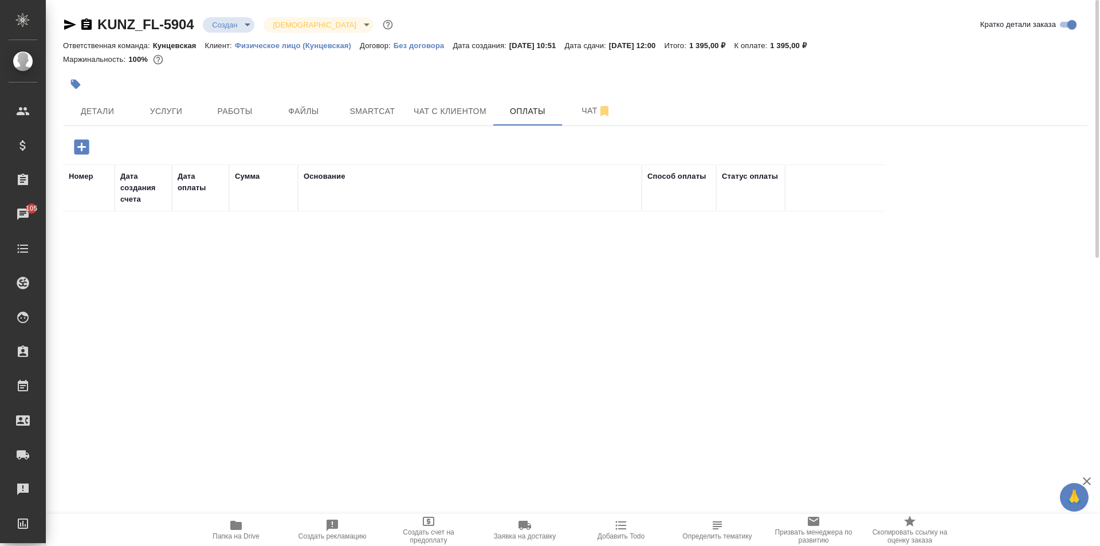
click at [71, 139] on button "button" at bounding box center [82, 146] width 32 height 23
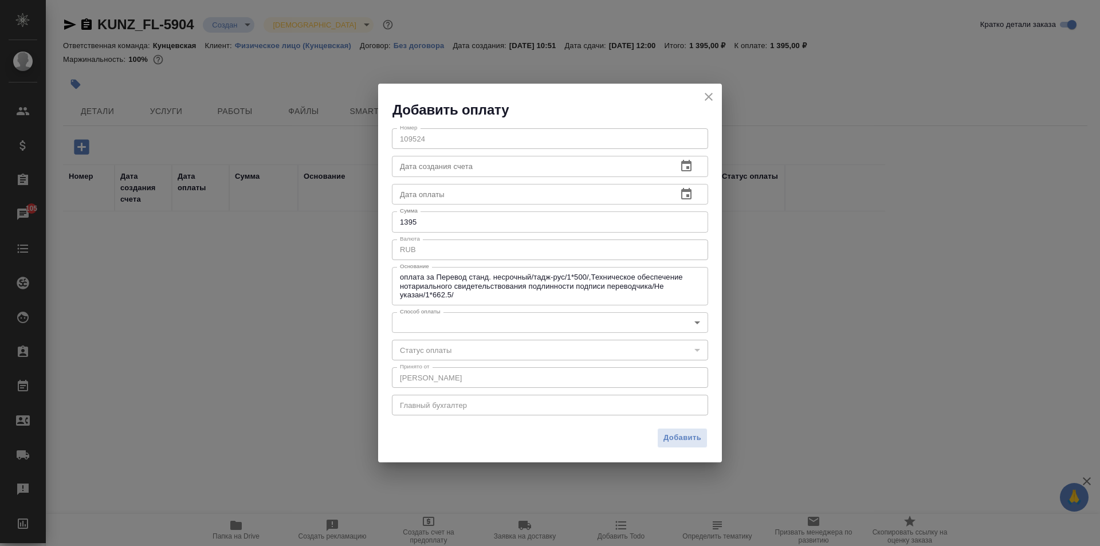
click at [421, 222] on input "1395" at bounding box center [550, 221] width 316 height 21
click at [490, 318] on body "🙏 .cls-1 fill:#fff; AWATERA Zotova Ekaterina Клиенты Спецификации Заказы 105 Ча…" at bounding box center [550, 273] width 1100 height 546
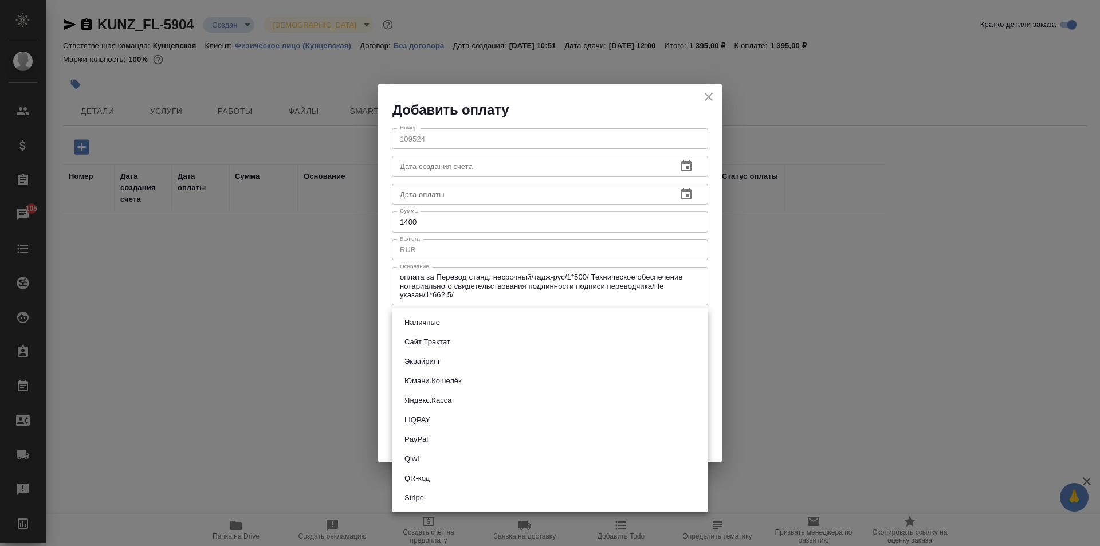
click at [440, 322] on button "Наличные" at bounding box center [422, 322] width 42 height 13
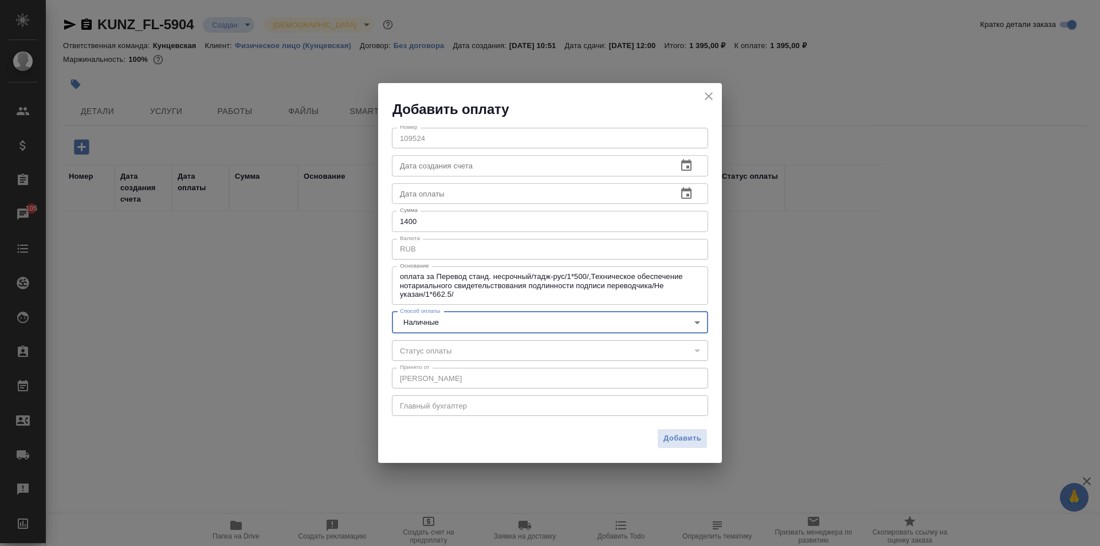
click at [672, 433] on span "Добавить" at bounding box center [683, 438] width 38 height 13
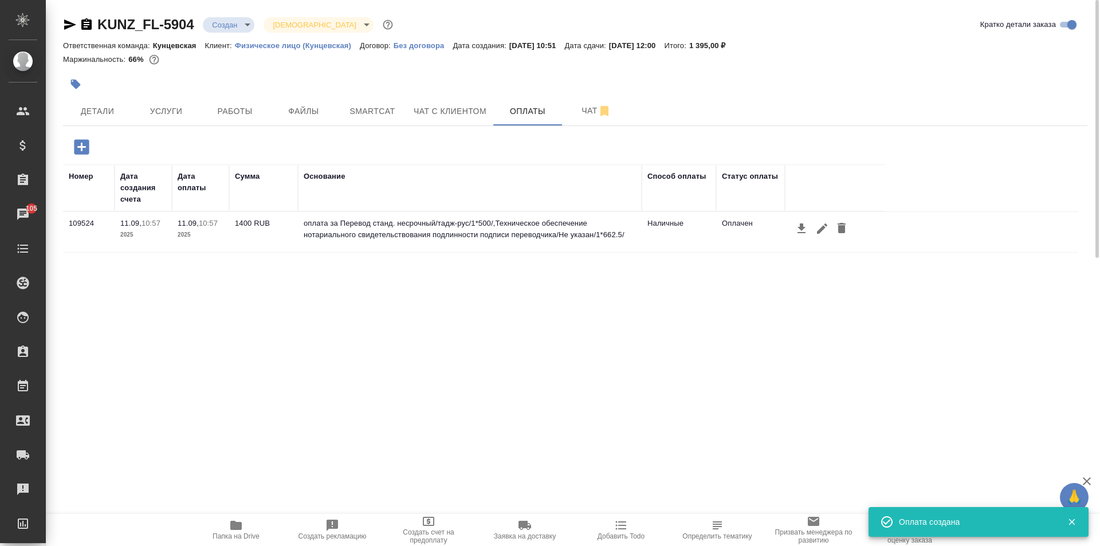
click at [72, 84] on icon "button" at bounding box center [76, 85] width 10 height 10
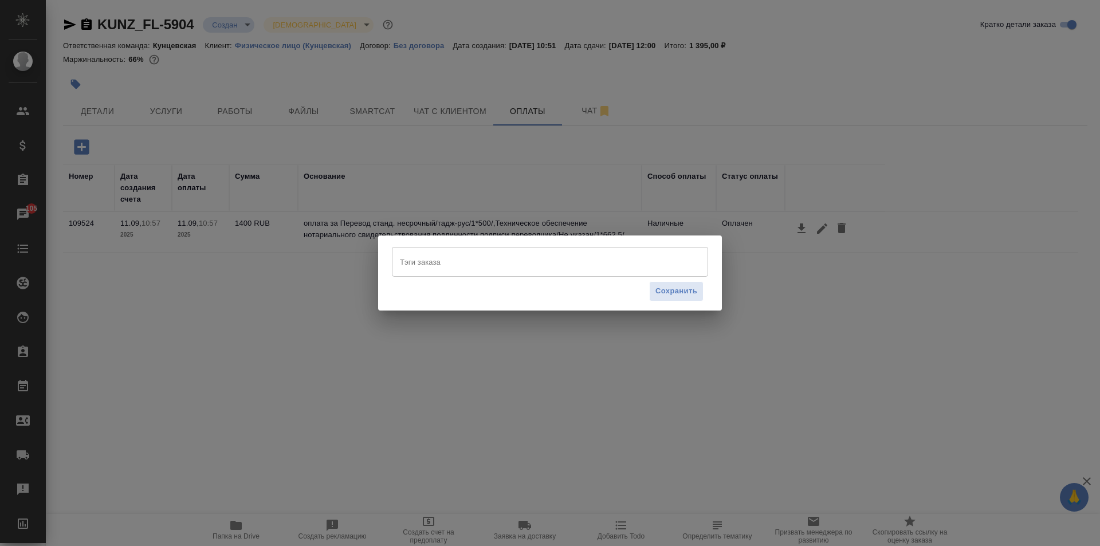
click at [444, 261] on input "Тэги заказа" at bounding box center [539, 261] width 284 height 19
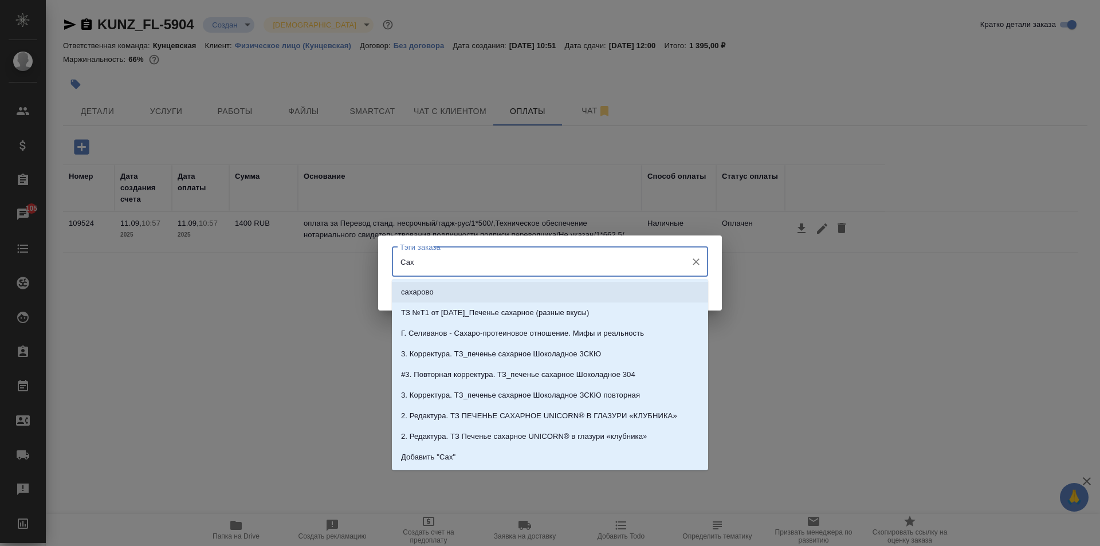
click at [436, 297] on li "сахарово" at bounding box center [550, 292] width 316 height 21
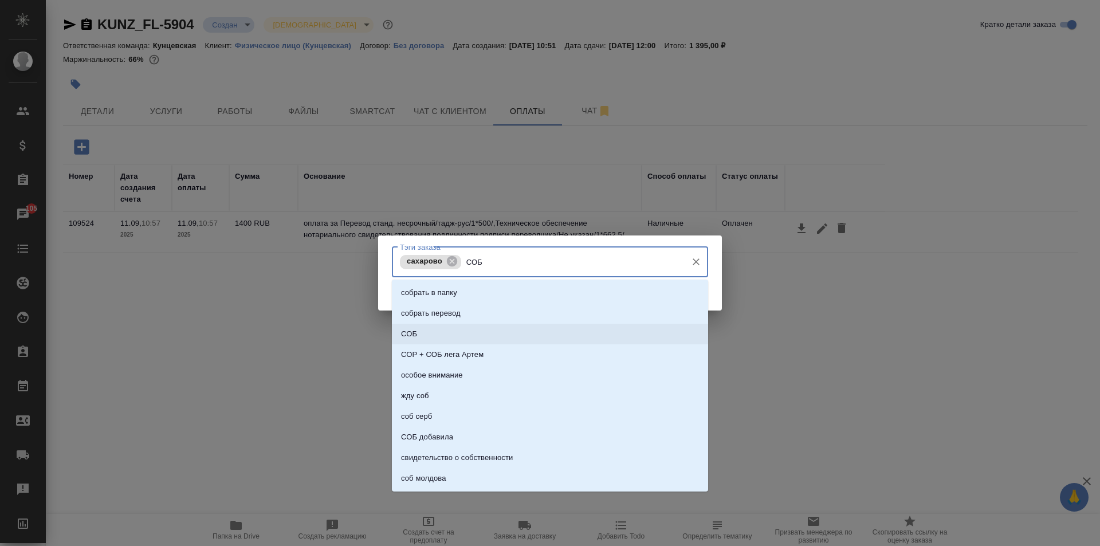
click at [437, 334] on li "СОБ" at bounding box center [550, 334] width 316 height 21
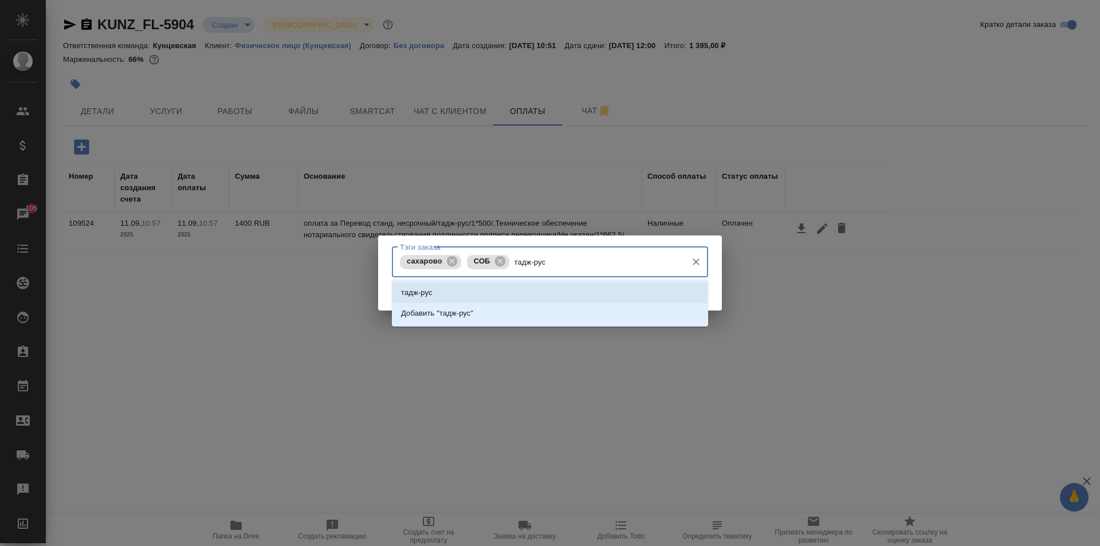
click at [518, 284] on li "тадж-рус" at bounding box center [550, 293] width 316 height 21
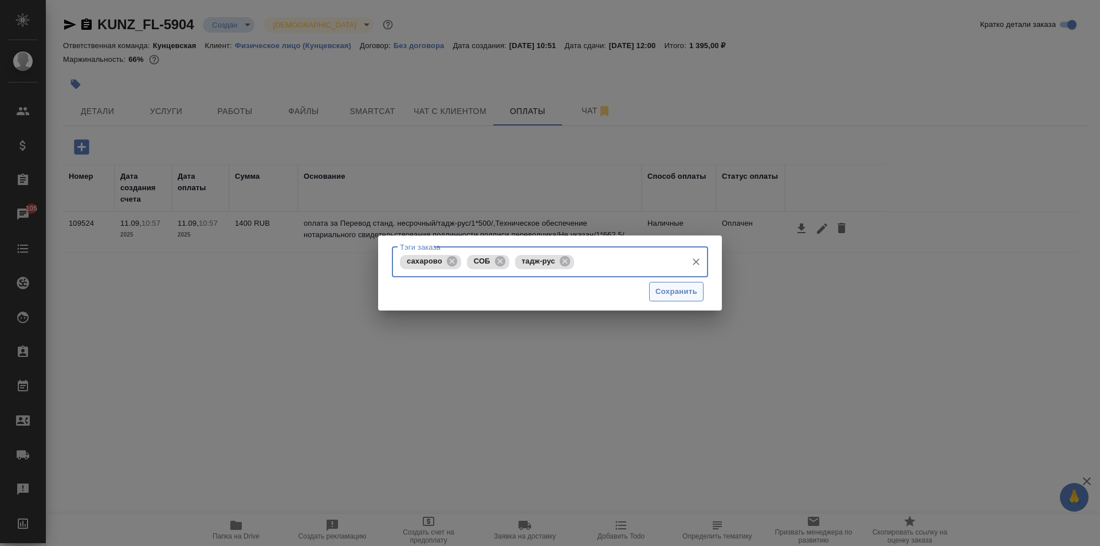
click at [679, 292] on span "Сохранить" at bounding box center [677, 291] width 42 height 13
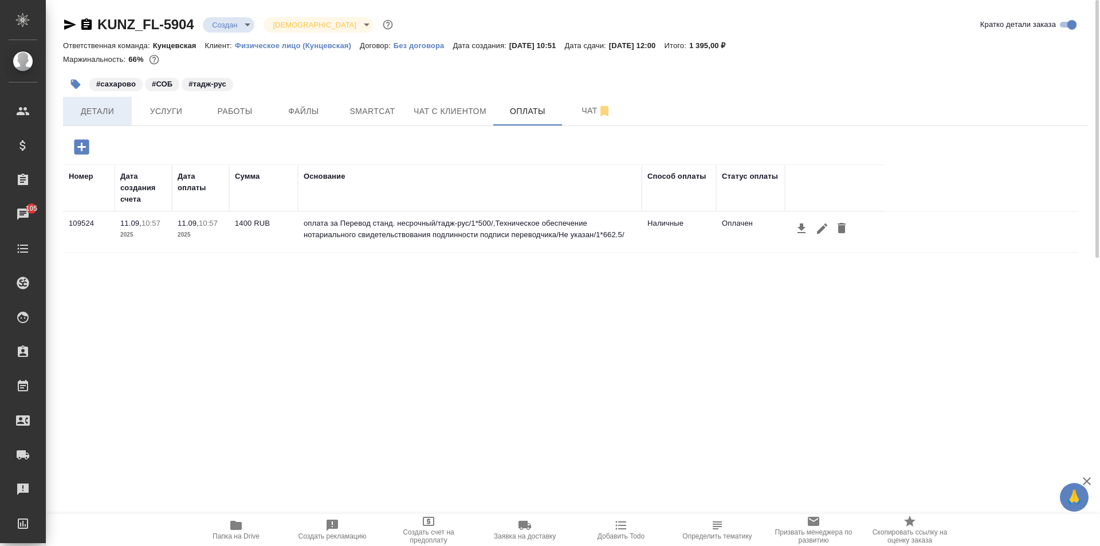
click at [105, 107] on span "Детали" at bounding box center [97, 111] width 55 height 14
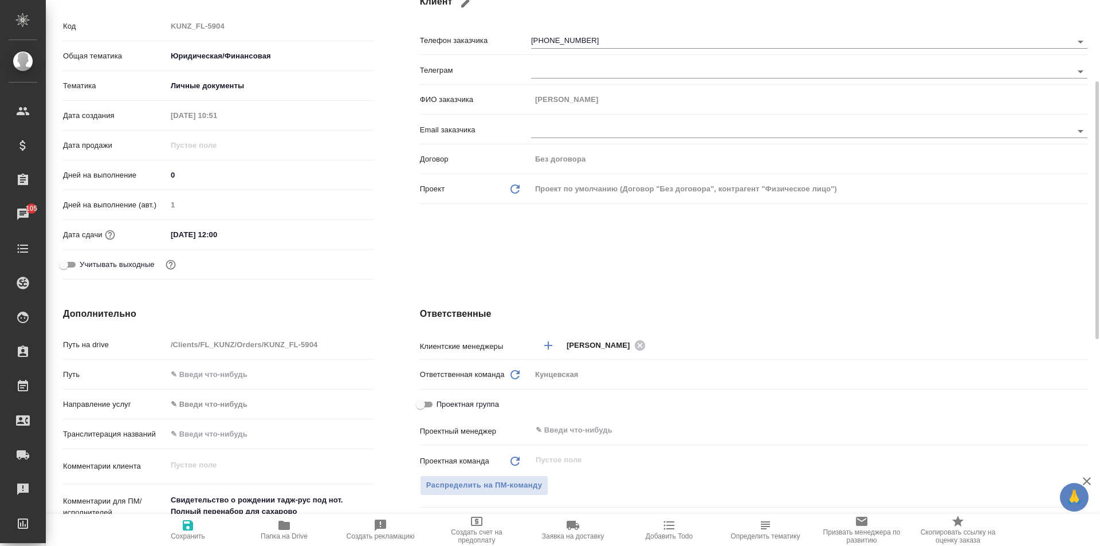
scroll to position [401, 0]
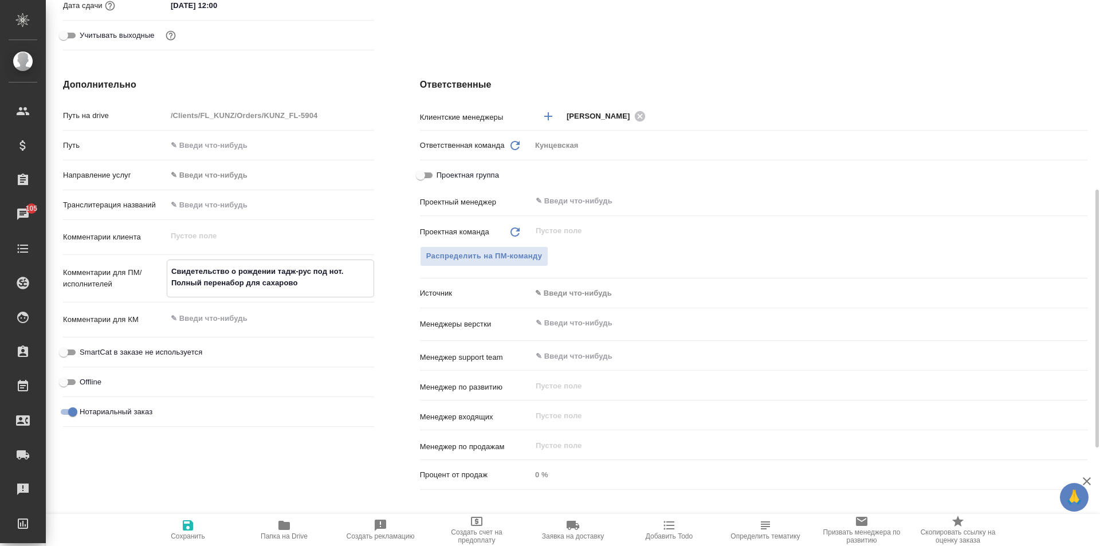
click at [254, 265] on textarea "Свидетельство о рождении тадж-рус под нот. Полный перенабор для сахарово" at bounding box center [270, 277] width 206 height 31
click at [254, 267] on textarea "Свидетельство о рождении тадж-рус под нот. Полный перенабор для сахарово" at bounding box center [270, 277] width 206 height 31
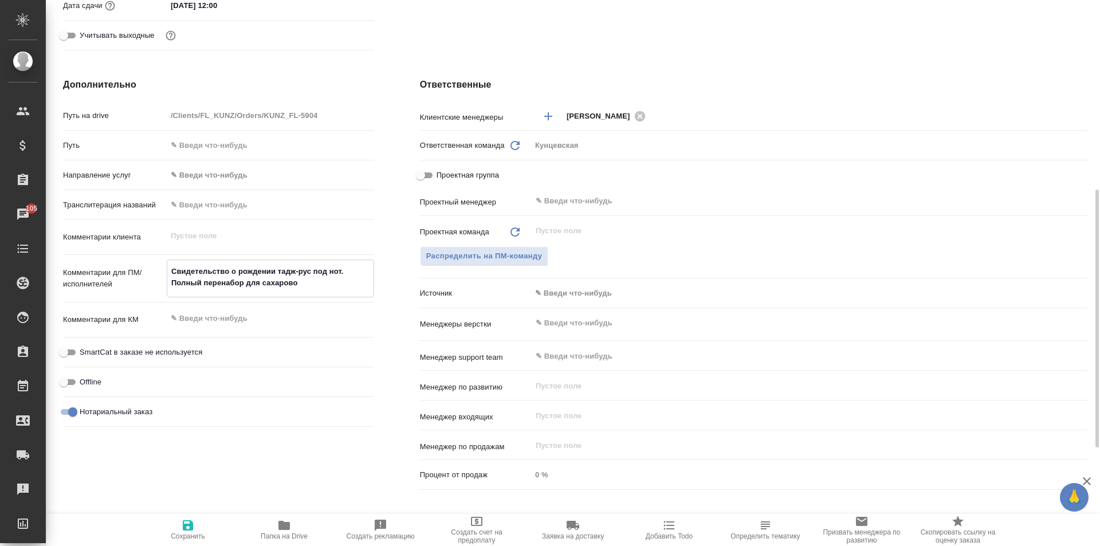
click at [267, 267] on textarea "Свидетельство о рождении тадж-рус под нот. Полный перенабор для сахарово" at bounding box center [270, 277] width 206 height 31
click at [271, 267] on textarea "Свидетельство о рождении тадж-рус под нот. Полный перенабор для сахарово" at bounding box center [270, 277] width 206 height 31
click at [275, 267] on textarea "Свидетельство о рождении тадж-рус под нот. Полный перенабор для сахарово" at bounding box center [270, 277] width 206 height 31
drag, startPoint x: 256, startPoint y: 269, endPoint x: 175, endPoint y: 276, distance: 81.7
click at [175, 276] on textarea "Свидетельство о браке тадж-рус под нот. Полный перенабор для сахарово" at bounding box center [270, 277] width 206 height 31
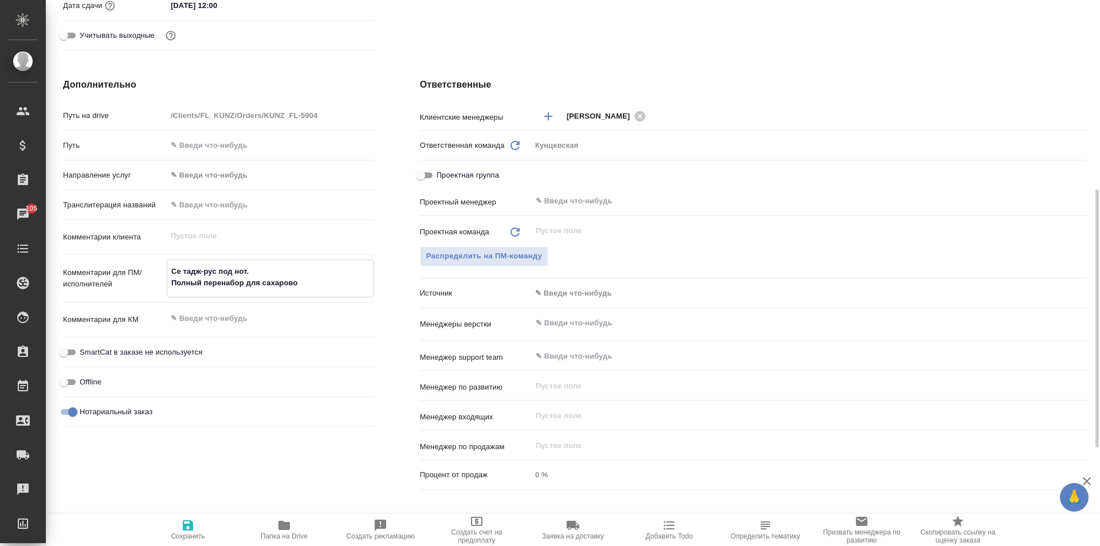
click at [178, 269] on textarea "Се тадж-рус под нот. Полный перенабор для сахарово" at bounding box center [270, 277] width 206 height 31
click at [187, 524] on icon "button" at bounding box center [188, 525] width 10 height 10
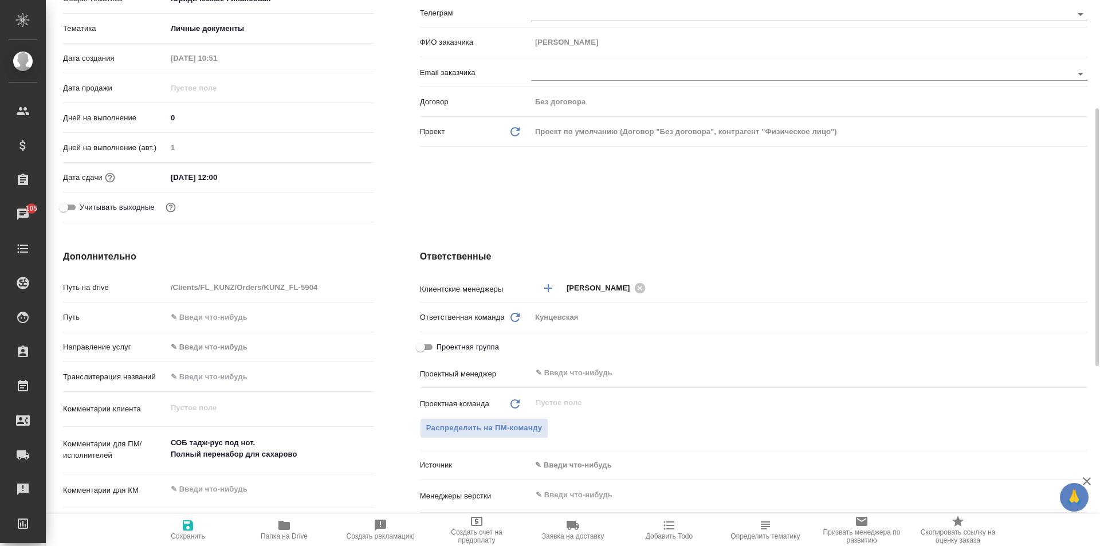
scroll to position [0, 0]
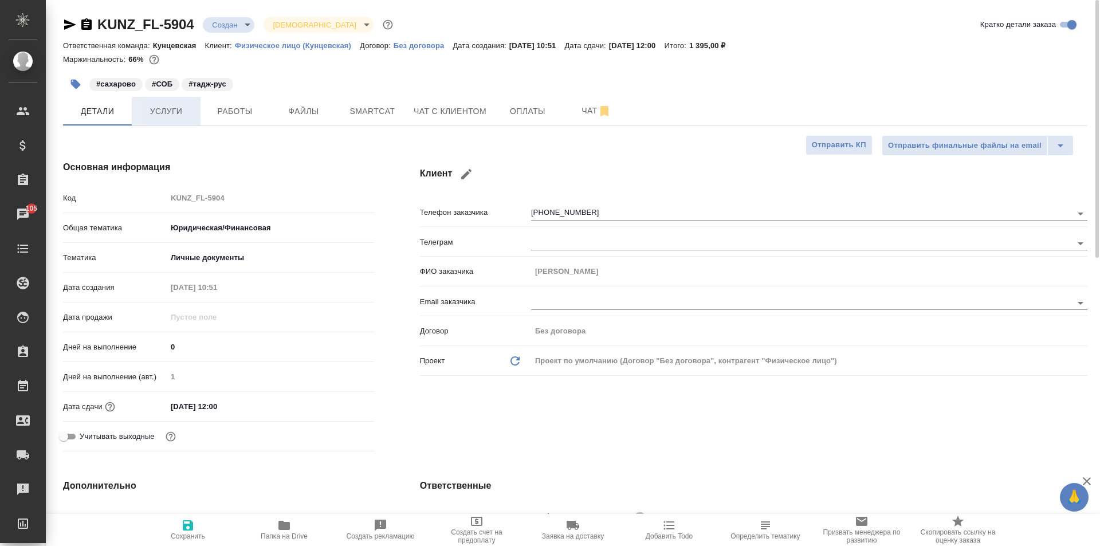
click at [171, 109] on span "Услуги" at bounding box center [166, 111] width 55 height 14
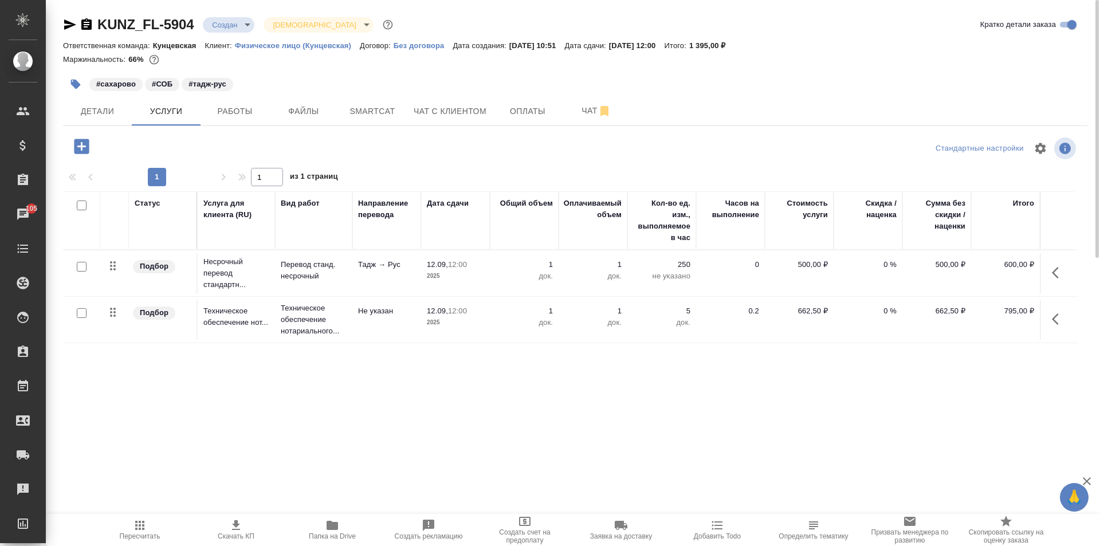
click at [242, 17] on body "🙏 .cls-1 fill:#fff; AWATERA Zotova Ekaterina Клиенты Спецификации Заказы 105 Ча…" at bounding box center [550, 273] width 1100 height 546
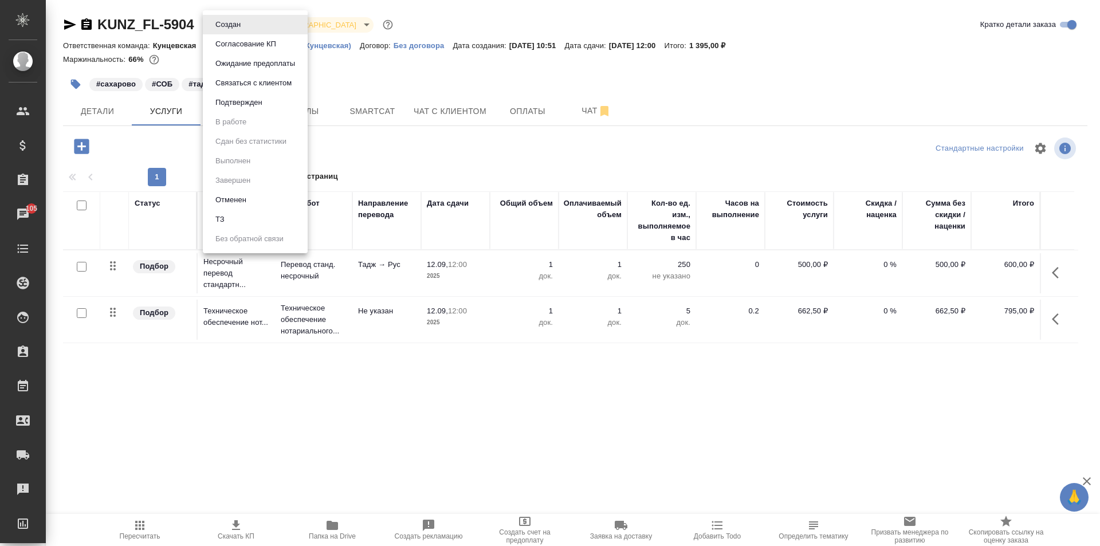
click at [101, 112] on div at bounding box center [550, 273] width 1100 height 546
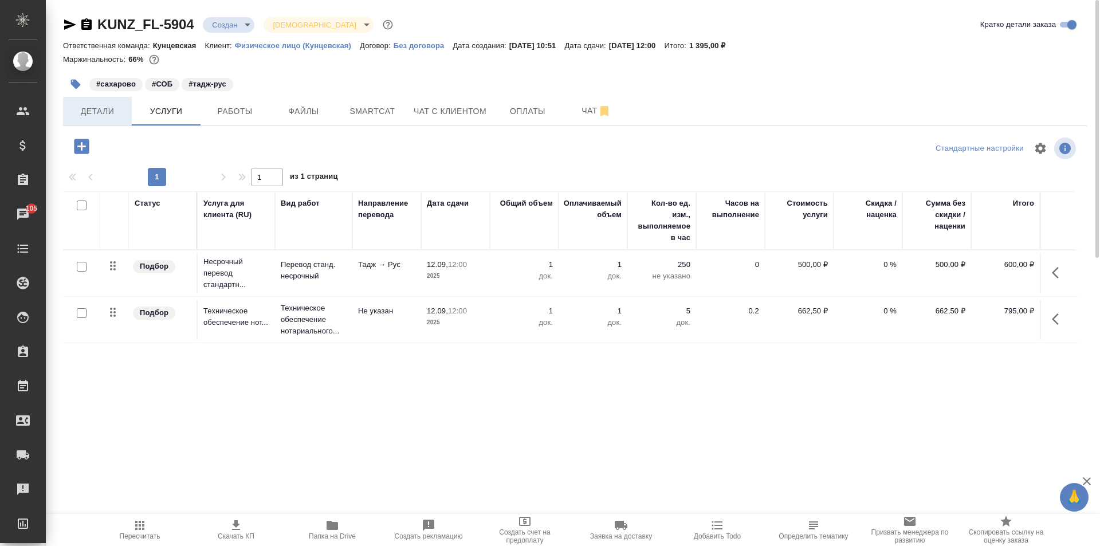
click at [100, 112] on span "Детали" at bounding box center [97, 111] width 55 height 14
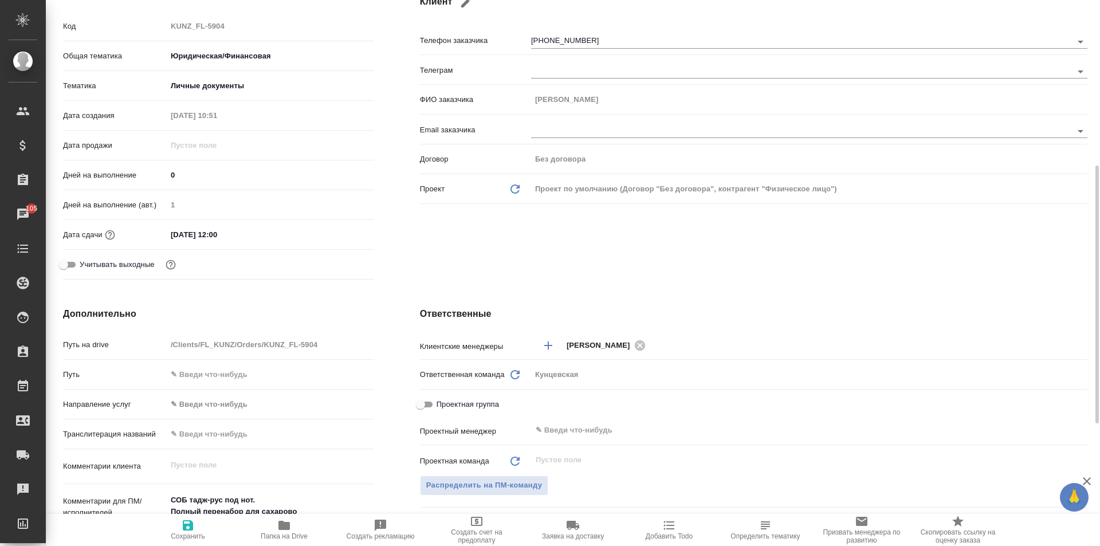
scroll to position [229, 0]
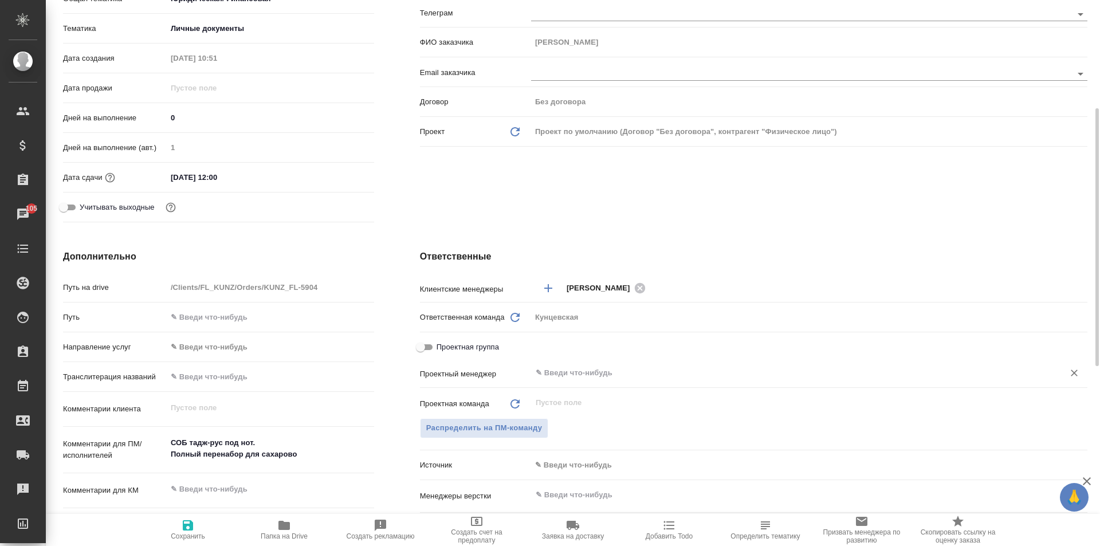
click at [562, 366] on input "text" at bounding box center [790, 373] width 511 height 14
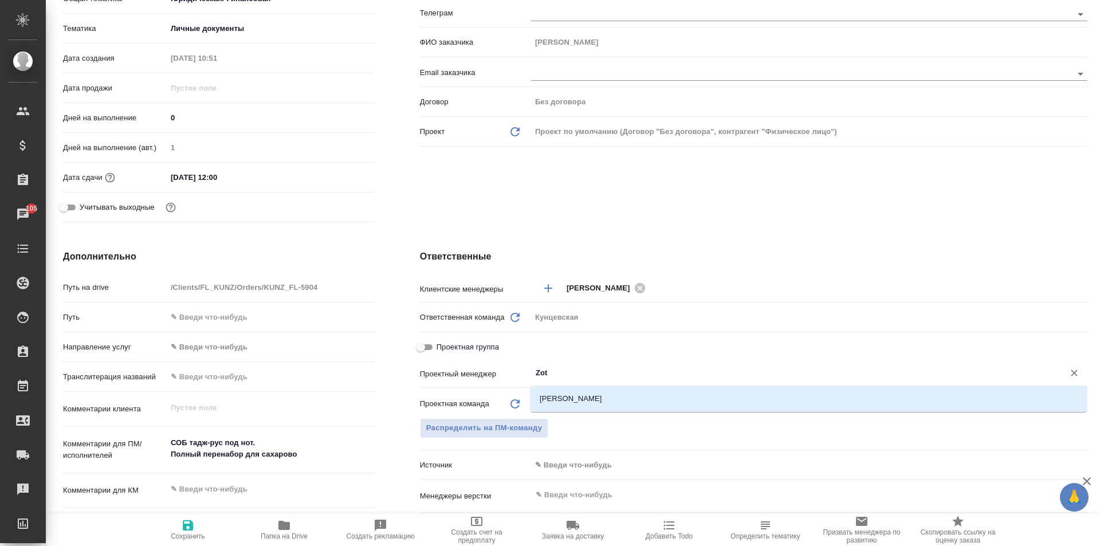
click at [565, 397] on li "[PERSON_NAME]" at bounding box center [809, 399] width 557 height 21
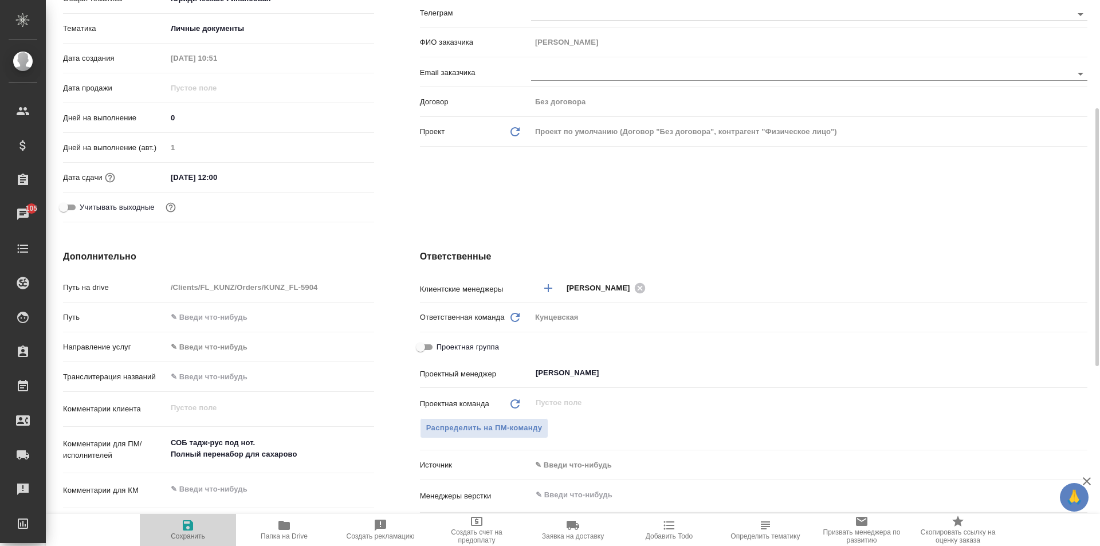
click at [189, 532] on span "Сохранить" at bounding box center [188, 536] width 34 height 8
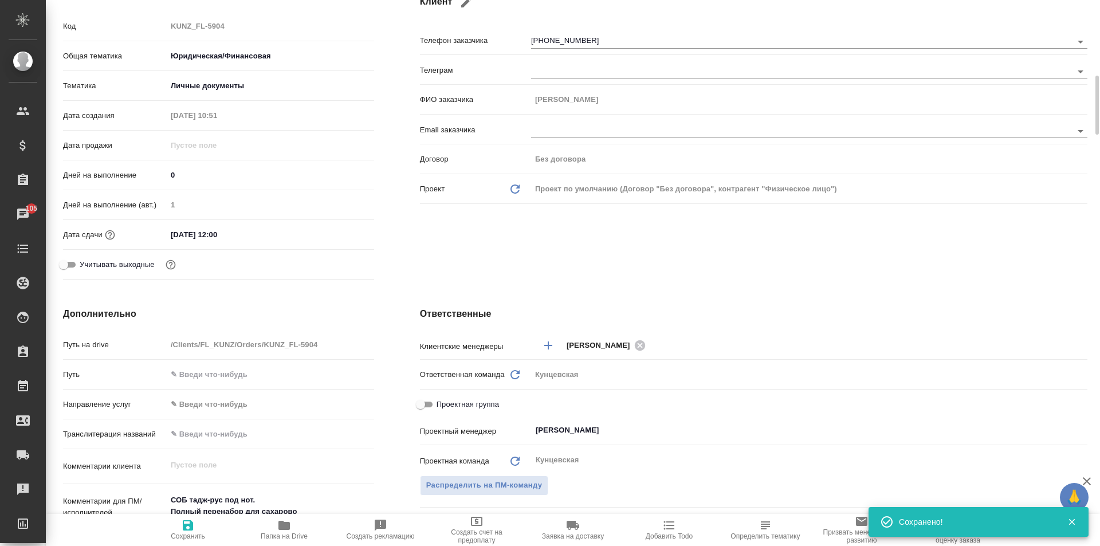
scroll to position [0, 0]
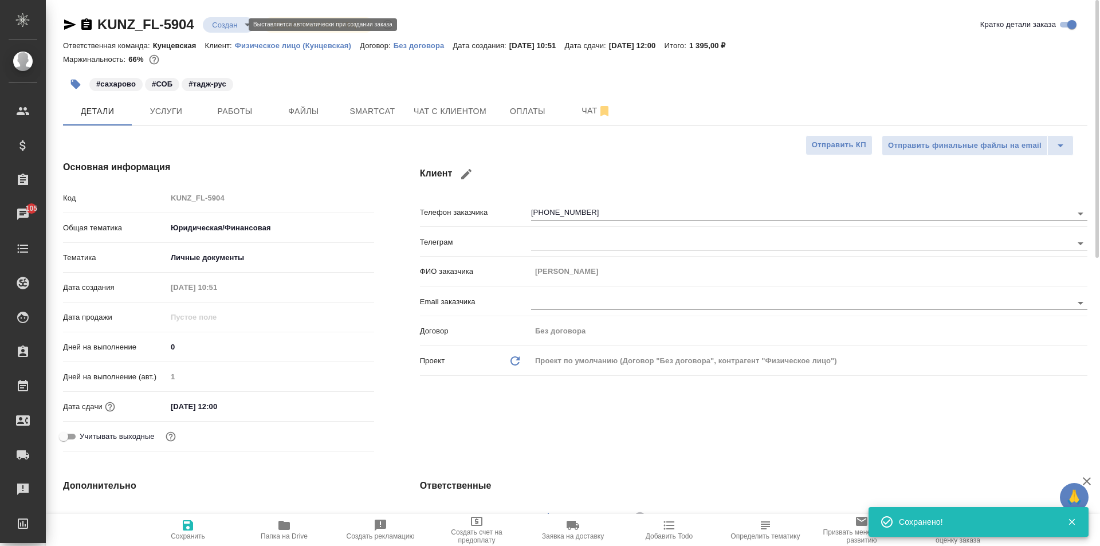
click at [236, 21] on body "🙏 .cls-1 fill:#fff; AWATERA Zotova Ekaterina Клиенты Спецификации Заказы 105 Ча…" at bounding box center [550, 273] width 1100 height 546
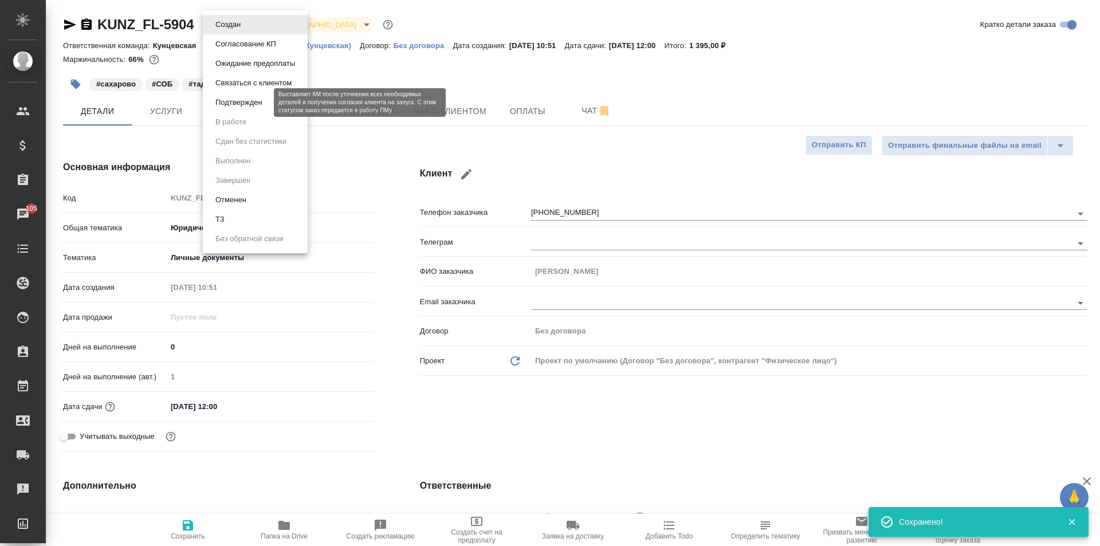
click at [236, 103] on button "Подтвержден" at bounding box center [239, 102] width 54 height 13
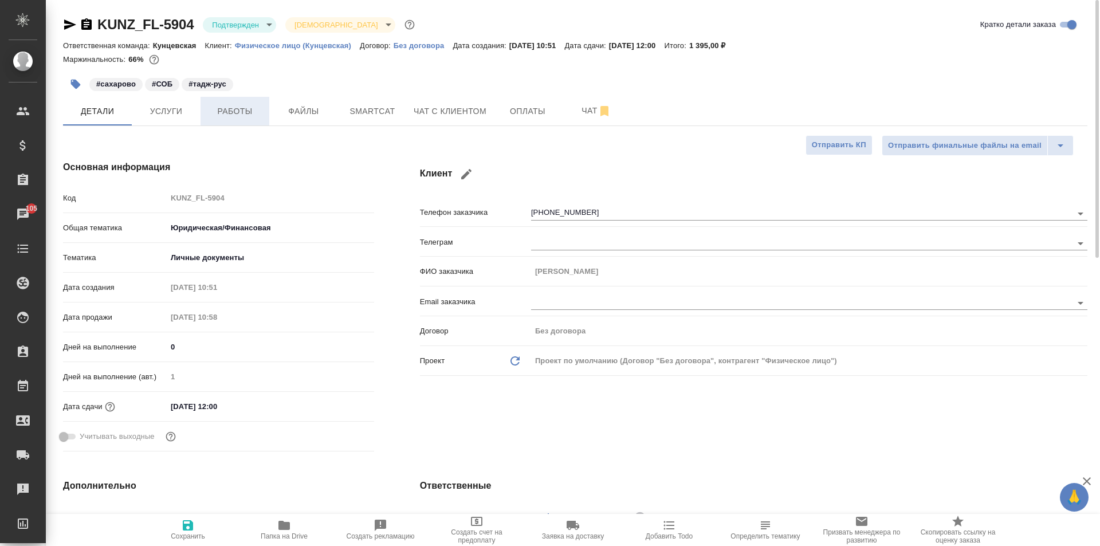
click at [219, 108] on span "Работы" at bounding box center [234, 111] width 55 height 14
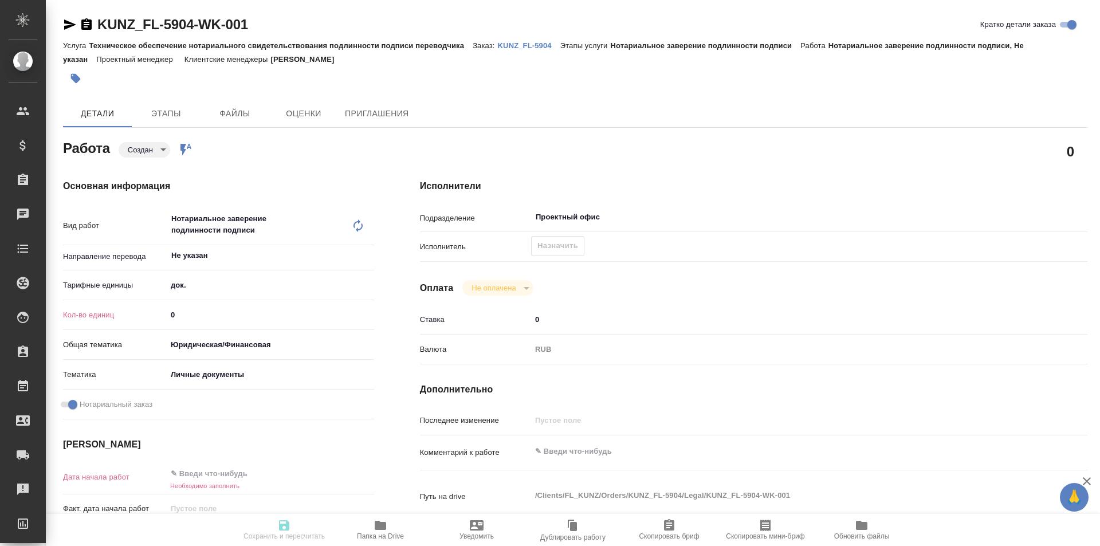
type textarea "x"
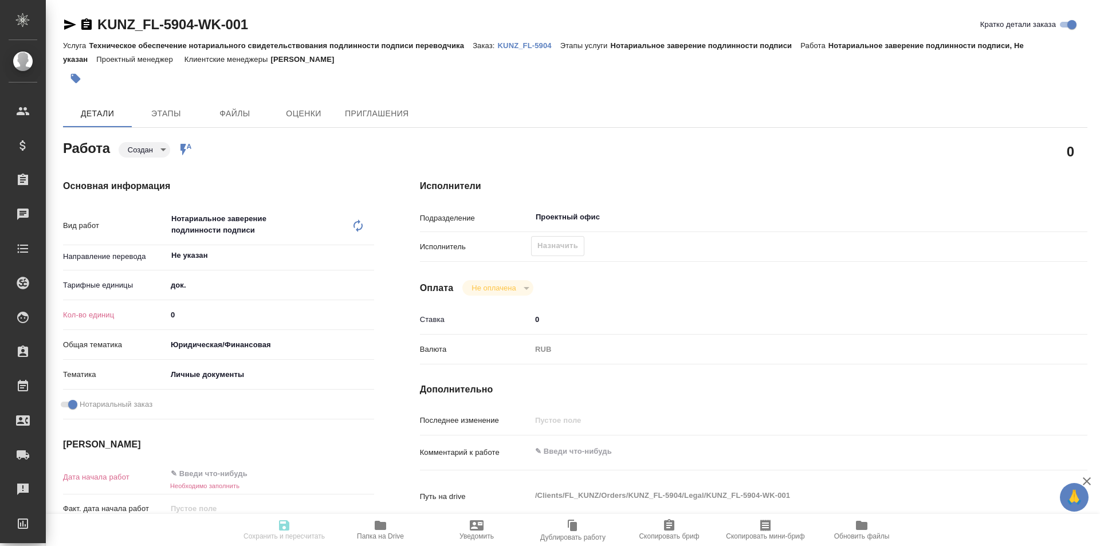
type textarea "x"
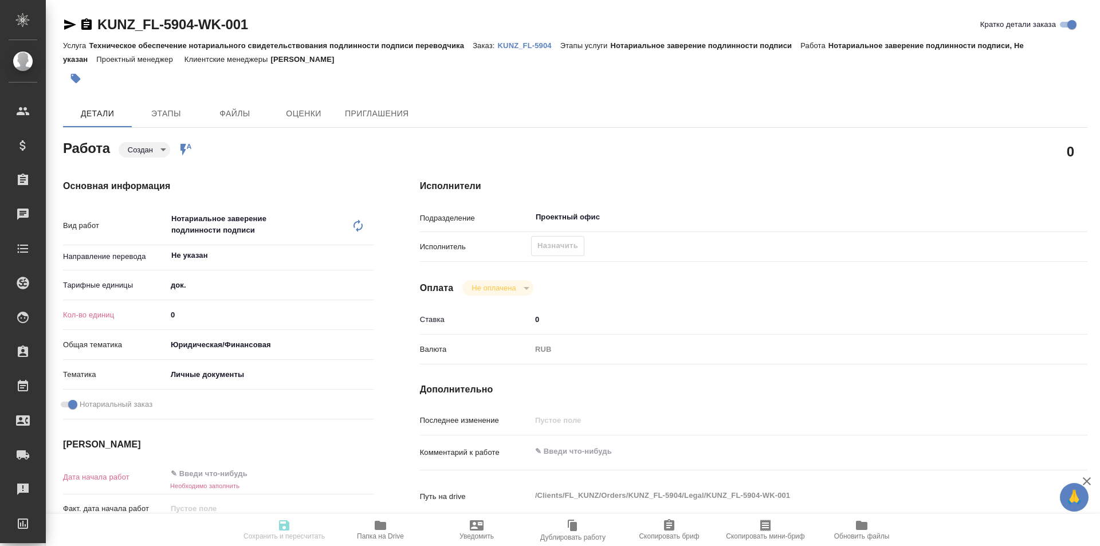
type textarea "x"
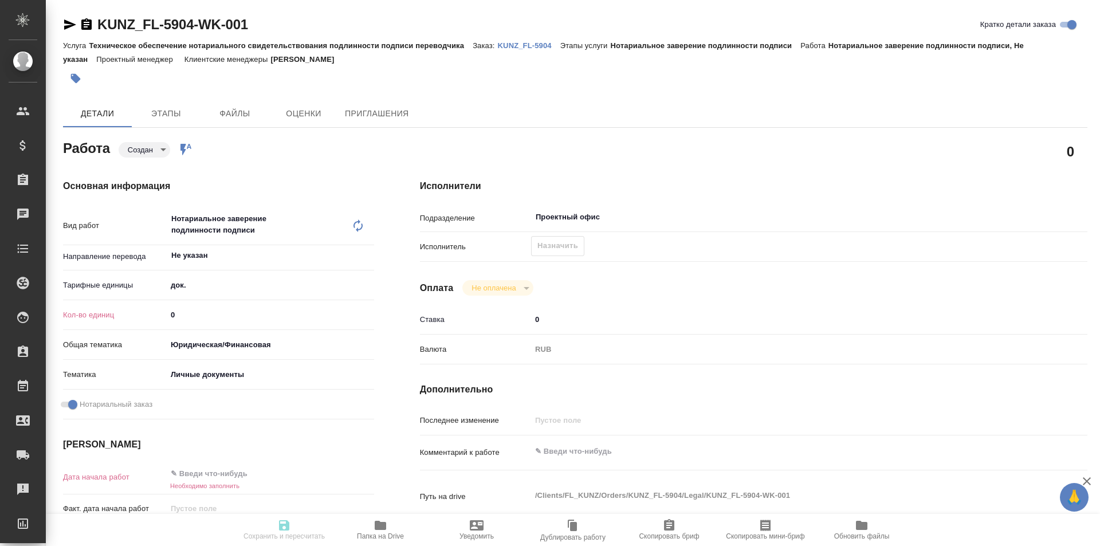
type textarea "x"
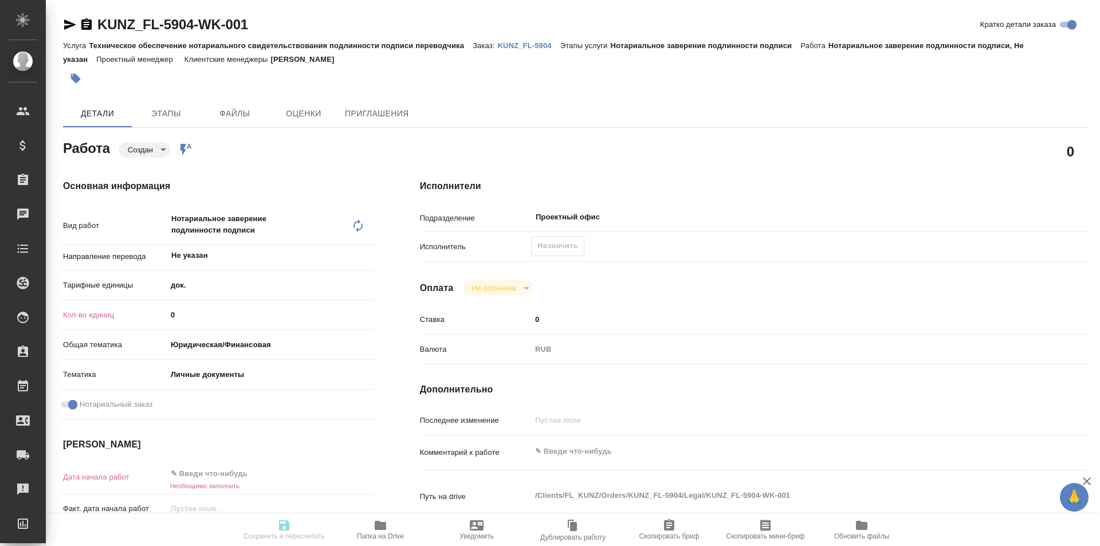
type textarea "x"
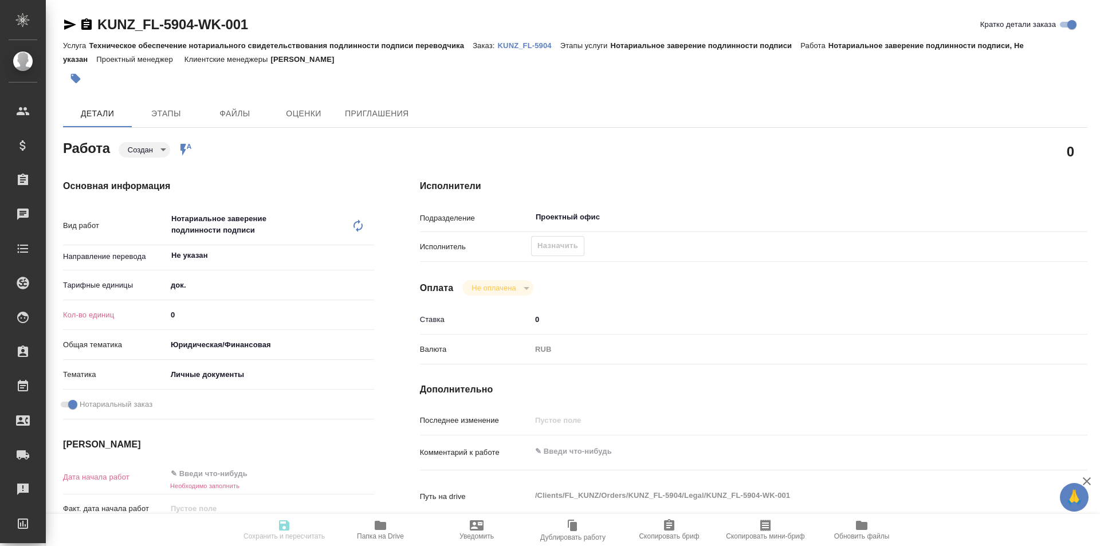
type textarea "x"
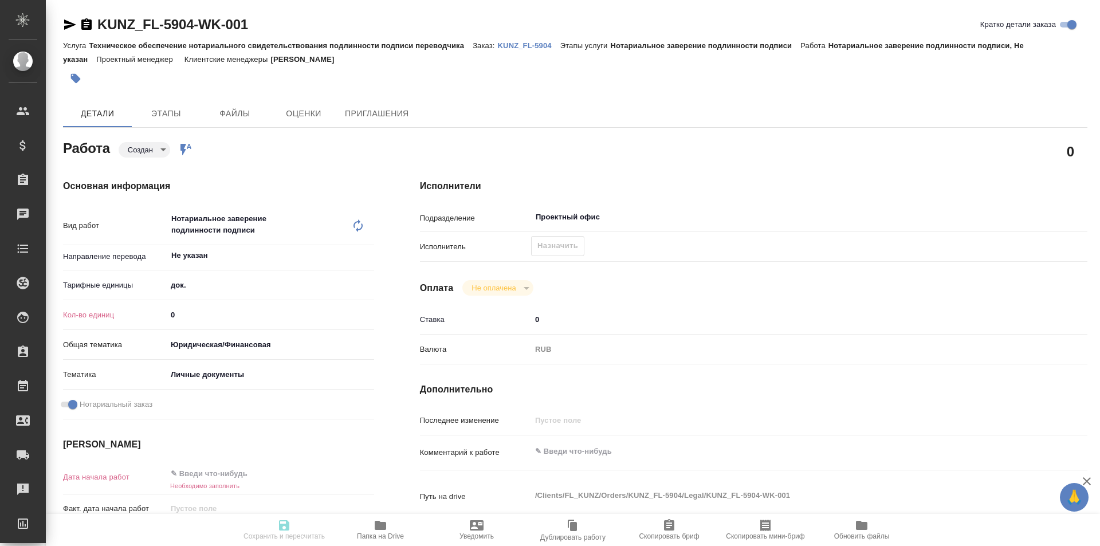
type textarea "x"
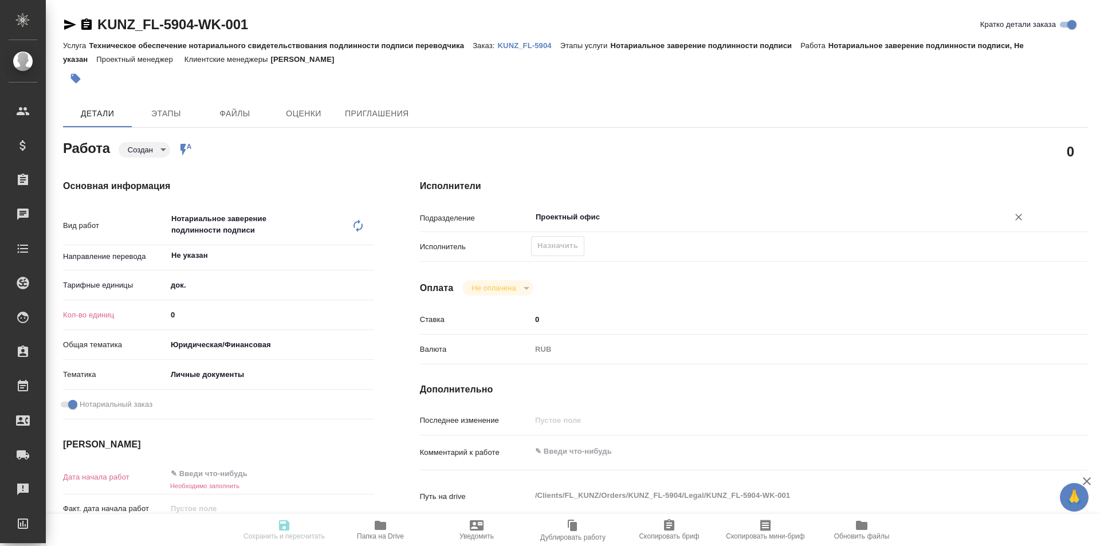
type textarea "x"
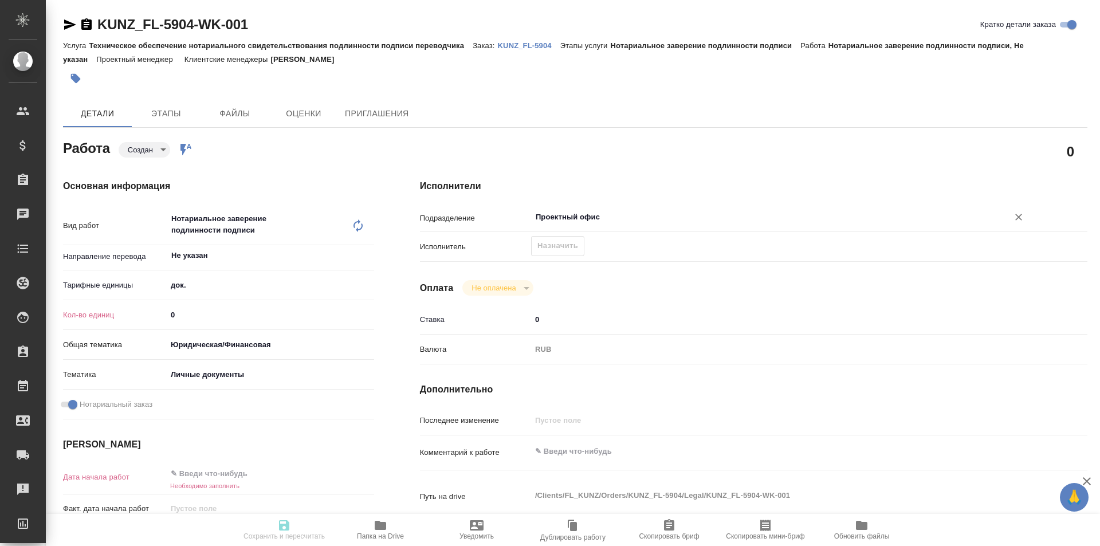
click at [568, 213] on input "Проектный офис" at bounding box center [763, 217] width 456 height 14
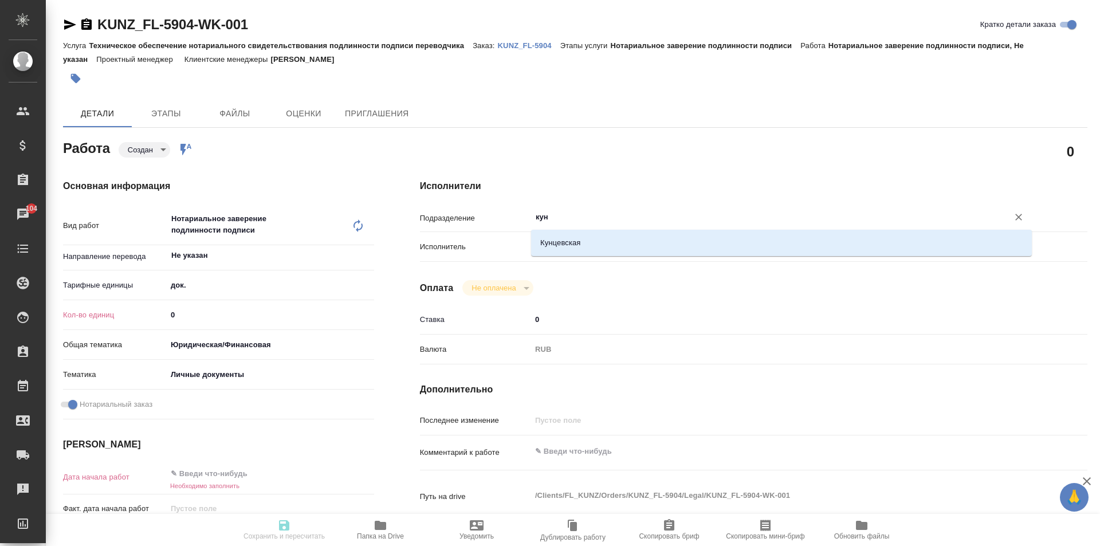
type input "кунц"
click at [567, 241] on li "Кунцевская" at bounding box center [781, 243] width 501 height 21
type textarea "x"
type input "Кунцевская"
type textarea "x"
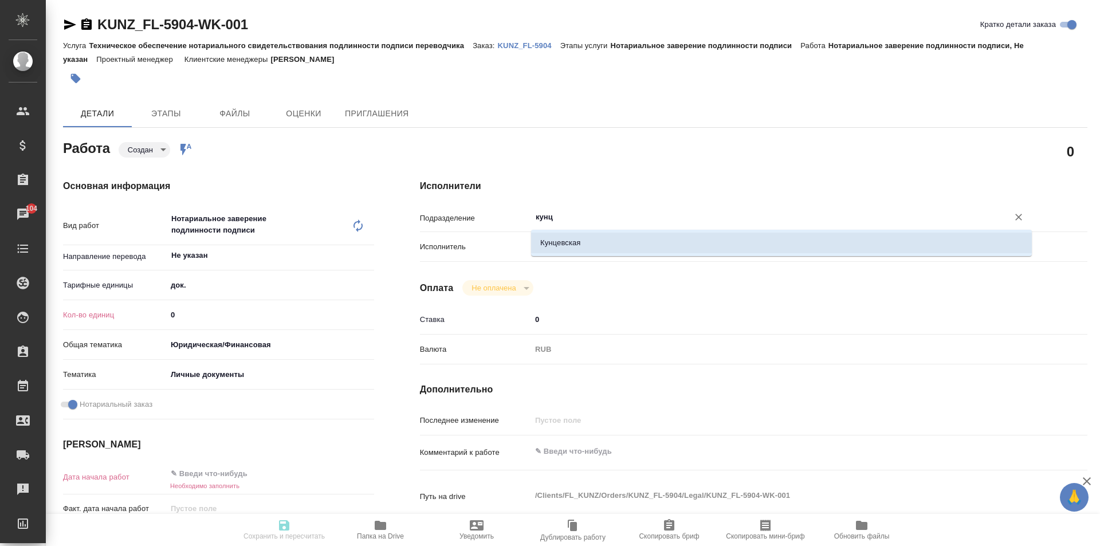
type textarea "x"
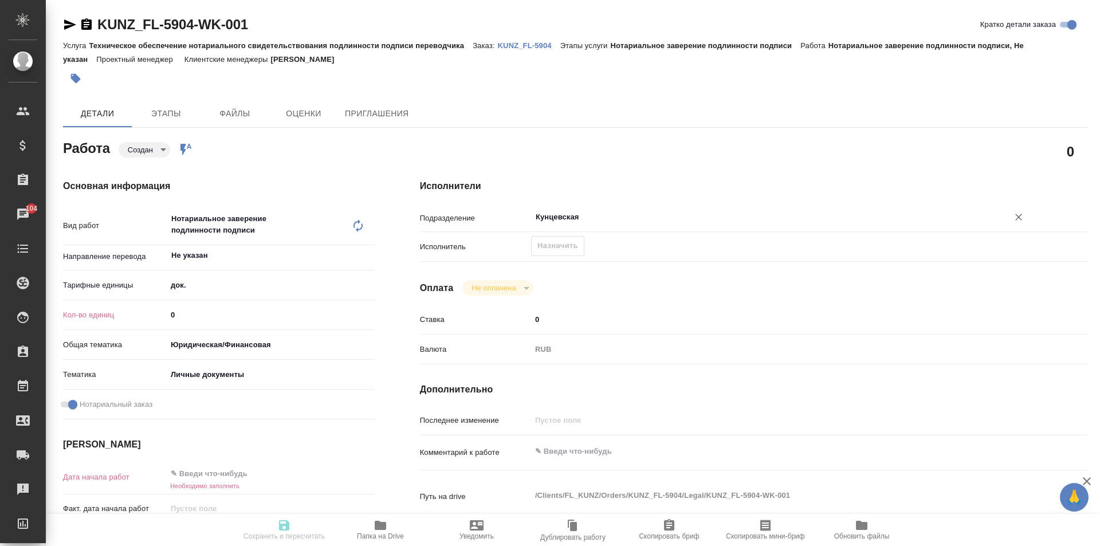
type input "Кунцевская"
click at [223, 313] on input "0" at bounding box center [270, 315] width 207 height 17
type textarea "x"
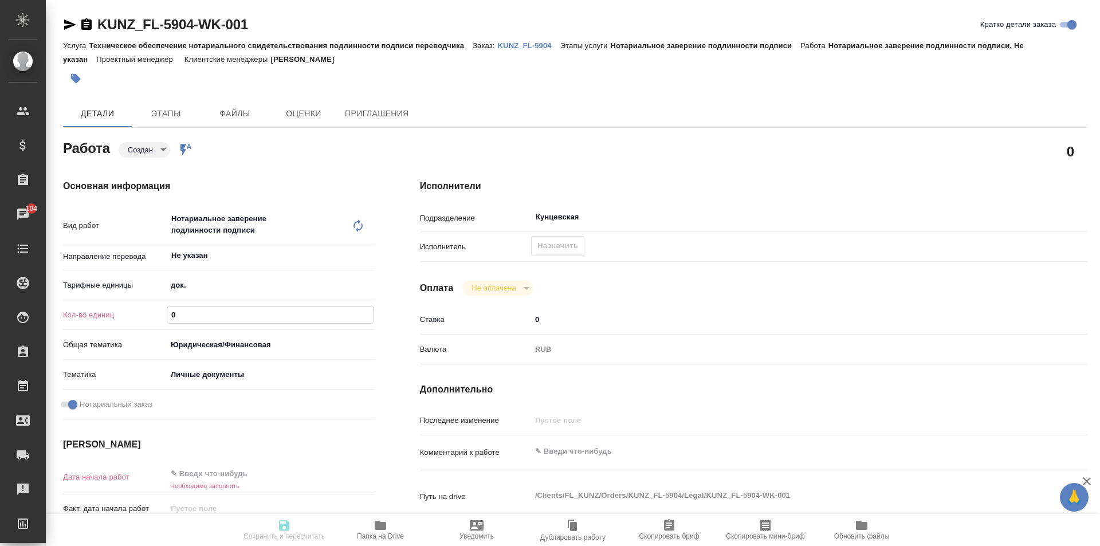
type textarea "x"
type input "1"
type textarea "x"
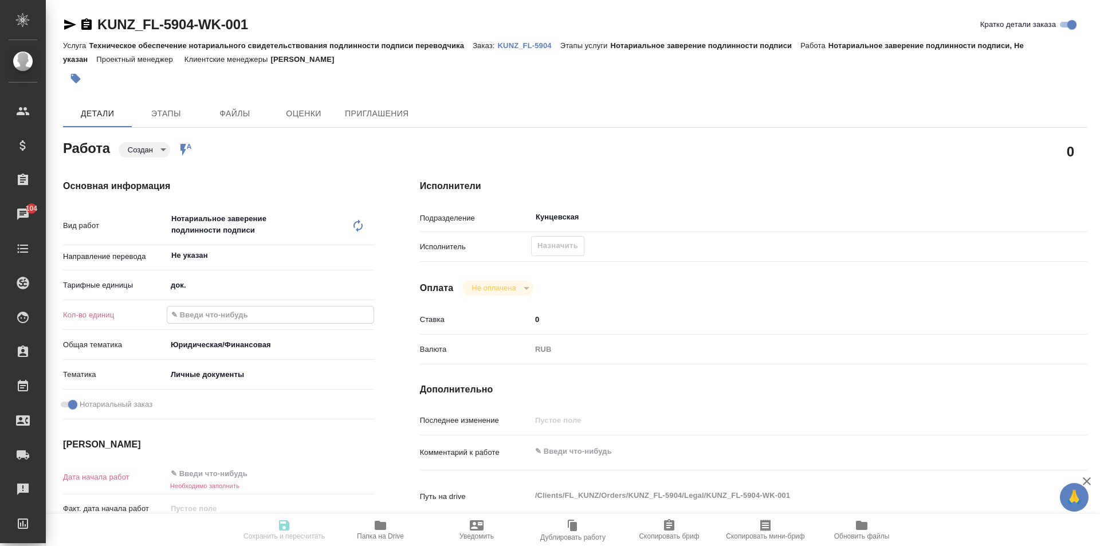
type textarea "x"
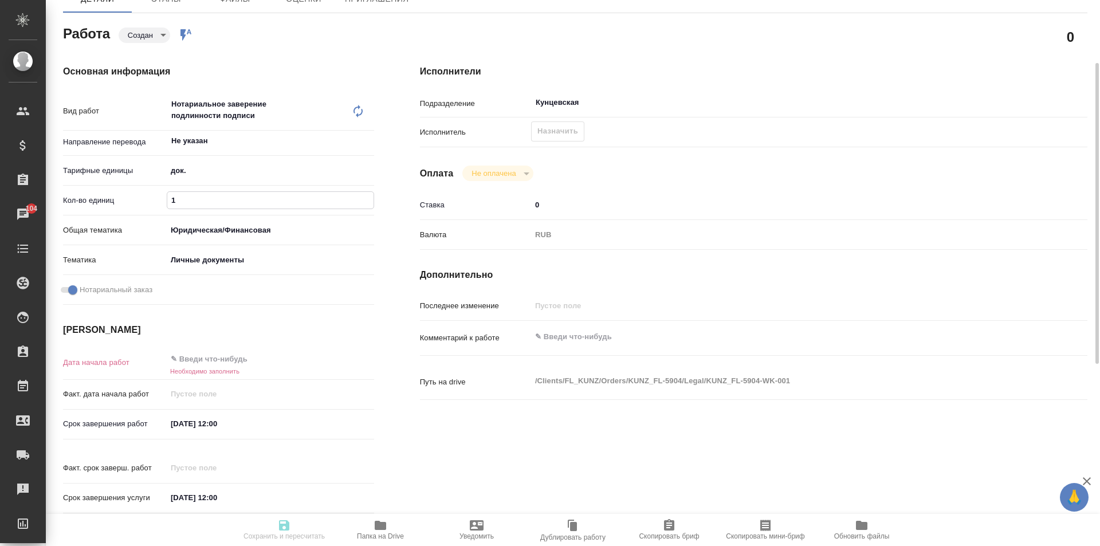
type input "1"
click at [206, 365] on input "text" at bounding box center [217, 359] width 100 height 17
click at [337, 362] on icon "button" at bounding box center [341, 359] width 14 height 14
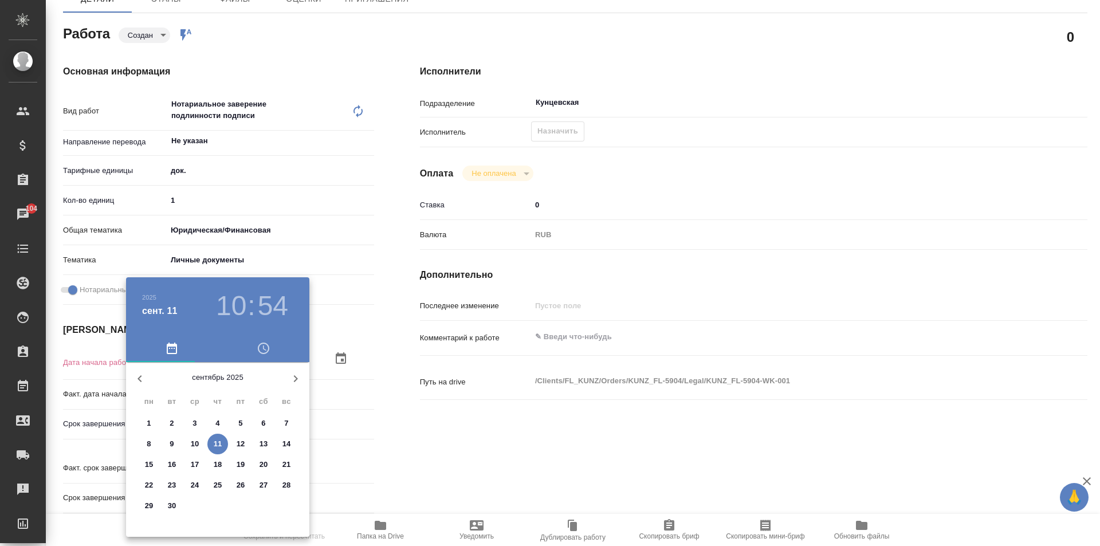
type textarea "x"
type input "[DATE] 10:54"
type textarea "x"
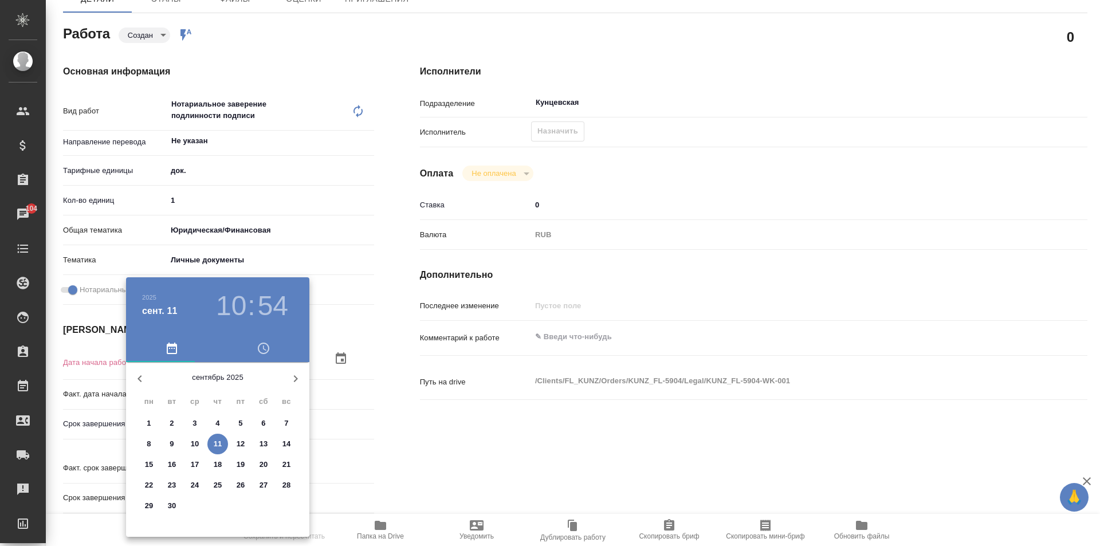
type textarea "x"
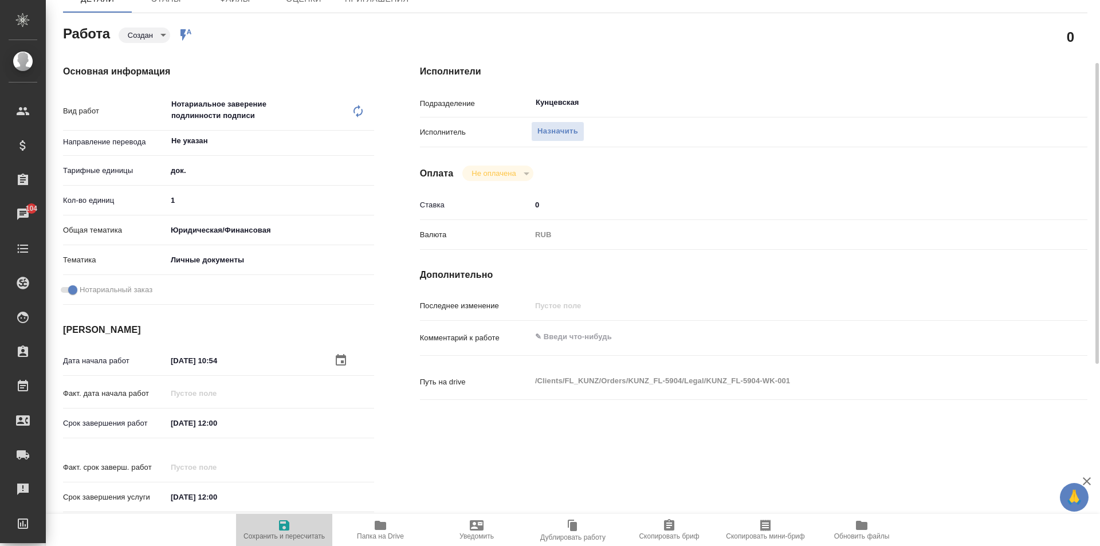
click at [272, 535] on span "Сохранить и пересчитать" at bounding box center [284, 536] width 81 height 8
type textarea "x"
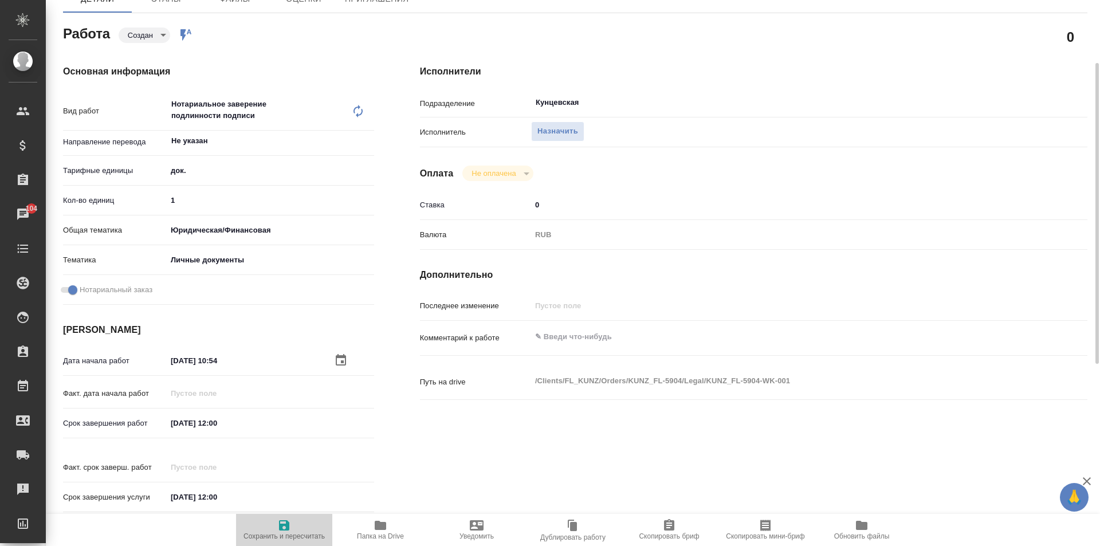
type textarea "x"
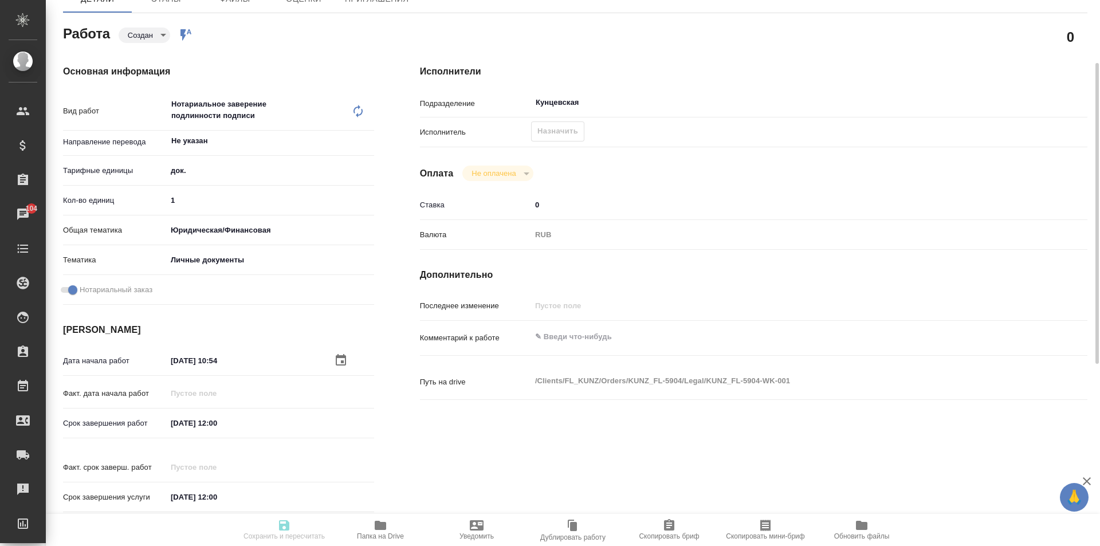
type textarea "x"
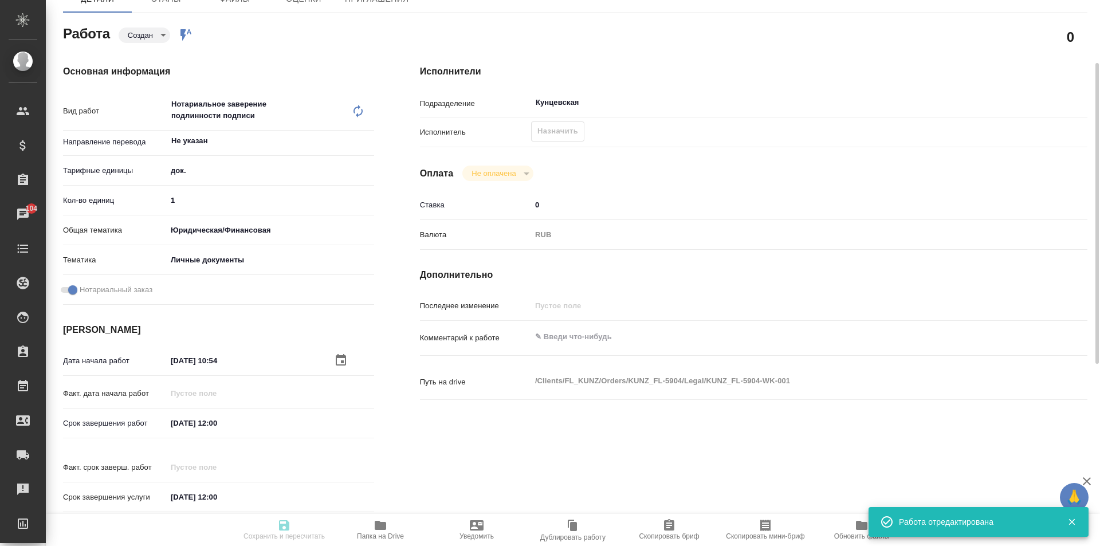
type input "created"
type textarea "Нотариальное заверение подлинности подписи"
type textarea "x"
type input "Не указан"
type input "5a8b1489cc6b4906c91bfd8b"
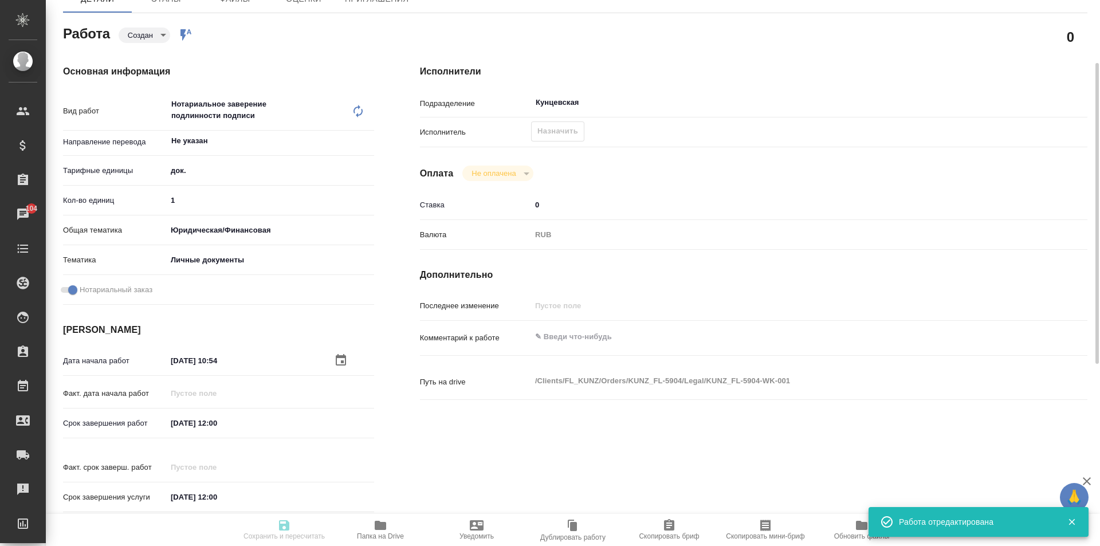
type input "1"
type input "yr-fn"
type input "5a8b8b956a9677013d343cfe"
checkbox input "true"
type input "[DATE] 10:54"
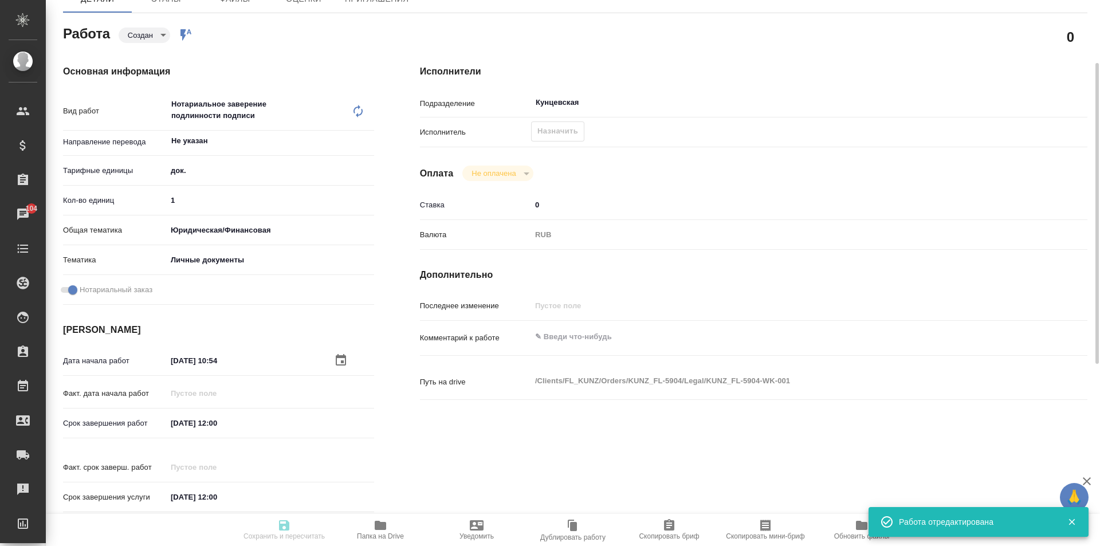
type input "[DATE] 12:00"
type input "Кунцевская"
type input "notPayed"
type input "0"
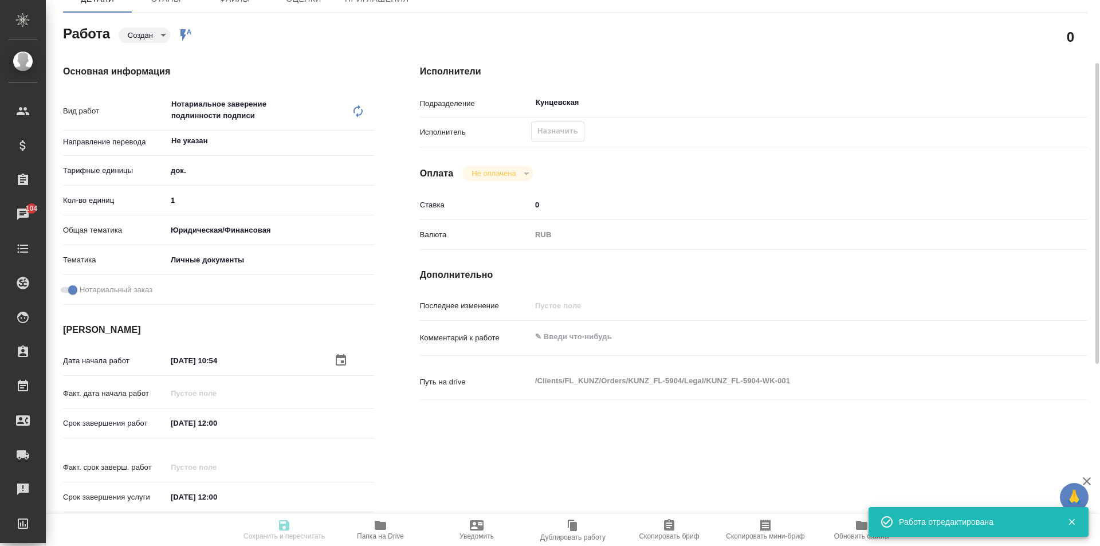
type input "RUB"
type input "[PERSON_NAME]"
type textarea "x"
type textarea "/Clients/FL_KUNZ/Orders/KUNZ_FL-5904/Legal/KUNZ_FL-5904-WK-001"
type textarea "x"
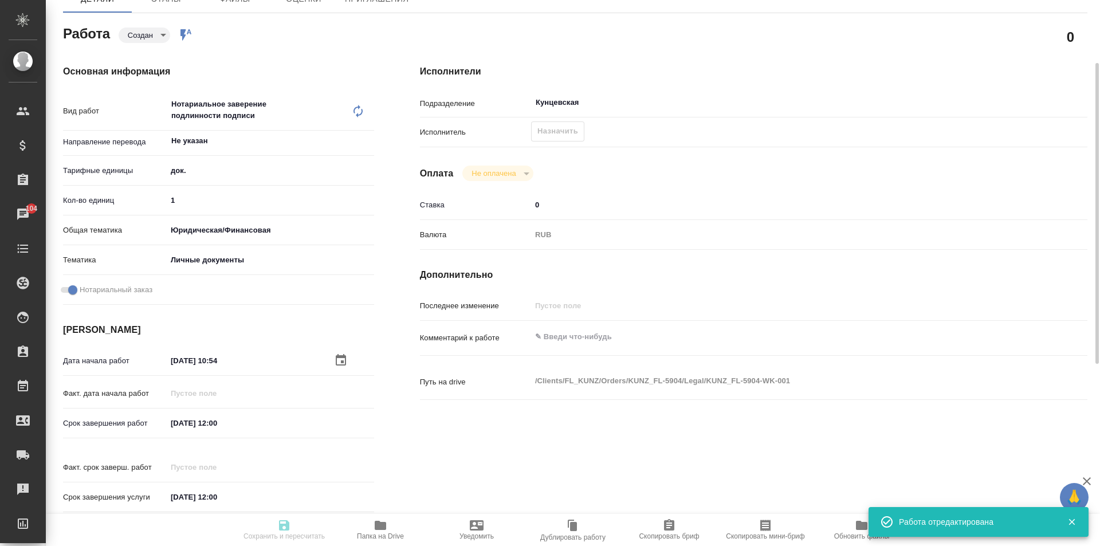
type input "KUNZ_FL-5904"
type input "Техническое обеспечение нотариального свидетельствования подлинности подписи пе…"
type input "Нотариальное заверение подлинности подписи"
type input "[PERSON_NAME]"
type input "/Clients/FL_KUNZ/Orders/KUNZ_FL-5904"
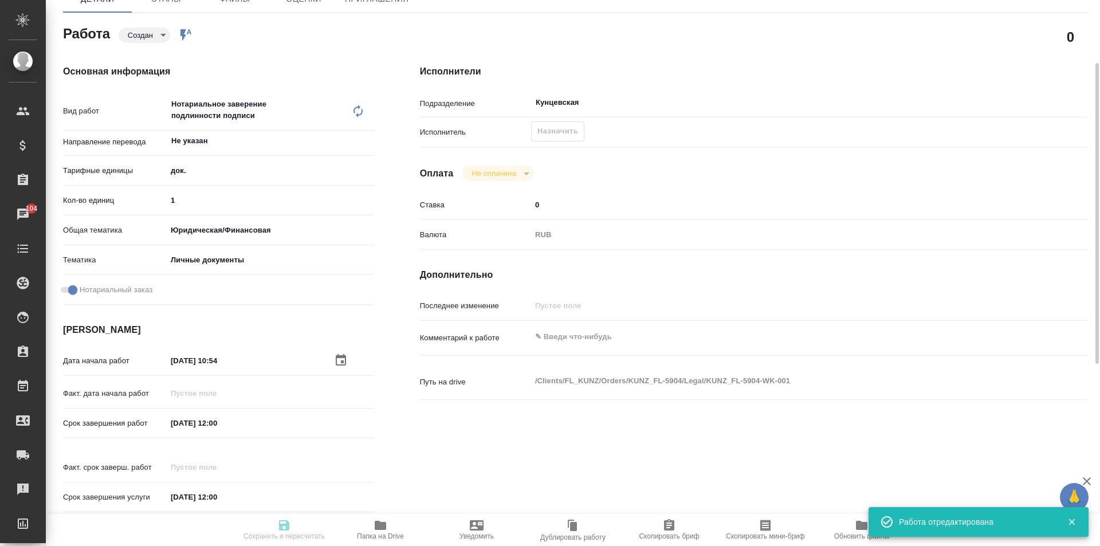
type textarea "x"
type textarea "Свидетельство о рождении тадж-рус под нот. Полный перенабор для сахарово"
type textarea "x"
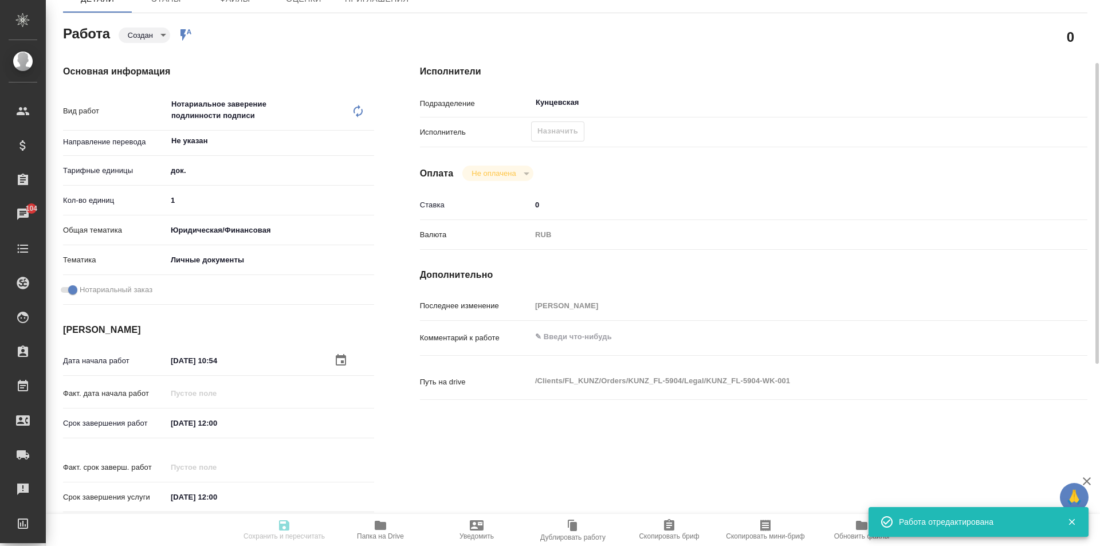
type textarea "x"
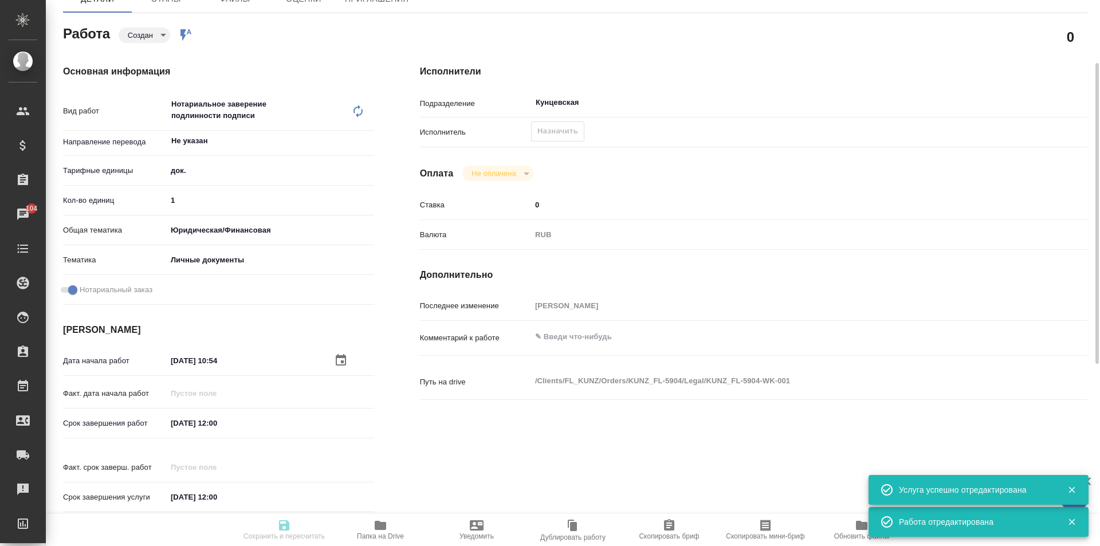
type textarea "x"
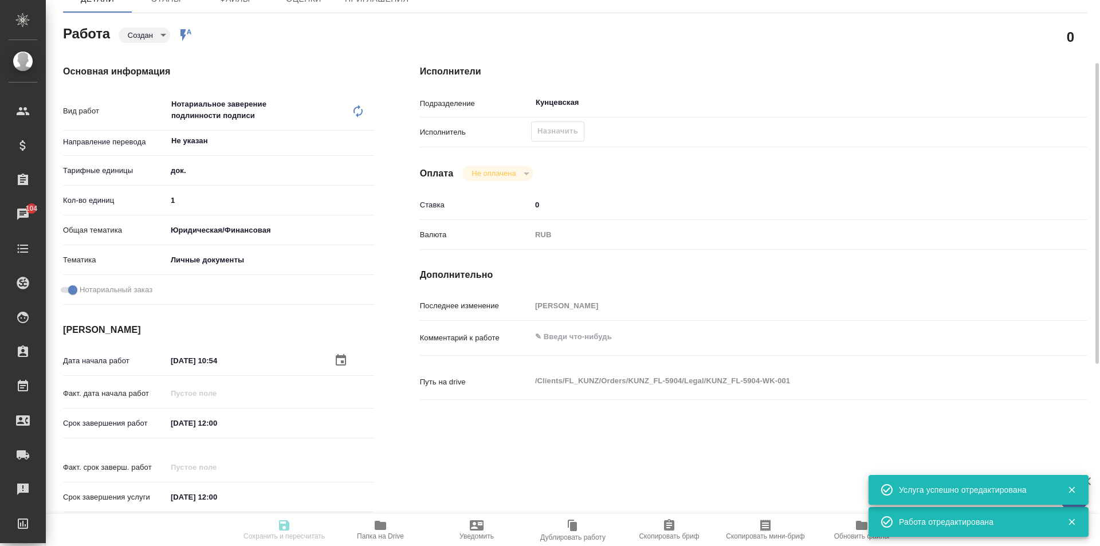
type textarea "x"
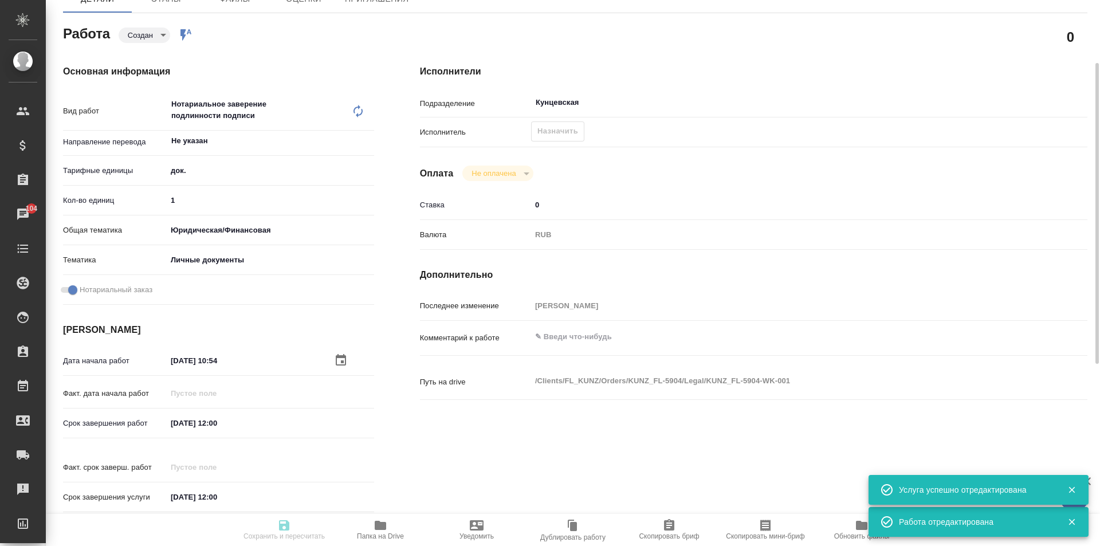
type textarea "x"
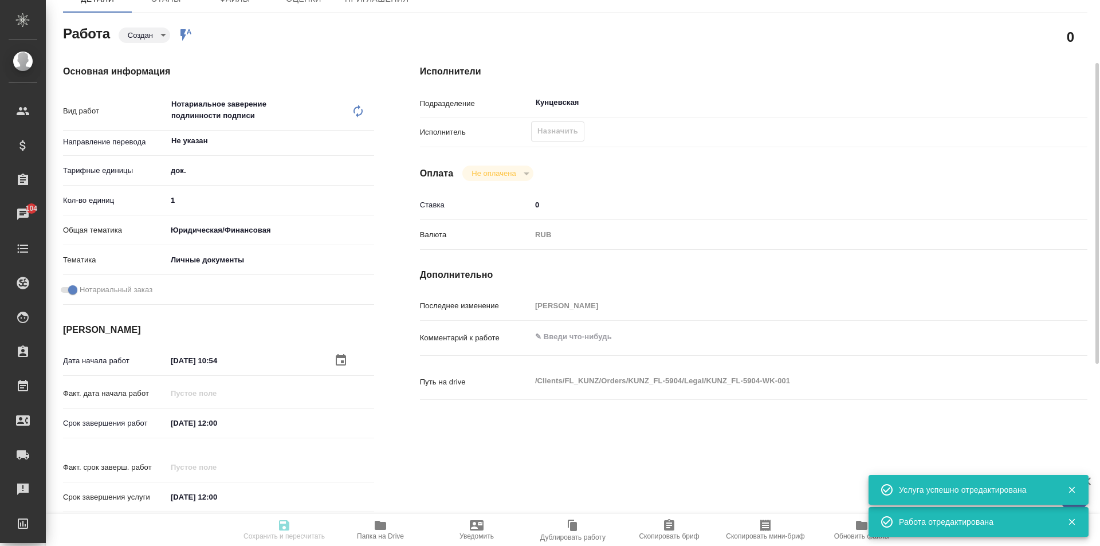
type textarea "x"
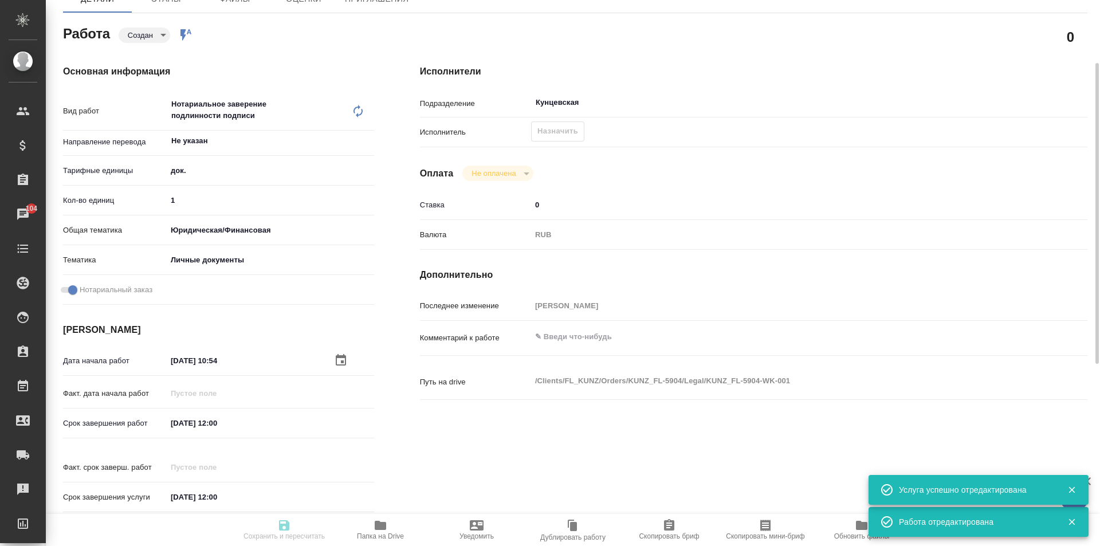
type input "created"
type textarea "Нотариальное заверение подлинности подписи"
type textarea "x"
type input "Не указан"
type input "5a8b1489cc6b4906c91bfd8b"
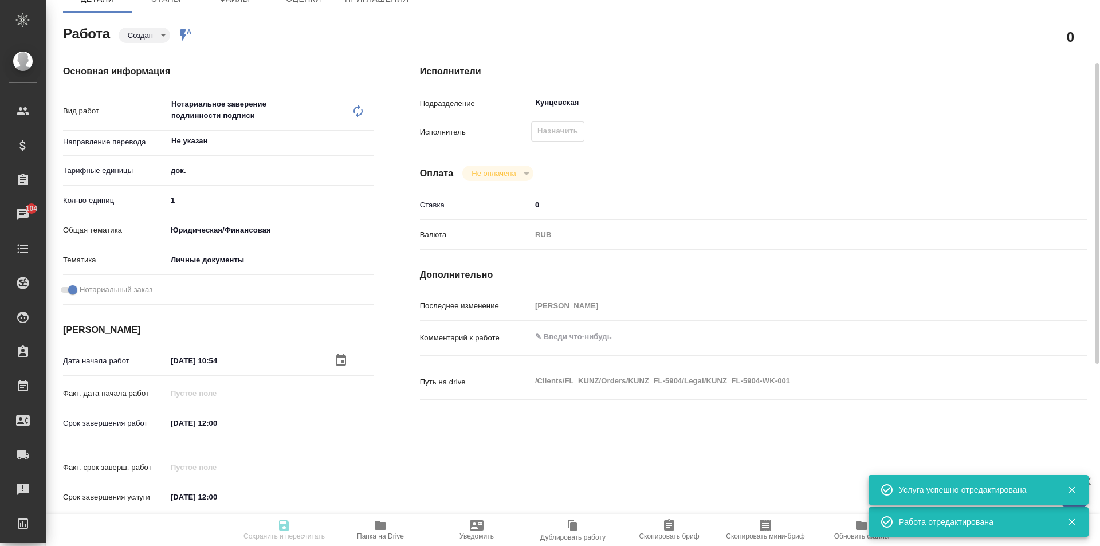
type input "1"
type input "yr-fn"
type input "5a8b8b956a9677013d343cfe"
checkbox input "true"
type input "[DATE] 10:54"
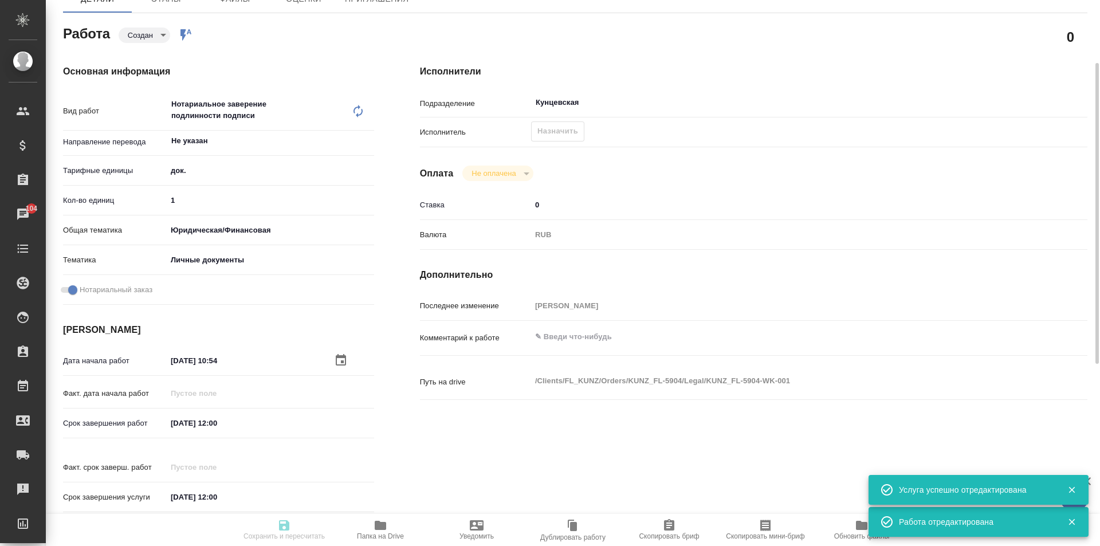
type input "[DATE] 12:00"
type input "Кунцевская"
type input "notPayed"
type input "0"
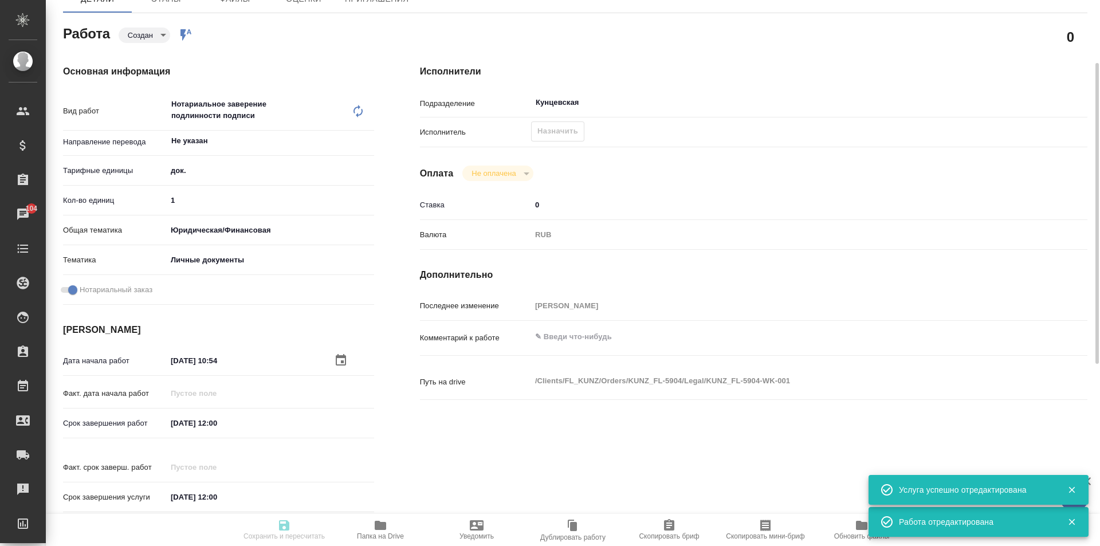
type input "RUB"
type input "[PERSON_NAME]"
type textarea "x"
type textarea "/Clients/FL_KUNZ/Orders/KUNZ_FL-5904/Legal/KUNZ_FL-5904-WK-001"
type textarea "x"
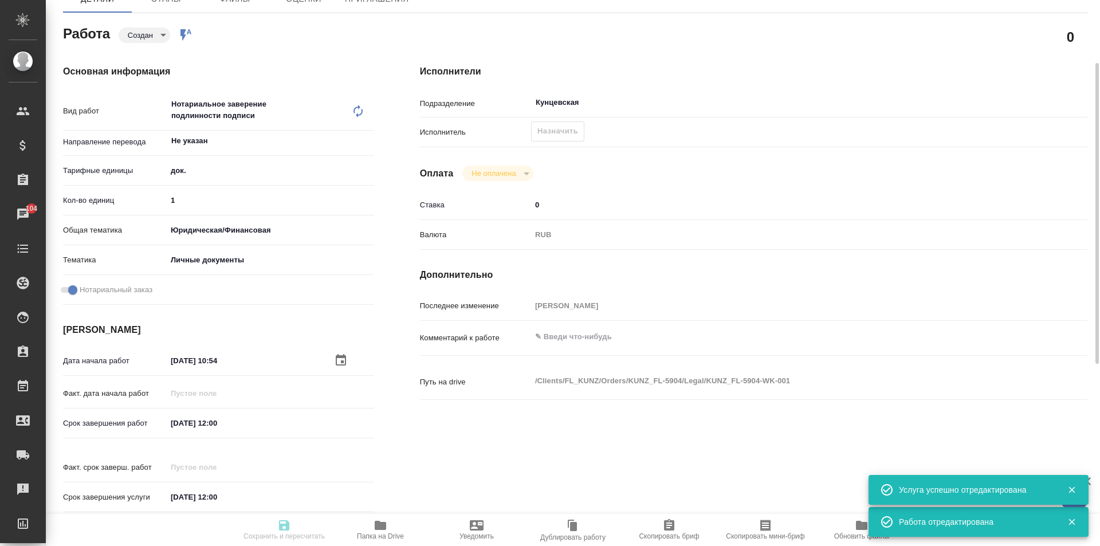
type input "KUNZ_FL-5904"
type input "Техническое обеспечение нотариального свидетельствования подлинности подписи пе…"
type input "Нотариальное заверение подлинности подписи"
type input "[PERSON_NAME]"
type input "/Clients/FL_KUNZ/Orders/KUNZ_FL-5904"
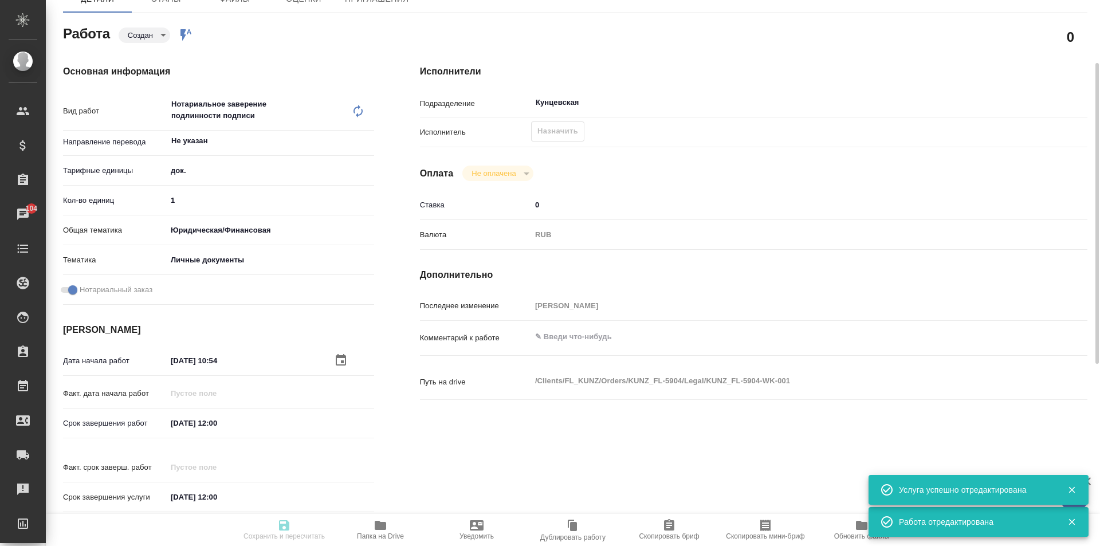
type textarea "x"
type textarea "Свидетельство о рождении тадж-рус под нот. Полный перенабор для сахарово"
type textarea "x"
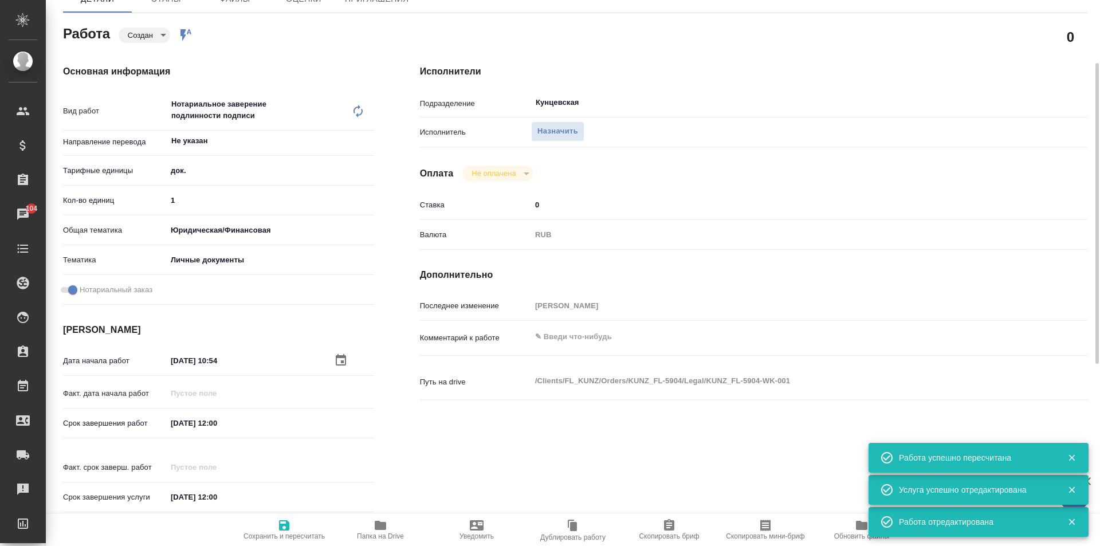
type textarea "x"
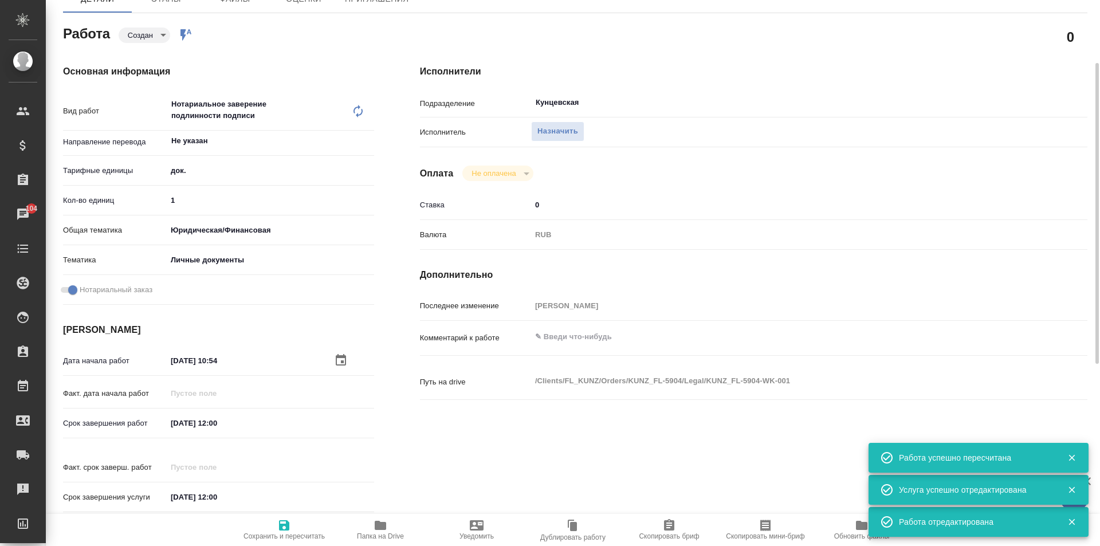
type textarea "x"
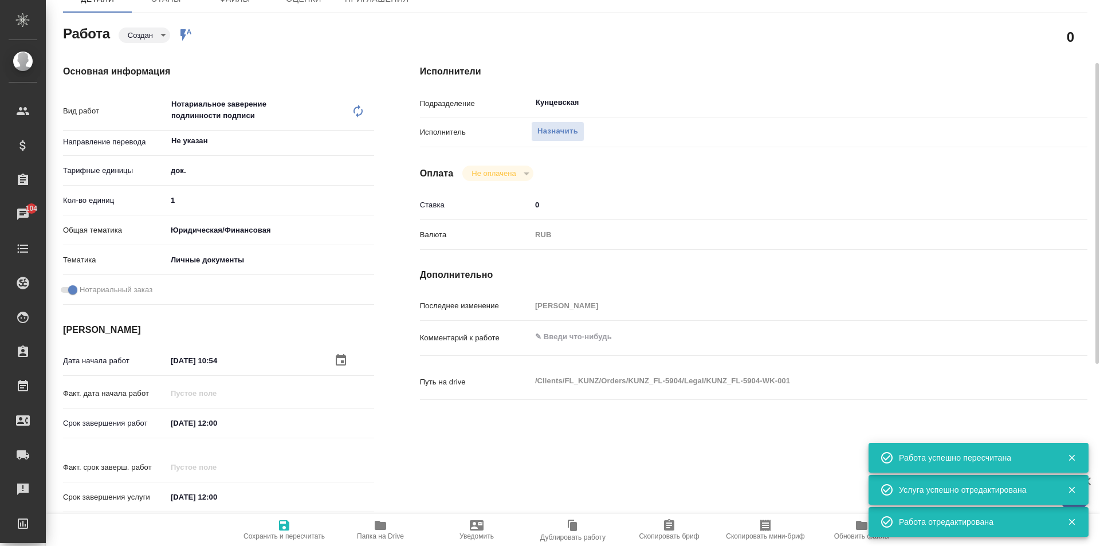
type textarea "x"
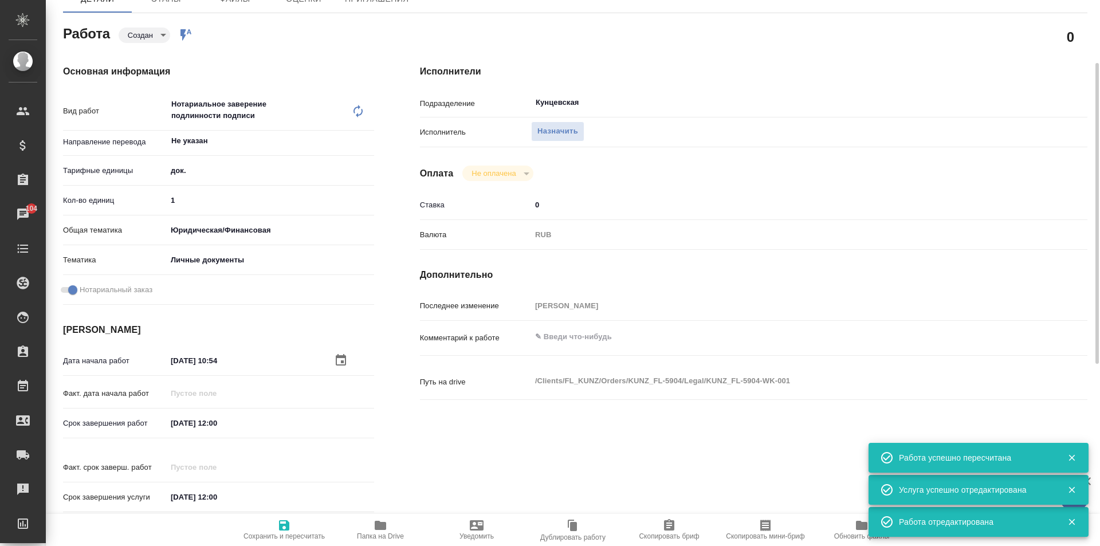
type textarea "x"
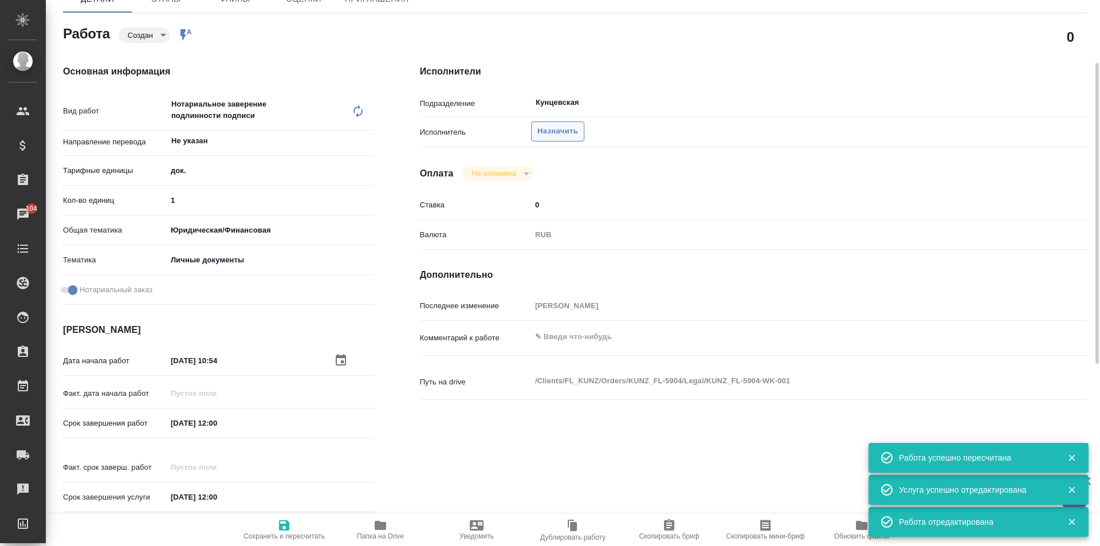
click at [545, 132] on span "Назначить" at bounding box center [558, 131] width 41 height 13
type textarea "x"
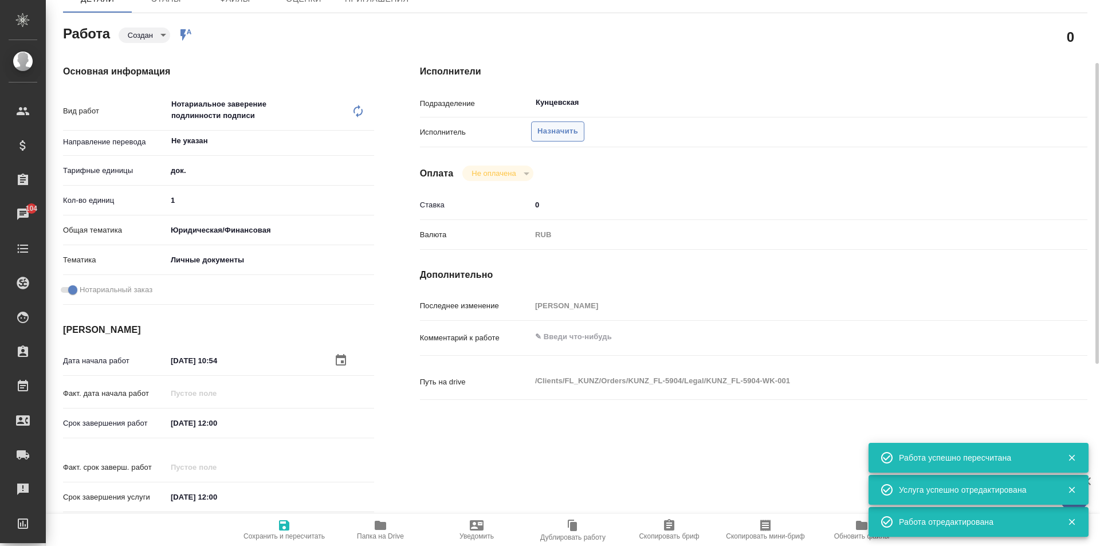
type textarea "x"
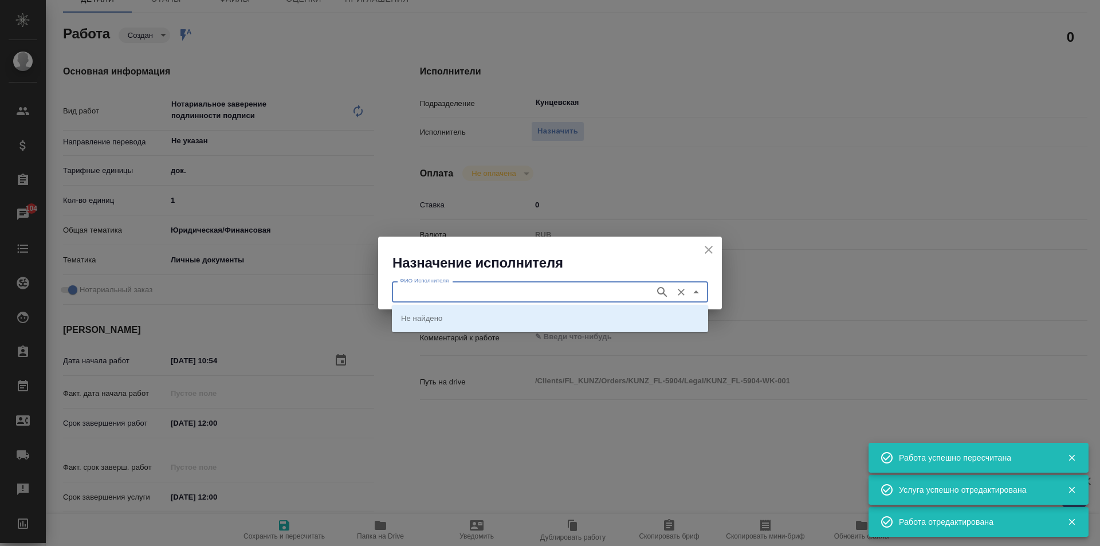
click at [485, 292] on input "ФИО Исполнителя" at bounding box center [522, 292] width 254 height 14
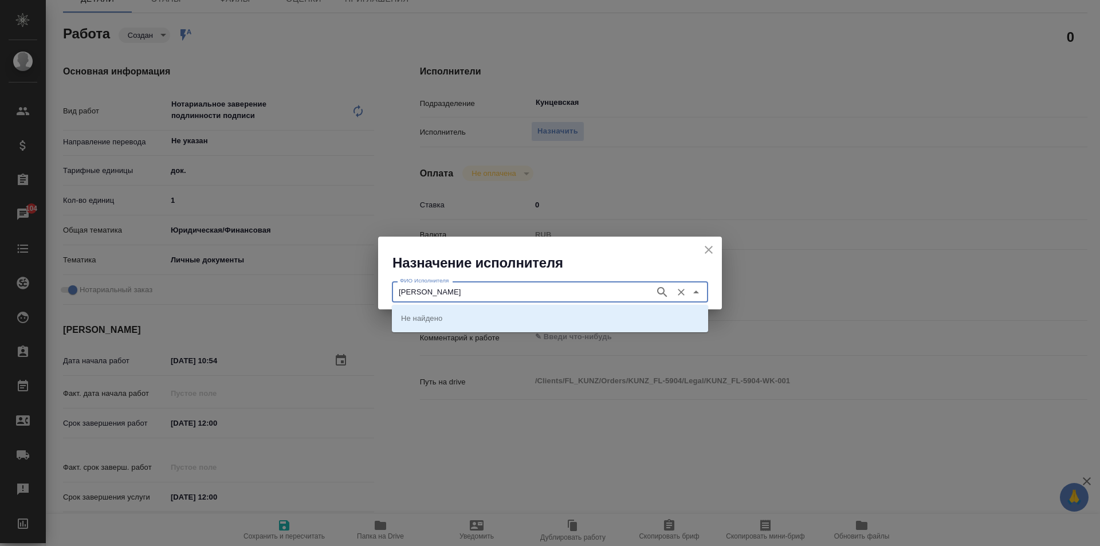
type input "[PERSON_NAME]"
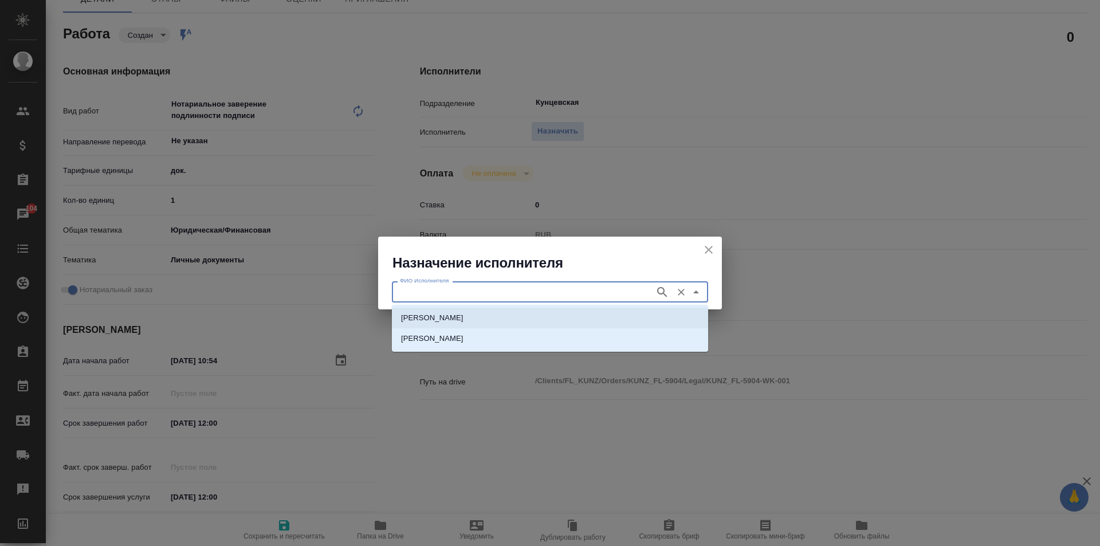
click at [505, 308] on li "[PERSON_NAME]" at bounding box center [550, 318] width 316 height 21
type input "[PERSON_NAME]"
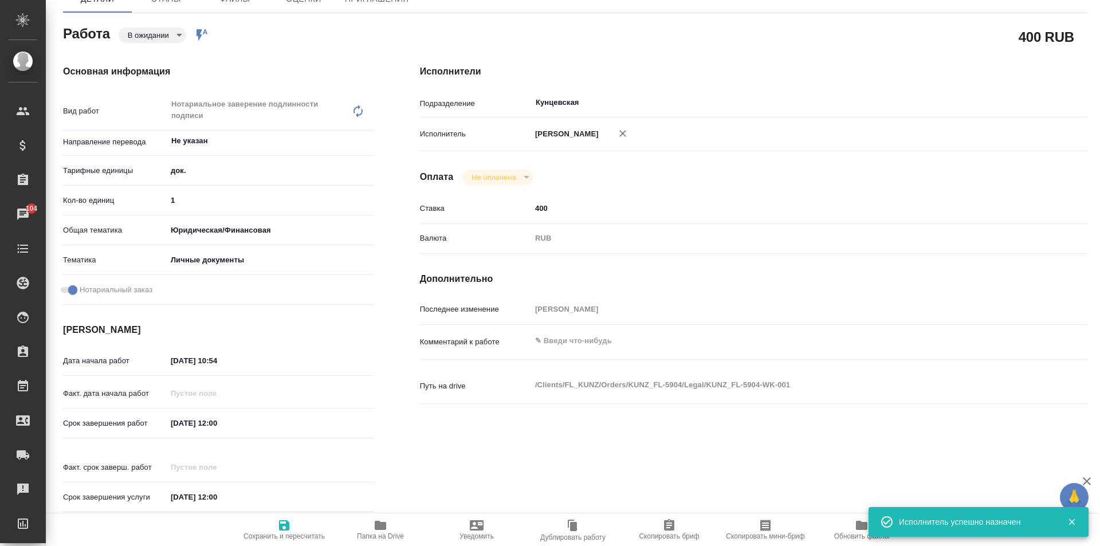
type textarea "x"
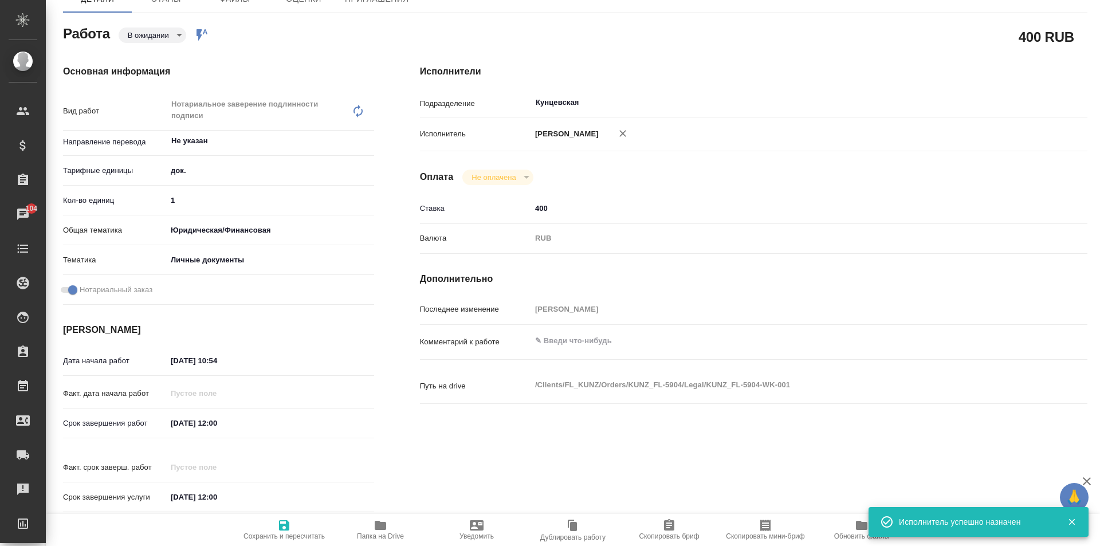
type textarea "x"
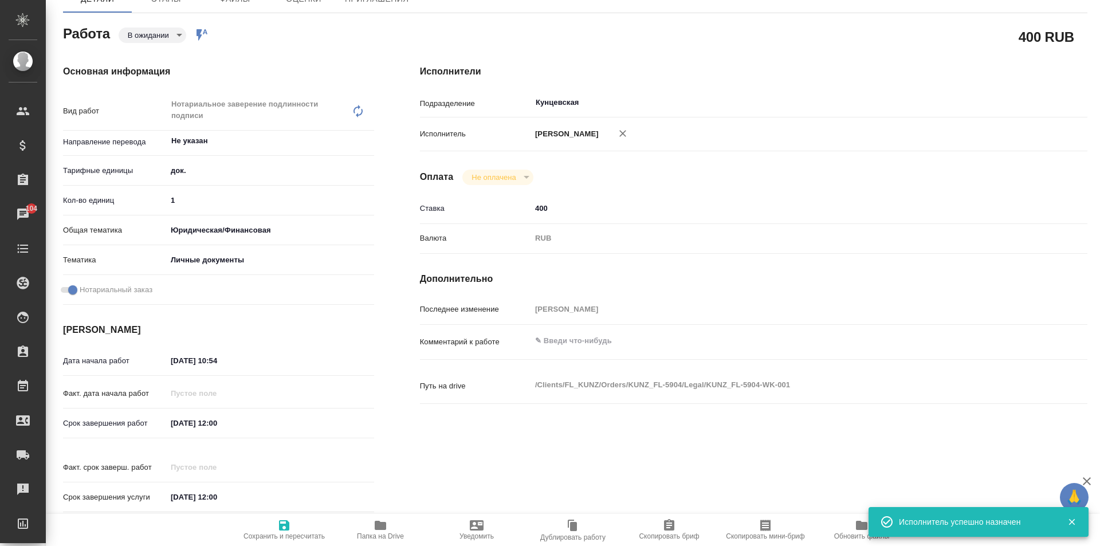
type textarea "x"
click at [283, 529] on icon "button" at bounding box center [284, 526] width 14 height 14
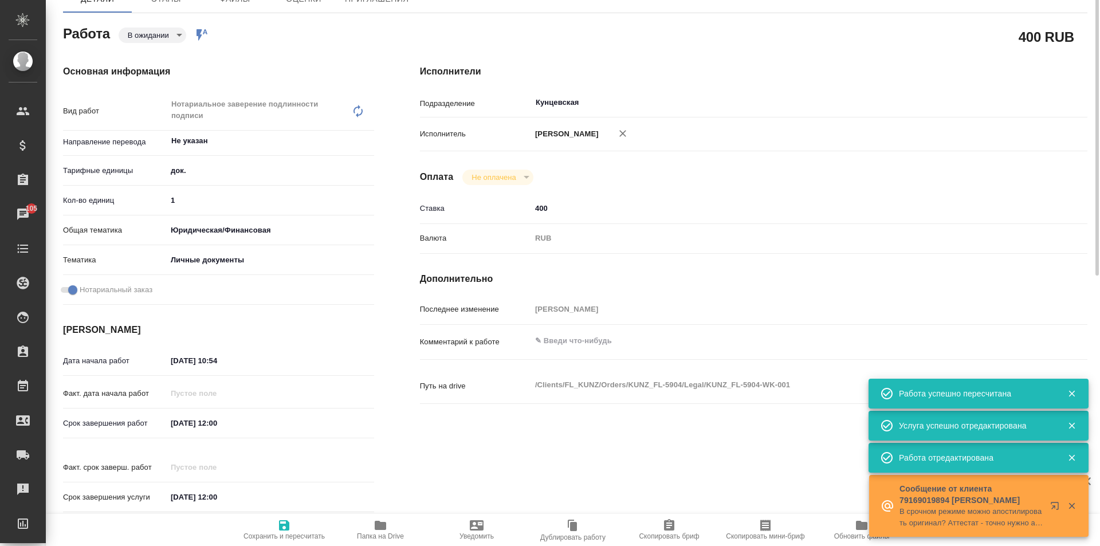
scroll to position [0, 0]
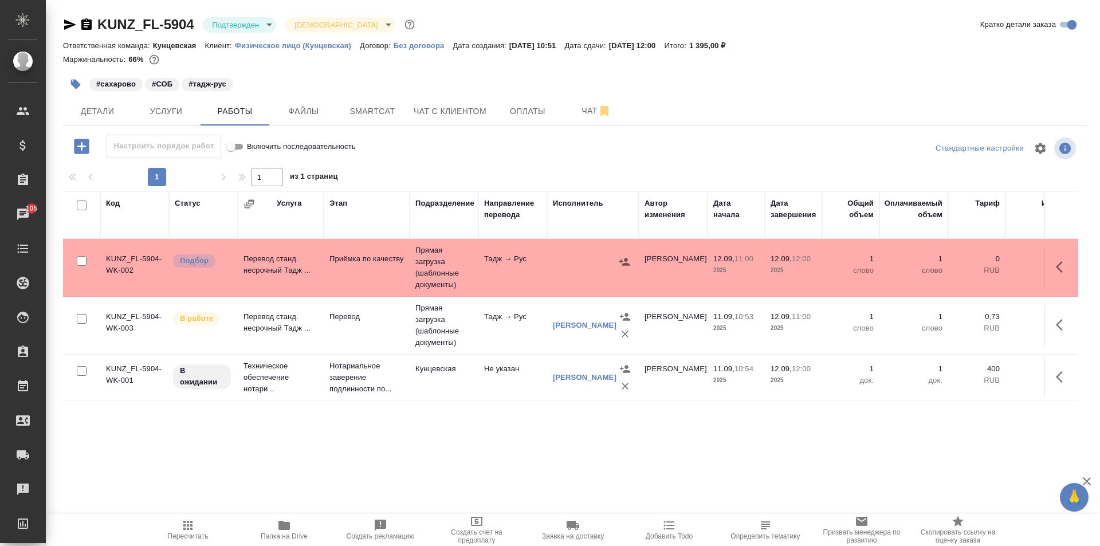
click at [254, 18] on body "🙏 .cls-1 fill:#fff; AWATERA [PERSON_NAME] Спецификации Заказы 105 Чаты Todo Про…" at bounding box center [550, 273] width 1100 height 546
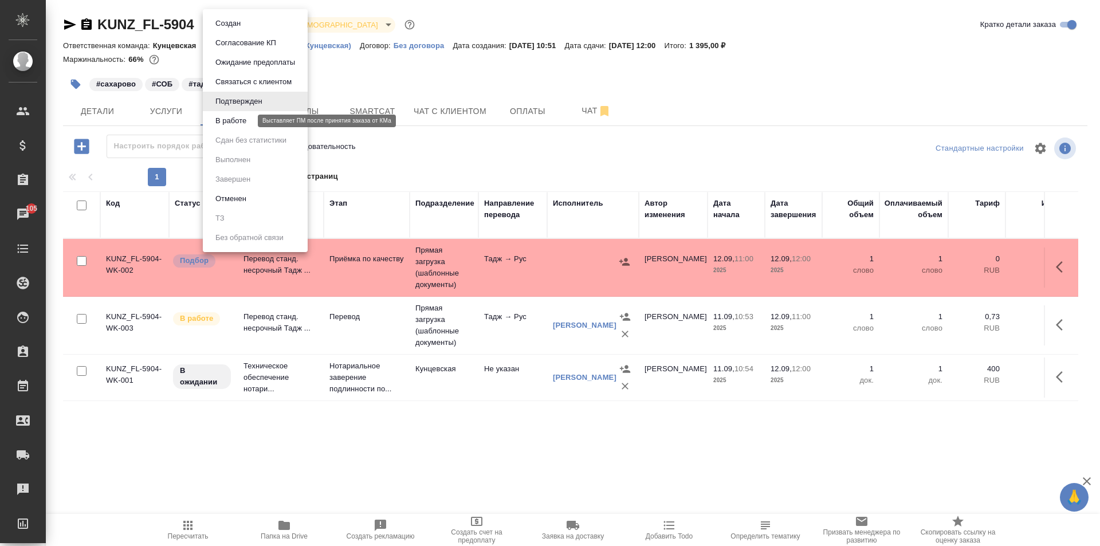
click at [225, 124] on button "В работе" at bounding box center [231, 121] width 38 height 13
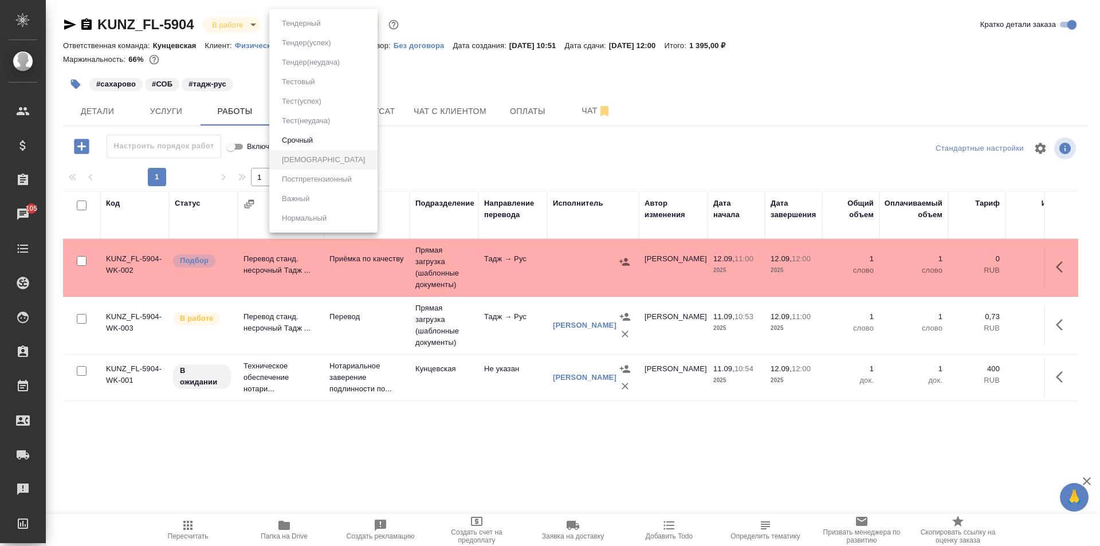
click at [327, 23] on body "🙏 .cls-1 fill:#fff; AWATERA [PERSON_NAME] Спецификации Заказы 105 Чаты Todo Про…" at bounding box center [550, 273] width 1100 height 546
click at [437, 13] on div at bounding box center [550, 273] width 1100 height 546
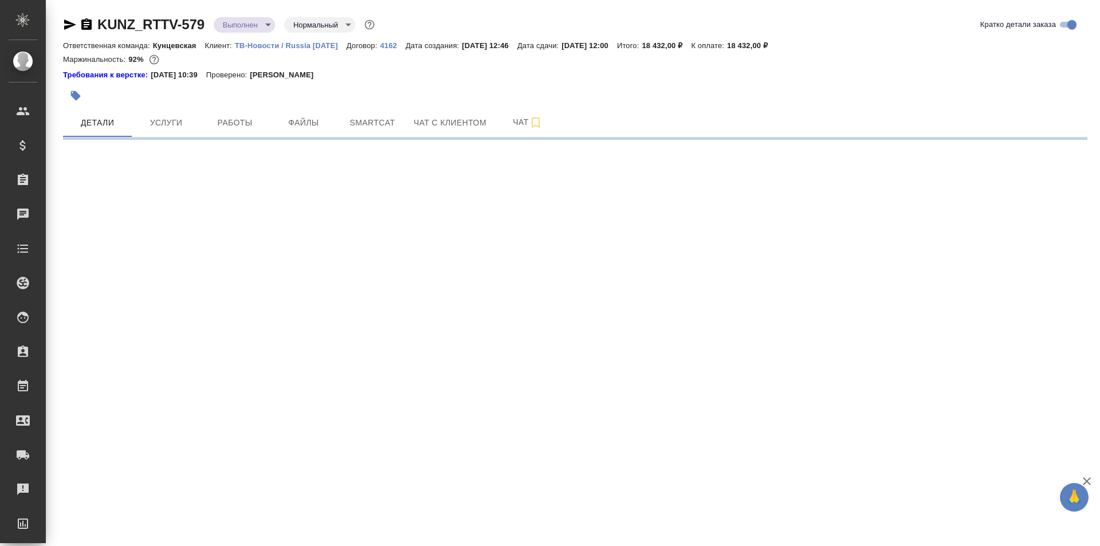
select select "RU"
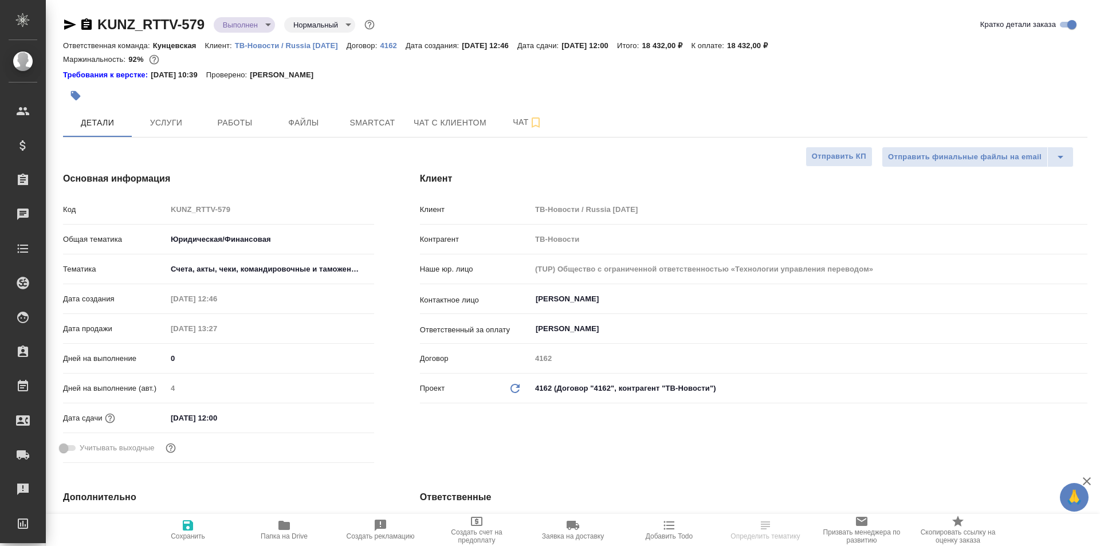
type textarea "x"
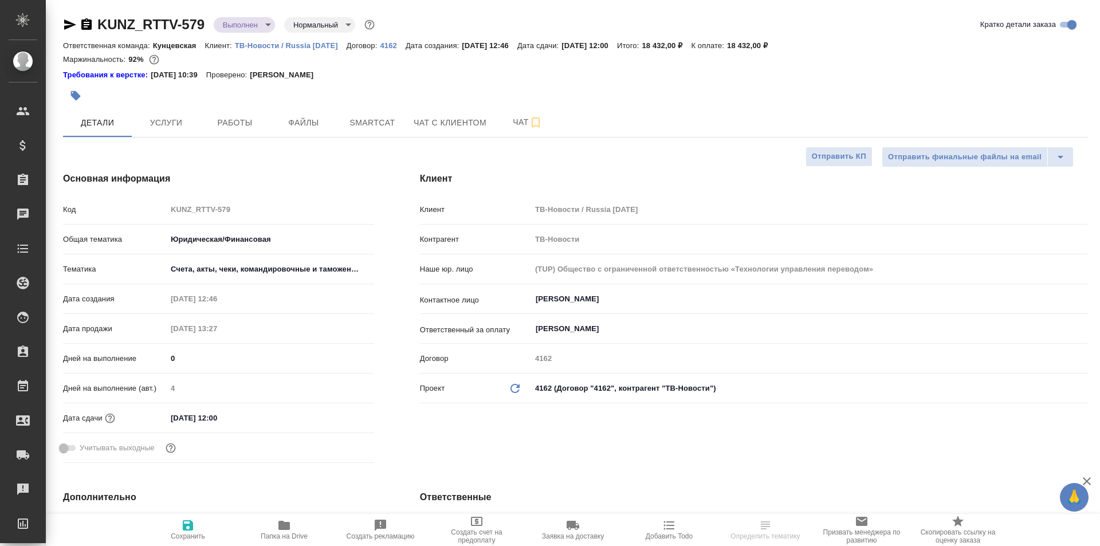
type textarea "x"
click at [280, 122] on span "Файлы" at bounding box center [303, 123] width 55 height 14
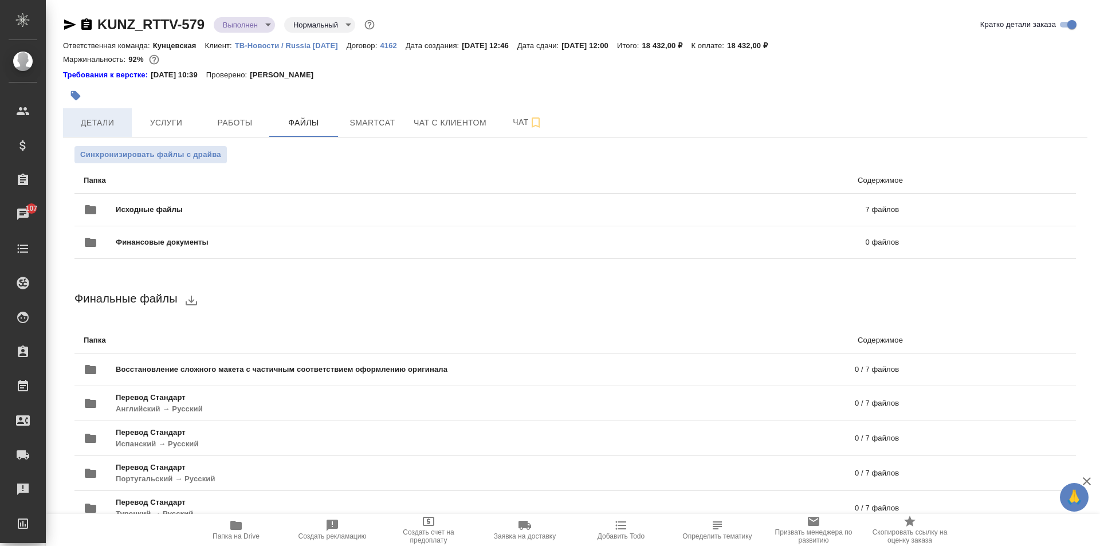
click at [93, 124] on span "Детали" at bounding box center [97, 123] width 55 height 14
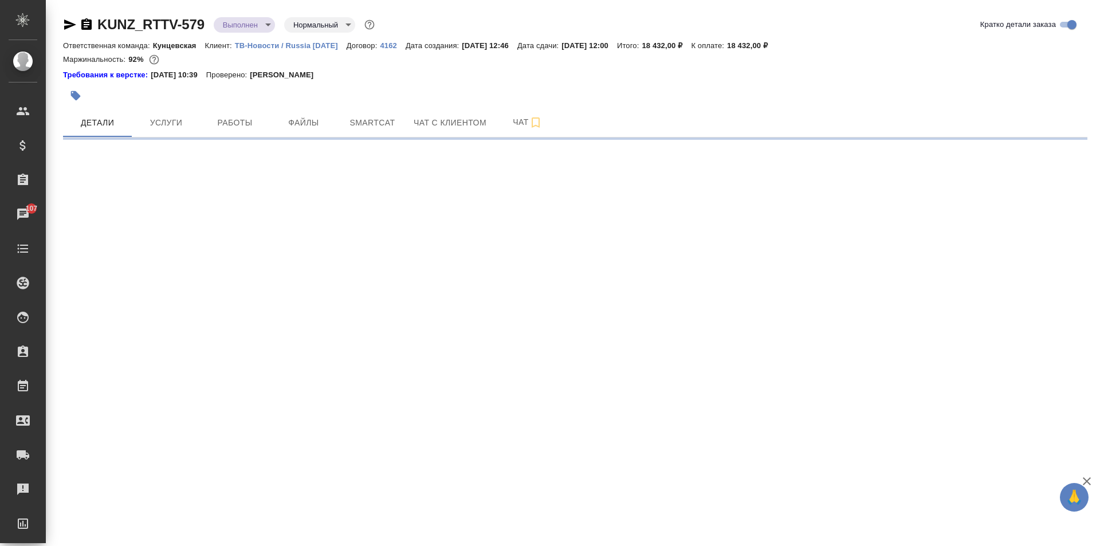
select select "RU"
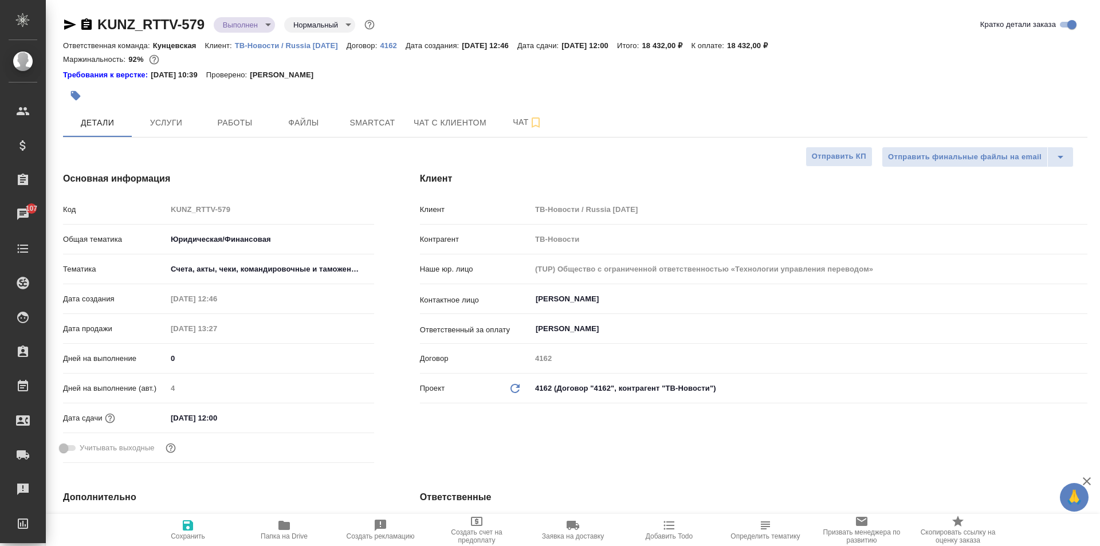
type textarea "x"
click at [284, 112] on button "Файлы" at bounding box center [303, 122] width 69 height 29
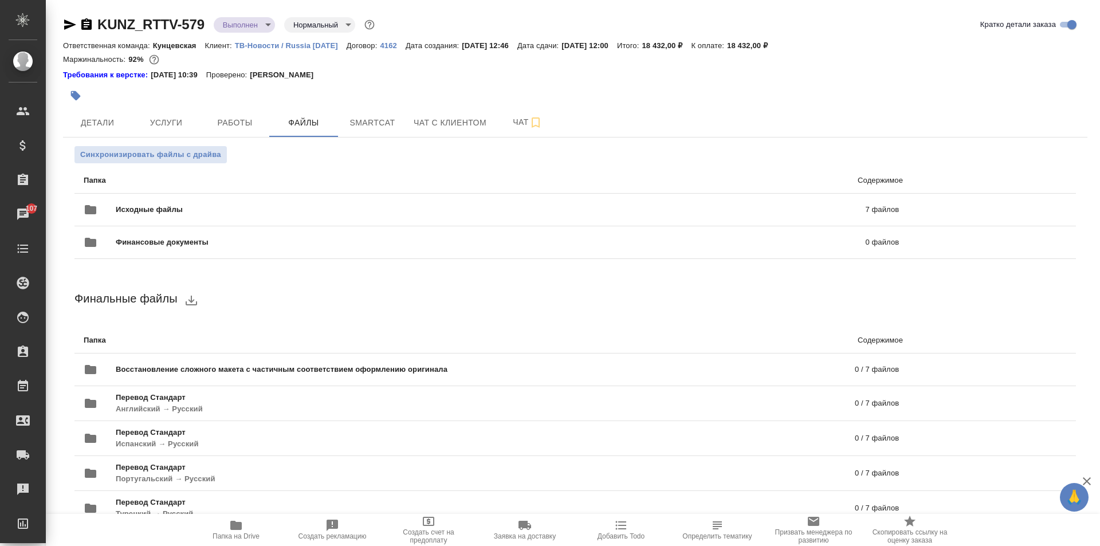
click at [230, 22] on body "🙏 .cls-1 fill:#fff; AWATERA [PERSON_NAME] Спецификации Заказы 107 Чаты Todo Про…" at bounding box center [550, 273] width 1100 height 546
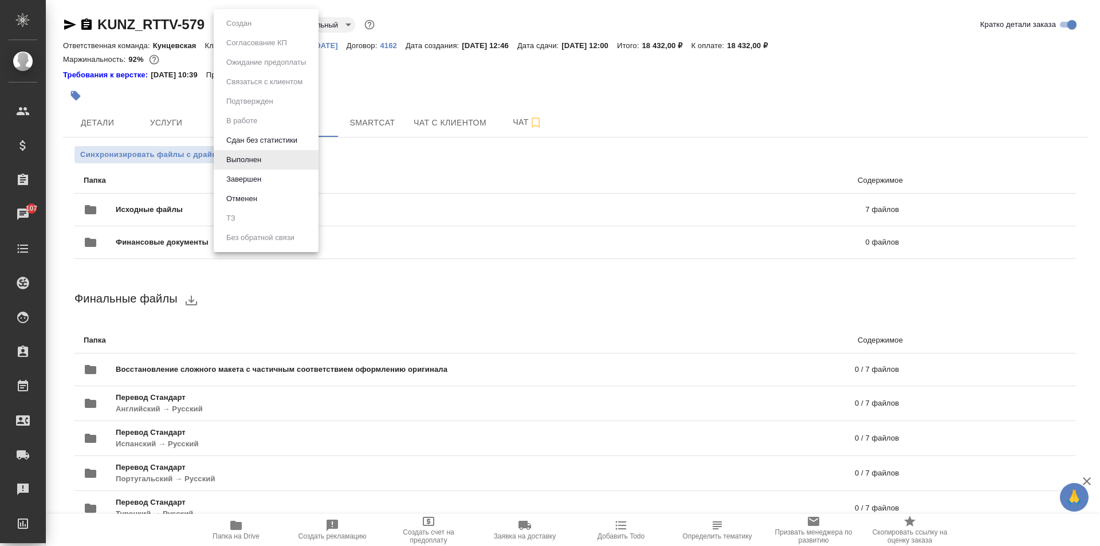
click at [267, 174] on li "Завершен" at bounding box center [266, 179] width 105 height 19
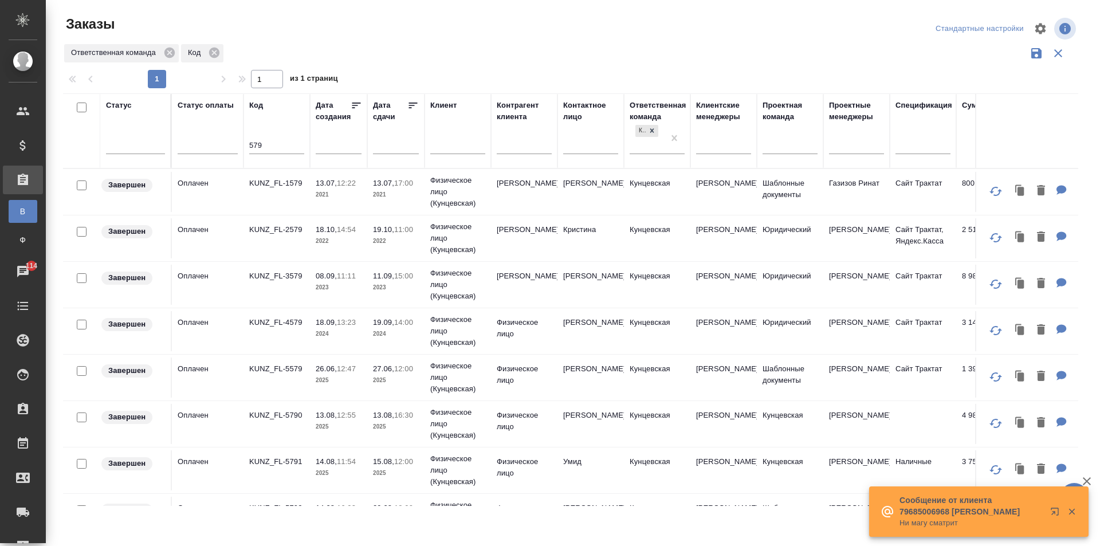
scroll to position [449, 0]
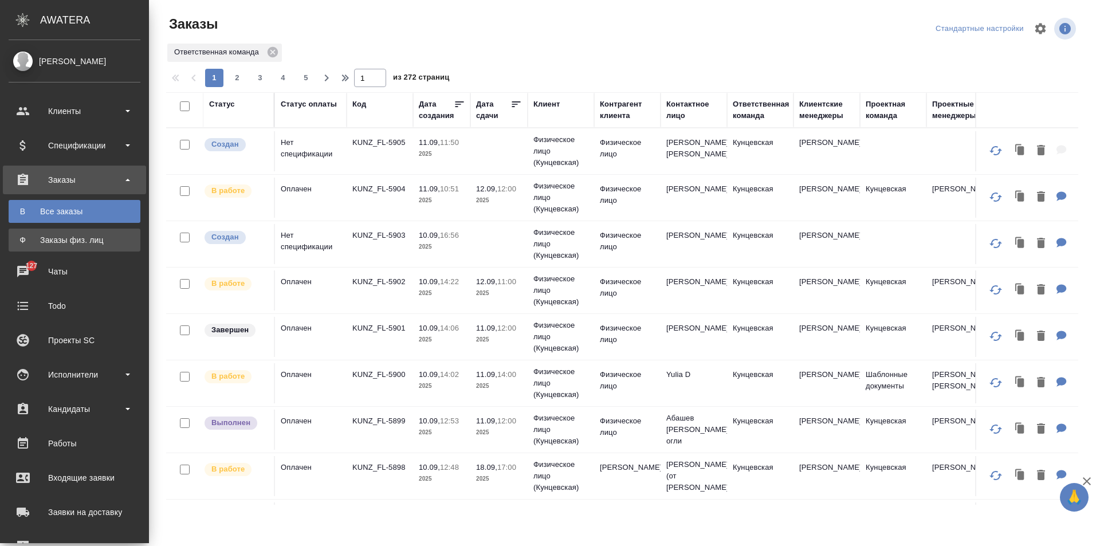
click at [52, 234] on link "Ф Заказы физ. лиц" at bounding box center [75, 240] width 132 height 23
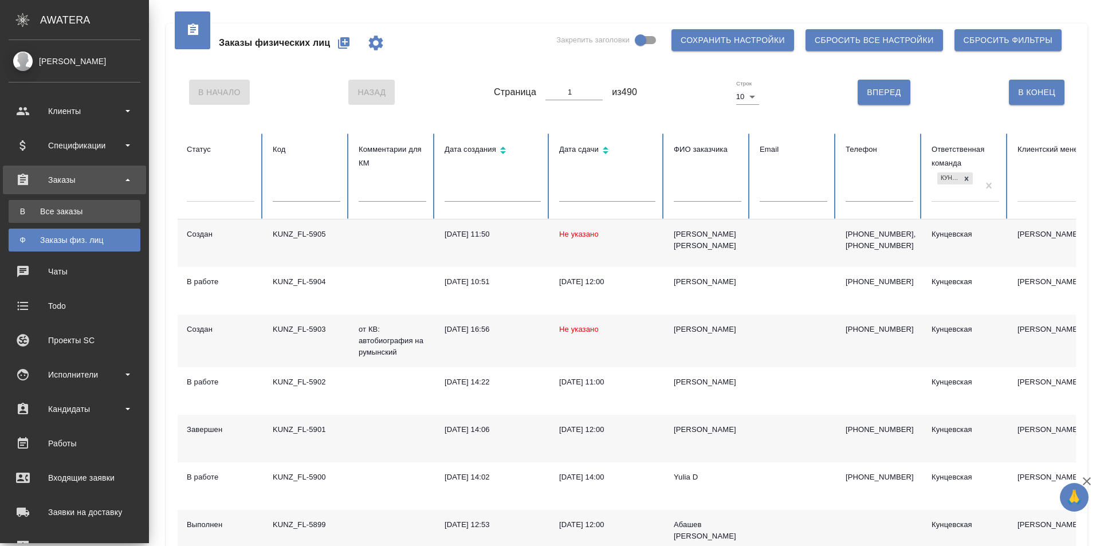
click at [20, 214] on div "Все заказы" at bounding box center [74, 211] width 120 height 11
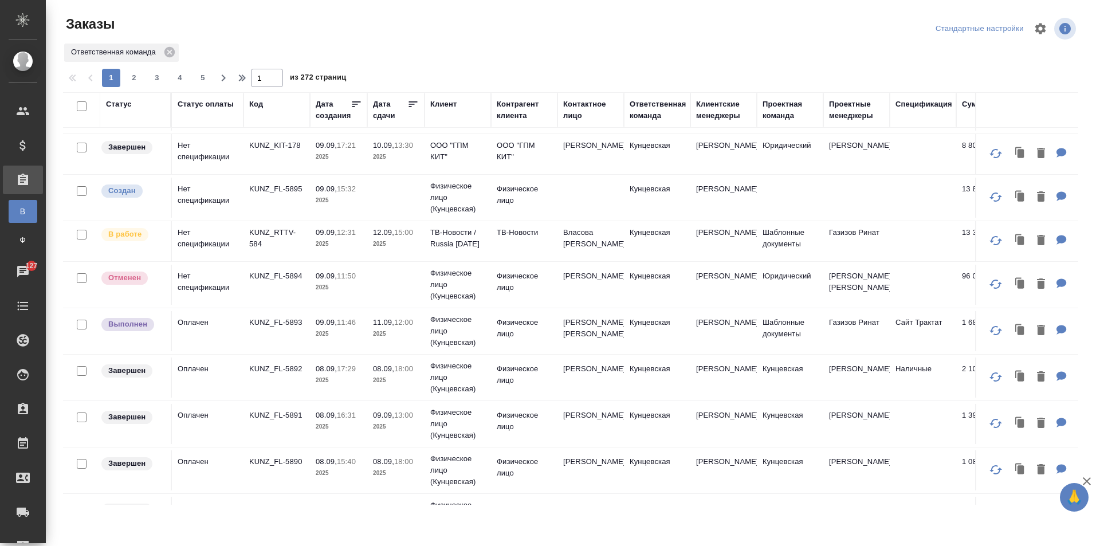
scroll to position [608, 0]
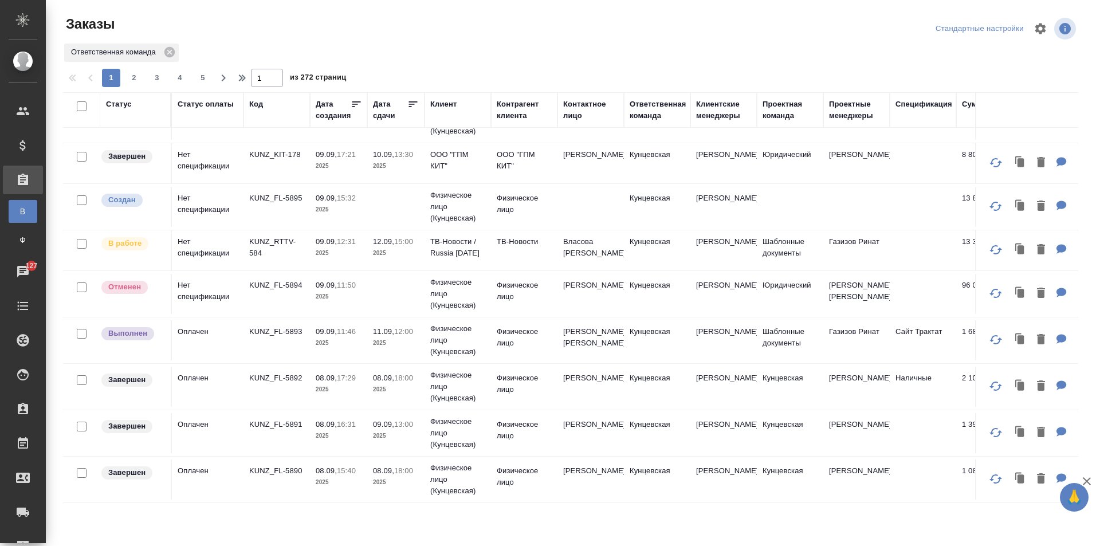
click at [265, 114] on div "Код" at bounding box center [276, 110] width 55 height 23
click at [256, 103] on div "Код" at bounding box center [256, 104] width 14 height 11
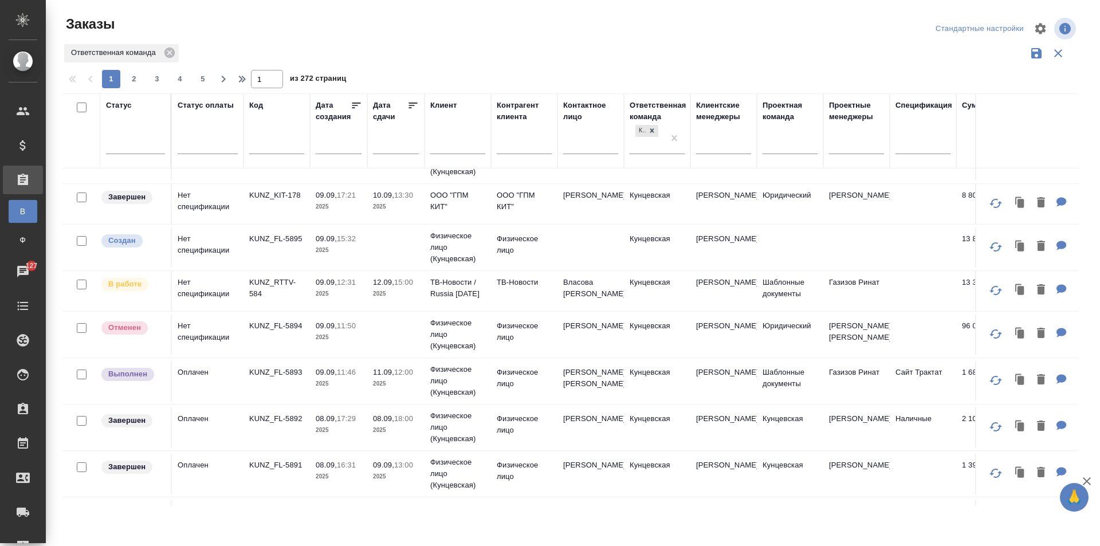
scroll to position [436, 0]
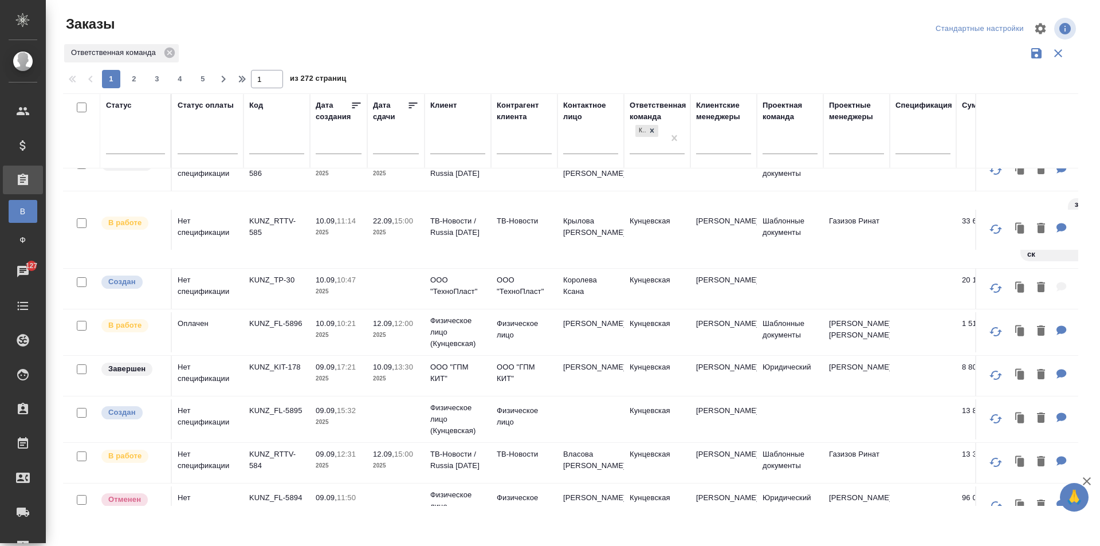
click at [286, 143] on input "text" at bounding box center [276, 146] width 55 height 14
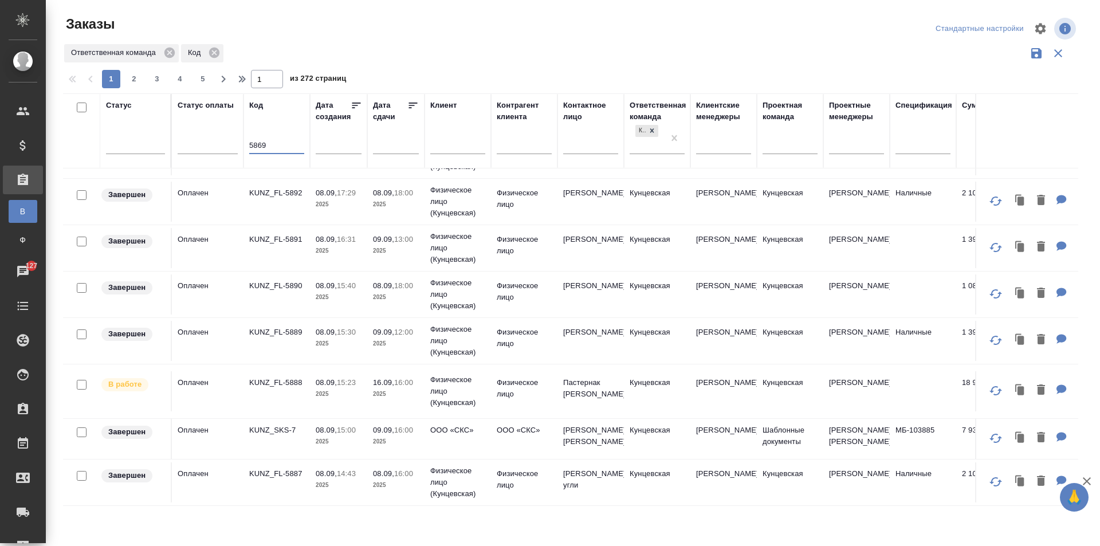
scroll to position [877, 0]
drag, startPoint x: 1069, startPoint y: 375, endPoint x: 1070, endPoint y: 406, distance: 31.5
click at [1070, 406] on div "Статус Статус оплаты Код 5869 Дата создания Дата сдачи Клиент Контрагент клиент…" at bounding box center [571, 299] width 1016 height 413
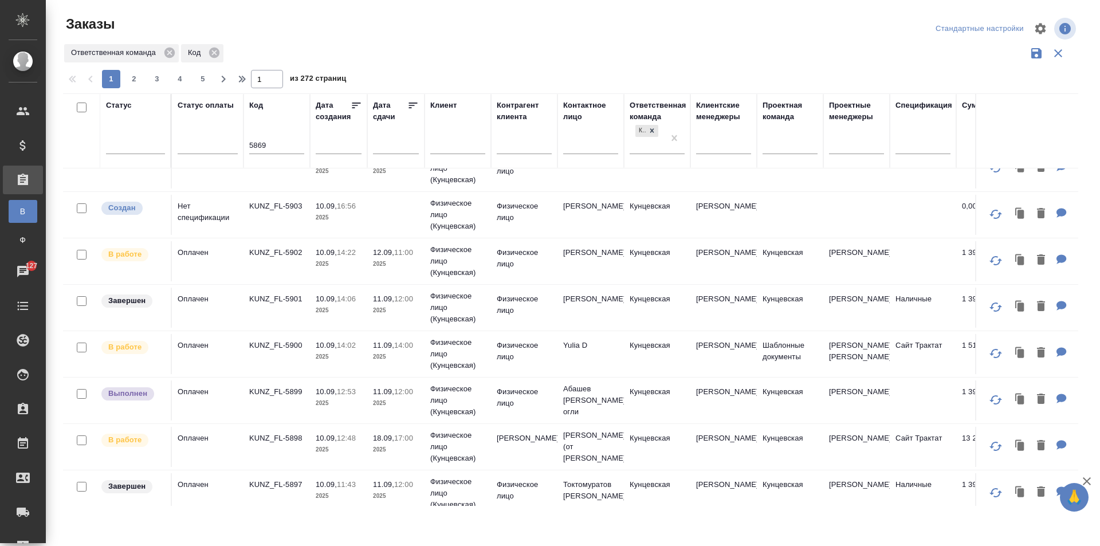
scroll to position [0, 0]
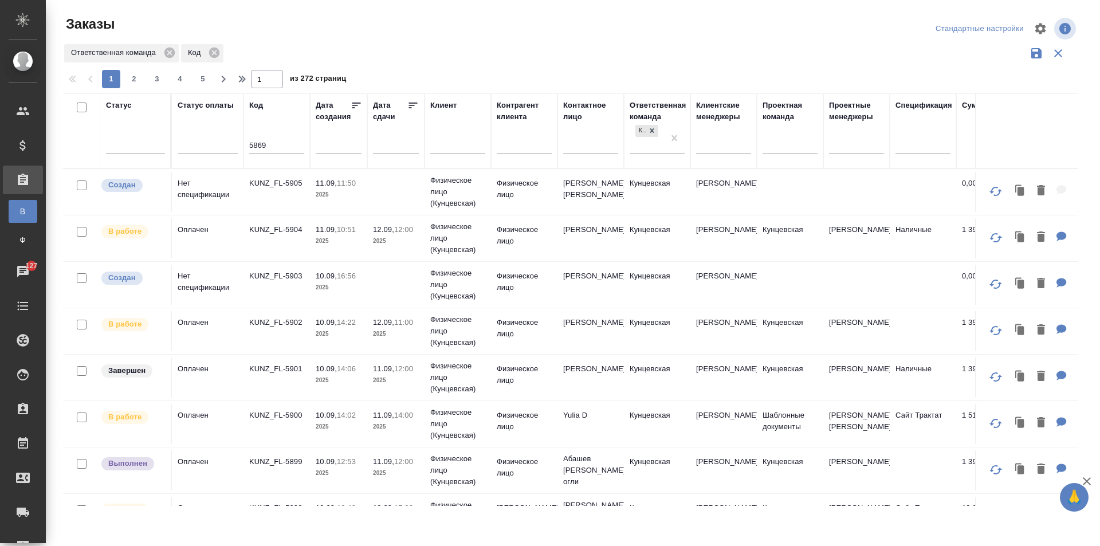
click at [273, 144] on input "5869" at bounding box center [276, 146] width 55 height 14
type input "5"
click at [387, 112] on div "Дата сдачи" at bounding box center [390, 111] width 34 height 23
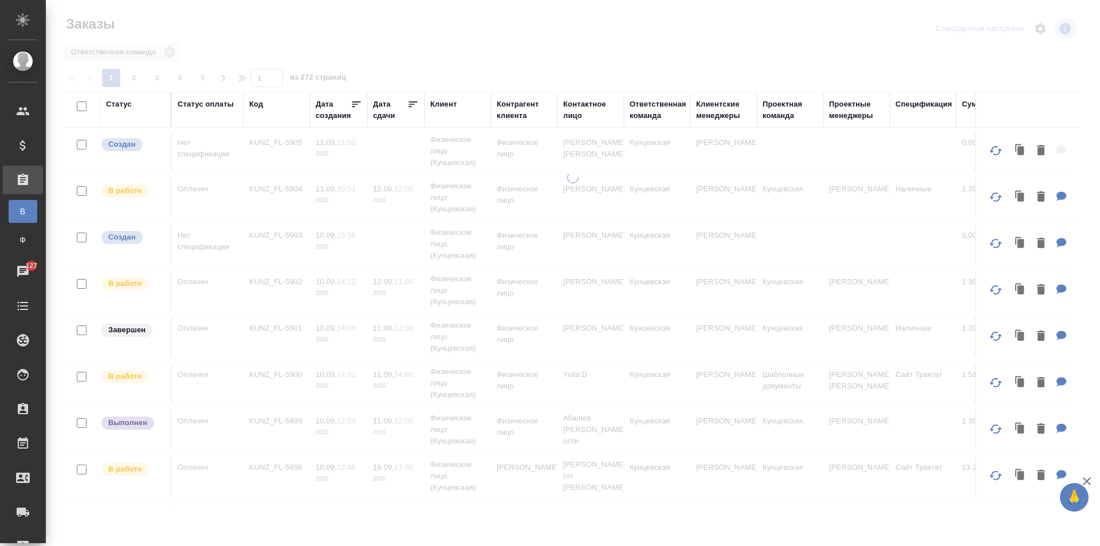
click at [389, 120] on div "Дата сдачи" at bounding box center [390, 110] width 34 height 23
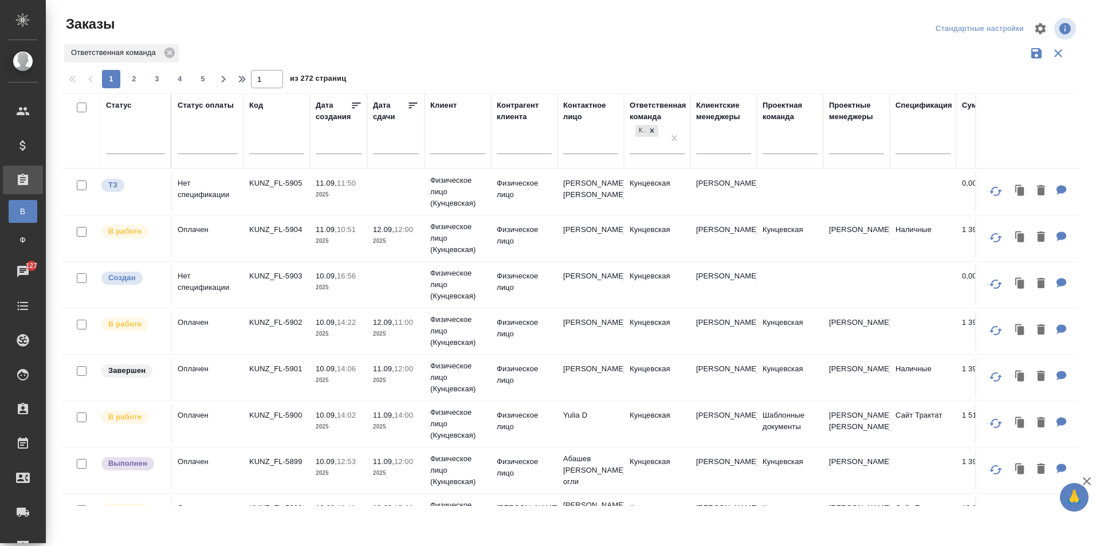
click at [382, 140] on input "text" at bounding box center [399, 144] width 39 height 16
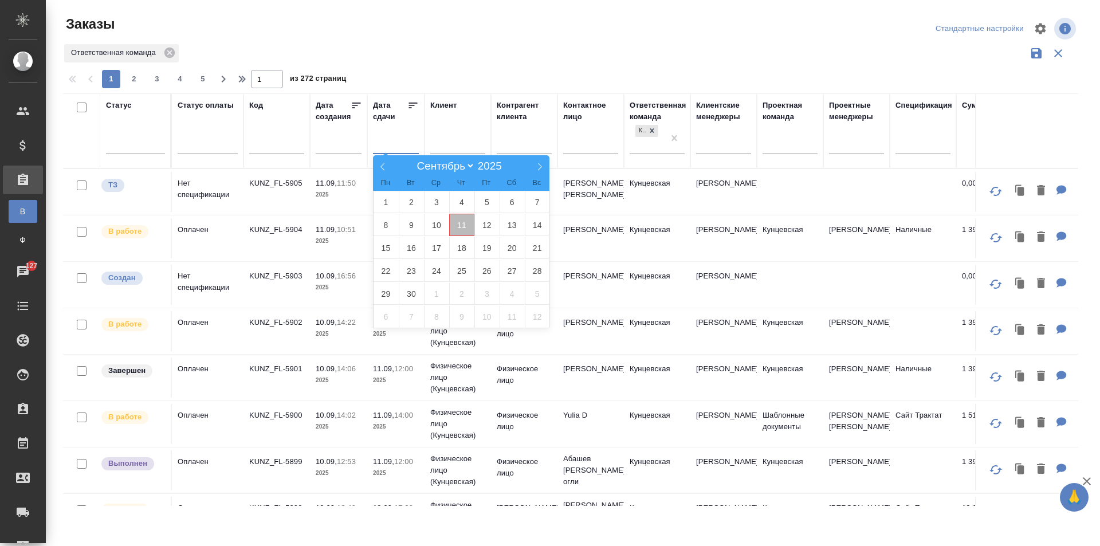
click at [459, 220] on span "11" at bounding box center [461, 225] width 25 height 22
type div "[DATE]T21:00:00.000Z"
click at [529, 218] on span "14" at bounding box center [537, 225] width 25 height 22
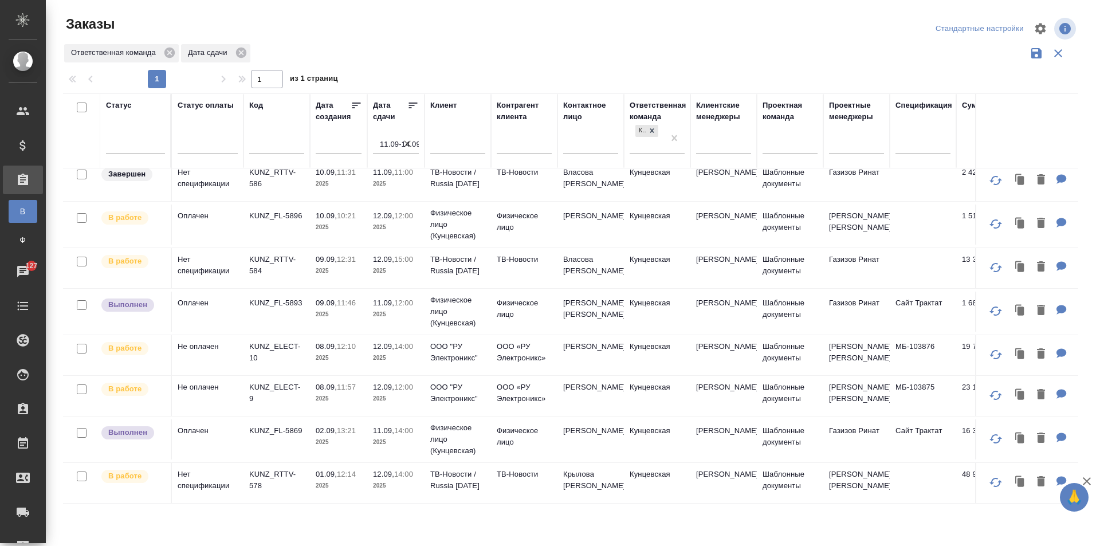
scroll to position [344, 0]
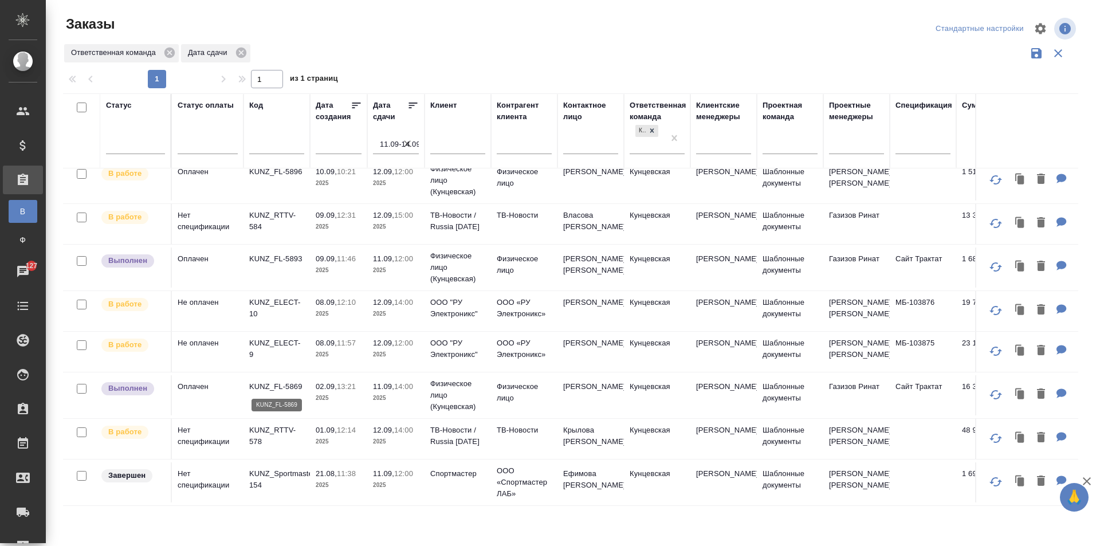
click at [279, 385] on p "KUNZ_FL-5869" at bounding box center [276, 386] width 55 height 11
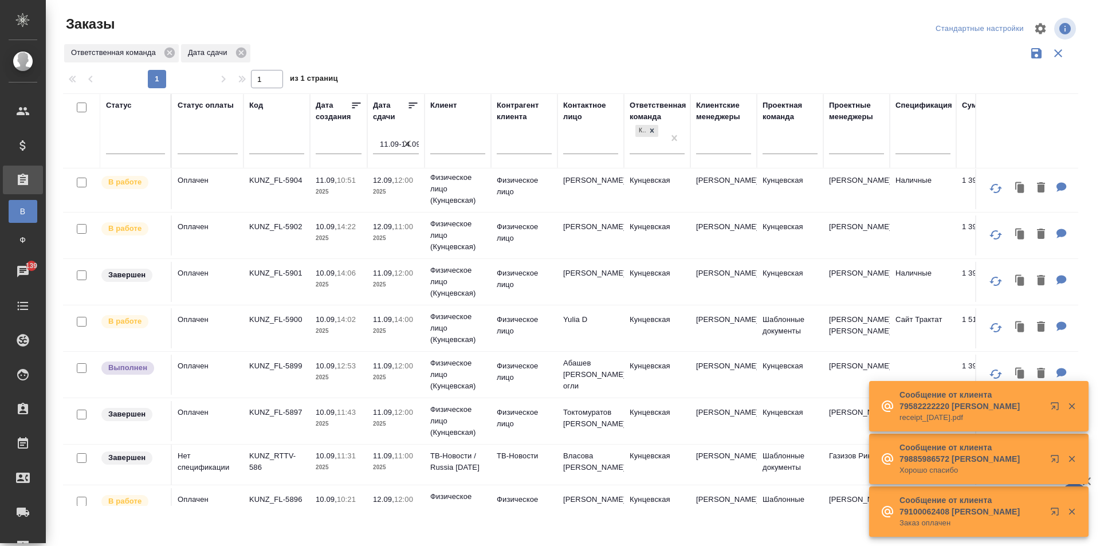
scroll to position [0, 0]
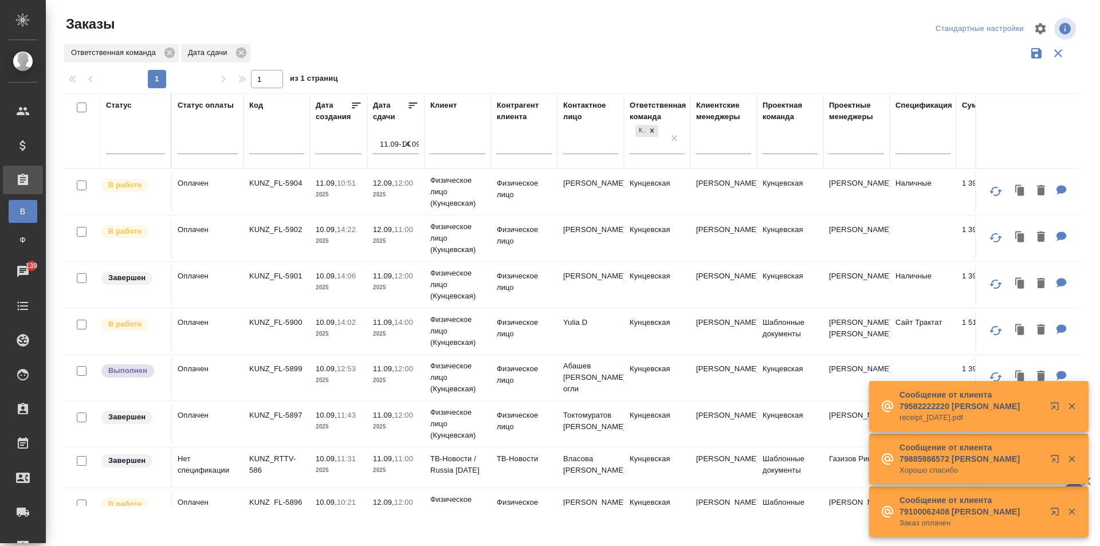
click at [271, 144] on input "text" at bounding box center [276, 146] width 55 height 14
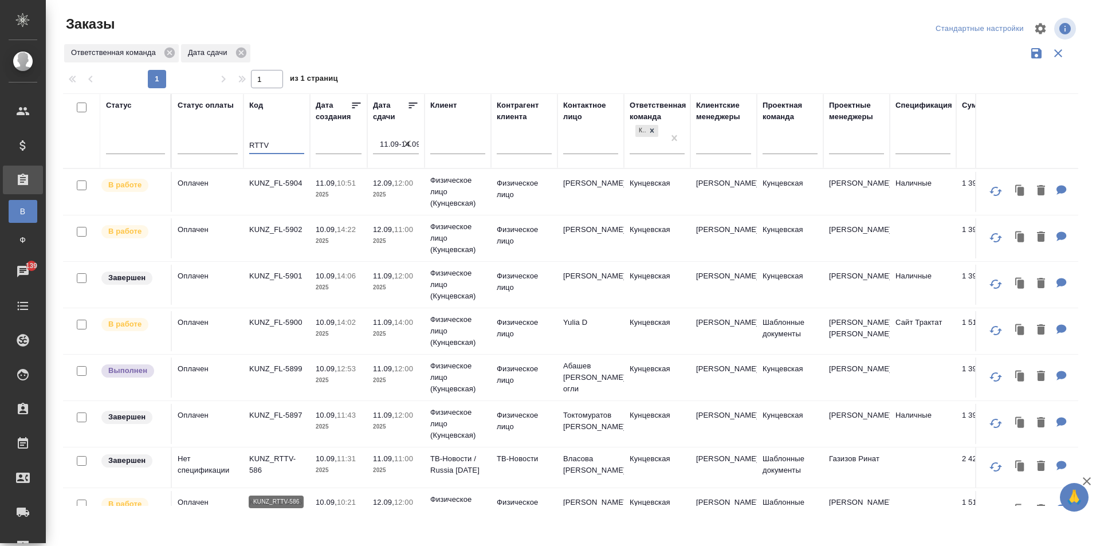
type input "RTTV"
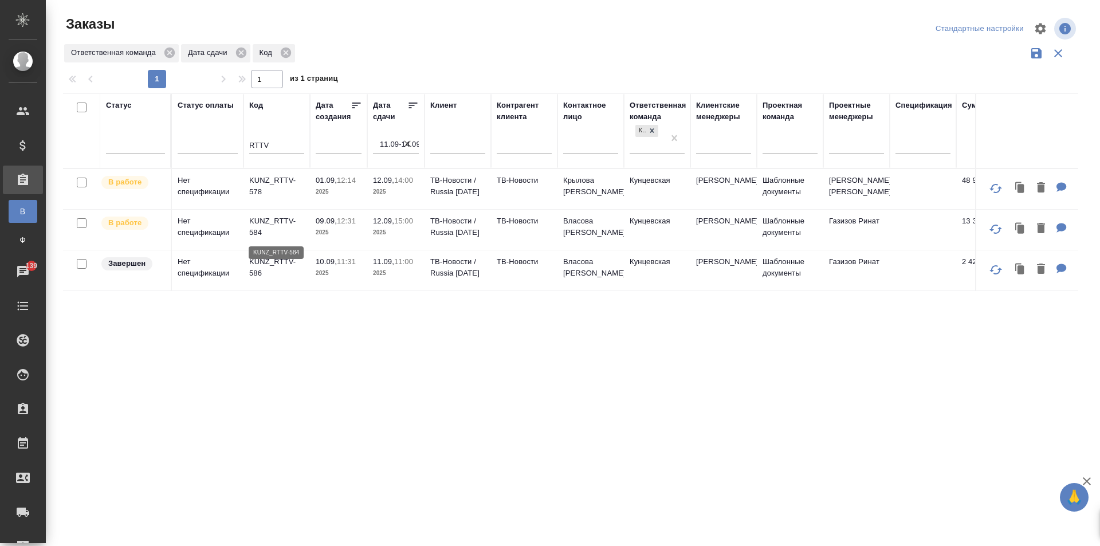
click at [287, 221] on p "KUNZ_RTTV-584" at bounding box center [276, 226] width 55 height 23
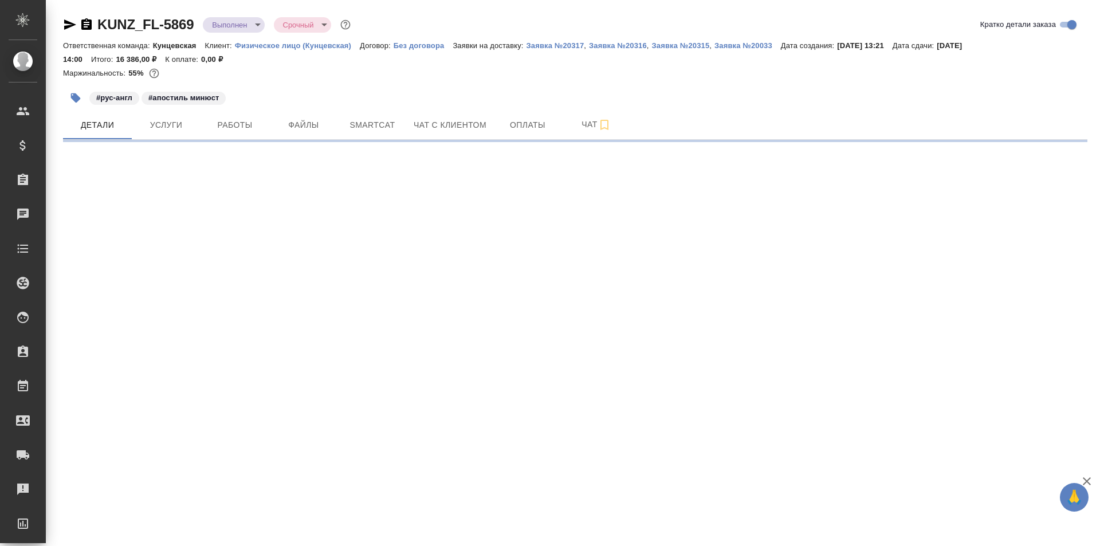
select select "RU"
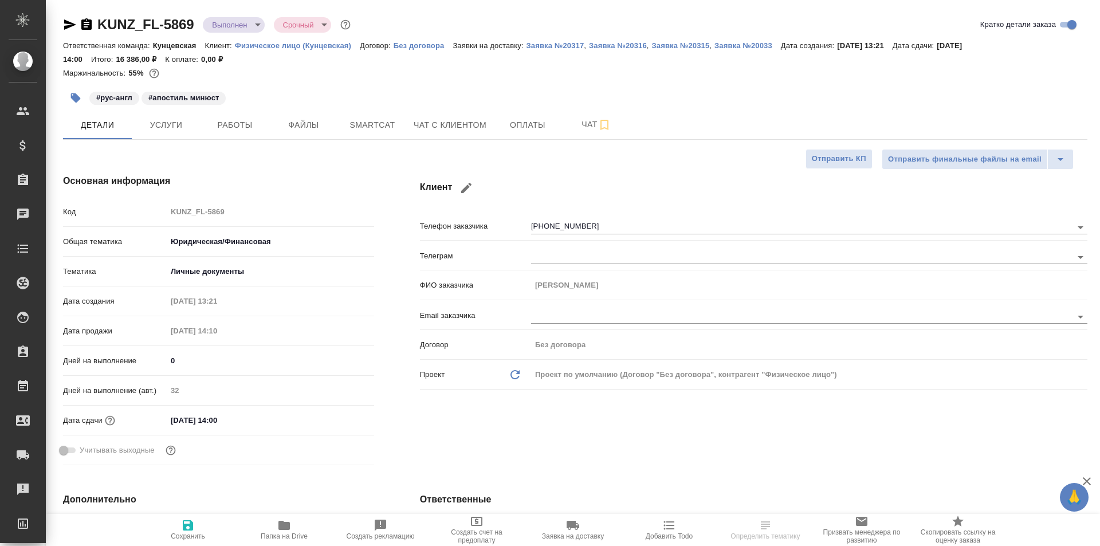
type textarea "x"
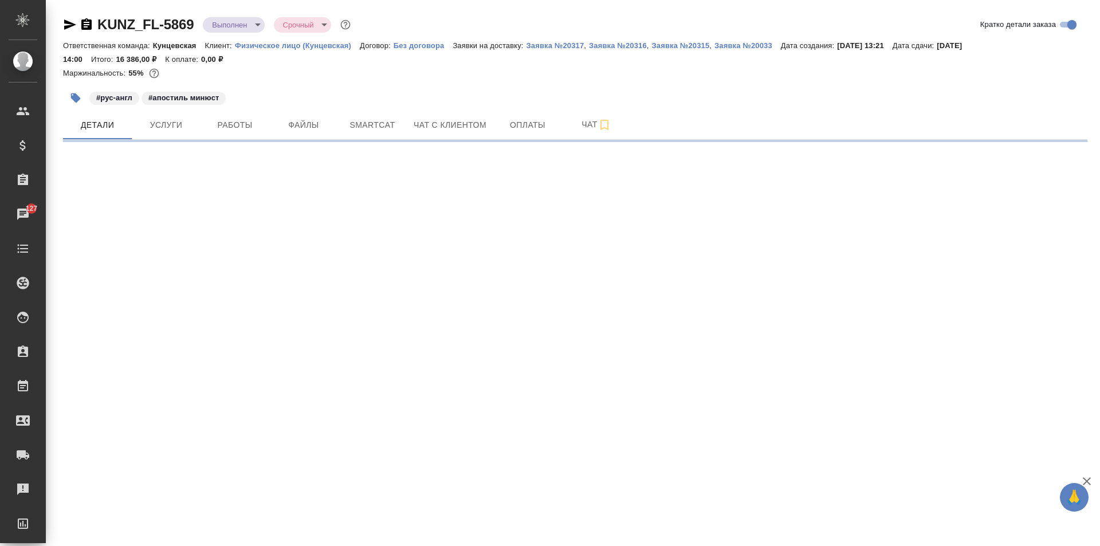
select select "RU"
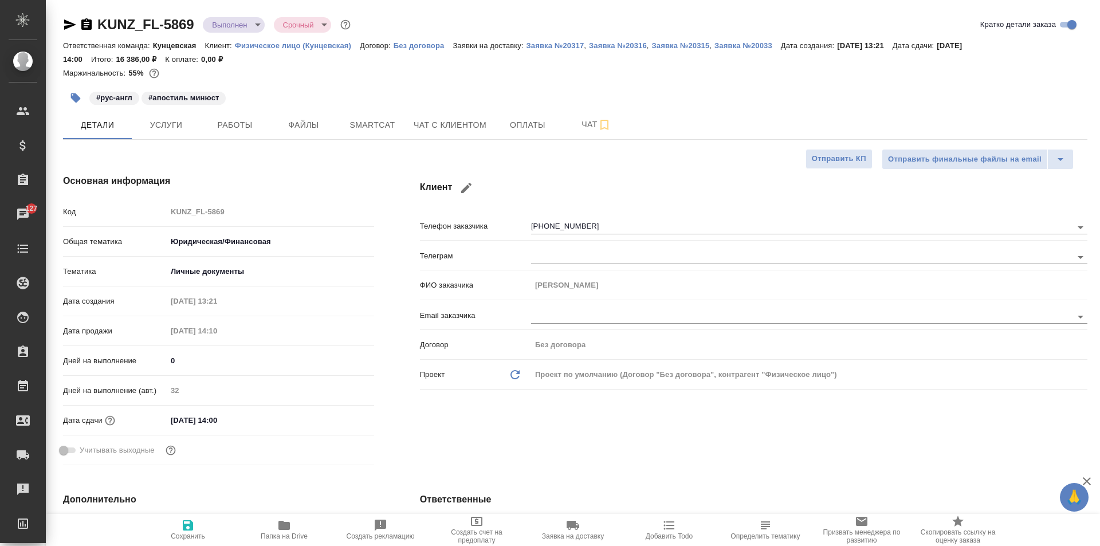
type textarea "x"
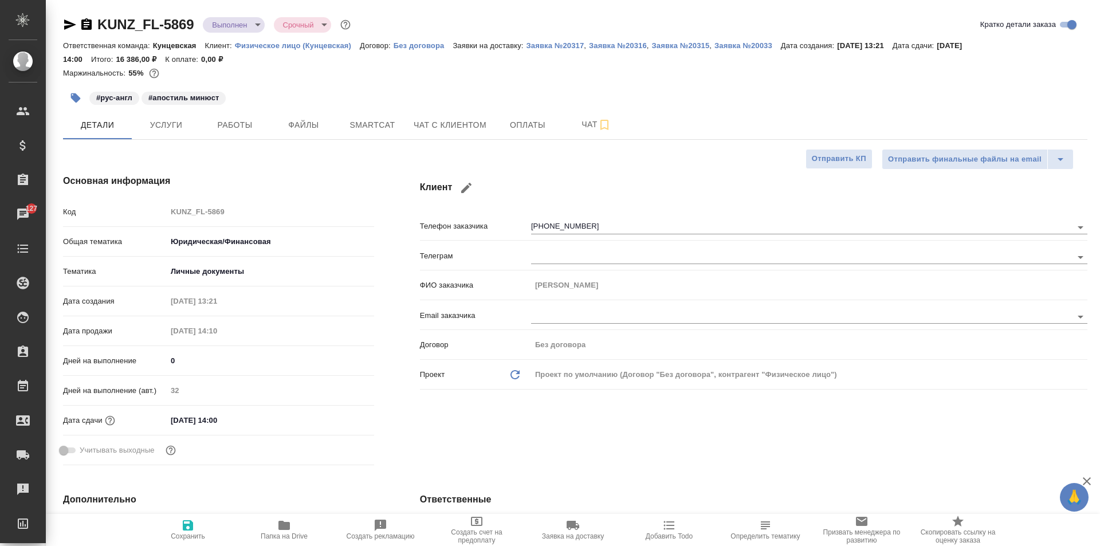
type textarea "x"
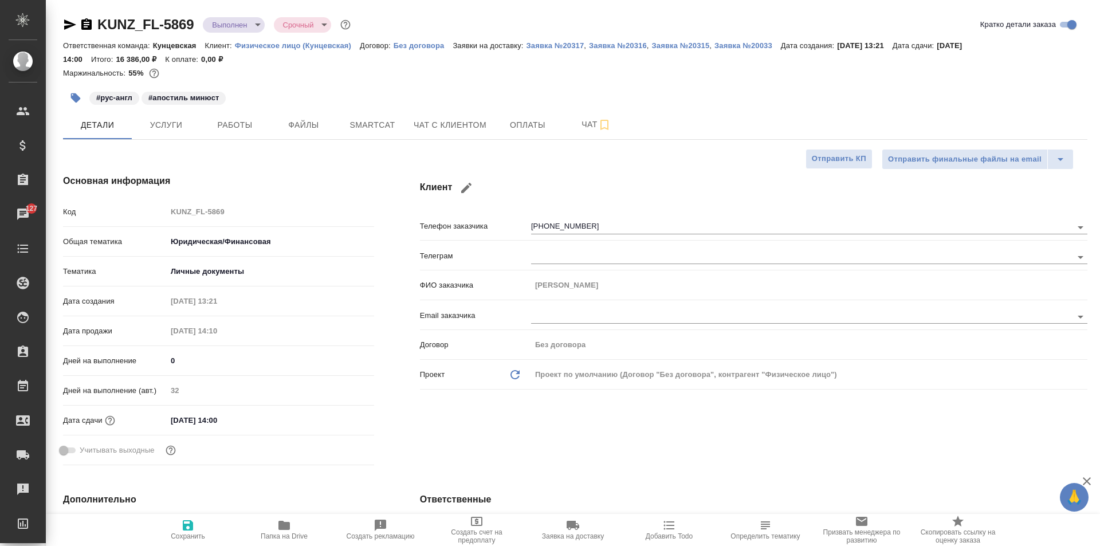
type textarea "x"
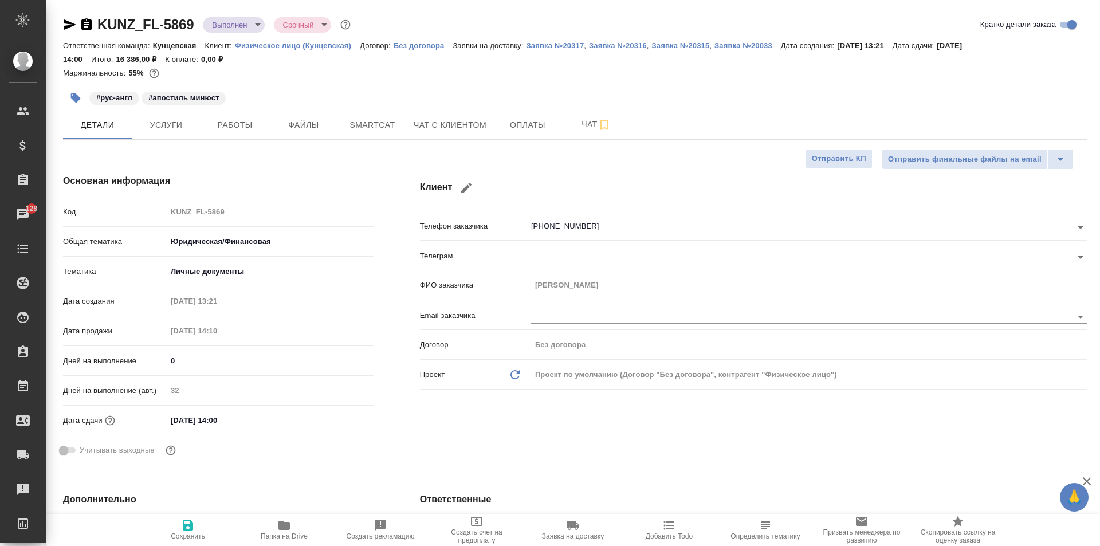
type textarea "x"
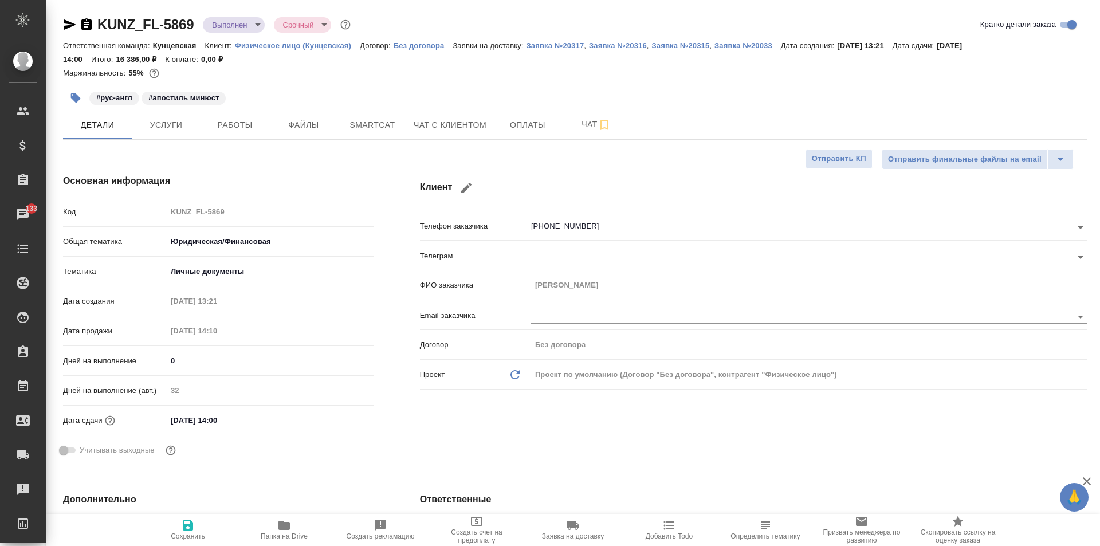
type textarea "x"
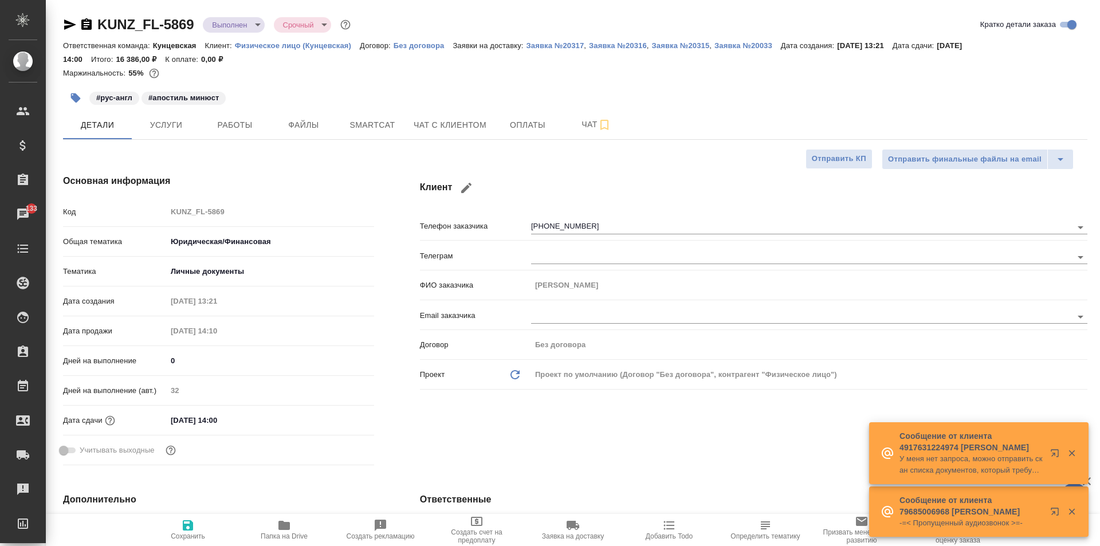
type textarea "x"
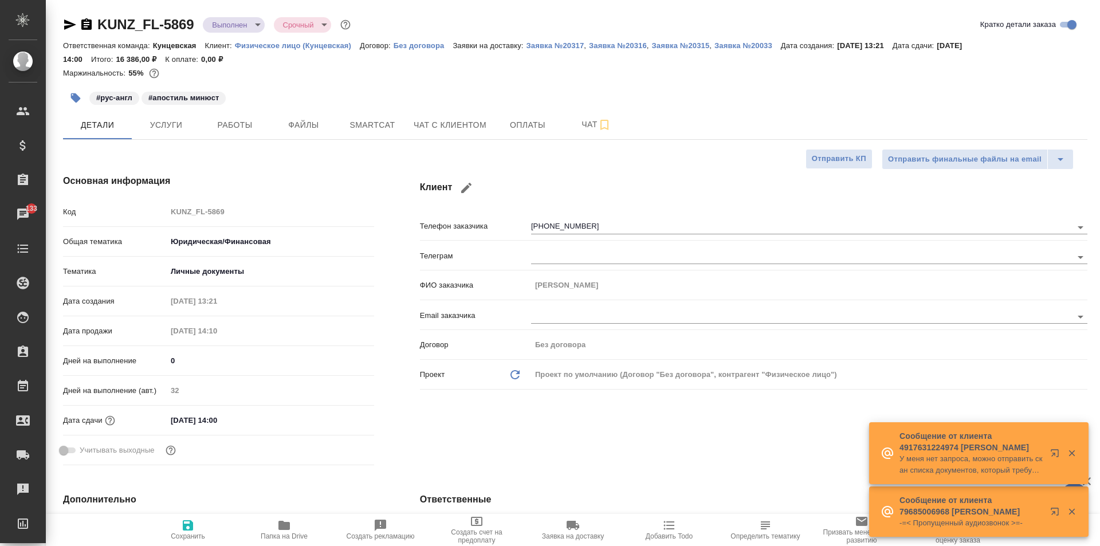
type textarea "x"
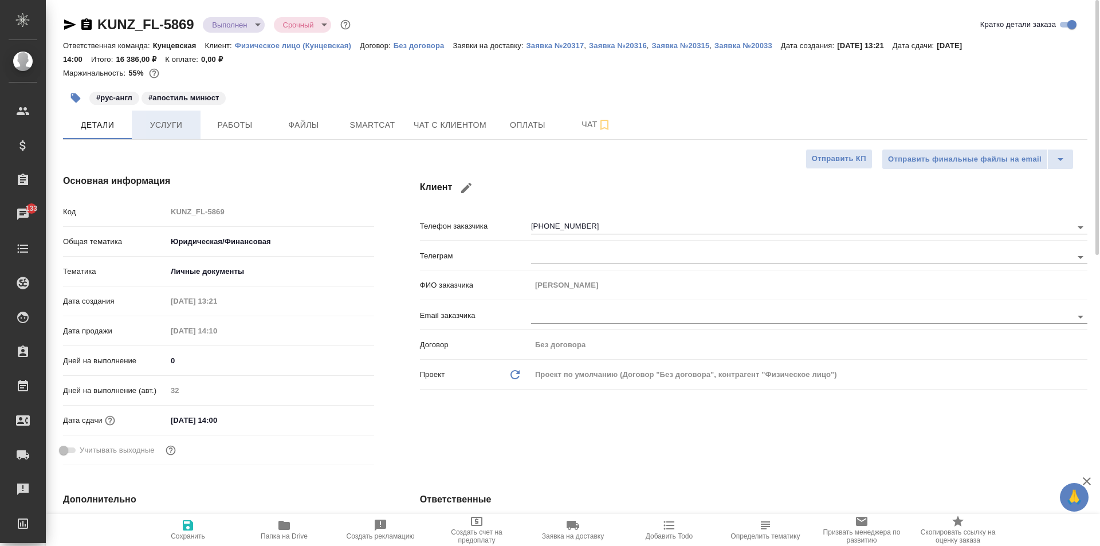
click at [170, 124] on span "Услуги" at bounding box center [166, 125] width 55 height 14
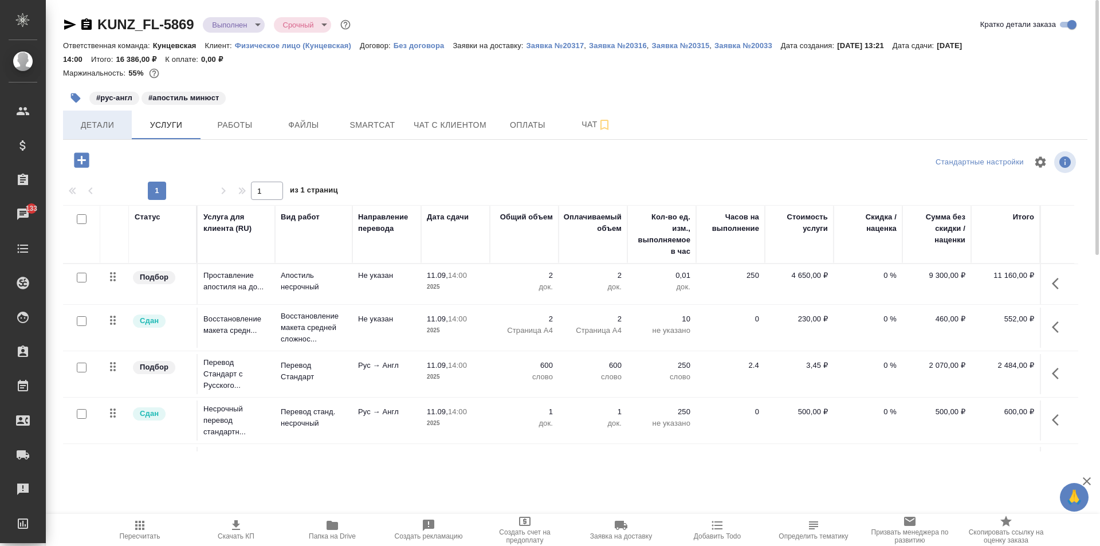
click at [98, 128] on span "Детали" at bounding box center [97, 125] width 55 height 14
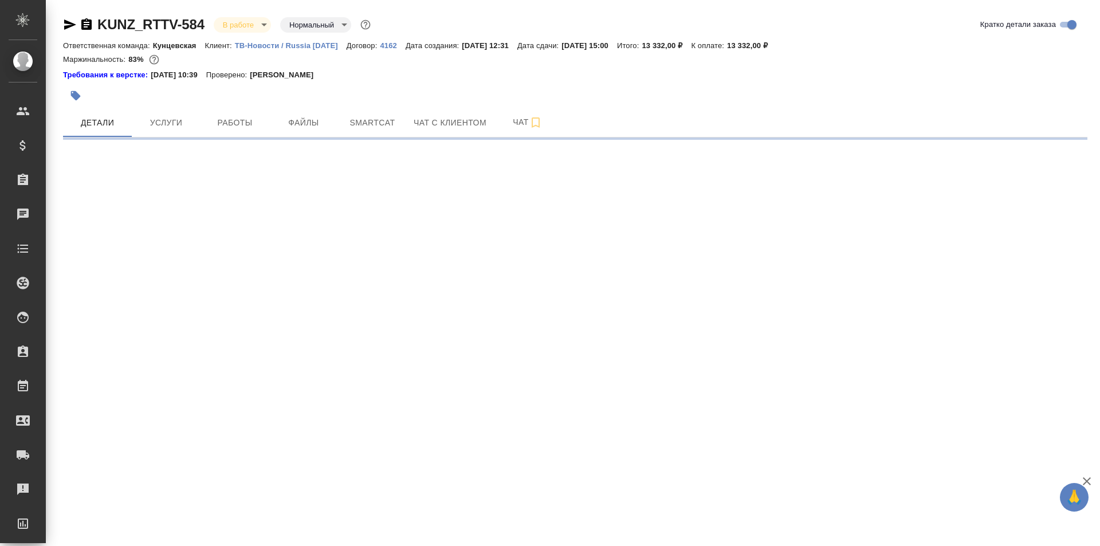
select select "RU"
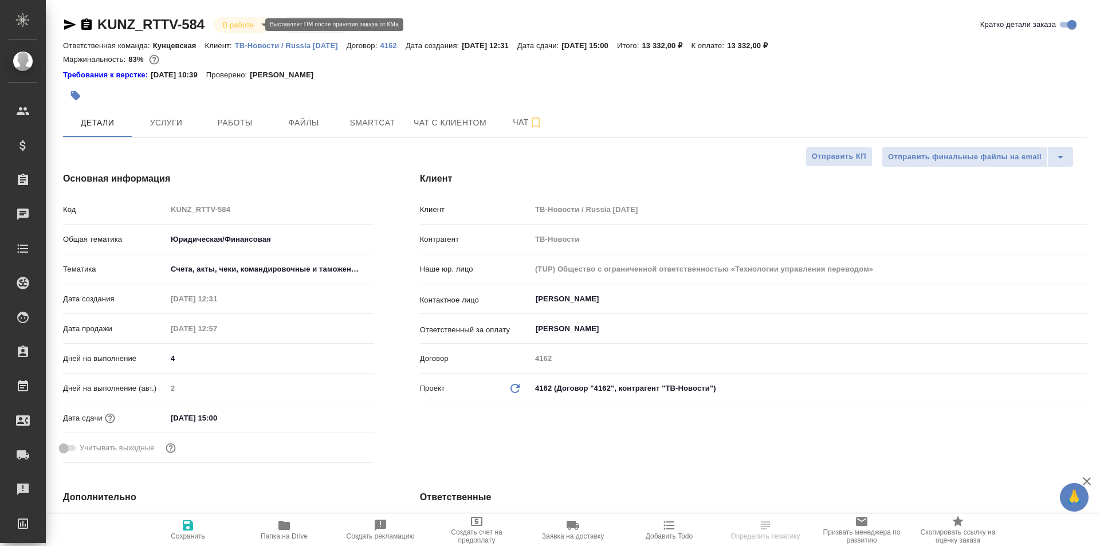
type textarea "x"
click at [252, 22] on body "🙏 .cls-1 fill:#fff; AWATERA [PERSON_NAME] Спецификации Заказы Чаты Todo Проекты…" at bounding box center [550, 273] width 1100 height 546
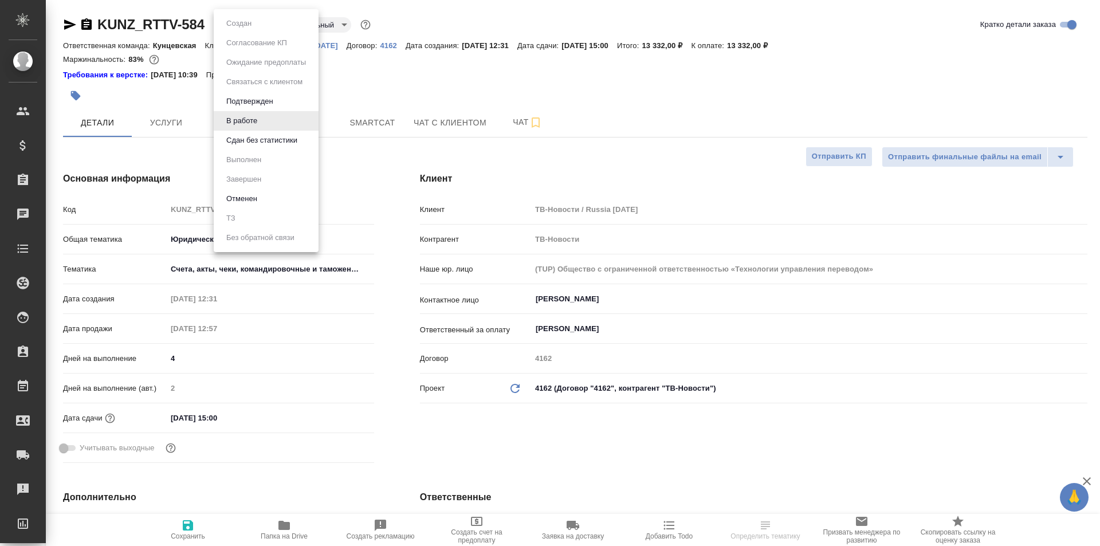
type textarea "x"
drag, startPoint x: 637, startPoint y: 82, endPoint x: 630, endPoint y: 87, distance: 8.1
click at [637, 82] on div at bounding box center [550, 273] width 1100 height 546
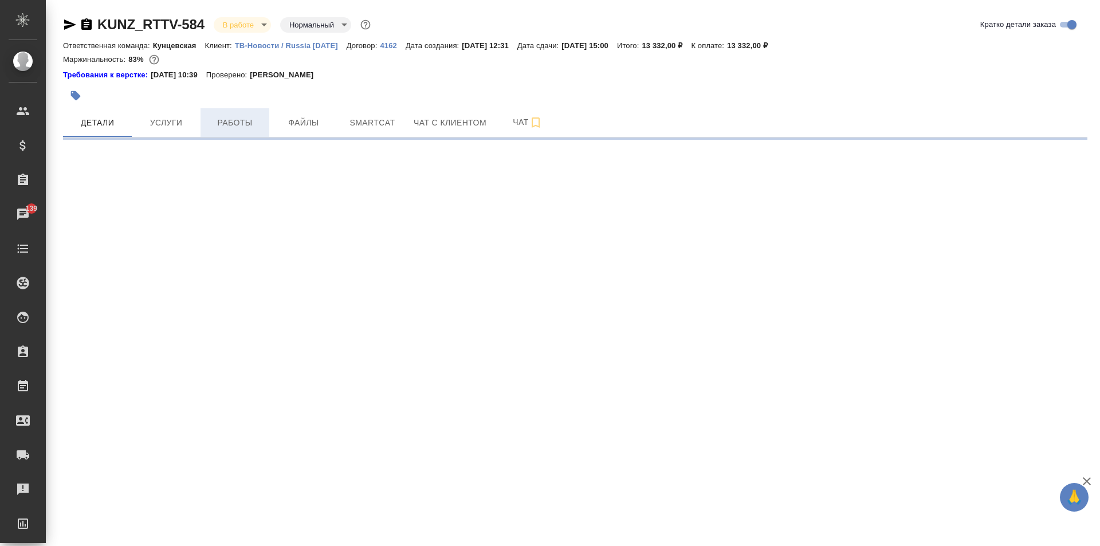
click at [242, 118] on span "Работы" at bounding box center [234, 123] width 55 height 14
select select "RU"
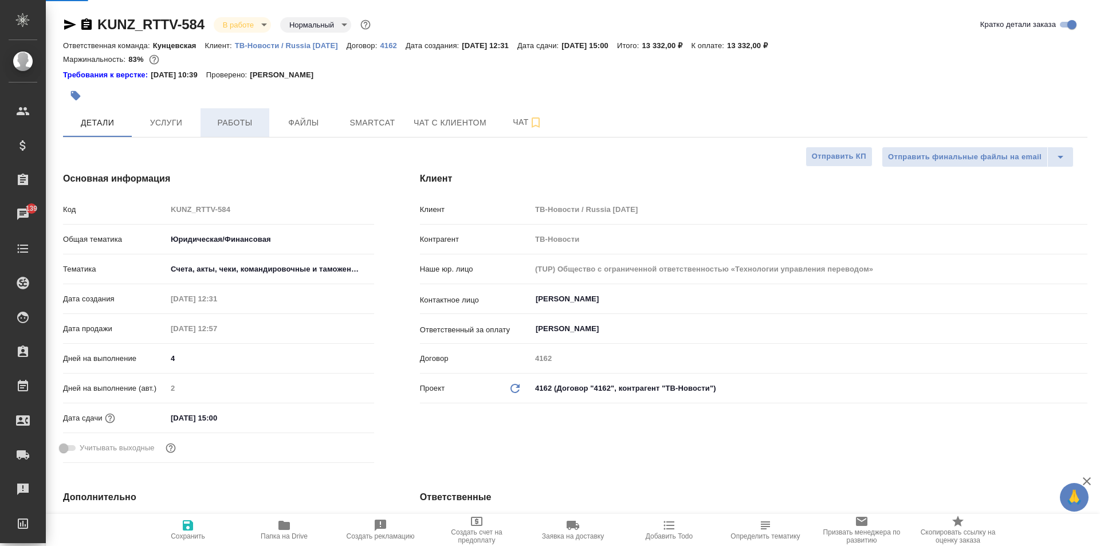
type textarea "x"
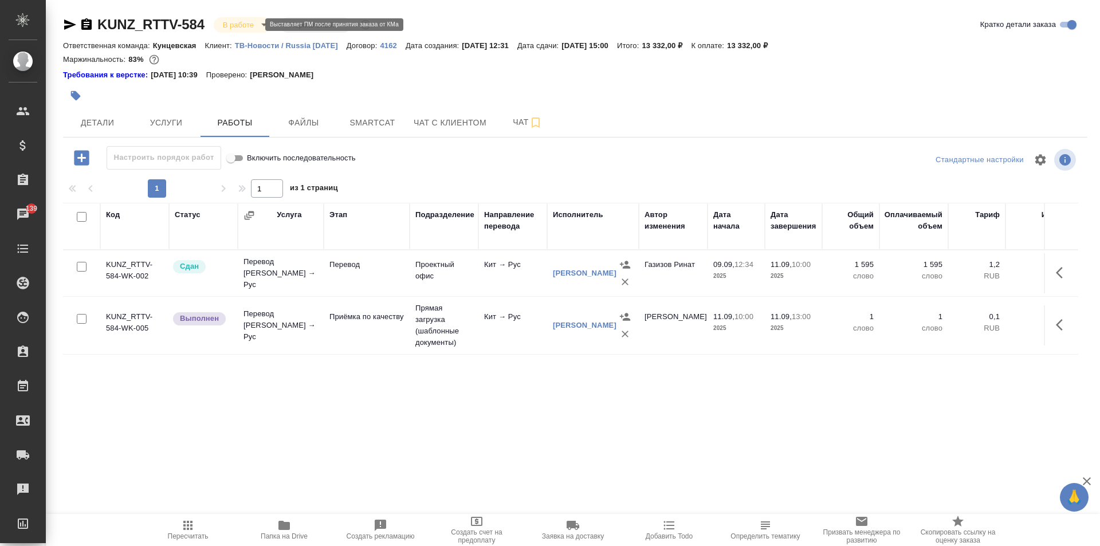
click at [229, 19] on body "🙏 .cls-1 fill:#fff; AWATERA Zotova Ekaterina Клиенты Спецификации Заказы 139 Ча…" at bounding box center [550, 273] width 1100 height 546
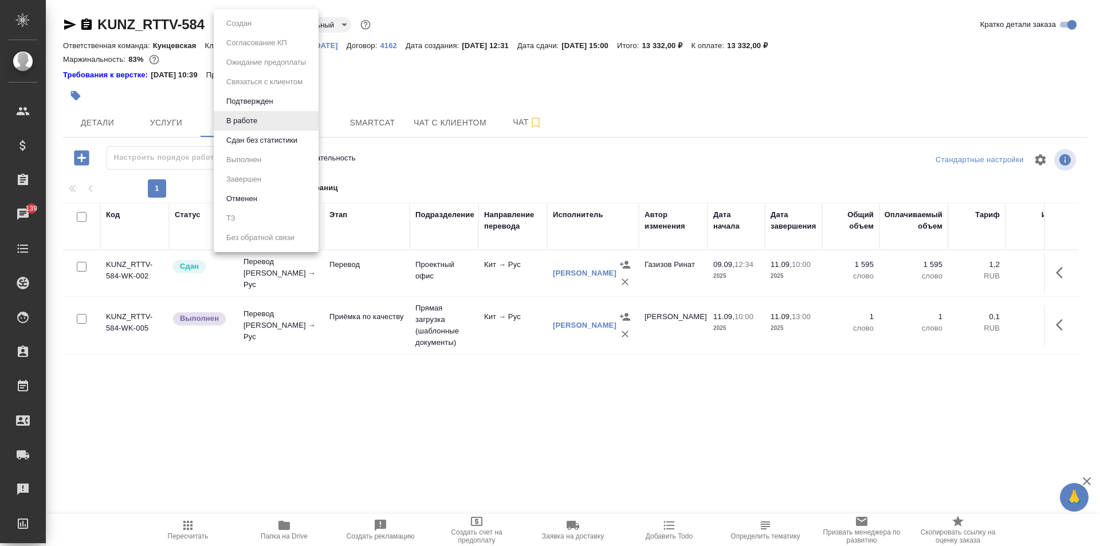
click at [1059, 315] on div at bounding box center [550, 273] width 1100 height 546
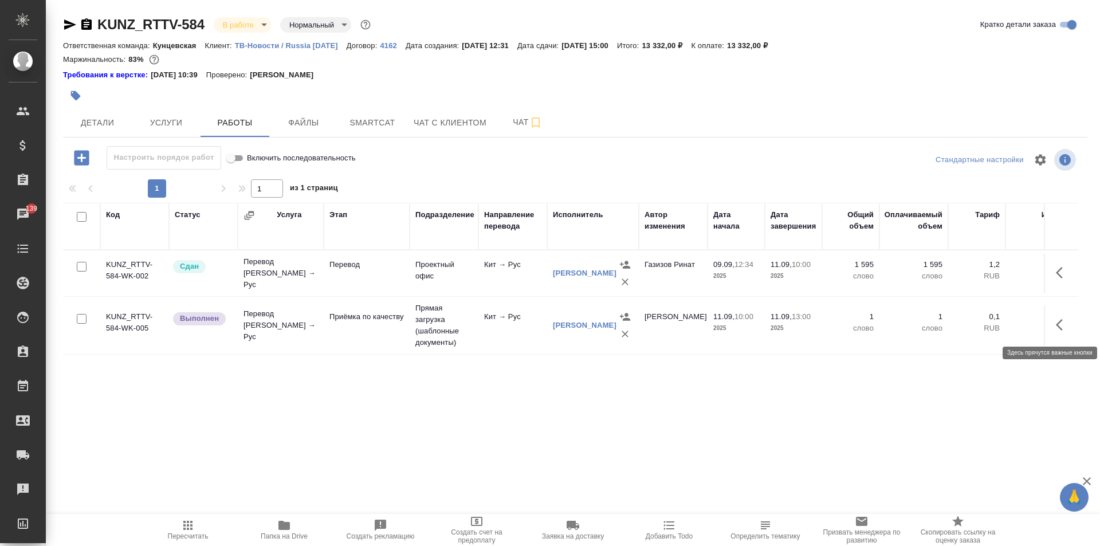
click at [1054, 326] on button "button" at bounding box center [1063, 325] width 28 height 28
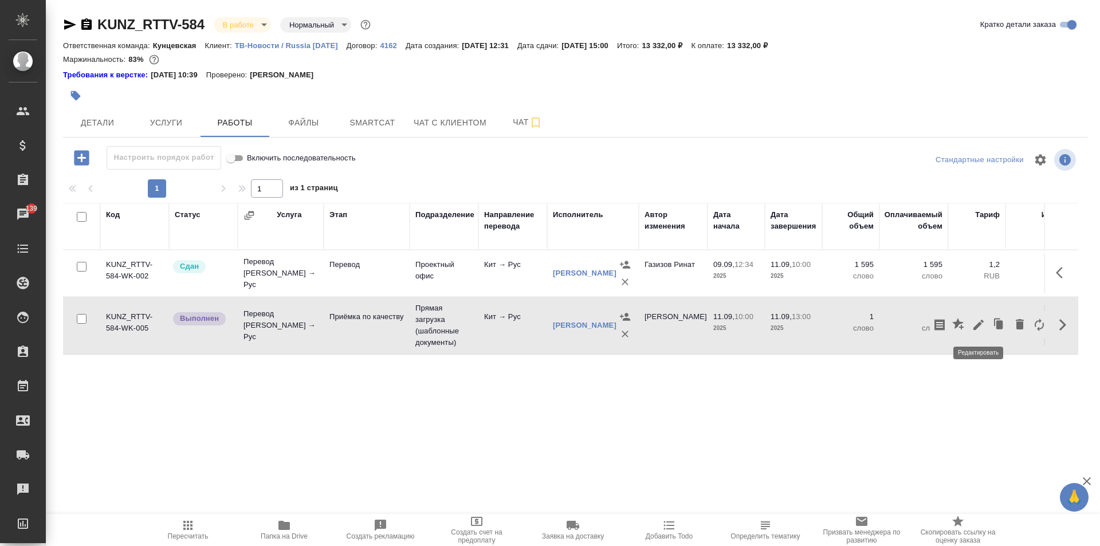
click at [975, 327] on icon "button" at bounding box center [979, 325] width 10 height 10
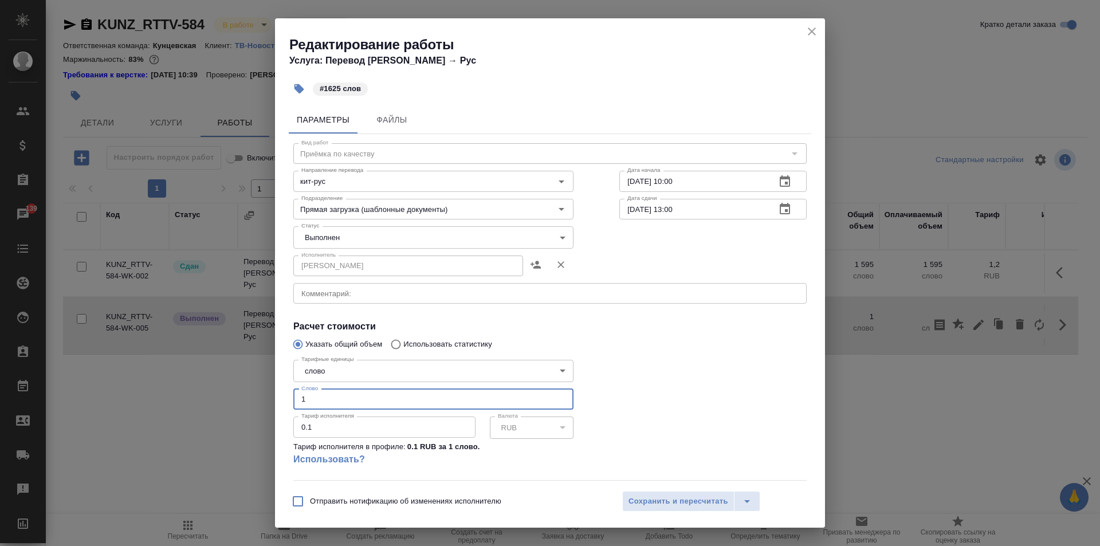
click at [375, 401] on input "1" at bounding box center [433, 399] width 280 height 21
type input "1625"
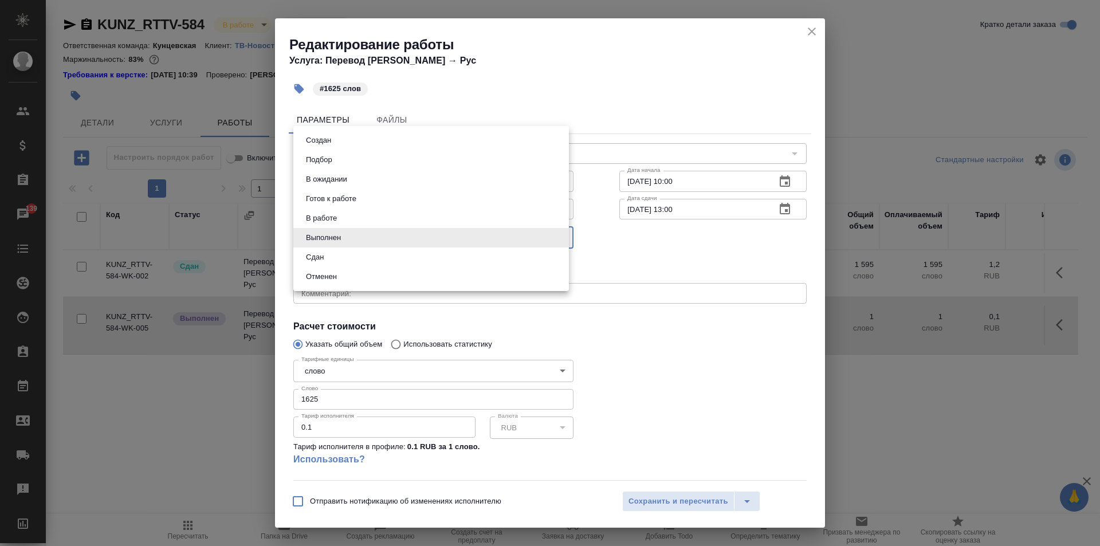
click at [417, 231] on body "🙏 .cls-1 fill:#fff; AWATERA Zotova Ekaterina Клиенты Спецификации Заказы 139 Ча…" at bounding box center [550, 273] width 1100 height 546
click at [374, 251] on li "Сдан" at bounding box center [431, 257] width 276 height 19
type input "closed"
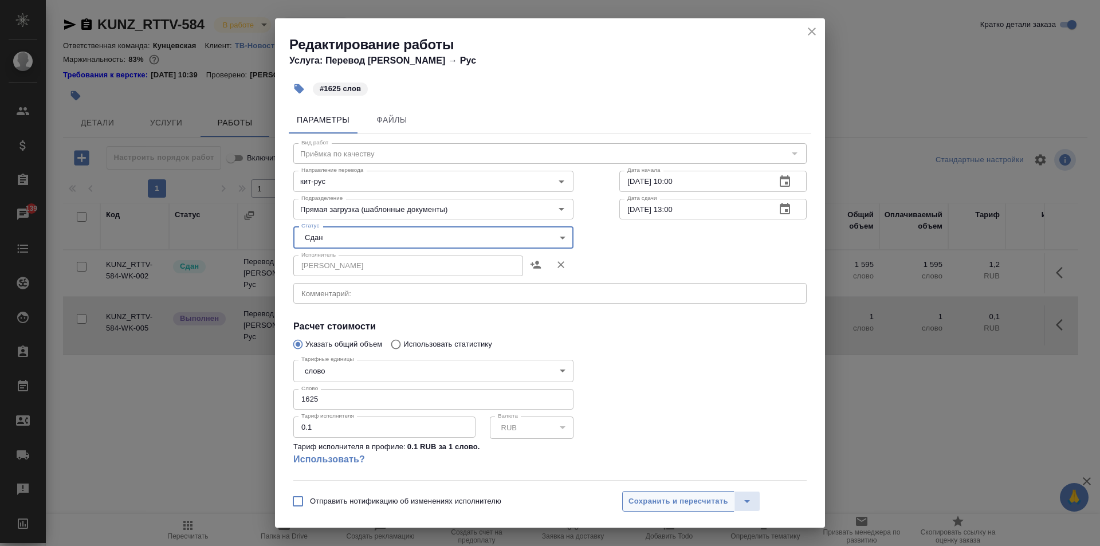
click at [679, 504] on span "Сохранить и пересчитать" at bounding box center [679, 501] width 100 height 13
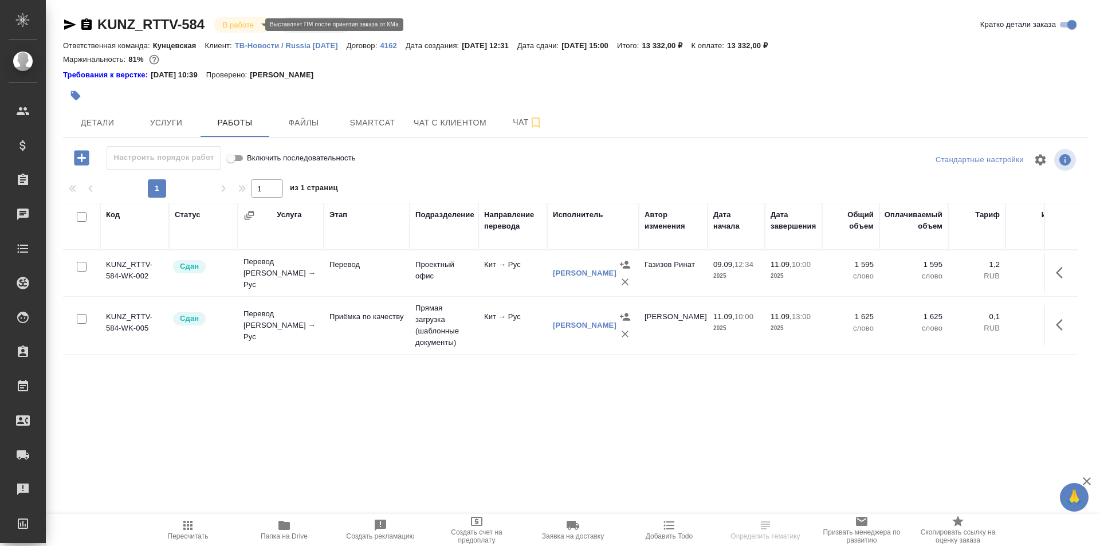
click at [250, 24] on body "🙏 .cls-1 fill:#fff; AWATERA [PERSON_NAME] Спецификации Заказы Чаты Todo Проекты…" at bounding box center [550, 273] width 1100 height 546
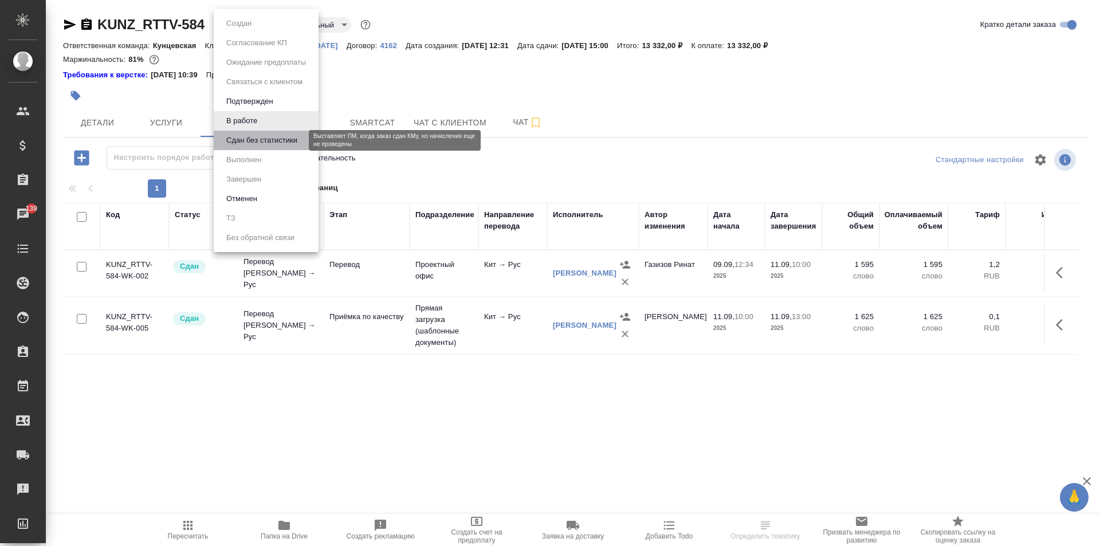
click at [271, 138] on button "Сдан без статистики" at bounding box center [262, 140] width 78 height 13
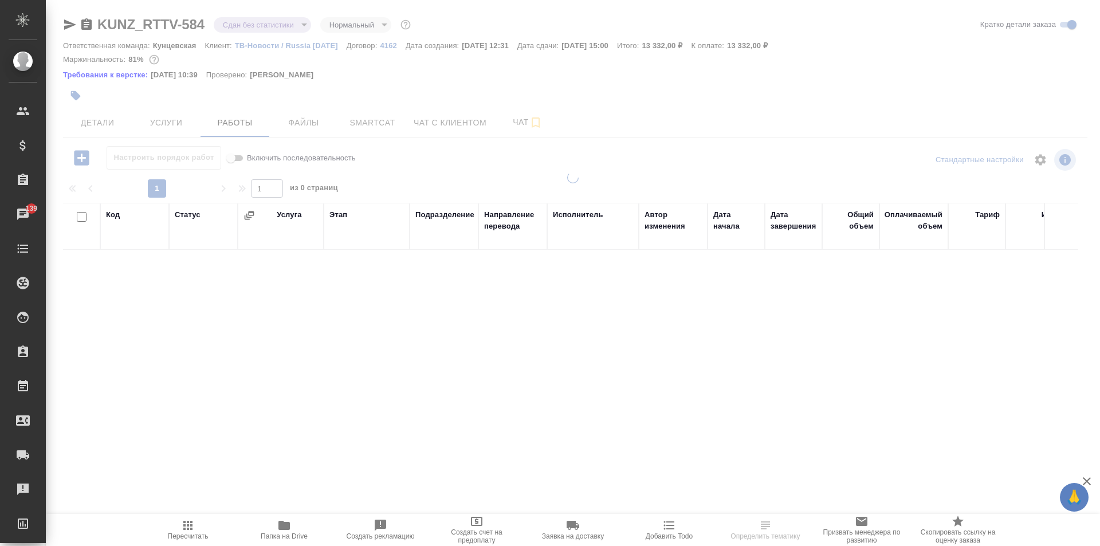
click at [258, 26] on body "🙏 .cls-1 fill:#fff; AWATERA [PERSON_NAME] Спецификации Заказы 139 Чаты Todo Про…" at bounding box center [550, 273] width 1100 height 546
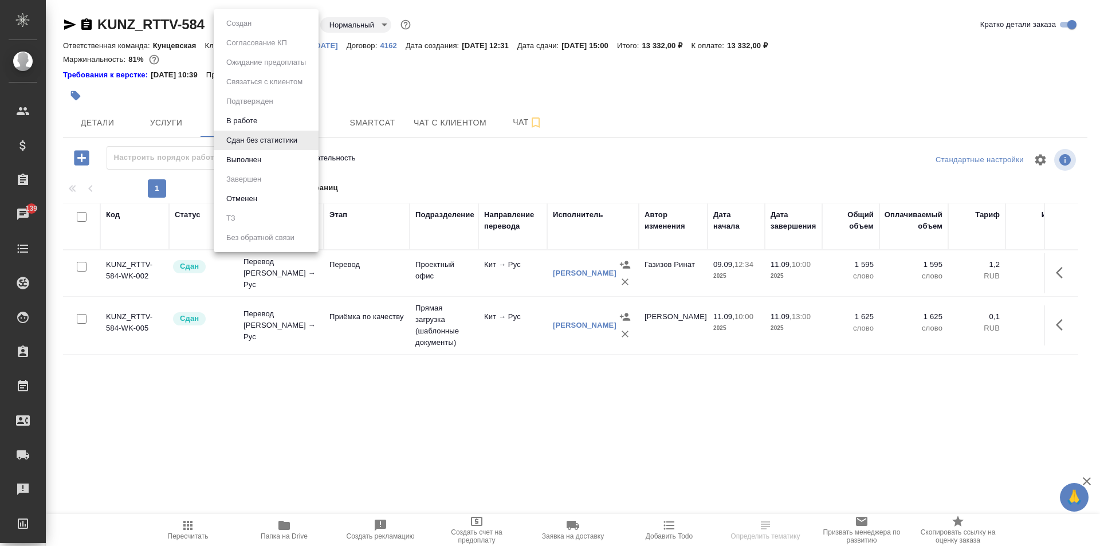
click at [287, 156] on li "Выполнен" at bounding box center [266, 159] width 105 height 19
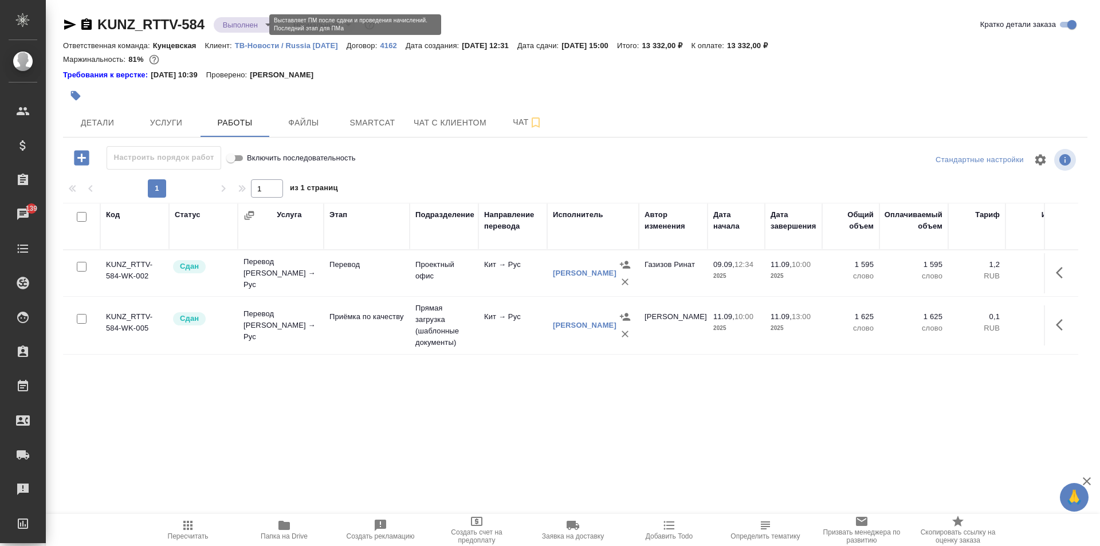
click at [258, 23] on body "🙏 .cls-1 fill:#fff; AWATERA [PERSON_NAME] Спецификации Заказы 139 Чаты Todo Про…" at bounding box center [550, 273] width 1100 height 546
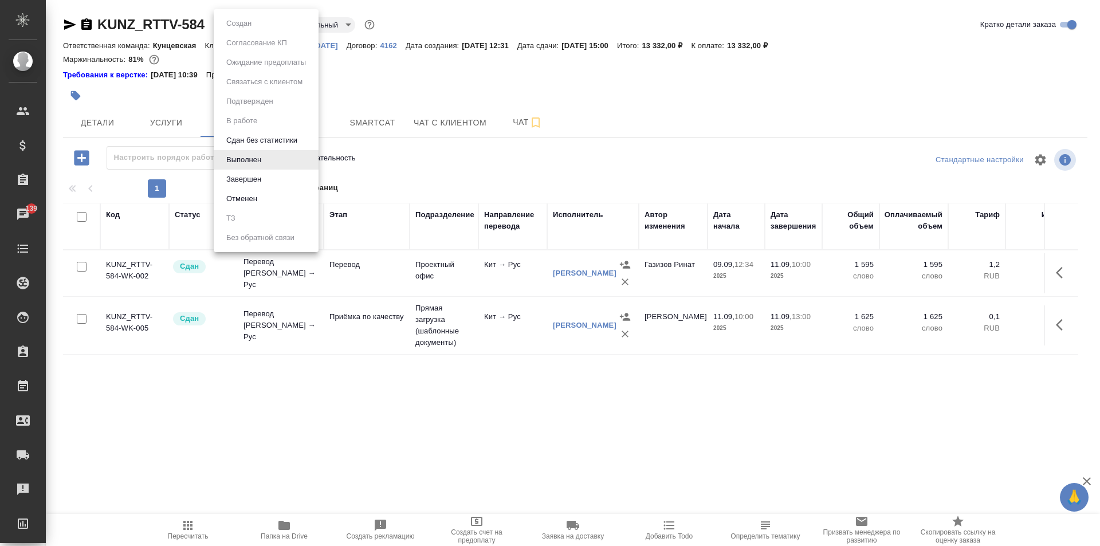
click at [277, 175] on li "Завершен" at bounding box center [266, 179] width 105 height 19
